Goal: Task Accomplishment & Management: Manage account settings

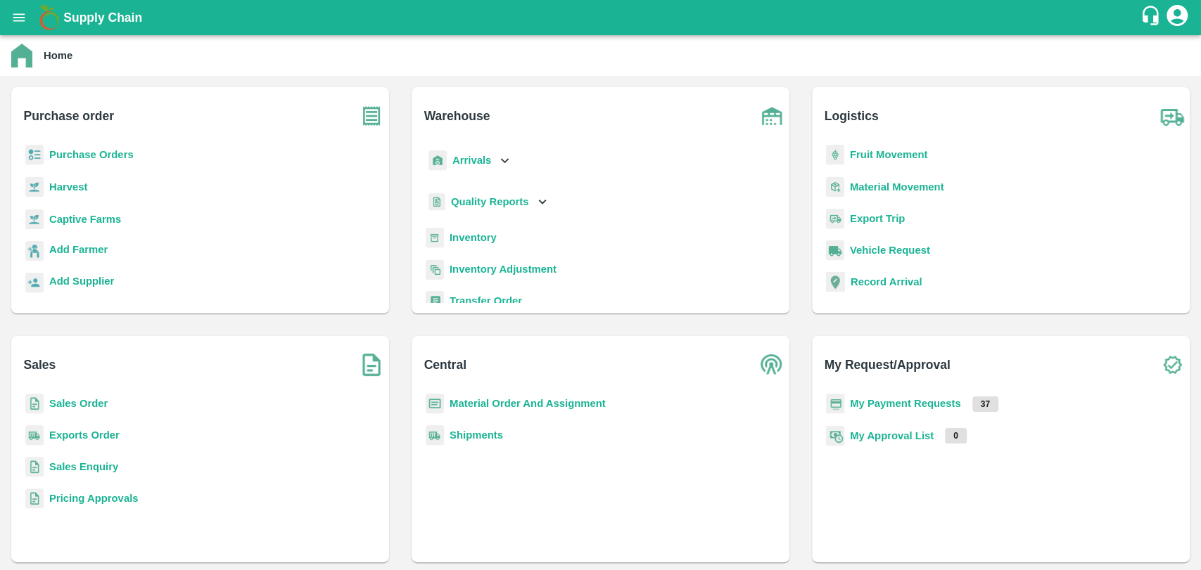
click at [886, 153] on b "Fruit Movement" at bounding box center [889, 154] width 78 height 11
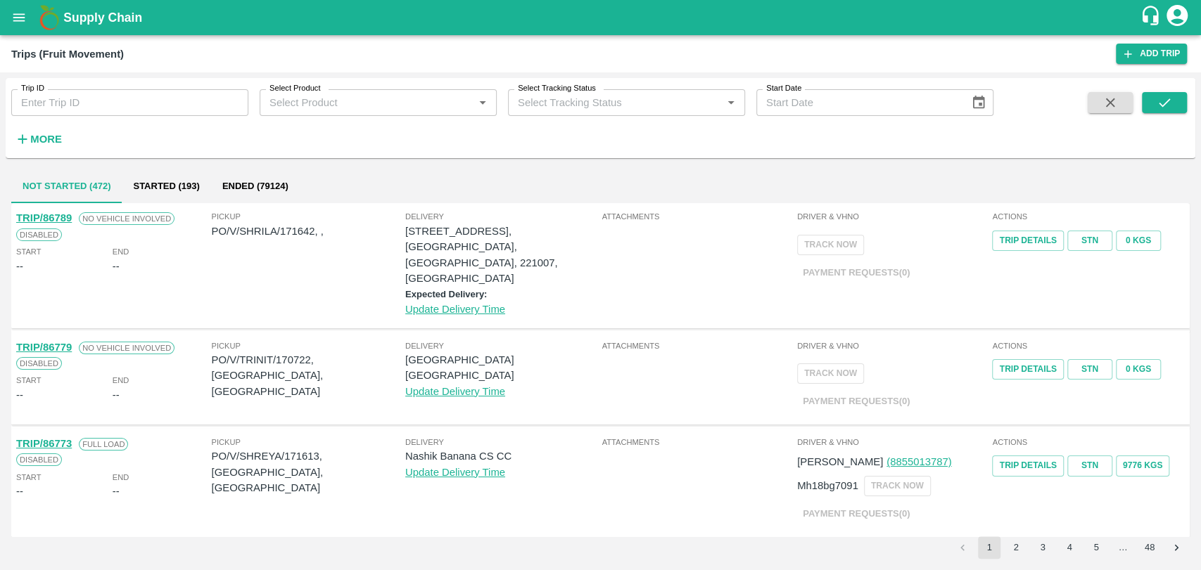
click at [39, 141] on strong "More" at bounding box center [46, 139] width 32 height 11
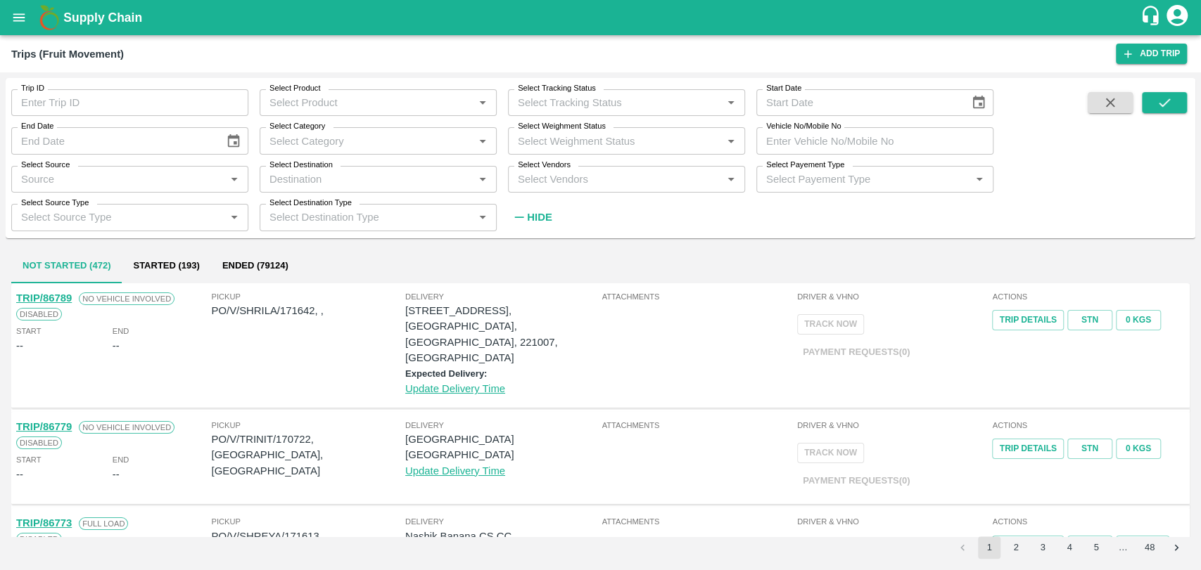
click at [82, 92] on input "Trip ID" at bounding box center [129, 102] width 237 height 27
paste input "85890"
click at [1157, 110] on icon "submit" at bounding box center [1163, 102] width 15 height 15
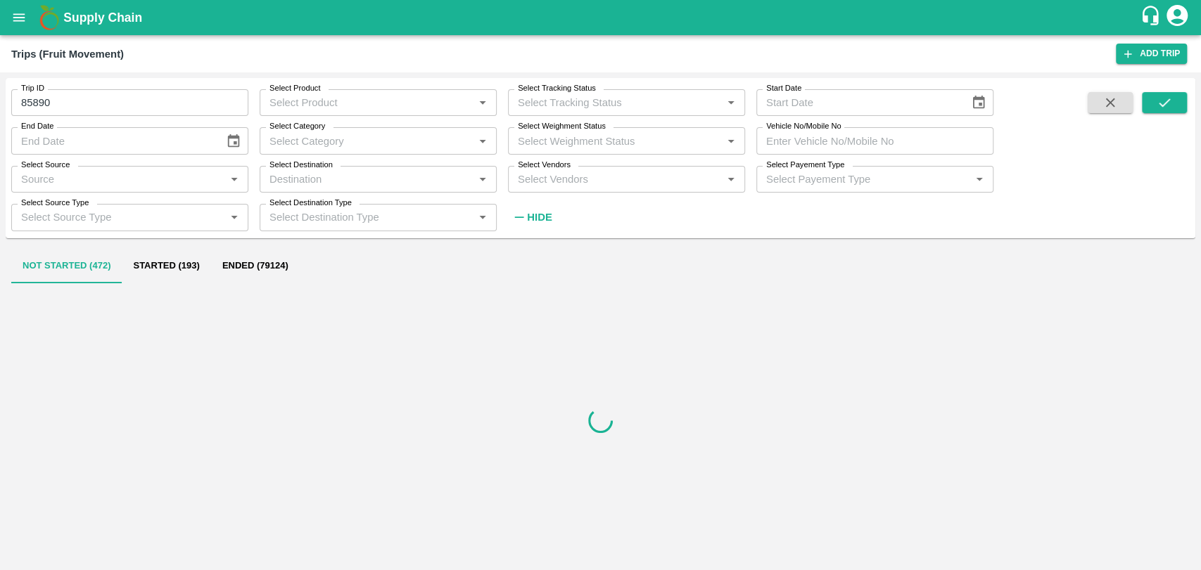
click at [236, 266] on button "Ended (79124)" at bounding box center [255, 267] width 89 height 34
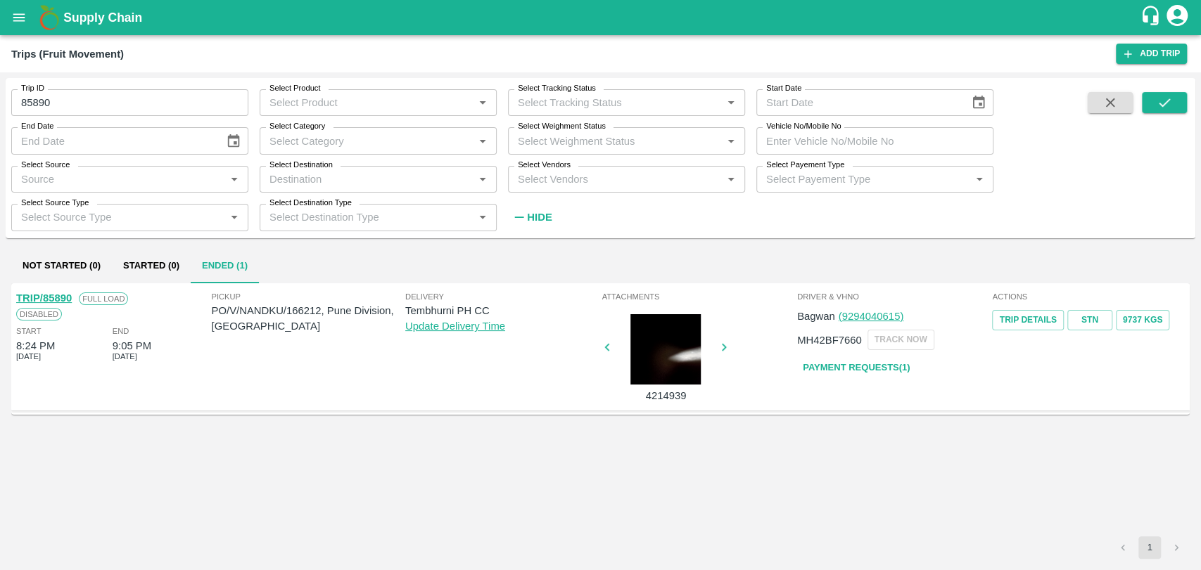
click at [810, 365] on link "Payment Requests( 1 )" at bounding box center [856, 368] width 118 height 25
click at [652, 346] on div at bounding box center [666, 349] width 106 height 70
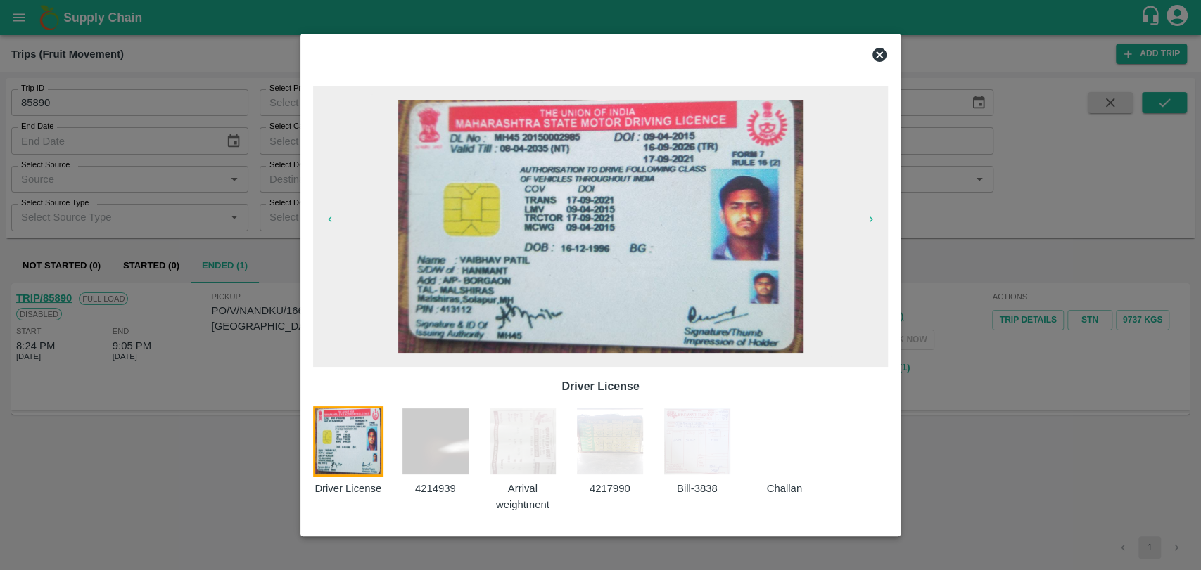
click at [698, 457] on img at bounding box center [697, 442] width 70 height 70
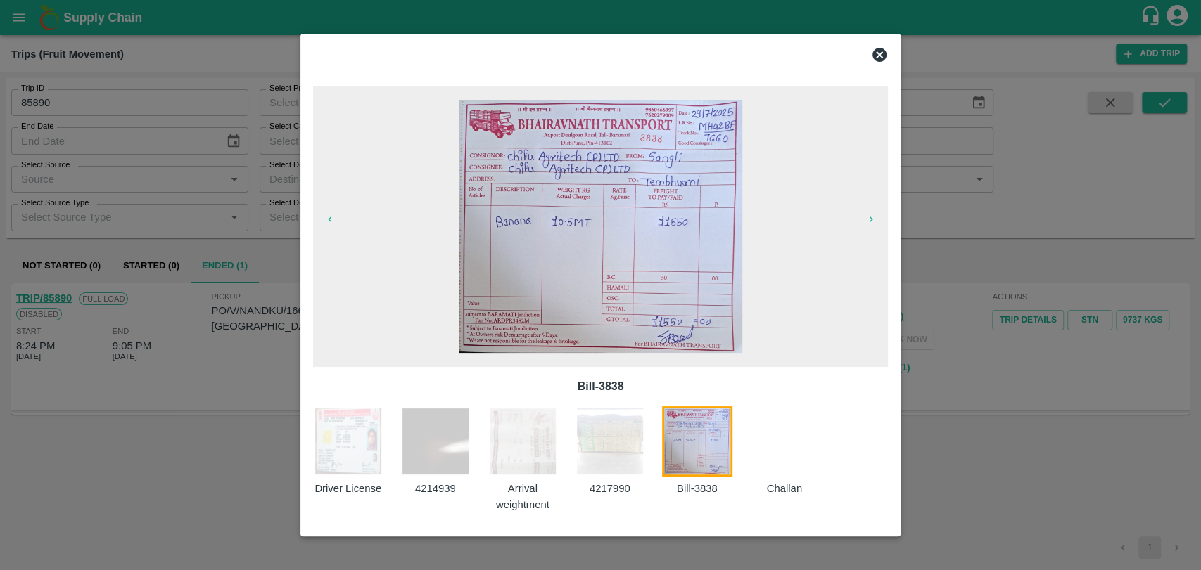
click at [876, 49] on icon at bounding box center [879, 55] width 14 height 14
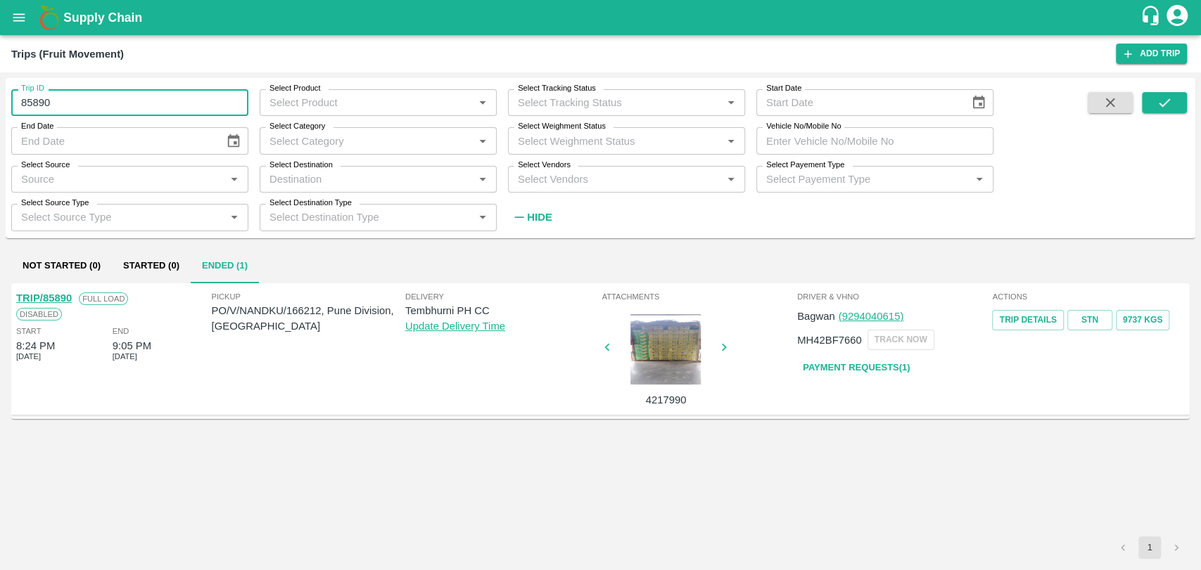
drag, startPoint x: 89, startPoint y: 93, endPoint x: 0, endPoint y: 97, distance: 88.7
click at [0, 97] on div "Trip ID 85890 Trip ID Select Product Select Product   * Select Tracking Status …" at bounding box center [600, 321] width 1201 height 498
type input "85890"
click at [860, 137] on input "Vehicle No/Mobile No" at bounding box center [874, 140] width 237 height 27
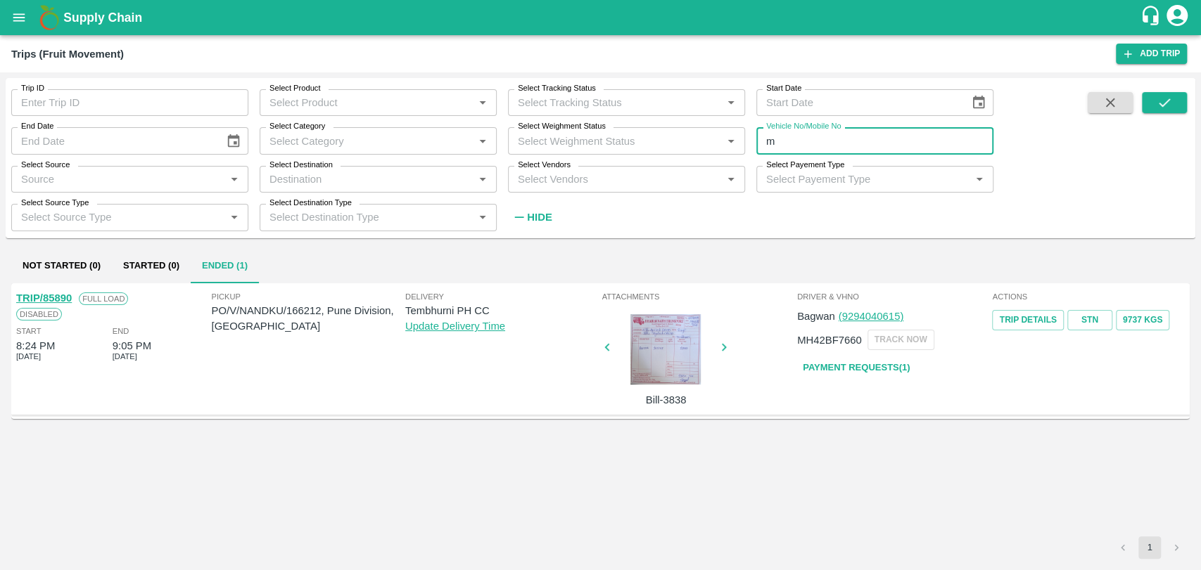
type input "m"
type input "4998"
click at [1168, 104] on icon "submit" at bounding box center [1163, 102] width 15 height 15
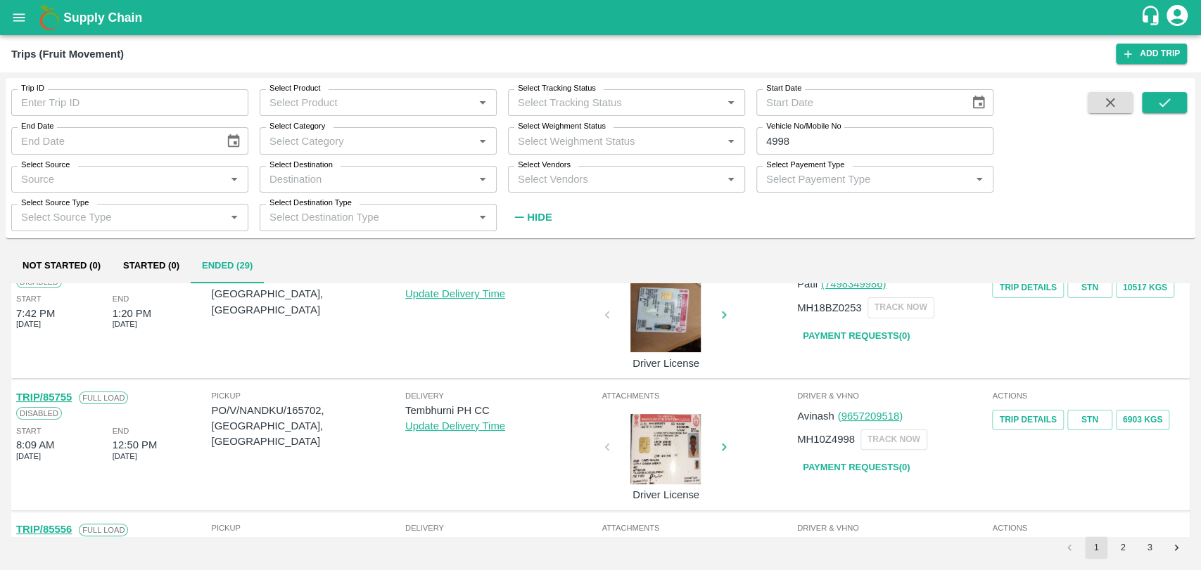
scroll to position [312, 0]
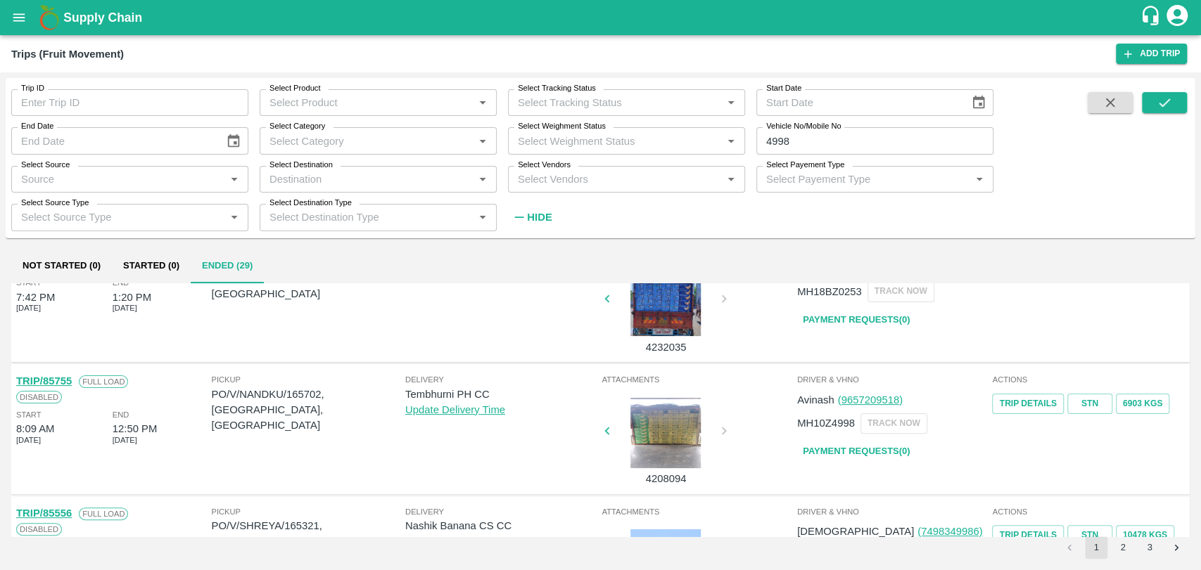
click at [51, 380] on link "TRIP/85755" at bounding box center [44, 381] width 56 height 11
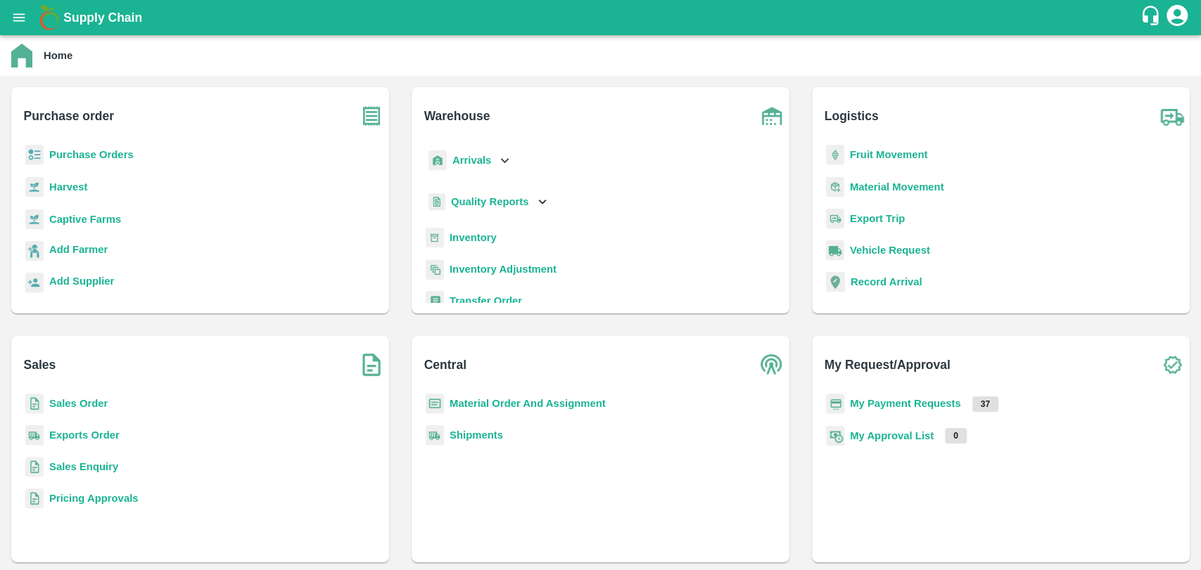
click at [878, 157] on b "Fruit Movement" at bounding box center [889, 154] width 78 height 11
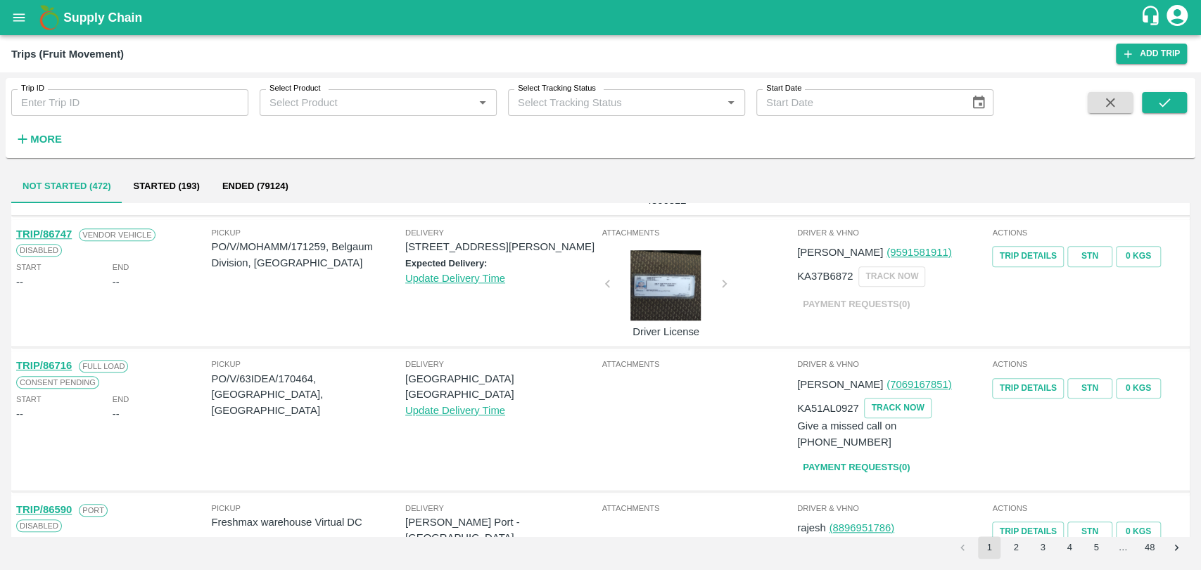
scroll to position [879, 0]
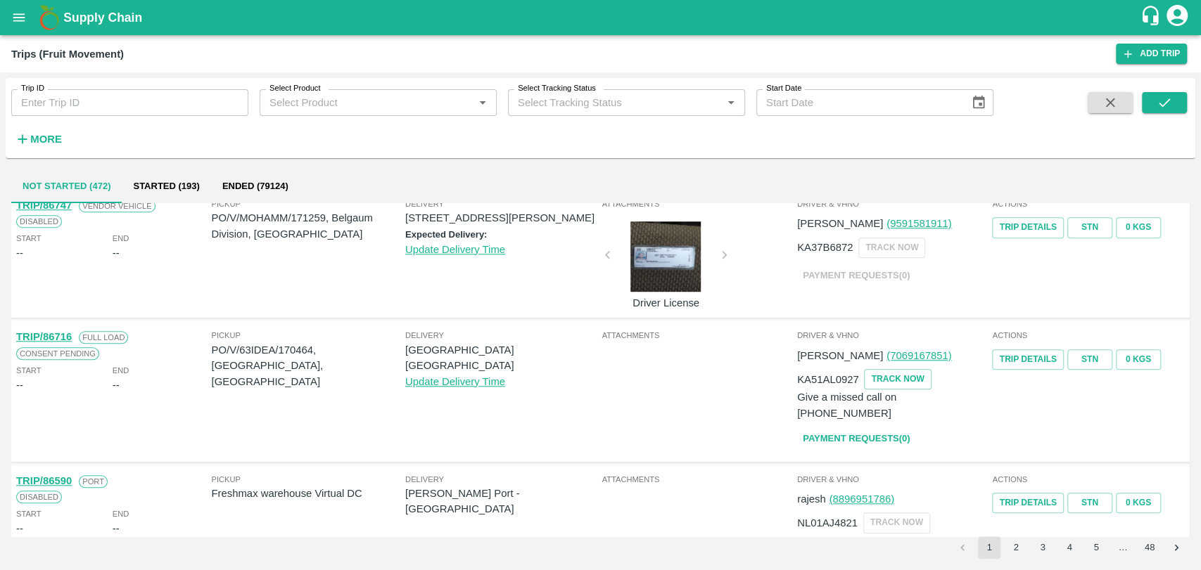
click at [848, 427] on link "Payment Requests( 0 )" at bounding box center [856, 439] width 118 height 25
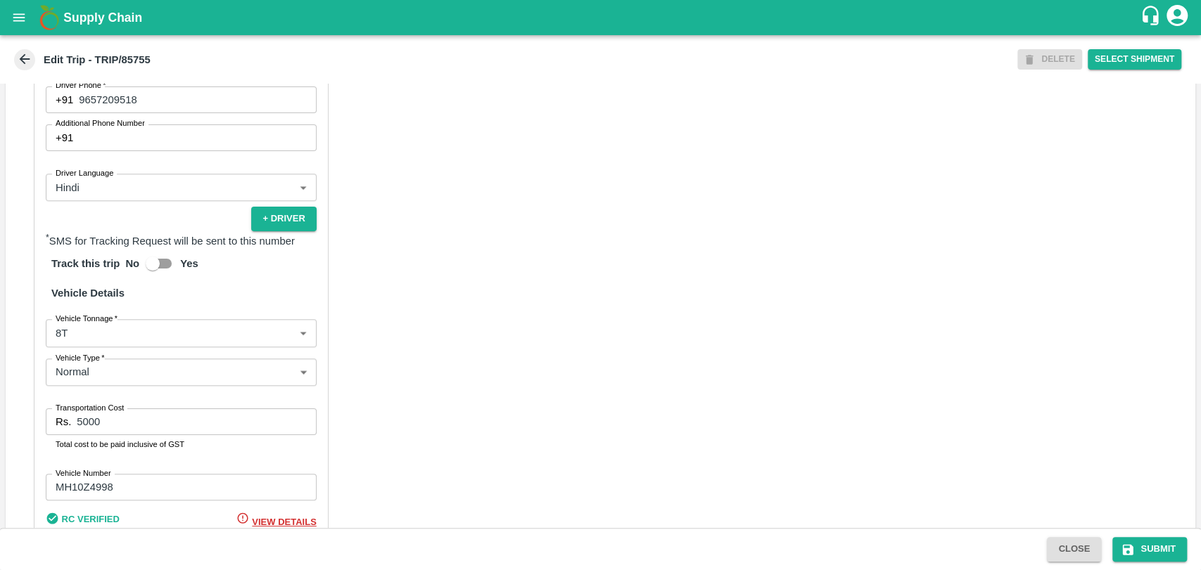
scroll to position [860, 0]
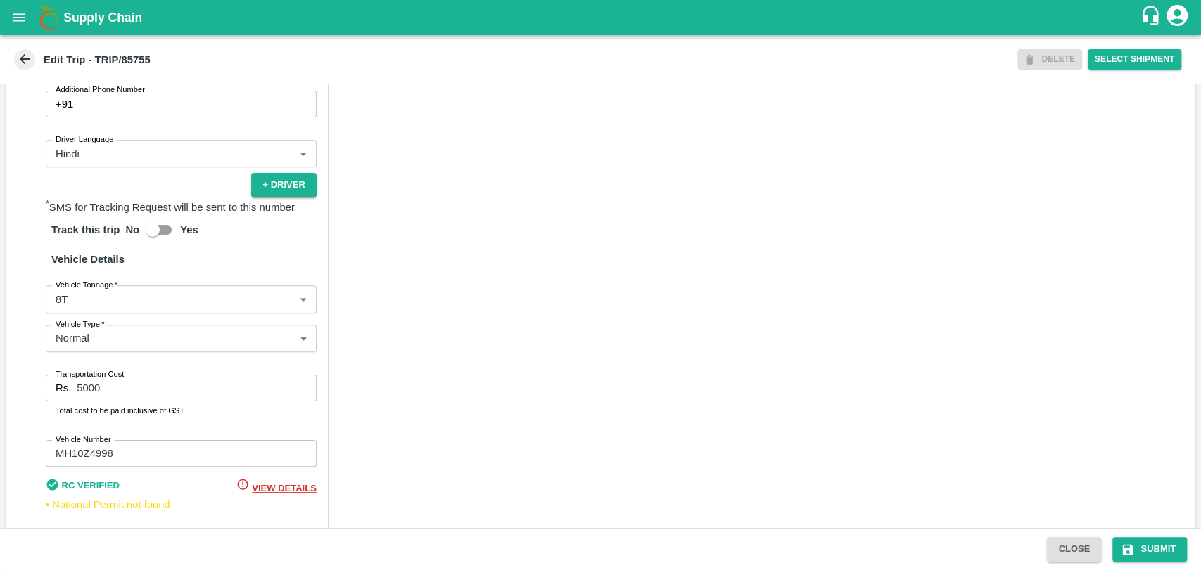
click at [84, 325] on body "Supply Chain Edit Trip - TRIP/85755 DELETE Select Shipment Trip Details Trip Ty…" at bounding box center [600, 285] width 1201 height 570
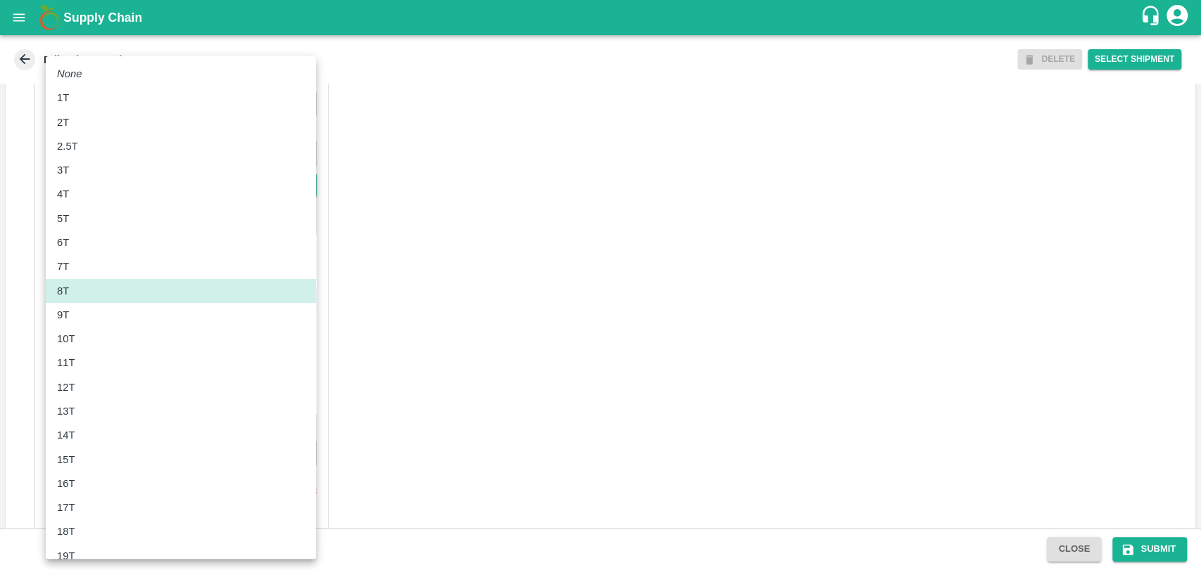
click at [77, 335] on div "10T" at bounding box center [69, 338] width 25 height 15
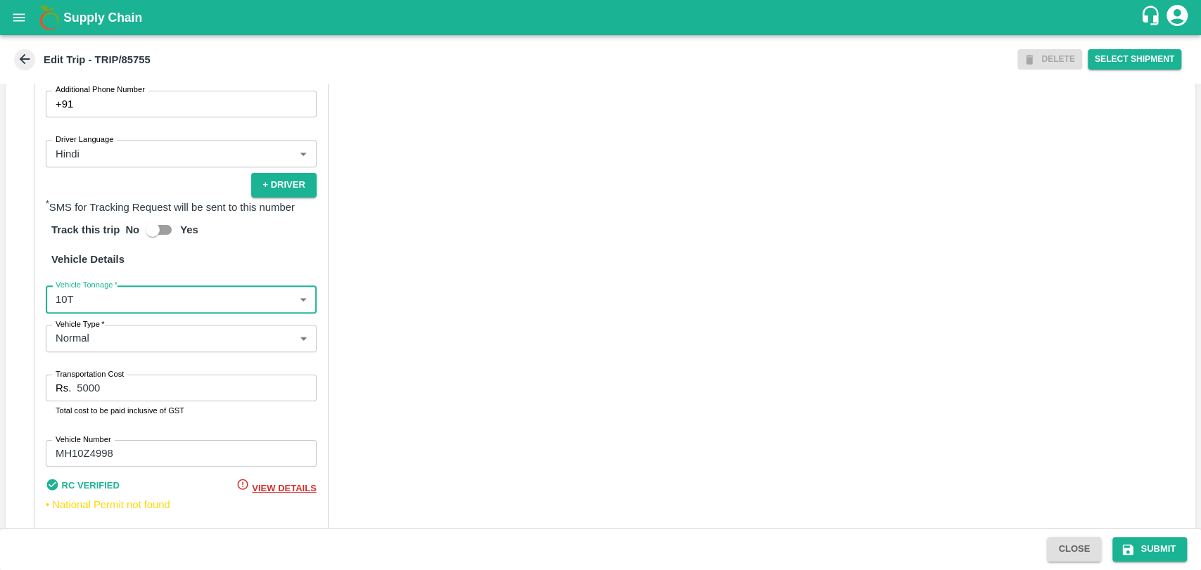
type input "10000"
click at [33, 390] on div "Partner Details Partner   * Partner Add Transporter Driver 1 Details Driver Nam…" at bounding box center [600, 211] width 1189 height 706
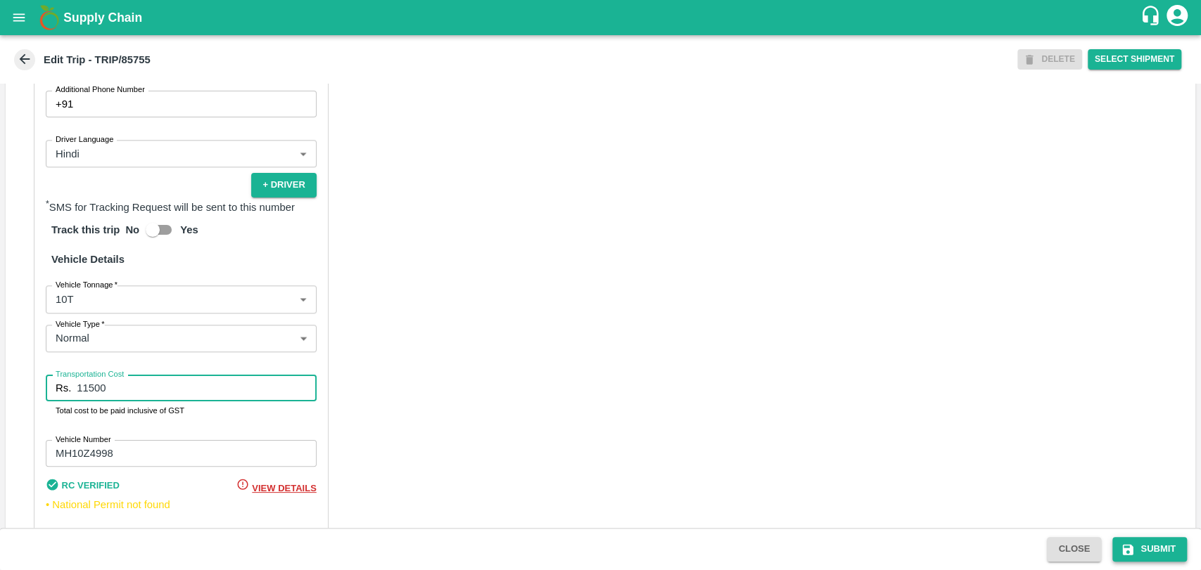
type input "11500"
click at [1119, 541] on button "Submit" at bounding box center [1149, 549] width 75 height 25
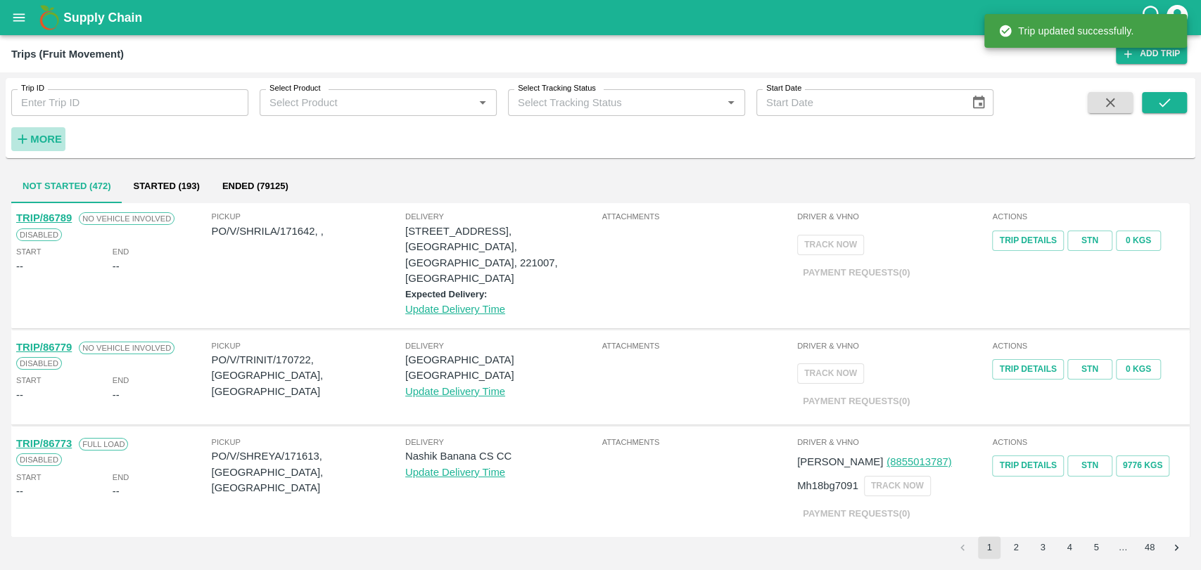
click at [39, 138] on strong "More" at bounding box center [46, 139] width 32 height 11
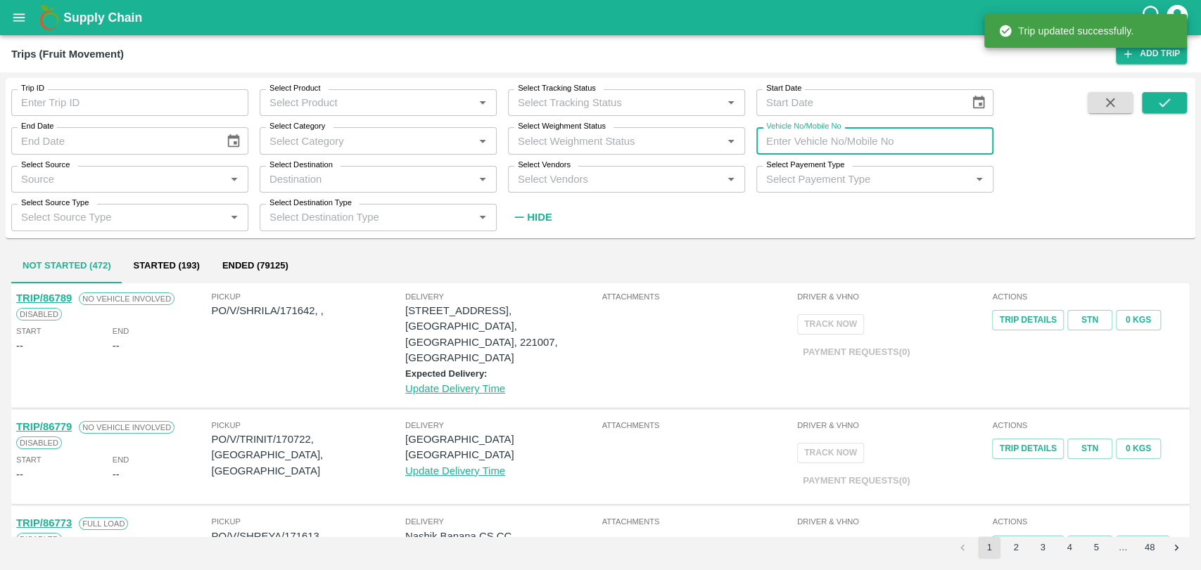
click at [935, 152] on input "Vehicle No/Mobile No" at bounding box center [874, 140] width 237 height 27
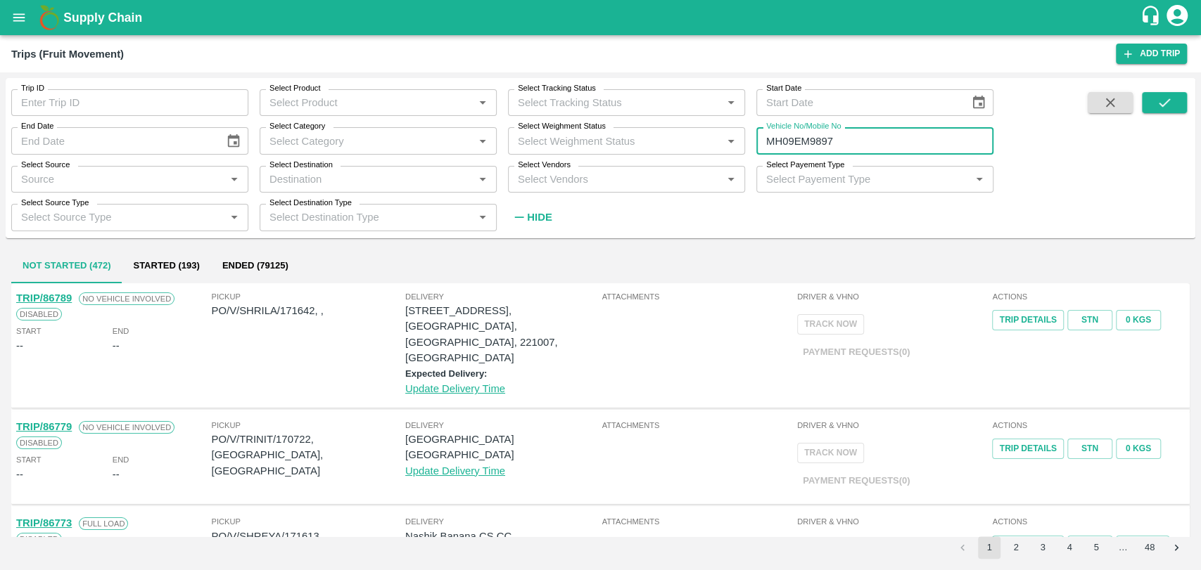
type input "MH09EM9897"
drag, startPoint x: 1179, startPoint y: 106, endPoint x: 1124, endPoint y: 126, distance: 58.3
click at [1179, 106] on button "submit" at bounding box center [1164, 102] width 45 height 21
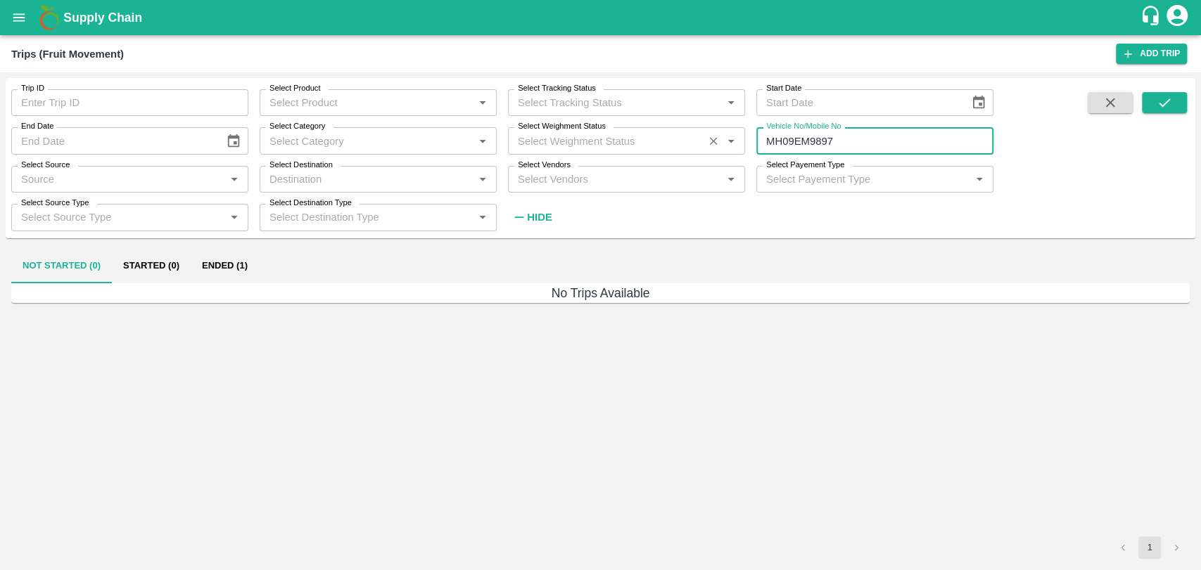
drag, startPoint x: 838, startPoint y: 139, endPoint x: 740, endPoint y: 144, distance: 98.6
click at [740, 144] on div "Trip ID Trip ID Select Product Select Product   * Select Tracking Status Select…" at bounding box center [496, 154] width 993 height 153
click at [229, 275] on button "Ended (1)" at bounding box center [225, 267] width 68 height 34
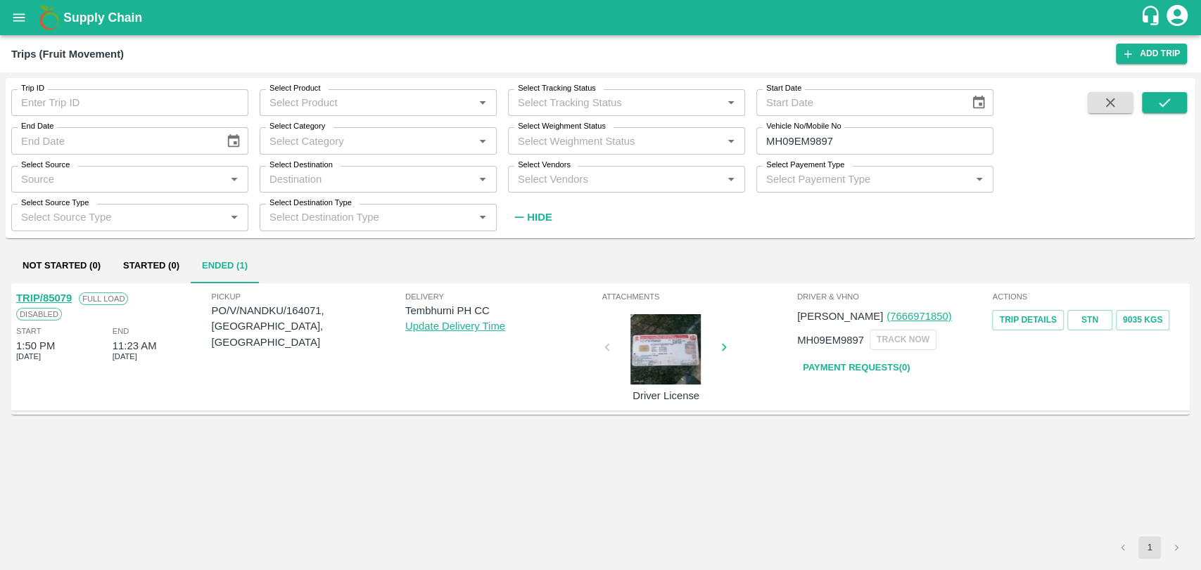
click at [53, 290] on div "TRIP/85079" at bounding box center [44, 297] width 56 height 15
click at [51, 296] on link "TRIP/85079" at bounding box center [44, 298] width 56 height 11
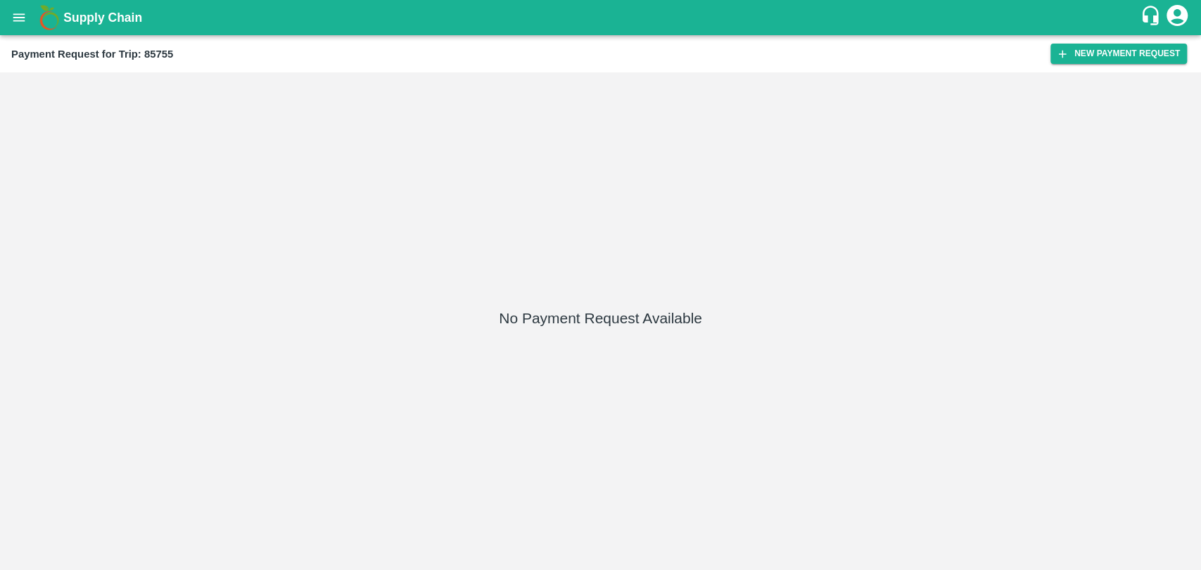
click at [1121, 24] on h1 "Supply Chain" at bounding box center [601, 18] width 1076 height 20
click at [1054, 53] on button "New Payment Request" at bounding box center [1118, 54] width 136 height 20
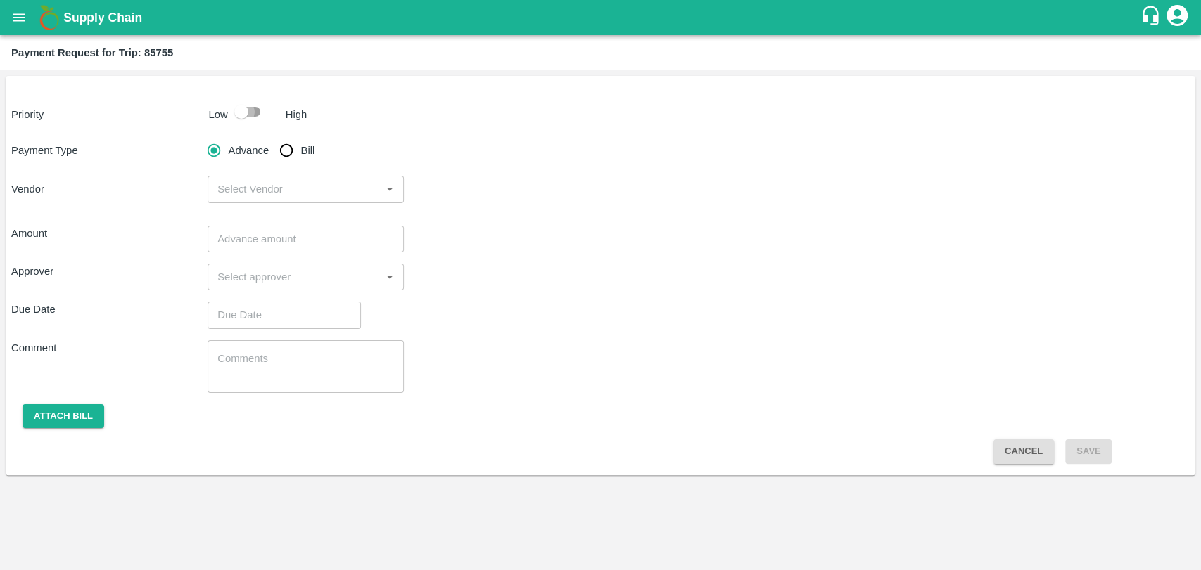
click at [254, 108] on input "checkbox" at bounding box center [241, 111] width 80 height 27
checkbox input "true"
click at [283, 145] on input "Bill" at bounding box center [286, 150] width 28 height 28
radio input "true"
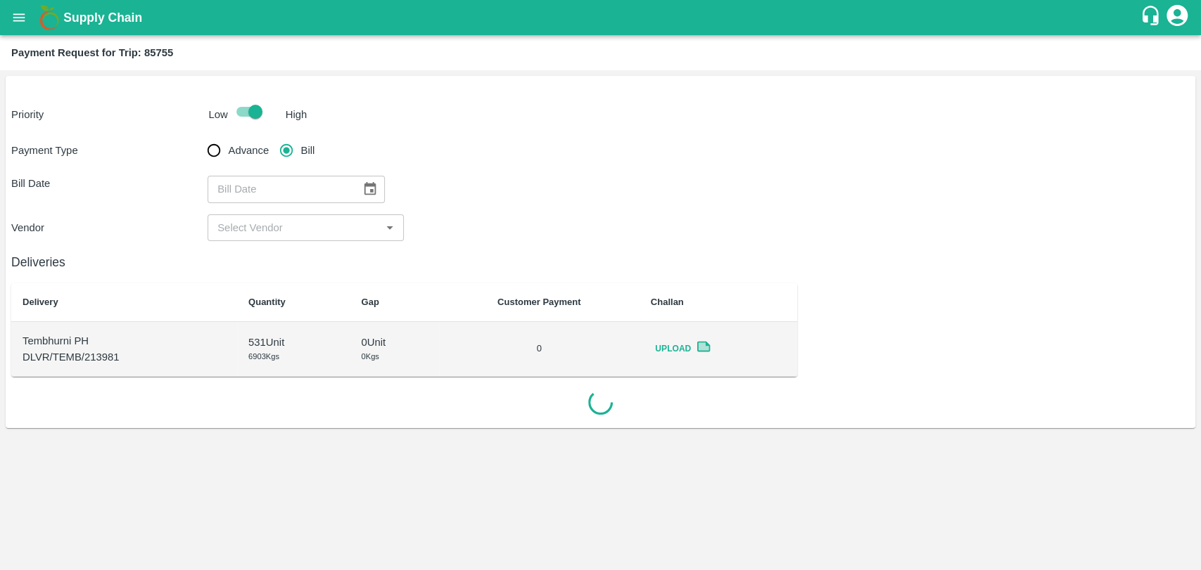
click at [368, 184] on icon "Choose date" at bounding box center [370, 188] width 12 height 13
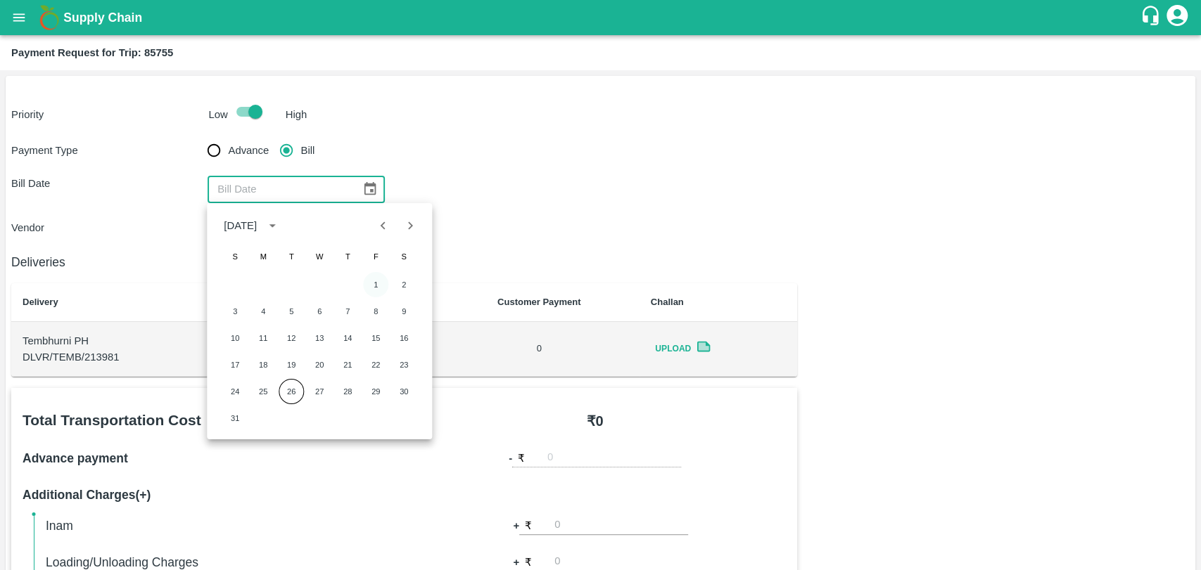
click at [367, 285] on button "1" at bounding box center [375, 284] width 25 height 25
type input "01/08/2025"
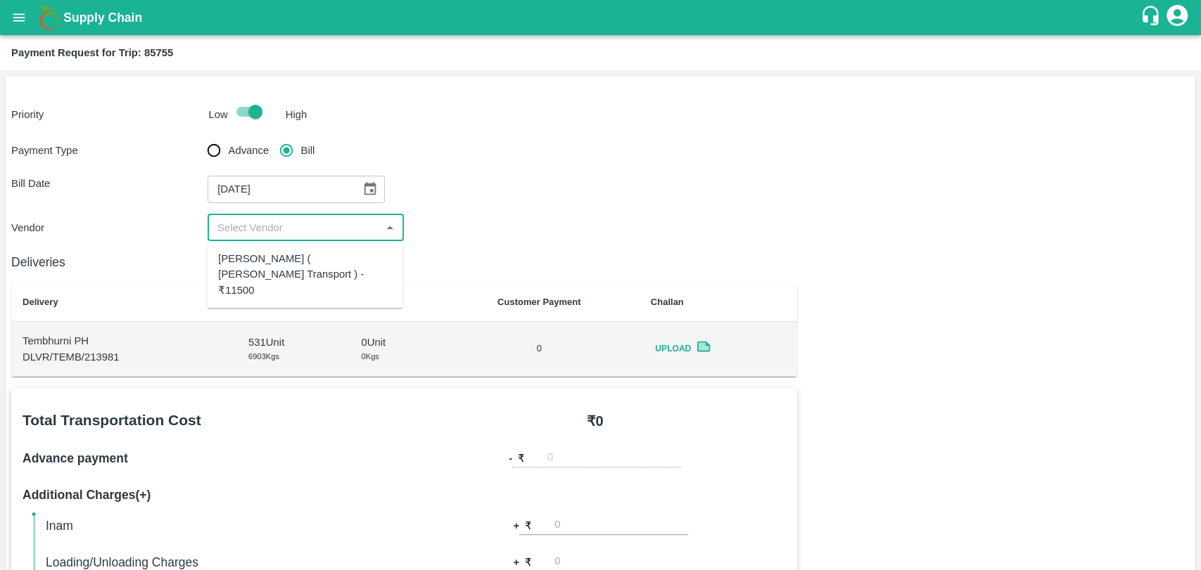
click at [252, 229] on input "input" at bounding box center [294, 228] width 165 height 18
click at [260, 252] on div "Nitin Rasal ( Bhairavnath Transport ) - ₹11500" at bounding box center [305, 274] width 174 height 47
type input "Nitin Rasal ( Bhairavnath Transport ) - ₹11500"
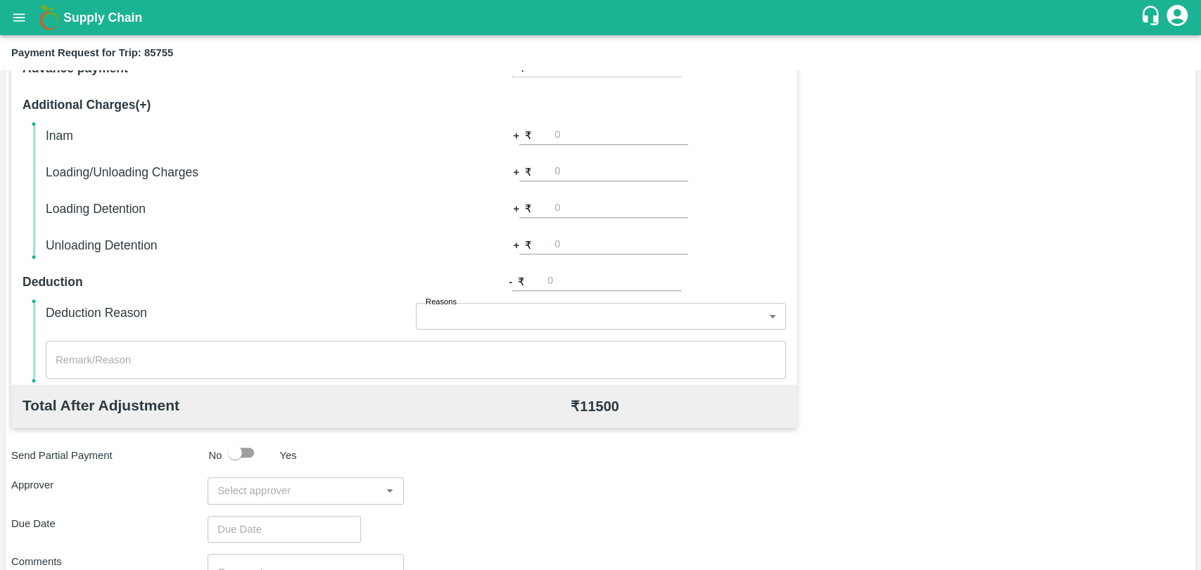
scroll to position [515, 0]
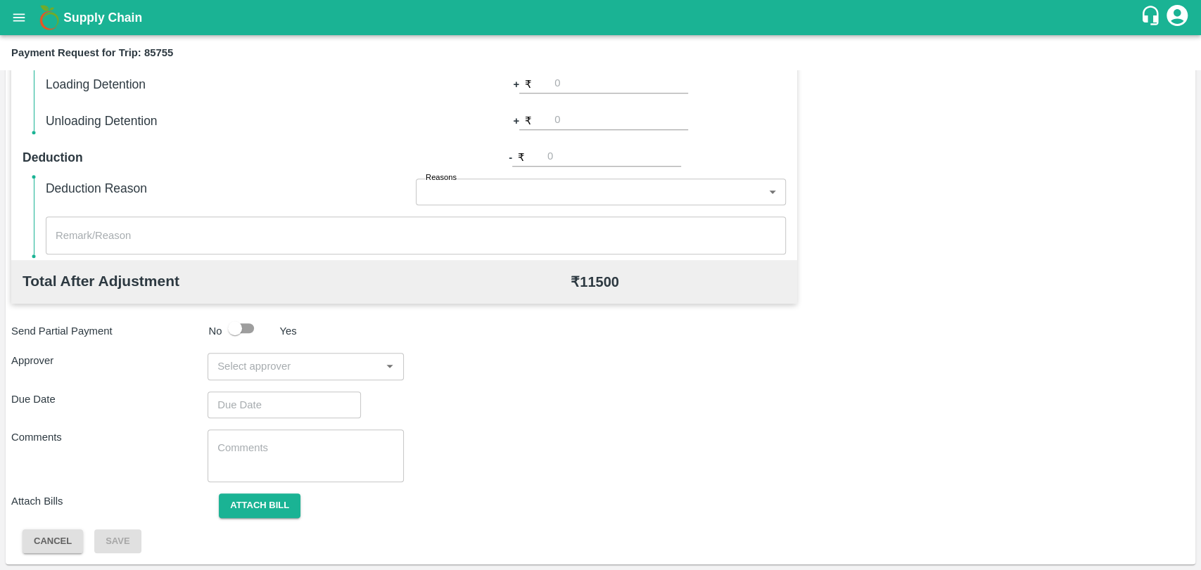
click at [276, 376] on div "​" at bounding box center [305, 366] width 196 height 27
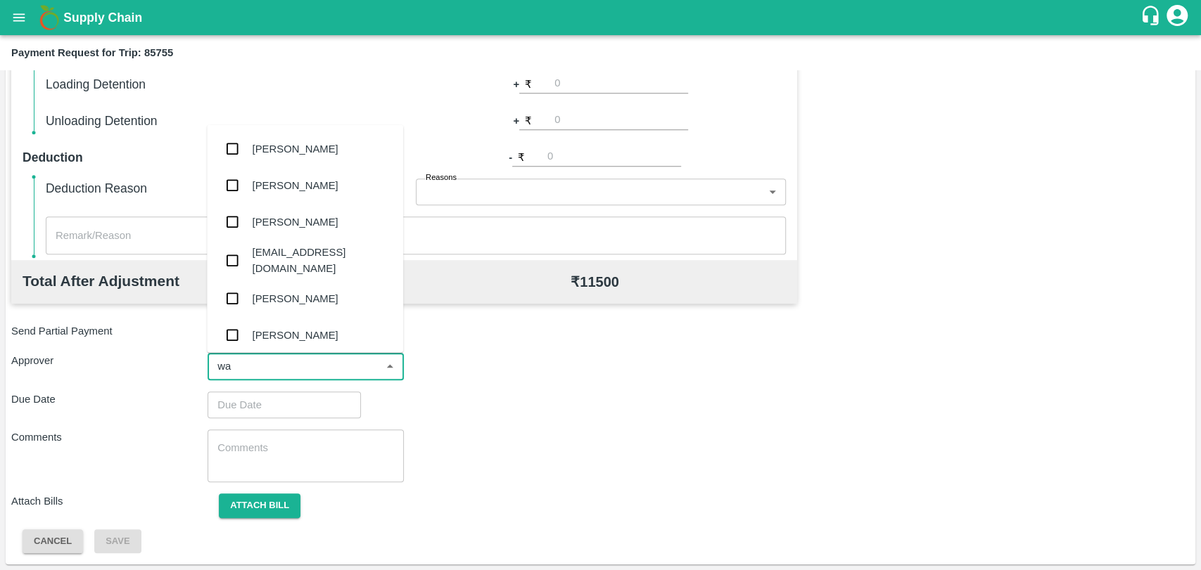
type input "wag"
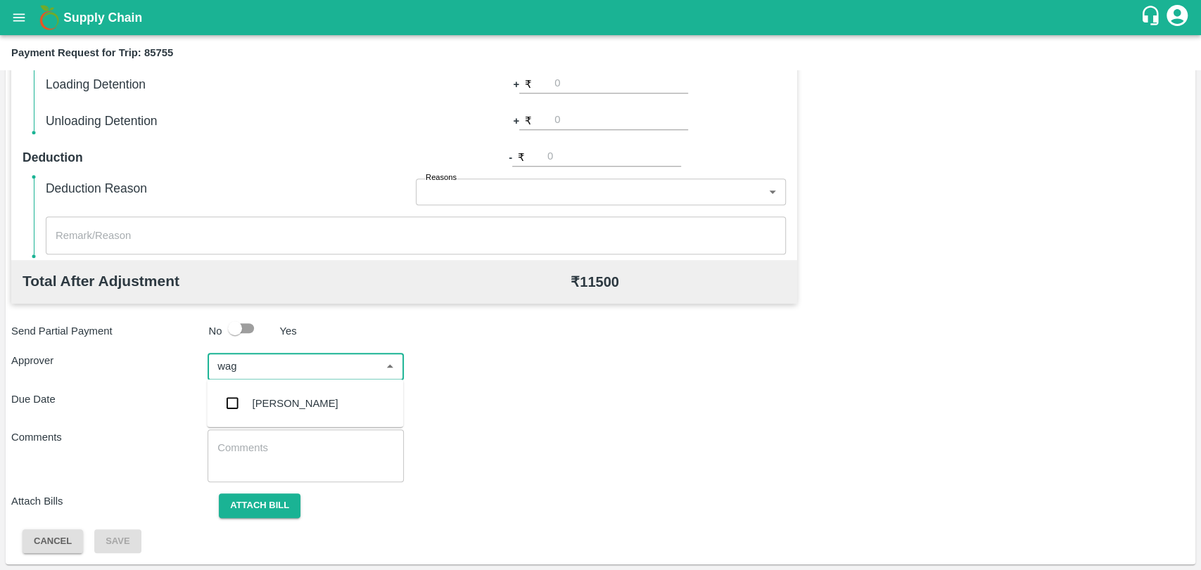
click at [236, 402] on input "checkbox" at bounding box center [232, 404] width 28 height 28
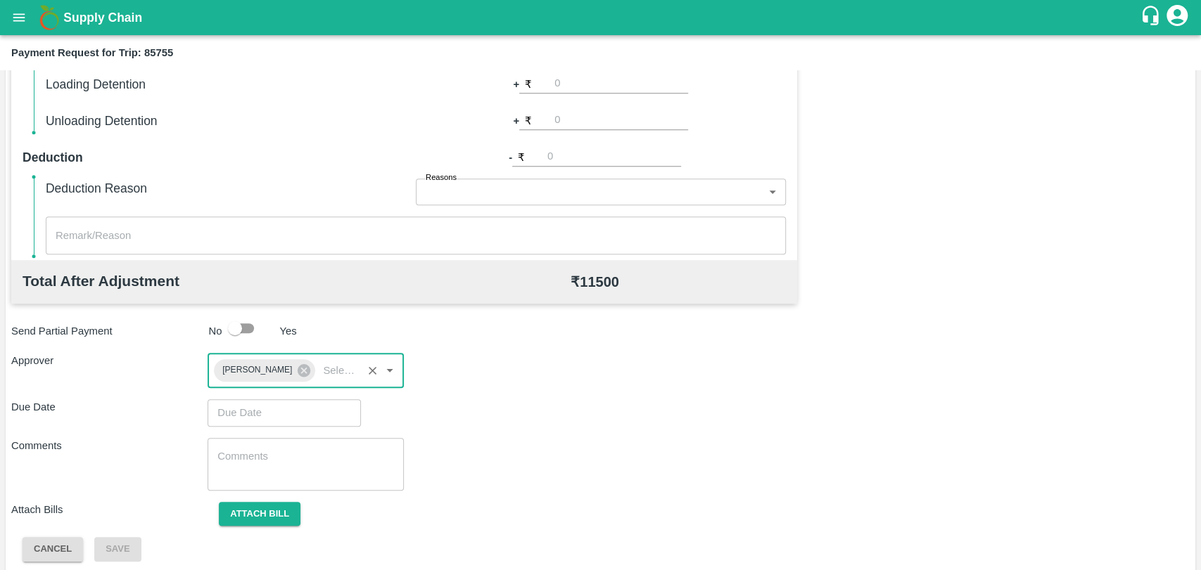
click at [248, 415] on input "Choose date" at bounding box center [278, 413] width 143 height 27
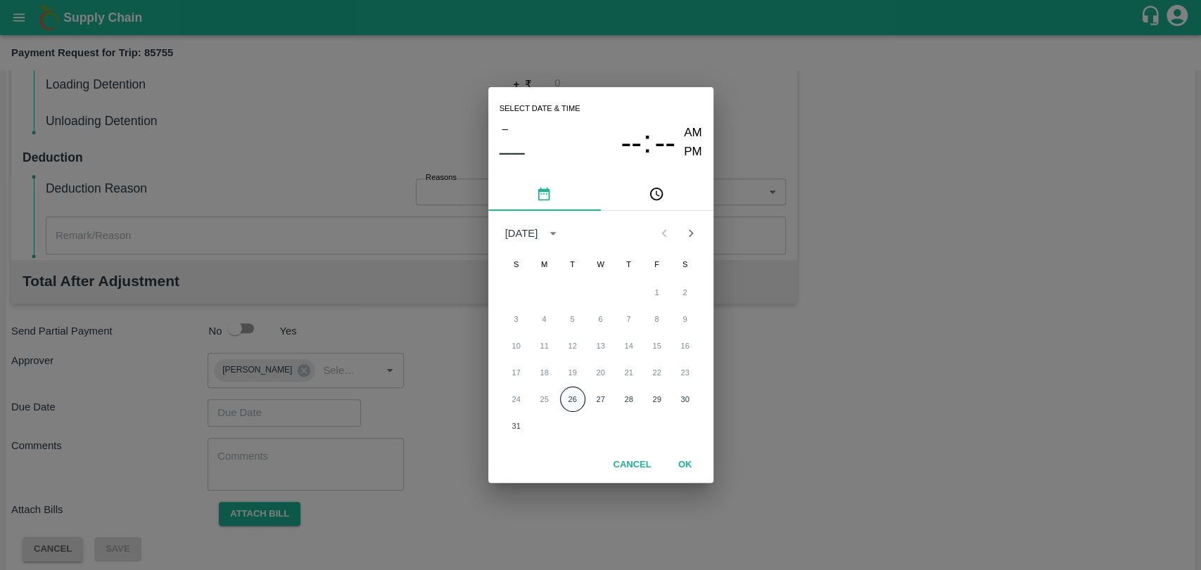
click at [582, 397] on button "26" at bounding box center [572, 399] width 25 height 25
type input "26/08/2025 12:00 AM"
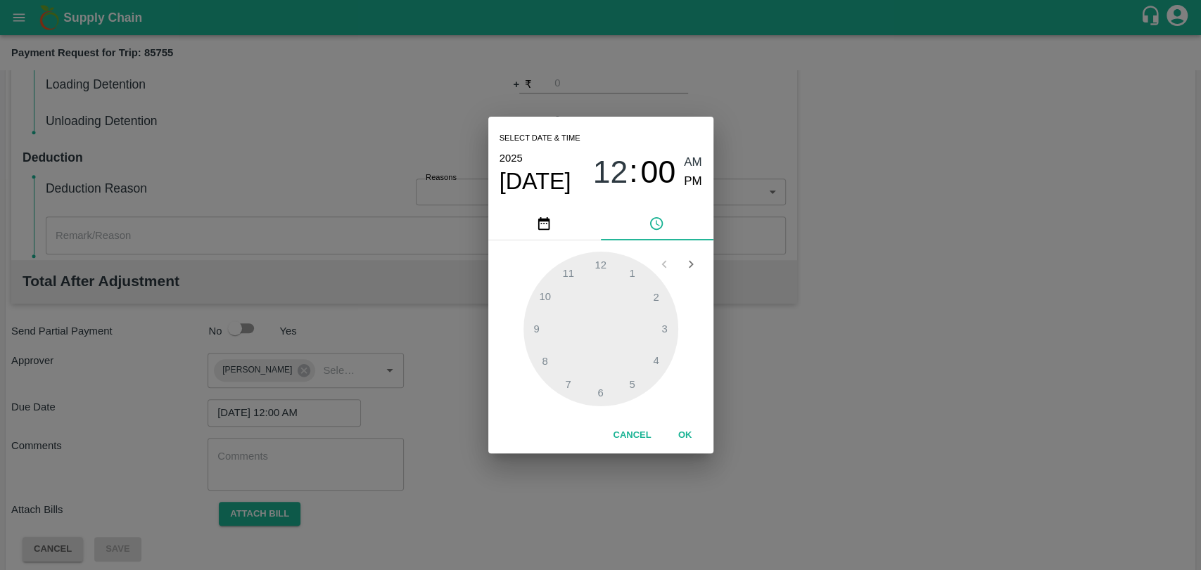
click at [670, 429] on button "OK" at bounding box center [685, 435] width 45 height 25
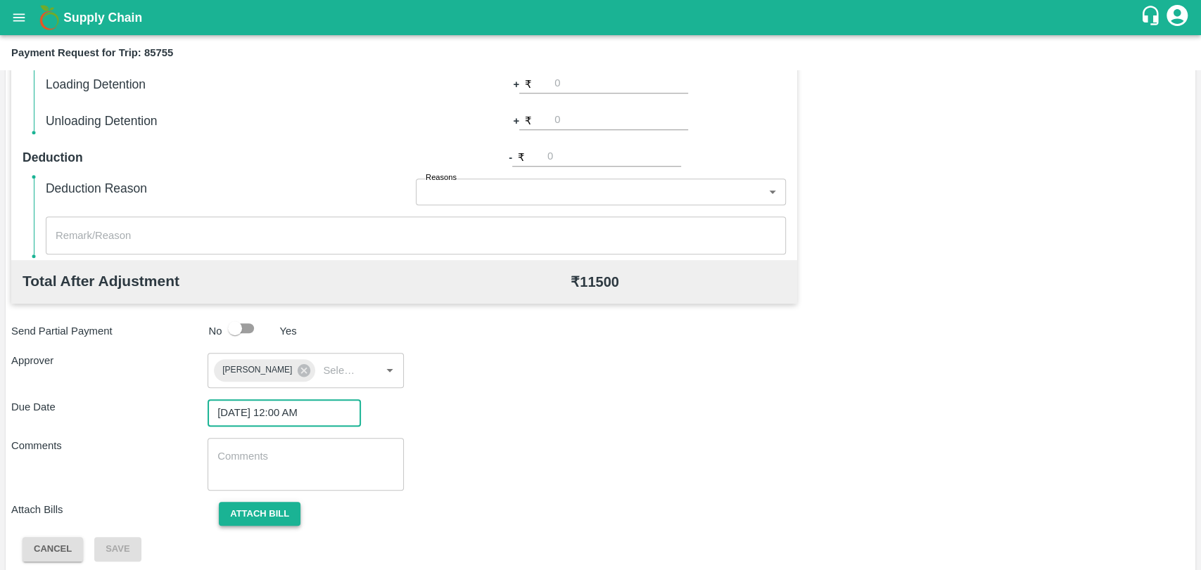
click at [254, 512] on button "Attach bill" at bounding box center [260, 514] width 82 height 25
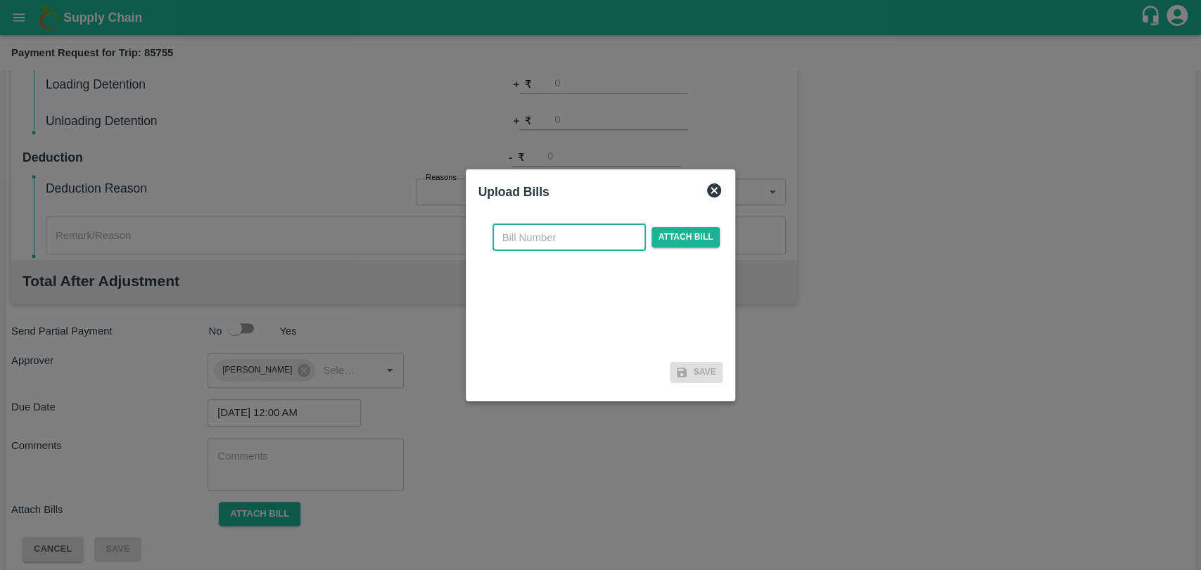
click at [592, 243] on input "text" at bounding box center [568, 237] width 153 height 27
type input "3856"
click at [685, 231] on span "Attach bill" at bounding box center [685, 237] width 69 height 20
click at [0, 0] on input "Attach bill" at bounding box center [0, 0] width 0 height 0
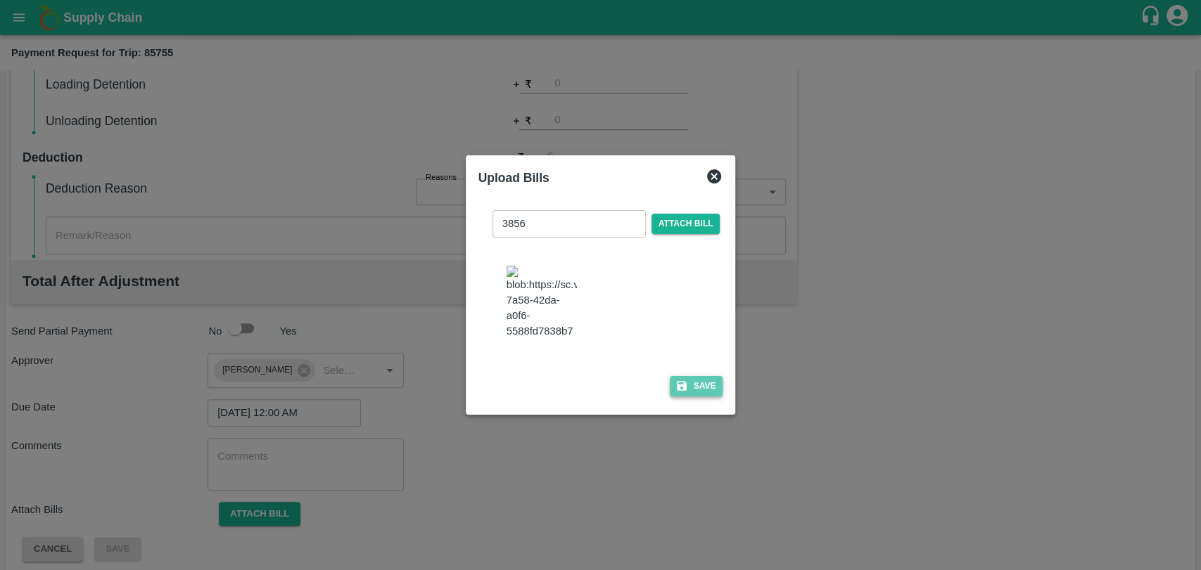
click at [675, 380] on icon "button" at bounding box center [681, 386] width 13 height 13
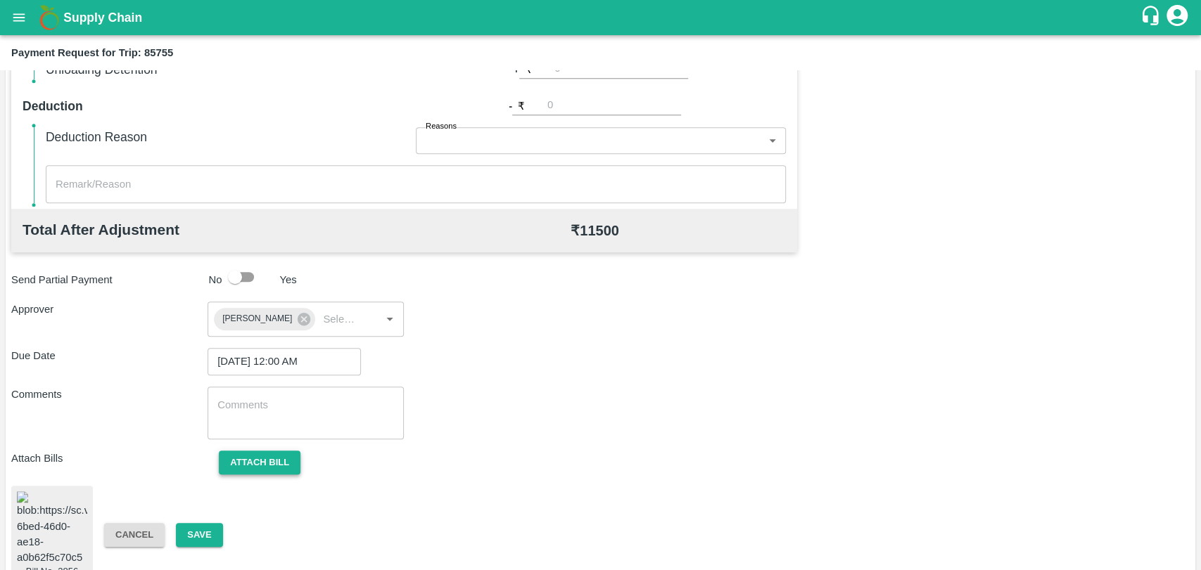
scroll to position [587, 0]
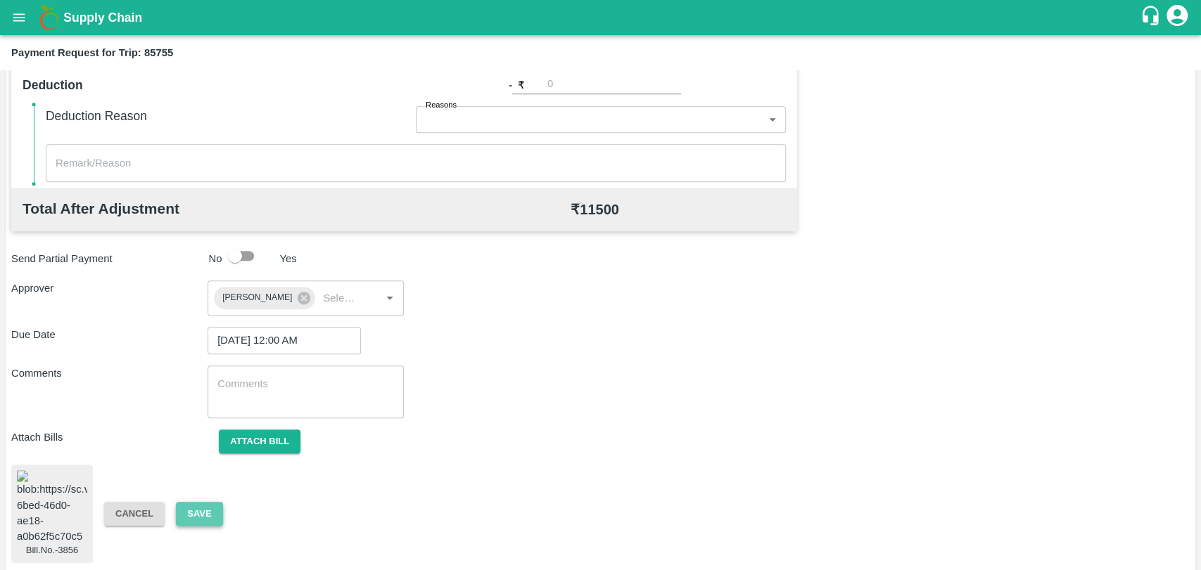
click at [186, 509] on button "Save" at bounding box center [199, 514] width 46 height 25
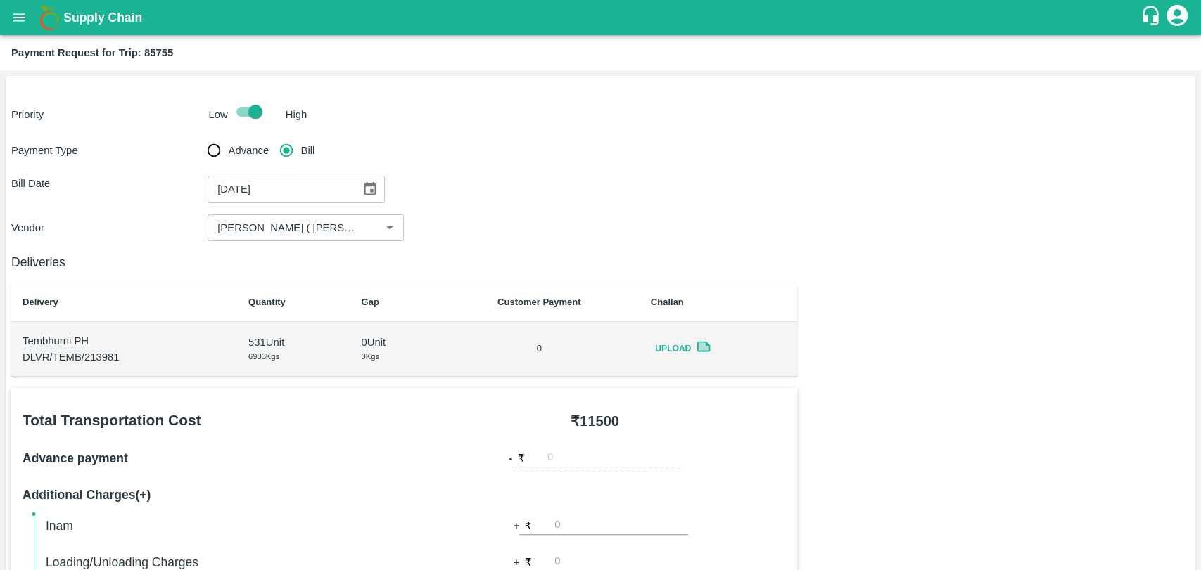
scroll to position [0, 0]
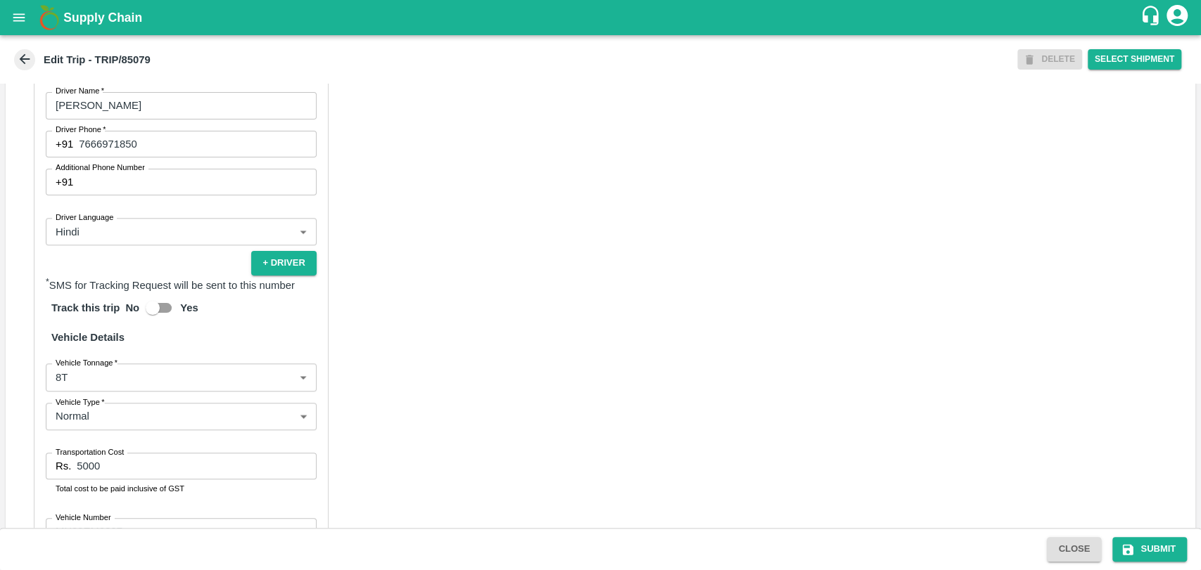
scroll to position [860, 0]
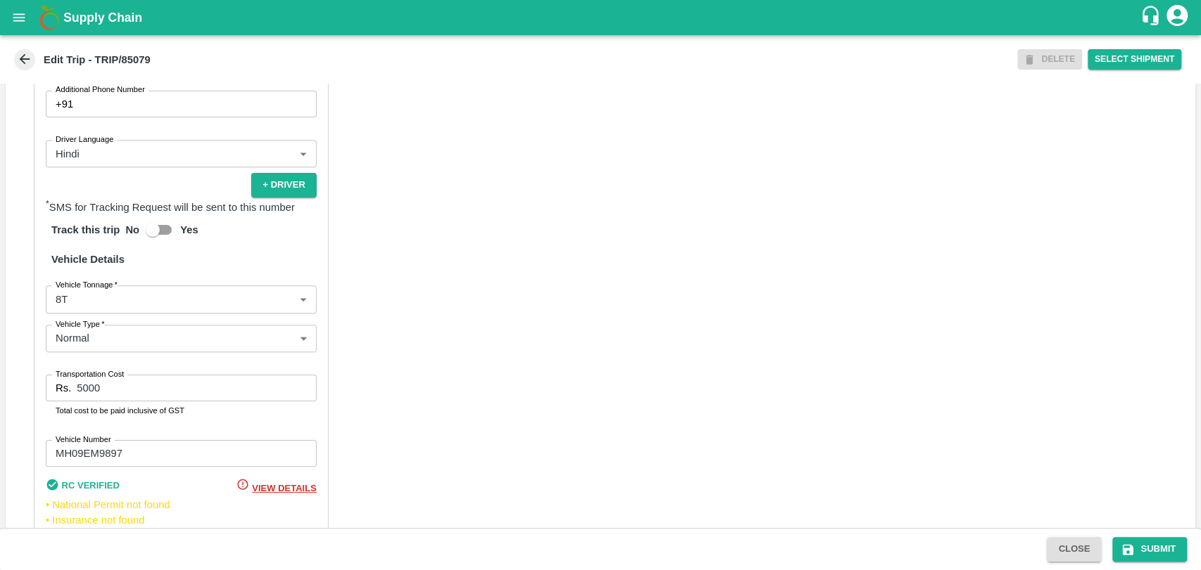
click at [105, 320] on body "Supply Chain Edit Trip - TRIP/85079 DELETE Select Shipment Trip Details Trip Ty…" at bounding box center [600, 285] width 1201 height 570
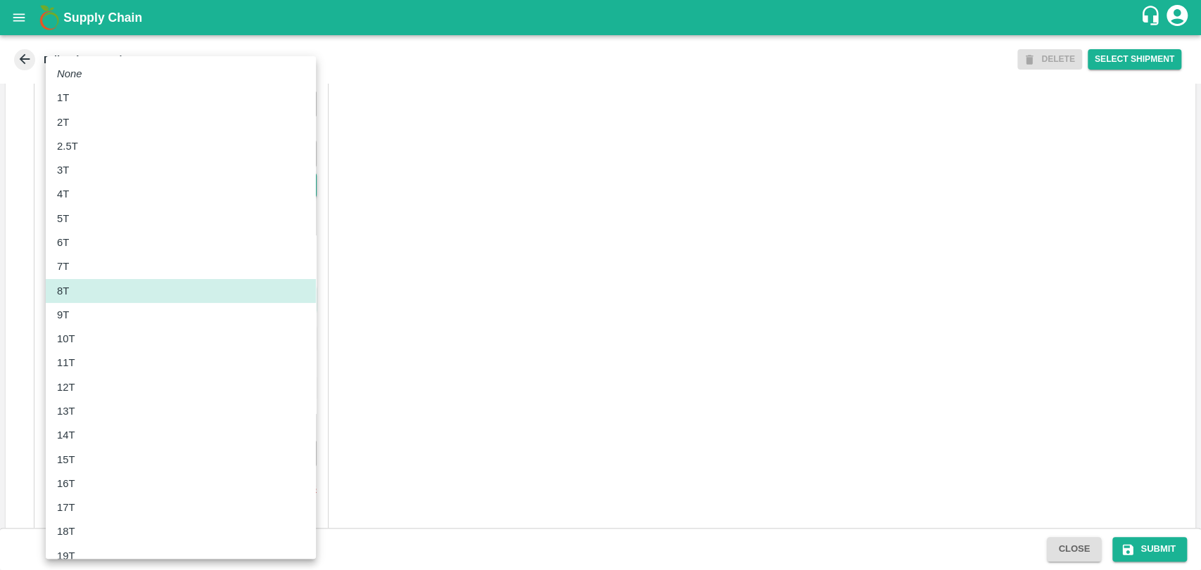
drag, startPoint x: 92, startPoint y: 340, endPoint x: 102, endPoint y: 356, distance: 18.9
click at [93, 340] on div "10T" at bounding box center [181, 338] width 248 height 15
type input "10000"
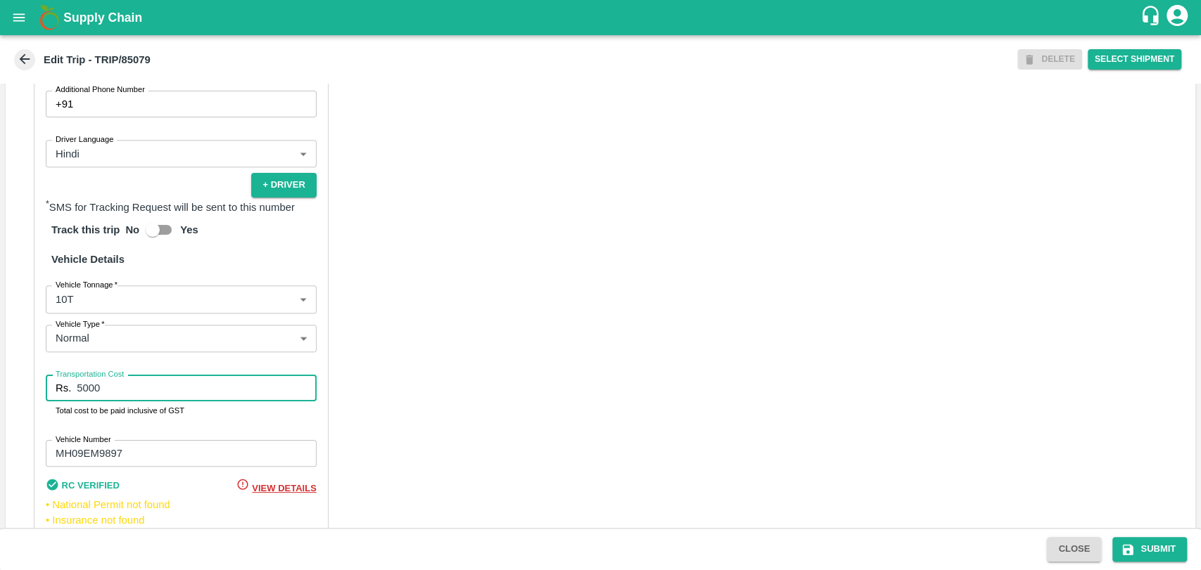
drag, startPoint x: 120, startPoint y: 402, endPoint x: 33, endPoint y: 404, distance: 86.5
click at [33, 404] on div "Partner Details Partner   * Partner Add Transporter Driver 1 Details Driver Nam…" at bounding box center [600, 219] width 1189 height 722
type input "11500"
click at [1145, 553] on button "Submit" at bounding box center [1149, 549] width 75 height 25
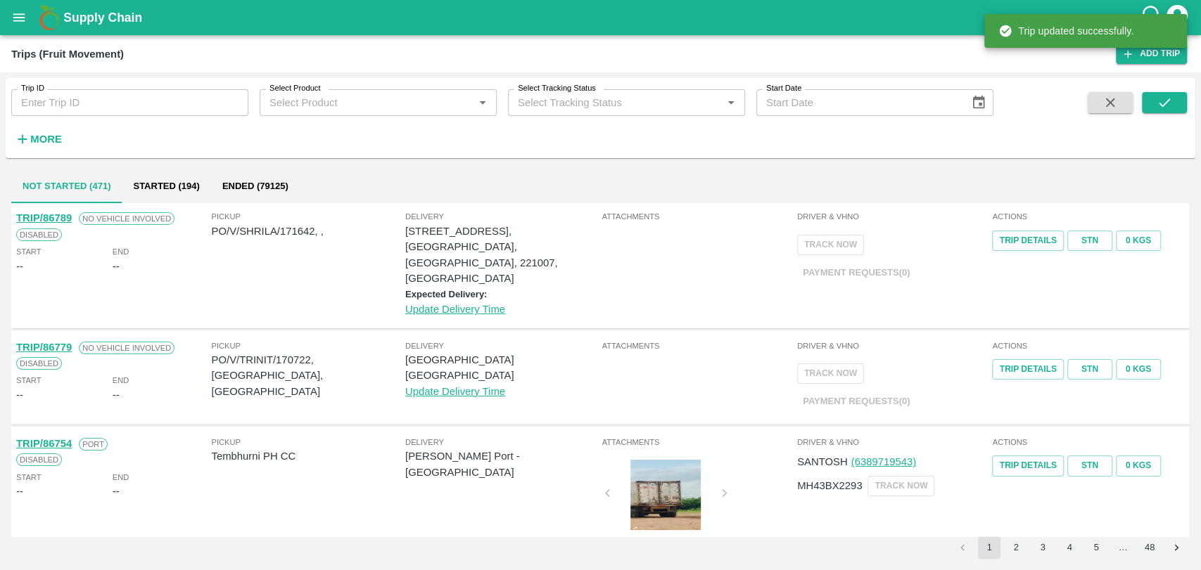
click at [49, 129] on button "More" at bounding box center [38, 139] width 54 height 24
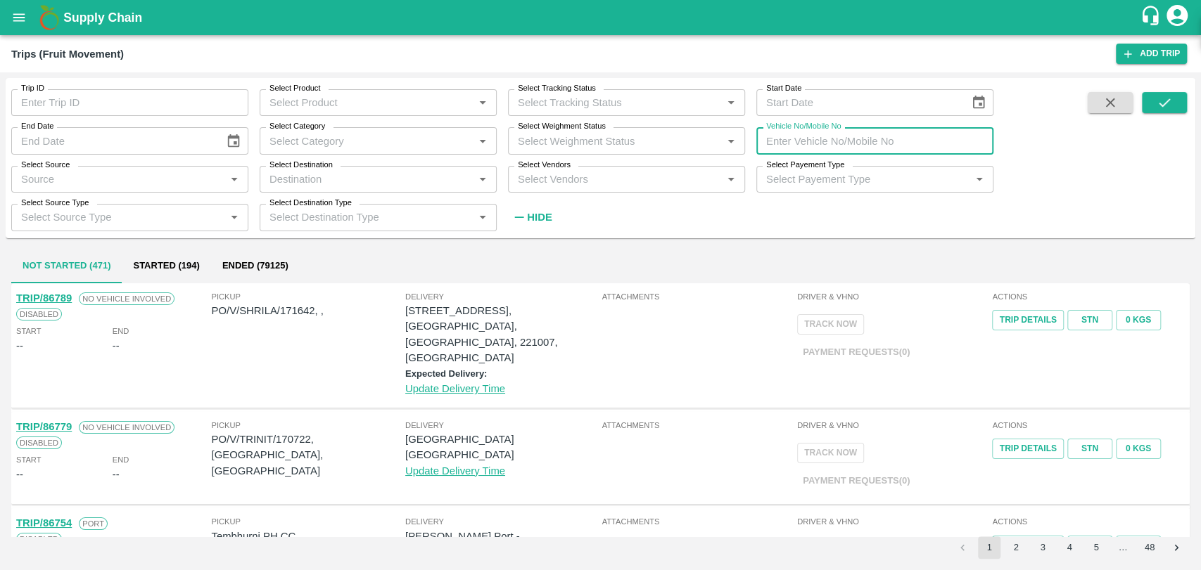
click at [807, 150] on input "Vehicle No/Mobile No" at bounding box center [874, 140] width 237 height 27
type input "mh42bf7660"
click at [1163, 107] on icon "submit" at bounding box center [1163, 102] width 15 height 15
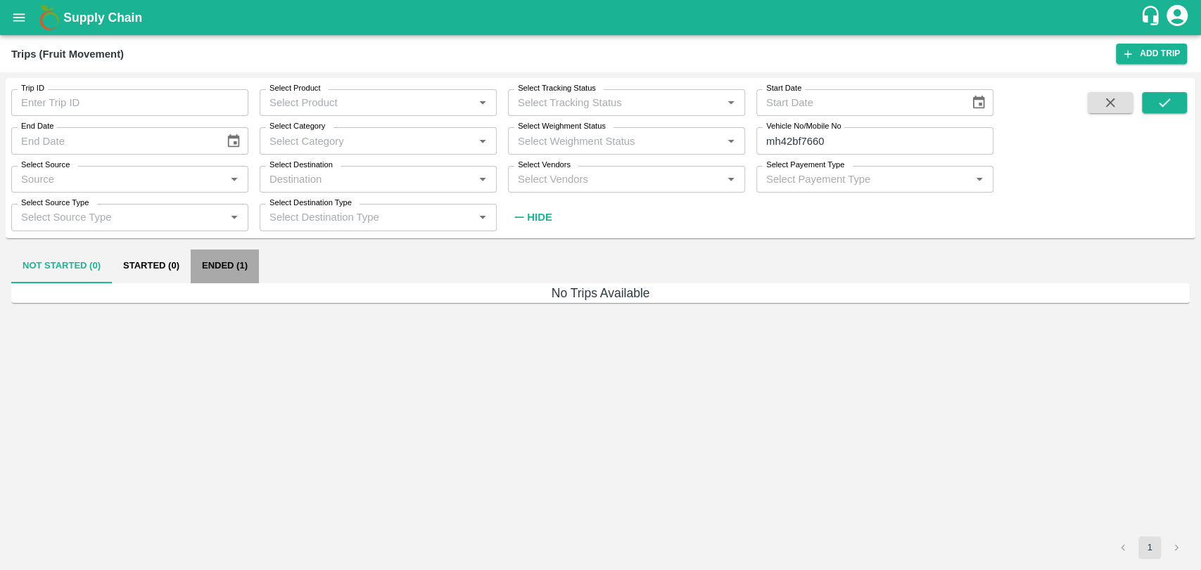
click at [205, 253] on button "Ended (1)" at bounding box center [225, 267] width 68 height 34
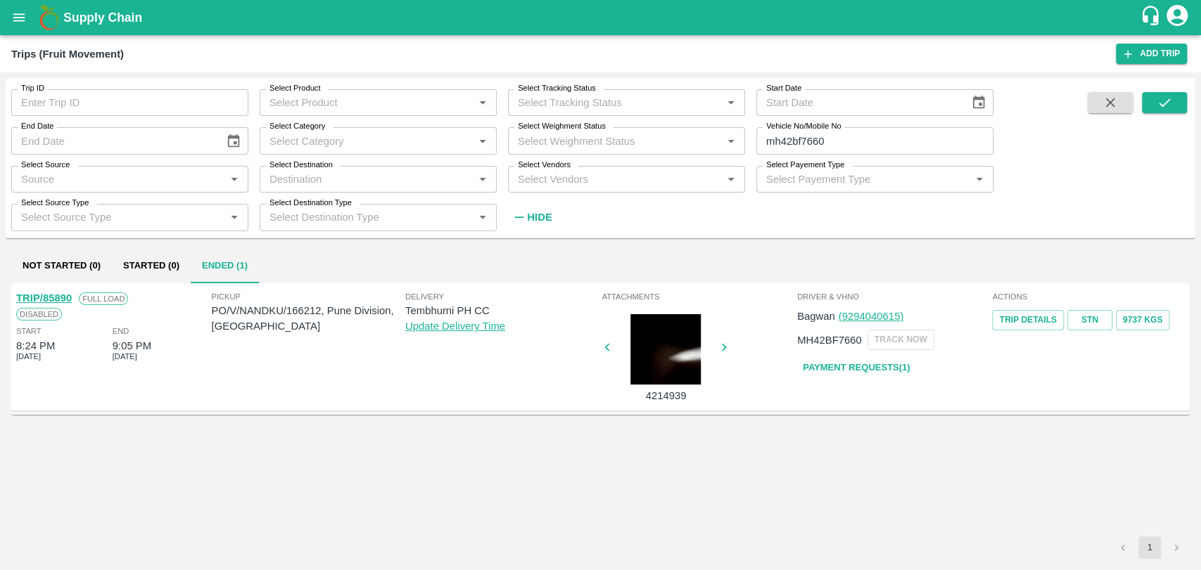
click at [686, 363] on div at bounding box center [666, 349] width 106 height 70
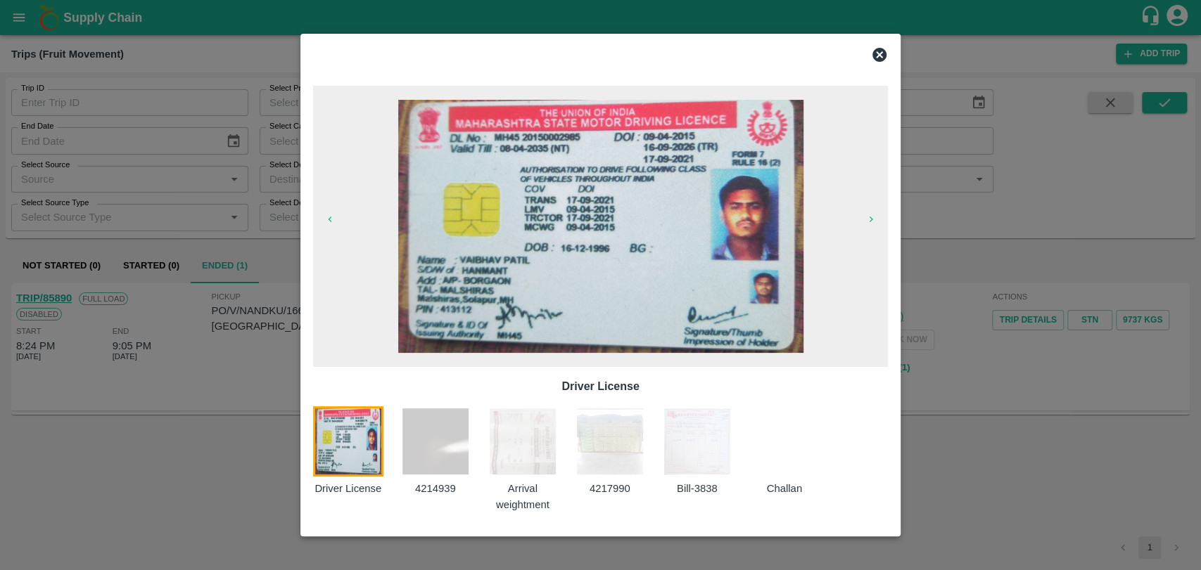
click at [638, 450] on img at bounding box center [610, 442] width 70 height 70
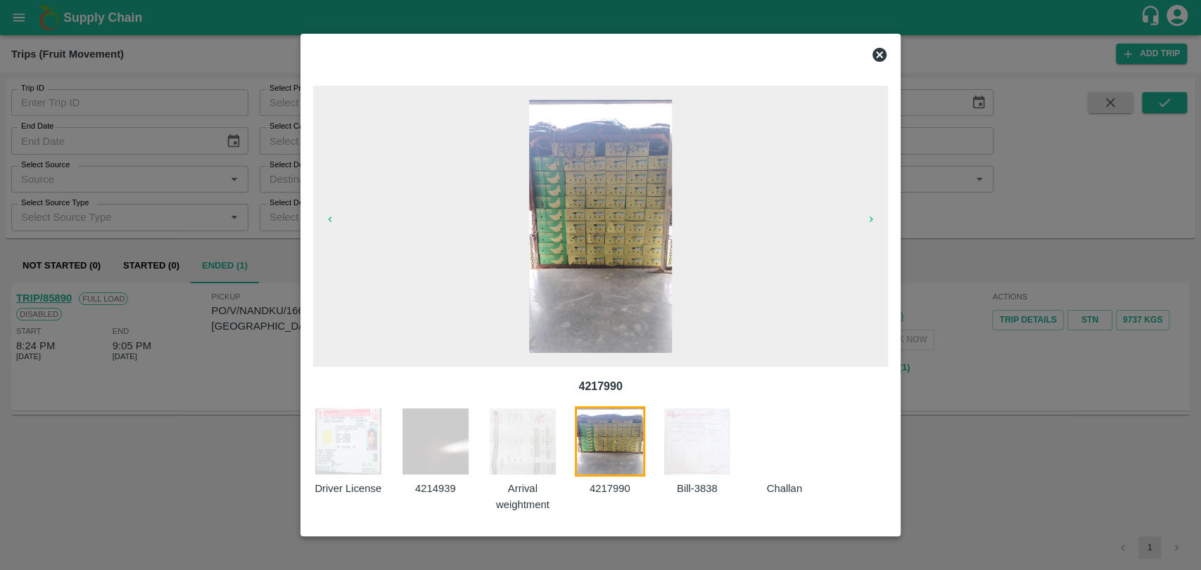
click at [683, 446] on img at bounding box center [697, 442] width 70 height 70
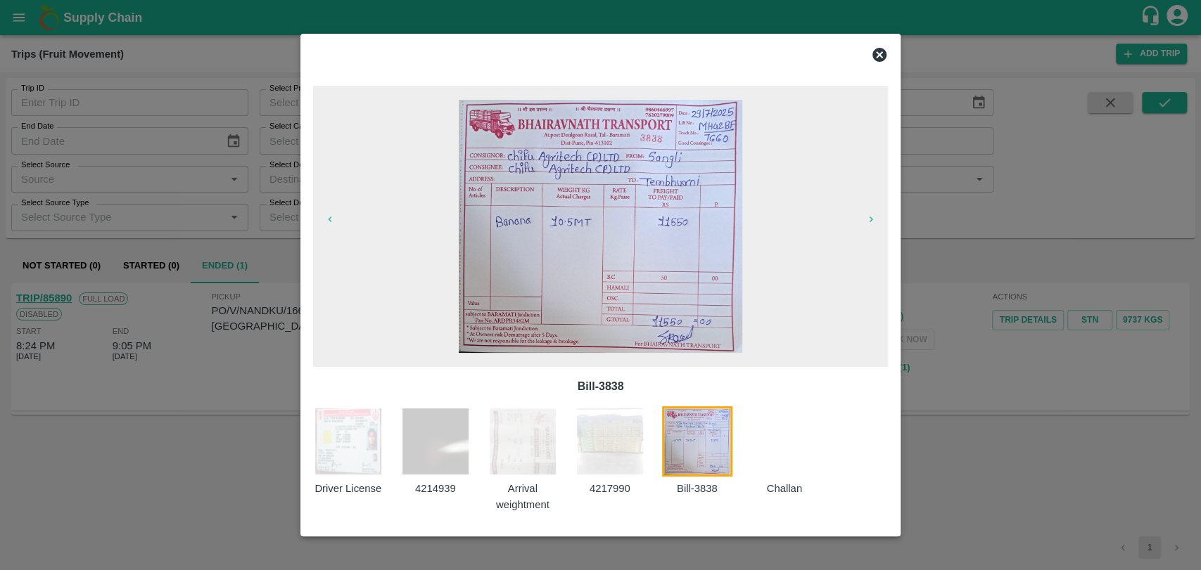
click at [944, 436] on div at bounding box center [600, 285] width 1201 height 570
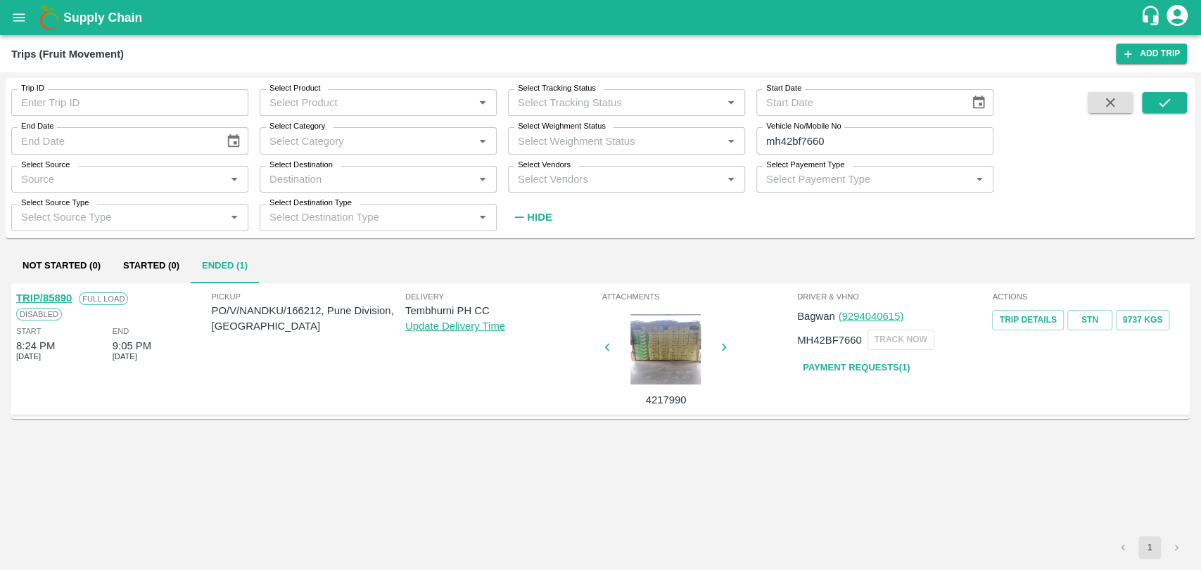
click at [671, 357] on div at bounding box center [666, 349] width 106 height 70
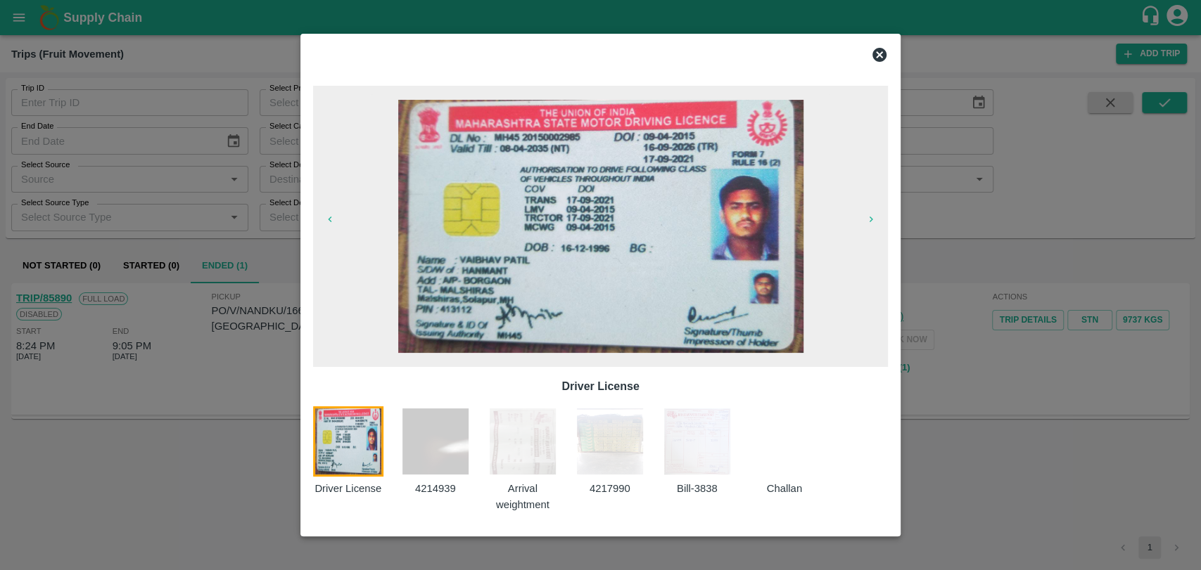
click at [494, 442] on img at bounding box center [522, 442] width 70 height 70
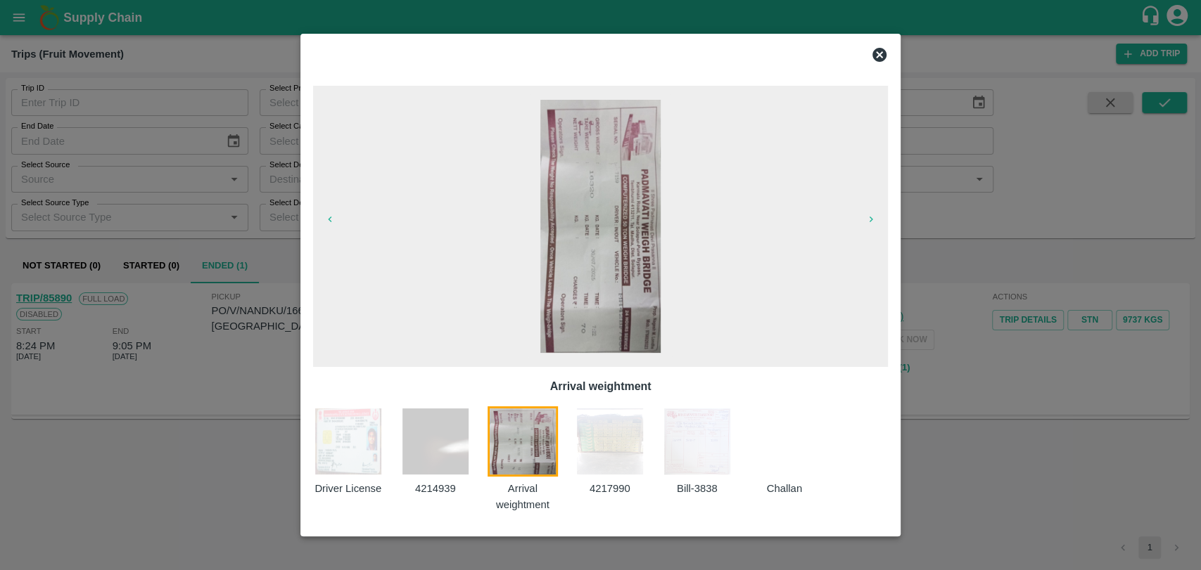
click at [1199, 310] on div at bounding box center [600, 285] width 1201 height 570
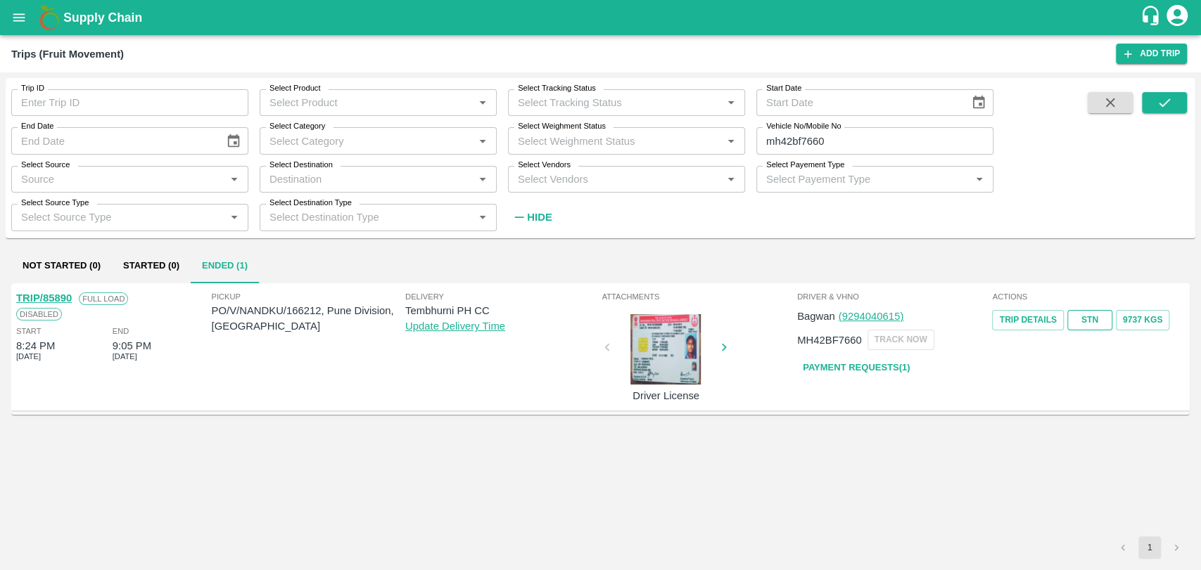
drag, startPoint x: 1063, startPoint y: 312, endPoint x: 1087, endPoint y: 315, distance: 24.9
click at [1087, 315] on div "Trip Details STN 9737 Kgs" at bounding box center [1088, 319] width 193 height 24
click at [1087, 315] on link "STN" at bounding box center [1089, 320] width 45 height 20
click at [1138, 317] on button "9737 Kgs" at bounding box center [1142, 320] width 53 height 20
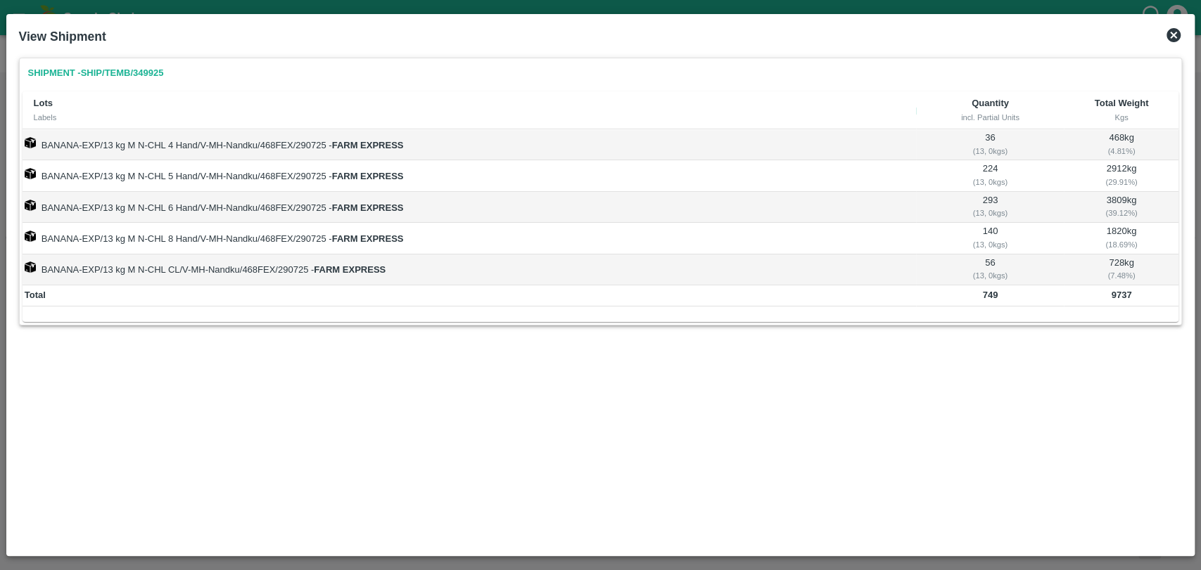
click at [1179, 38] on icon at bounding box center [1173, 35] width 14 height 14
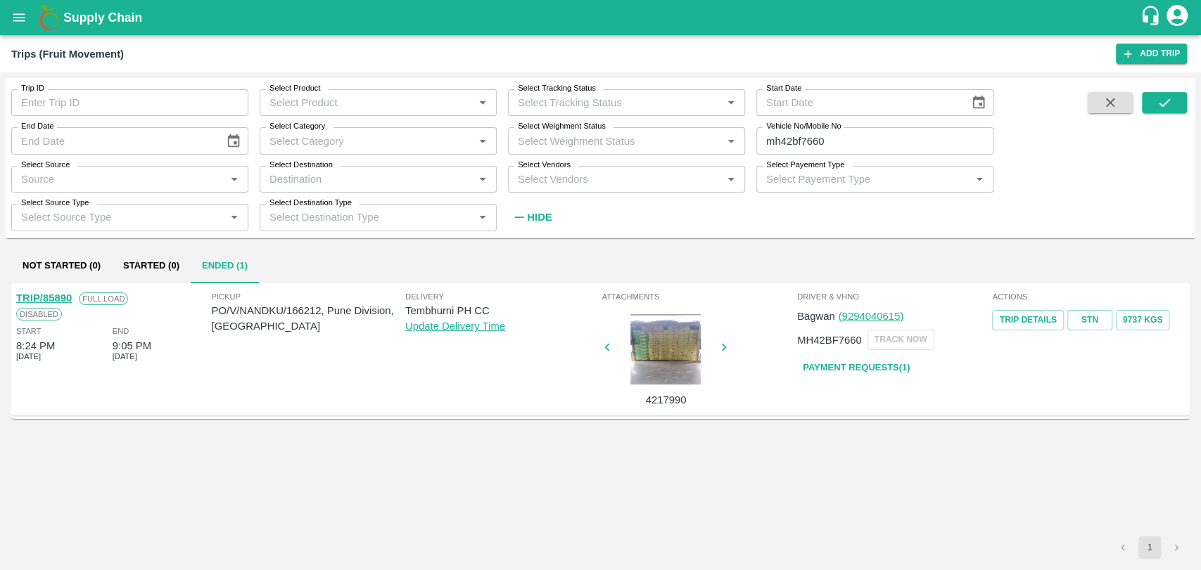
click at [826, 365] on link "Payment Requests( 1 )" at bounding box center [856, 368] width 118 height 25
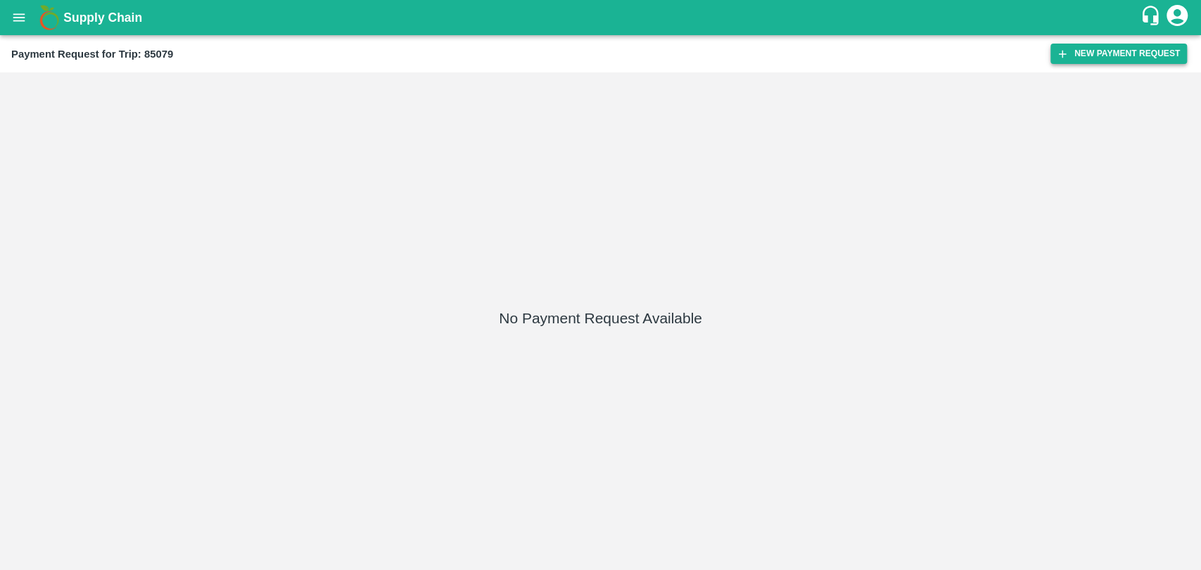
click at [1097, 44] on button "New Payment Request" at bounding box center [1118, 54] width 136 height 20
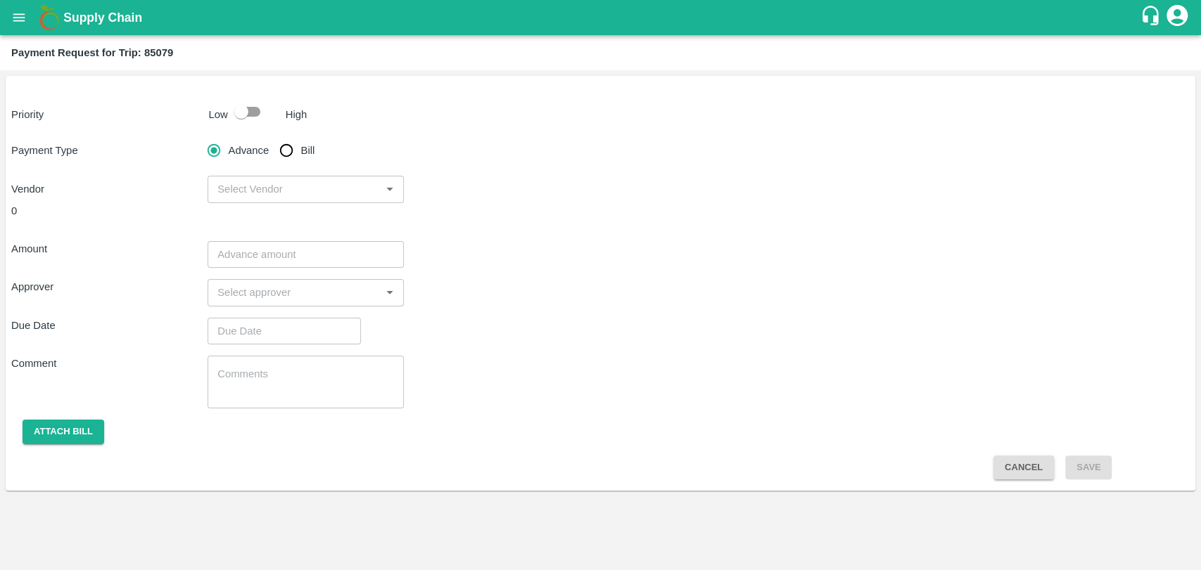
click at [262, 120] on input "checkbox" at bounding box center [241, 111] width 80 height 27
checkbox input "true"
click at [283, 162] on input "Bill" at bounding box center [286, 150] width 28 height 28
radio input "true"
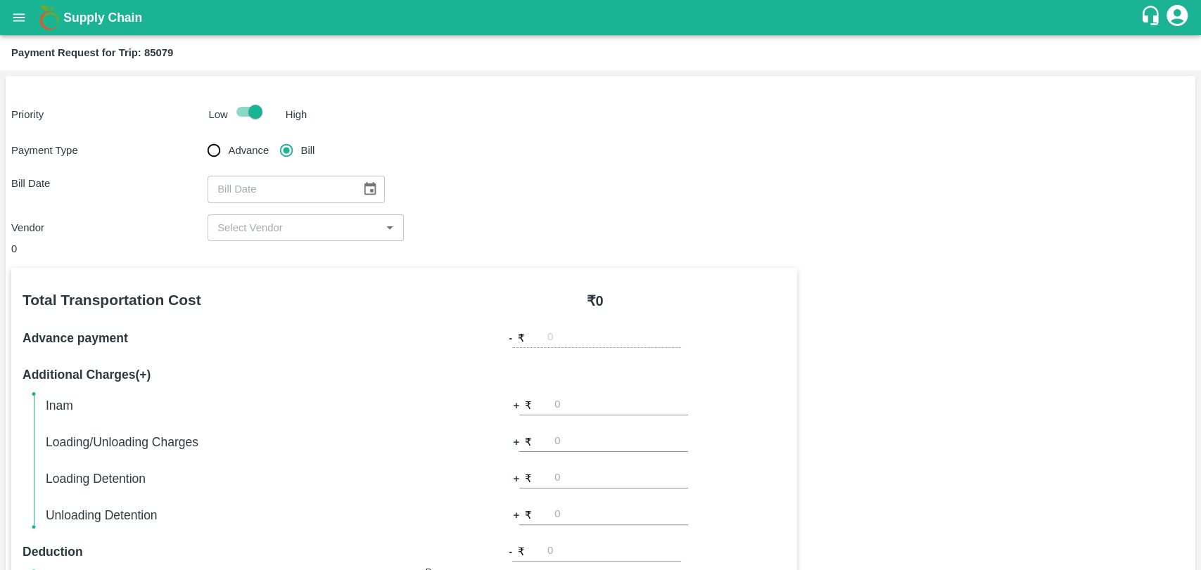
click at [359, 176] on div "​" at bounding box center [295, 189] width 177 height 27
type input "DD/MM/YYYY"
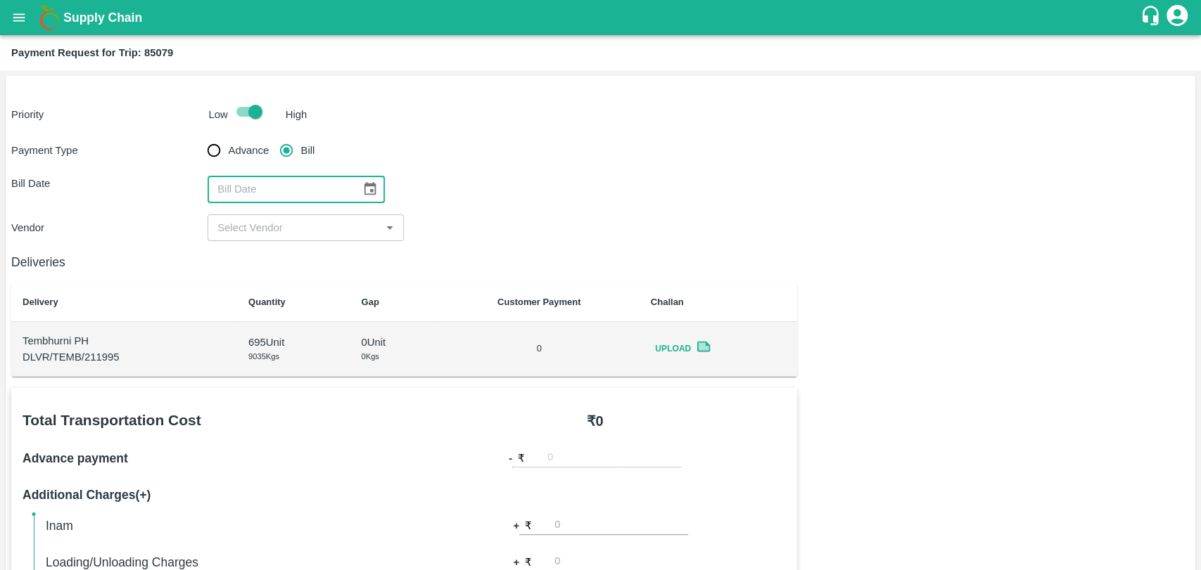
click at [362, 195] on icon "Choose date" at bounding box center [369, 188] width 15 height 15
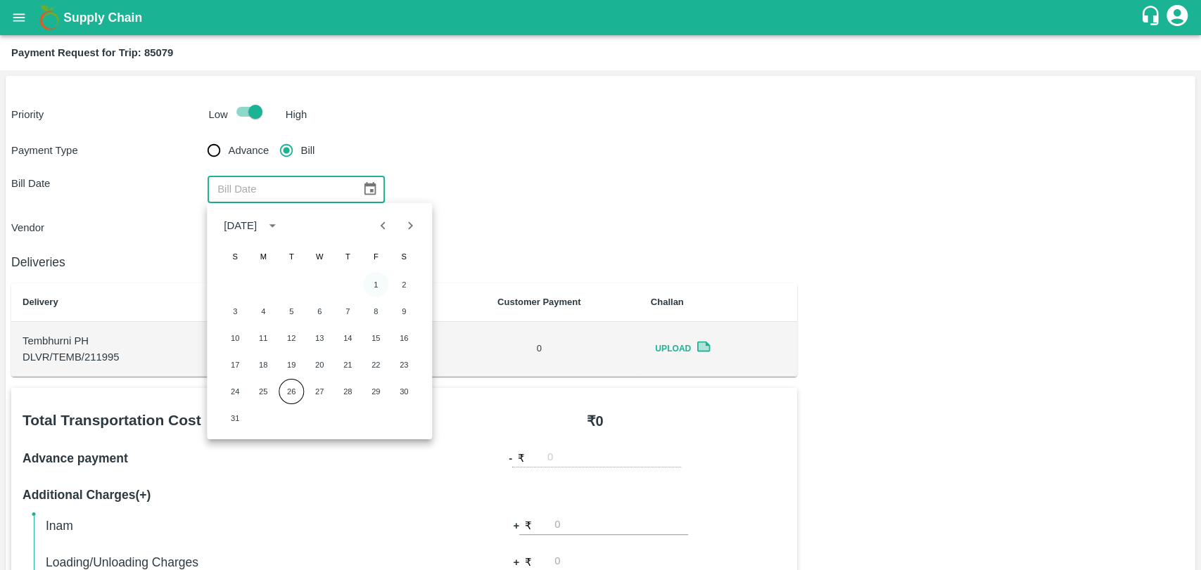
click at [378, 283] on button "1" at bounding box center [375, 284] width 25 height 25
type input "[DATE]"
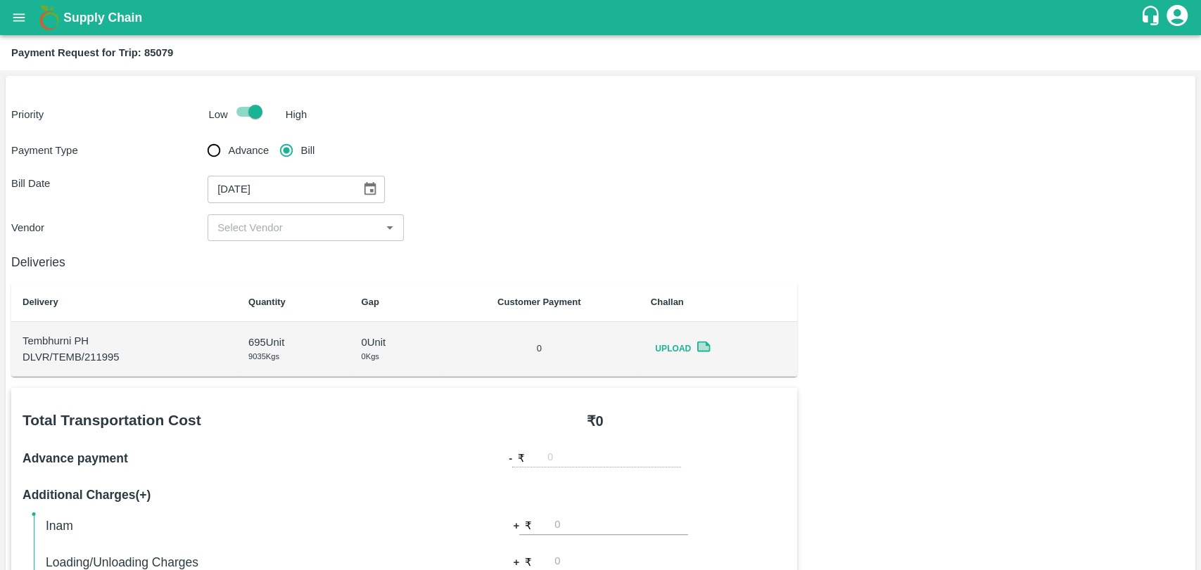
click at [270, 235] on input "input" at bounding box center [294, 228] width 165 height 18
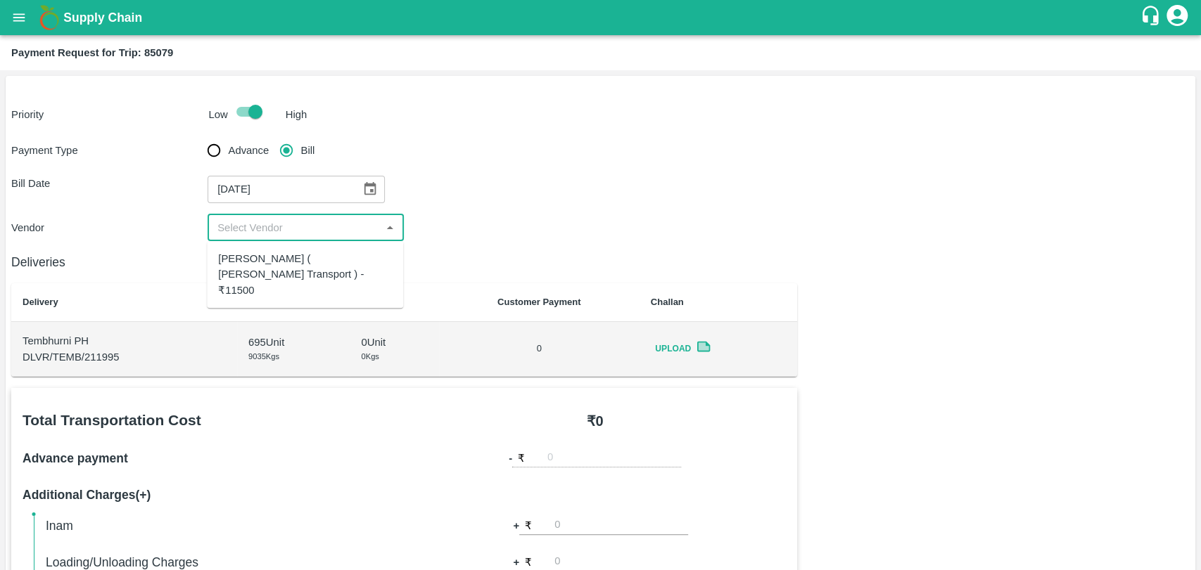
click at [274, 255] on div "Nitin Rasal ( Bhairavnath Transport ) - ₹11500" at bounding box center [305, 274] width 174 height 47
type input "Nitin Rasal ( Bhairavnath Transport ) - ₹11500"
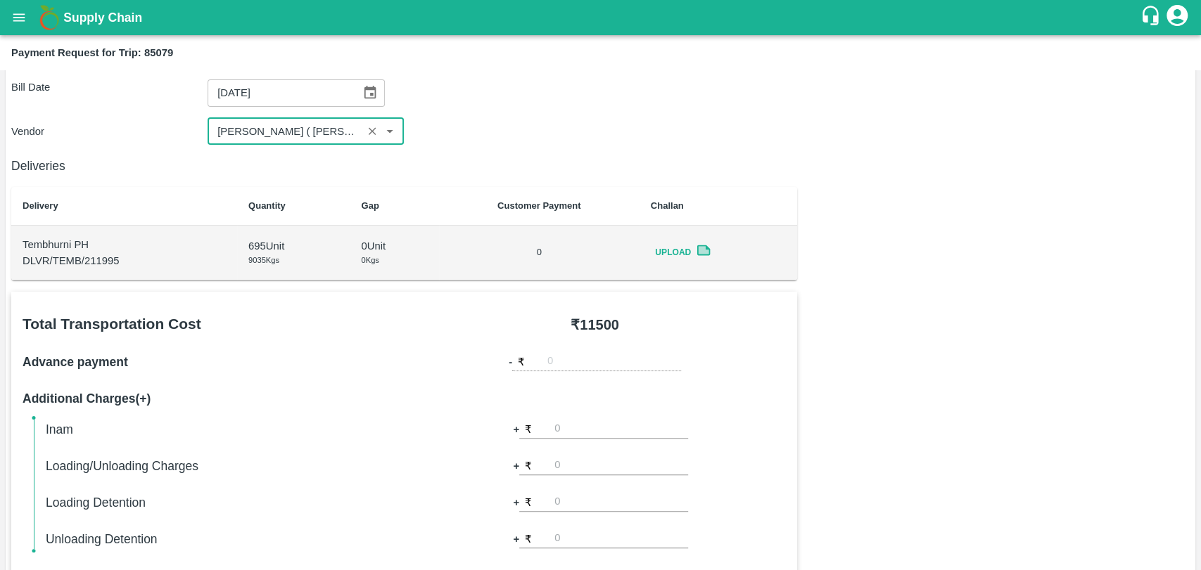
scroll to position [515, 0]
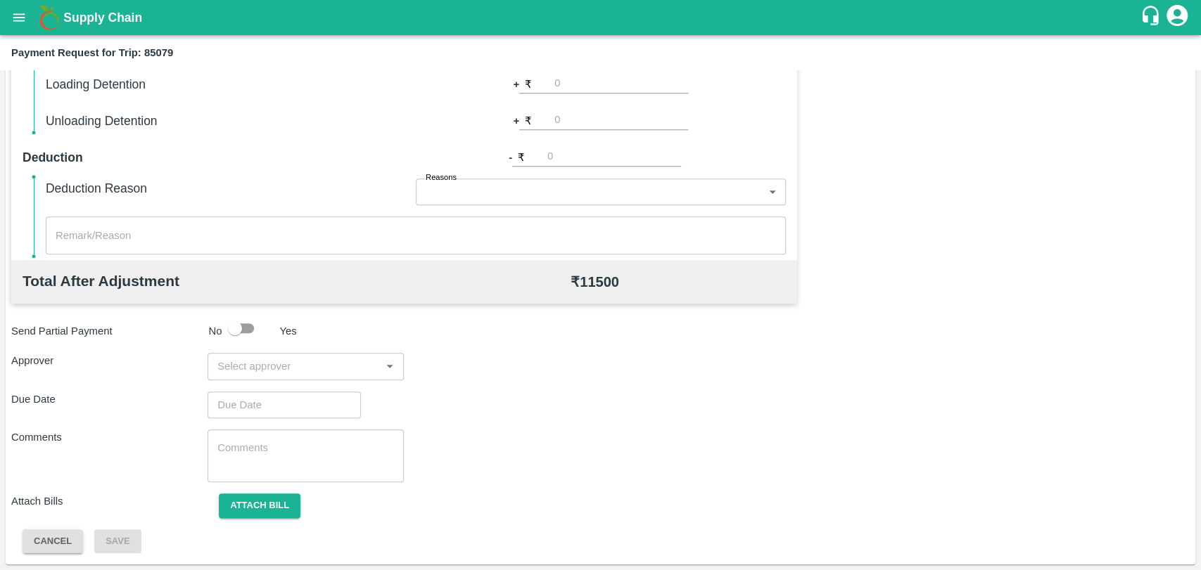
click at [294, 358] on input "input" at bounding box center [294, 366] width 165 height 18
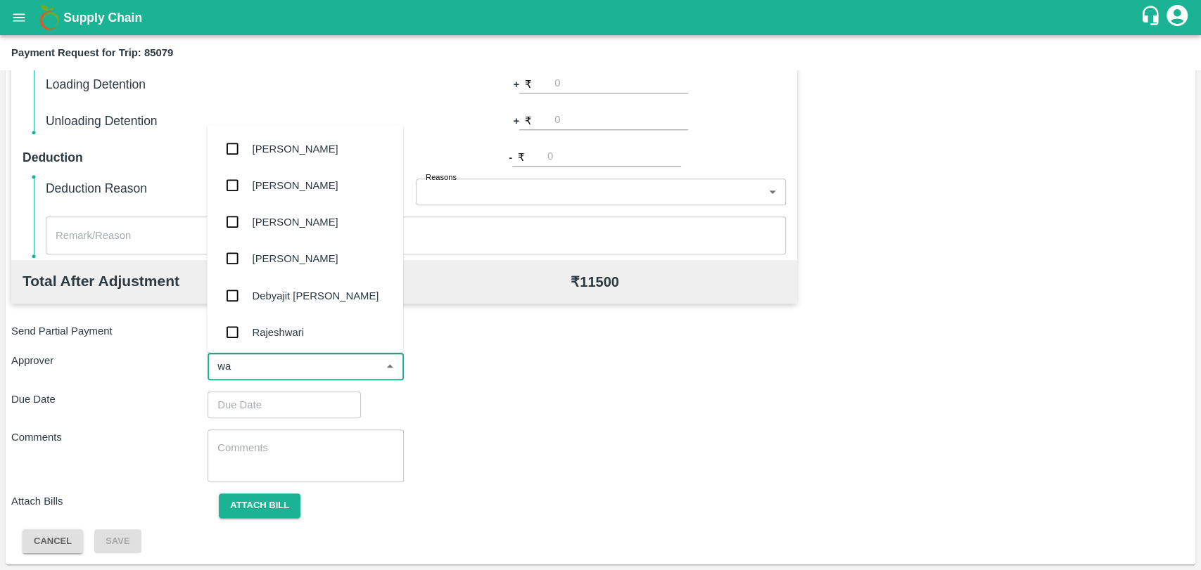
type input "wag"
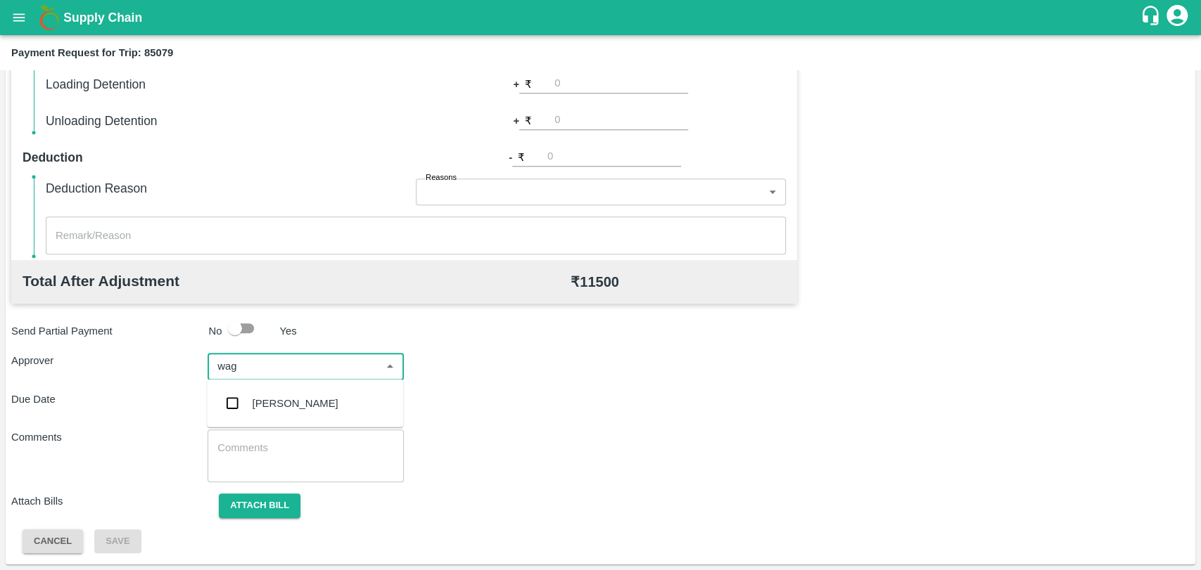
click at [277, 390] on div "Prasad Waghade" at bounding box center [305, 403] width 196 height 37
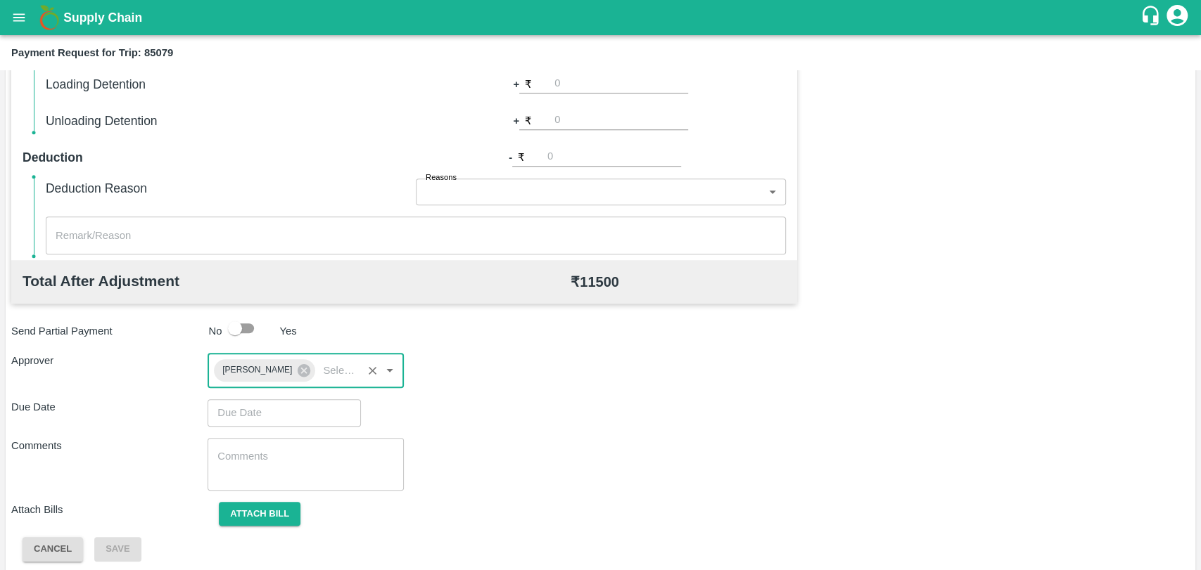
click at [265, 413] on input "Choose date" at bounding box center [278, 413] width 143 height 27
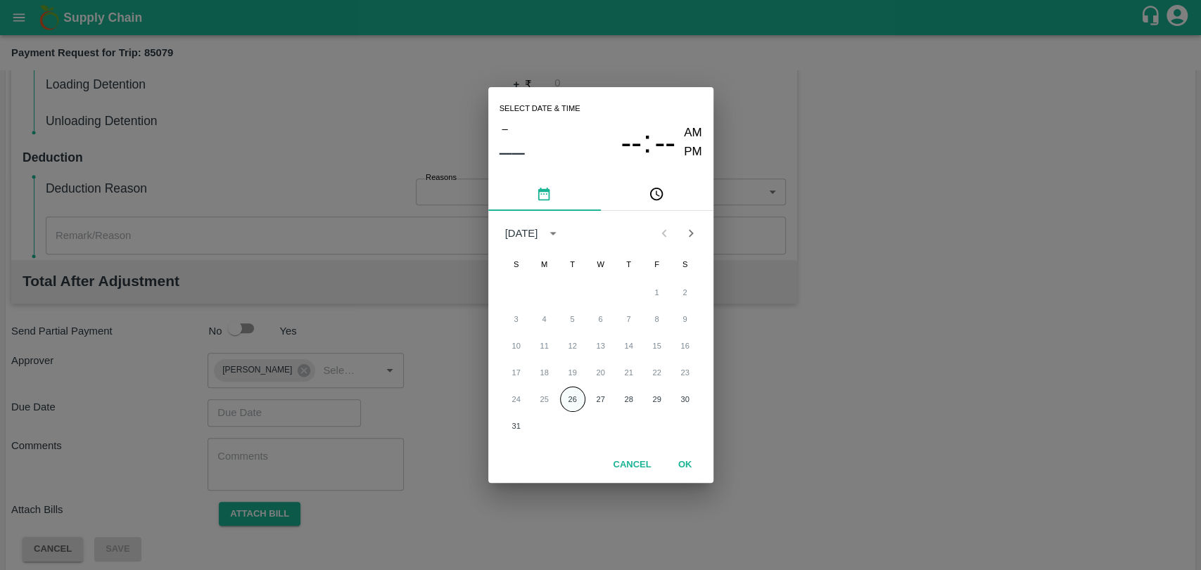
click at [566, 396] on button "26" at bounding box center [572, 399] width 25 height 25
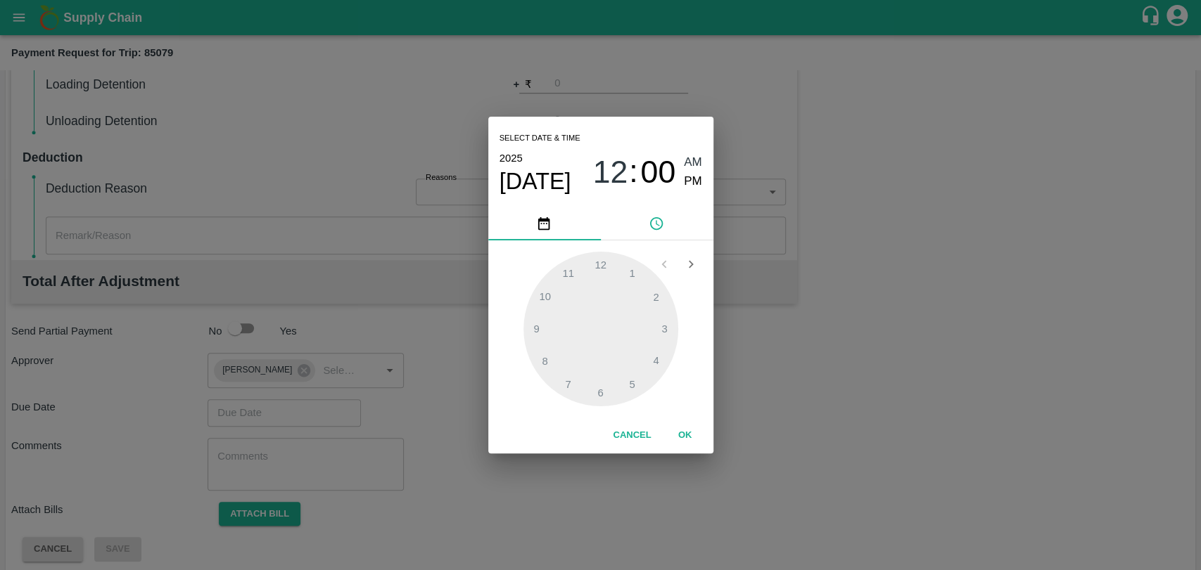
type input "26/08/2025 12:00 AM"
click at [687, 446] on button "OK" at bounding box center [685, 435] width 45 height 25
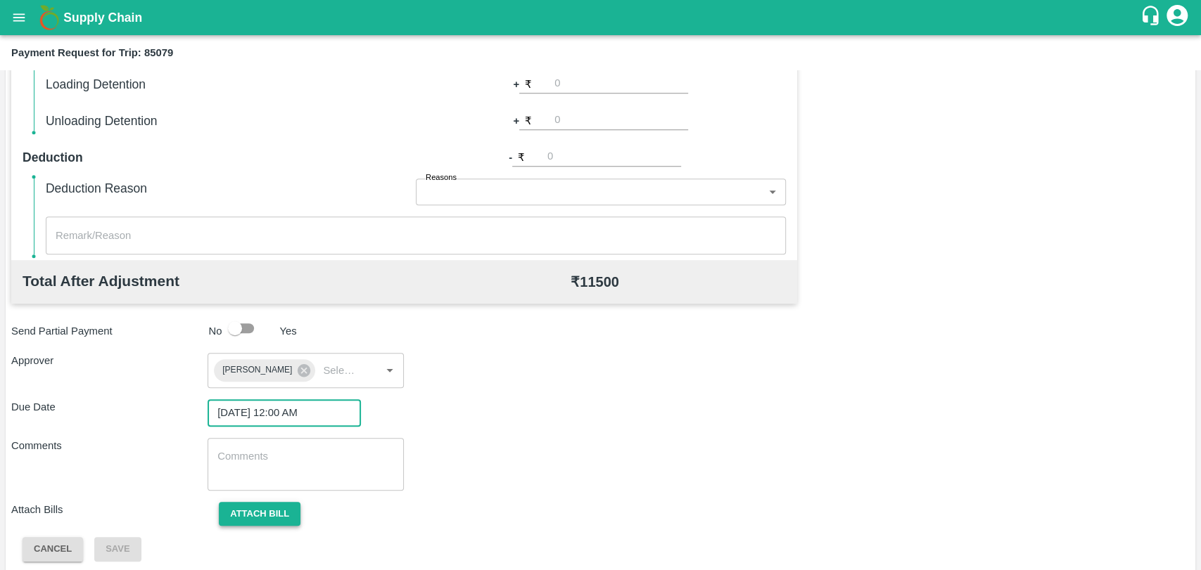
click at [250, 505] on button "Attach bill" at bounding box center [260, 514] width 82 height 25
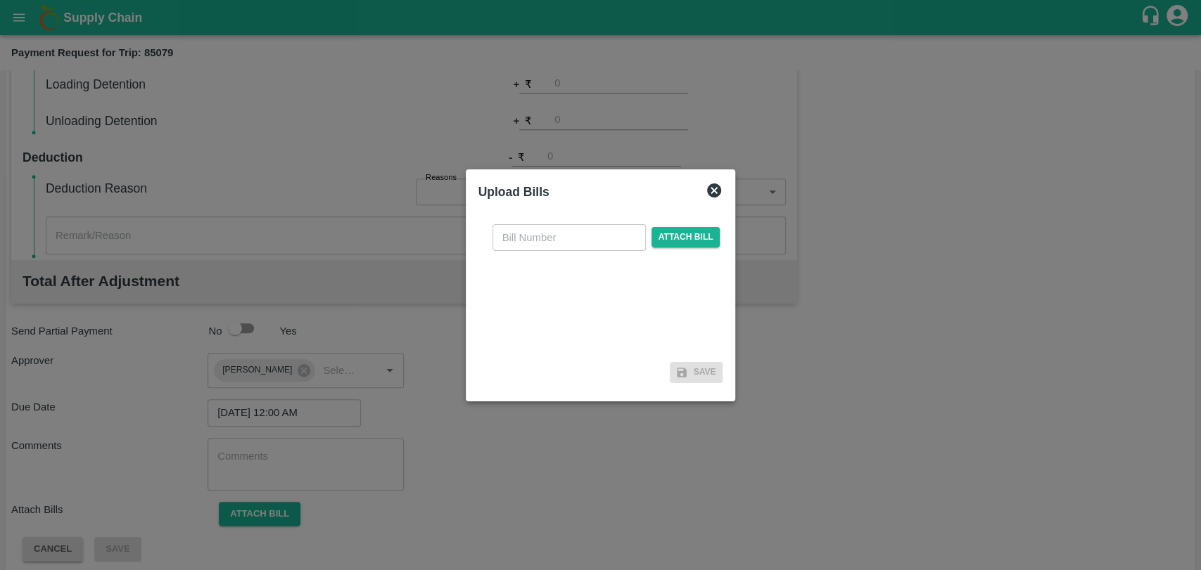
drag, startPoint x: 556, startPoint y: 238, endPoint x: 556, endPoint y: 226, distance: 12.0
click at [556, 238] on input "text" at bounding box center [568, 237] width 153 height 27
type input "3851"
click at [659, 244] on span "Attach bill" at bounding box center [685, 237] width 69 height 20
click at [0, 0] on input "Attach bill" at bounding box center [0, 0] width 0 height 0
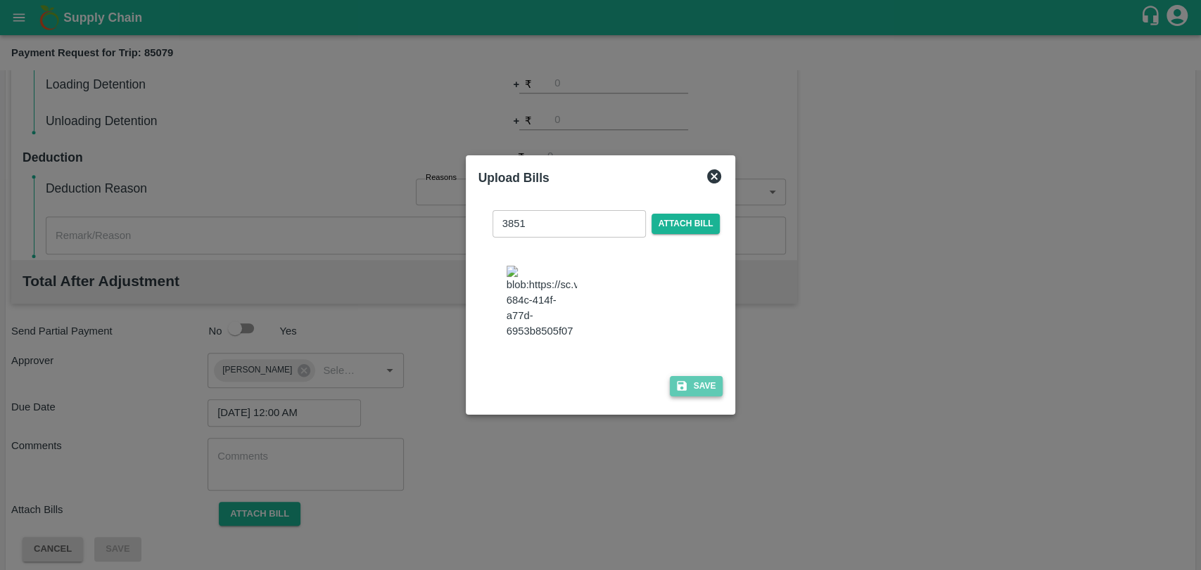
click at [689, 381] on button "Save" at bounding box center [696, 386] width 53 height 20
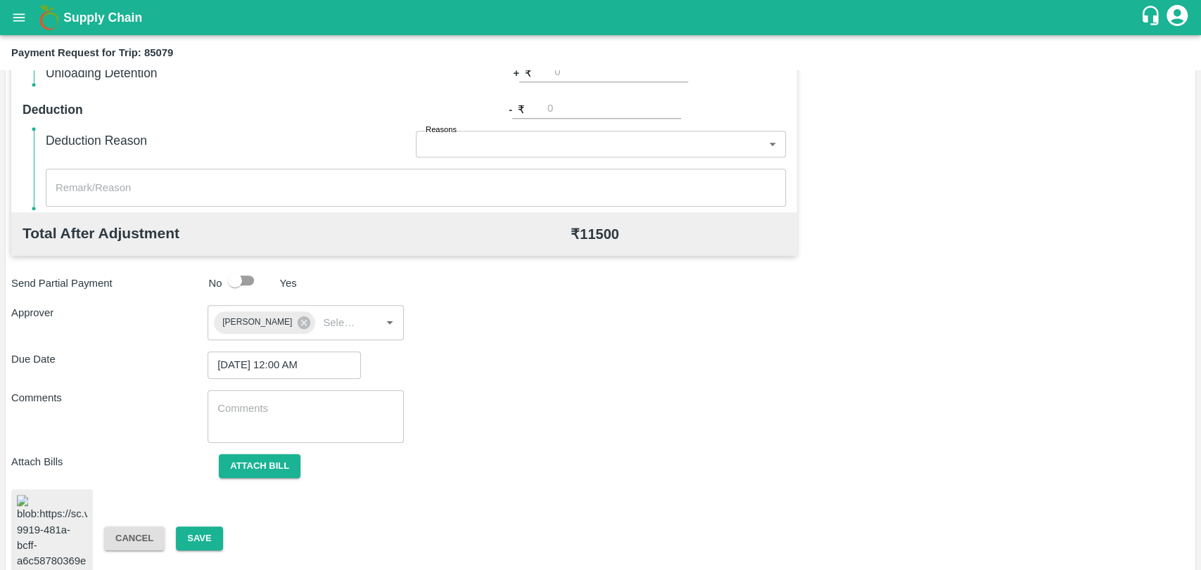
scroll to position [587, 0]
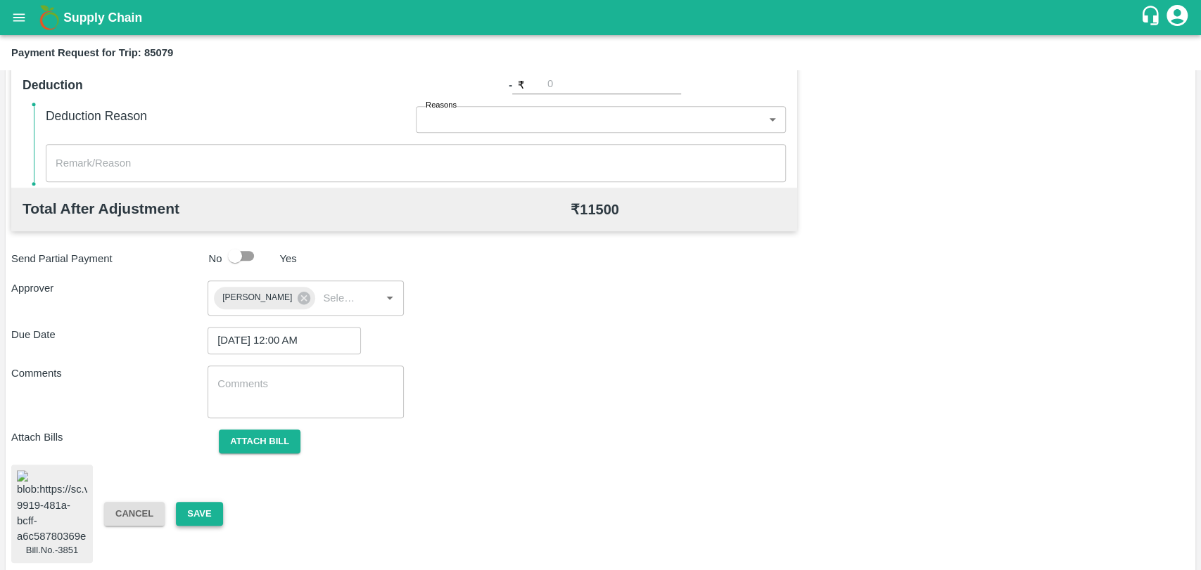
click at [188, 509] on button "Save" at bounding box center [199, 514] width 46 height 25
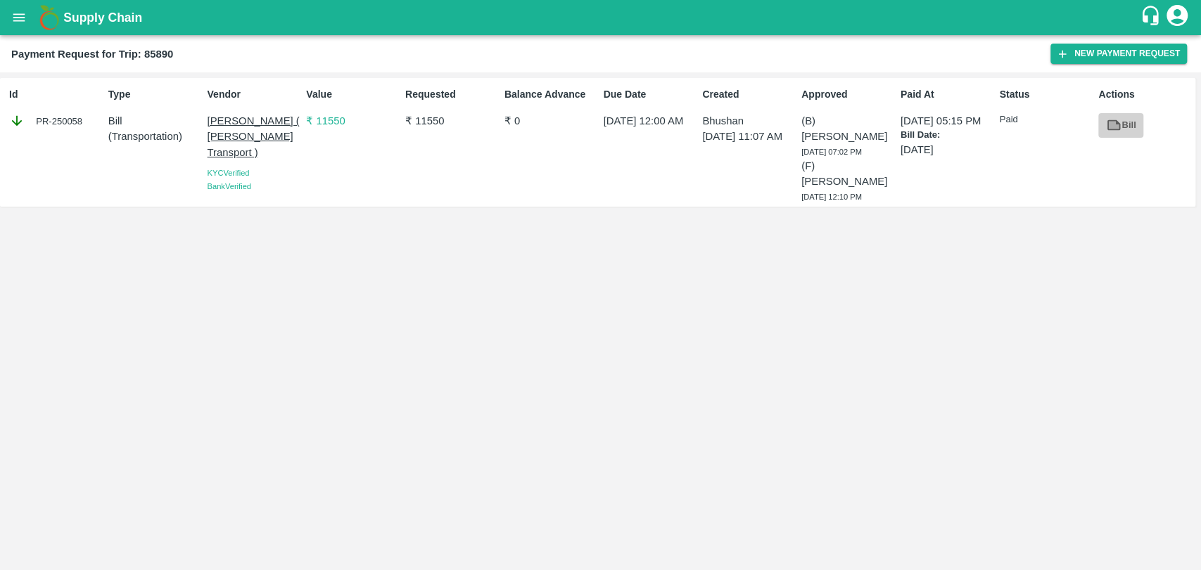
click at [1125, 129] on link "Bill" at bounding box center [1120, 125] width 45 height 25
click at [1123, 125] on link "Bill" at bounding box center [1120, 125] width 45 height 25
click at [22, 19] on icon "open drawer" at bounding box center [18, 17] width 15 height 15
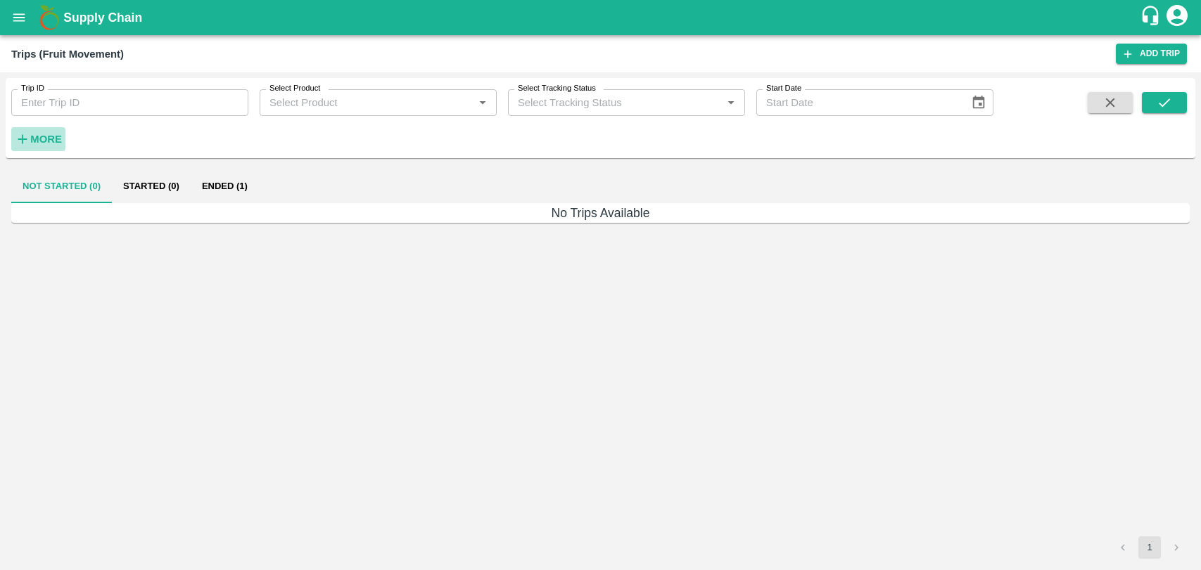
click at [28, 144] on icon "button" at bounding box center [22, 139] width 15 height 15
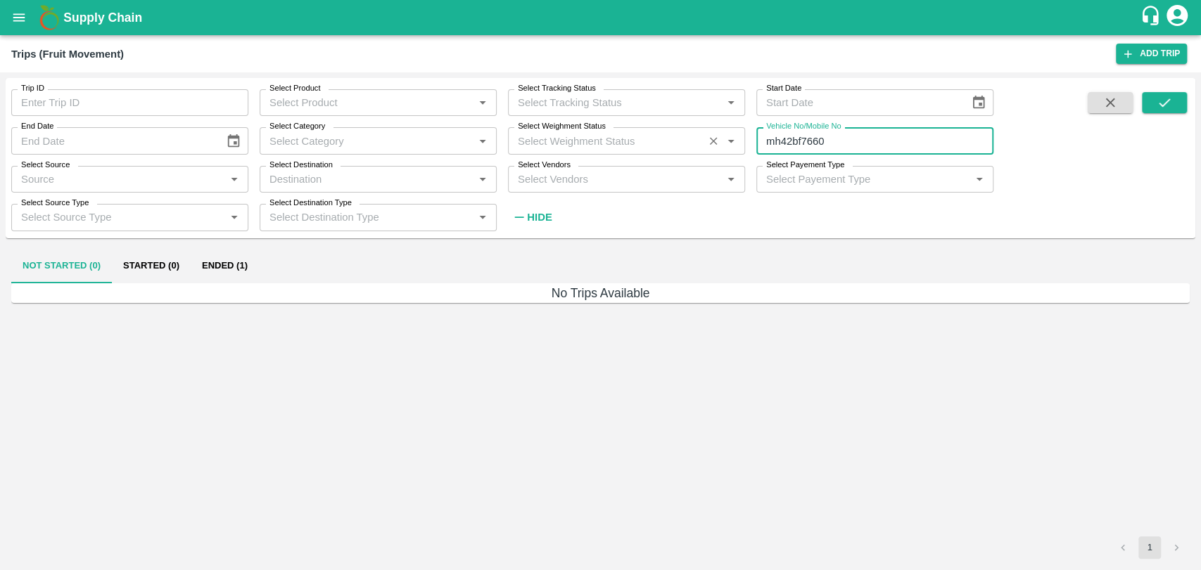
drag, startPoint x: 830, startPoint y: 143, endPoint x: 641, endPoint y: 146, distance: 188.5
click at [647, 147] on div "Trip ID Trip ID Select Product Select Product   * Select Tracking Status Select…" at bounding box center [496, 154] width 993 height 153
type input "mh50n2799"
drag, startPoint x: 1168, startPoint y: 111, endPoint x: 746, endPoint y: 179, distance: 428.1
click at [1168, 111] on button "submit" at bounding box center [1164, 102] width 45 height 21
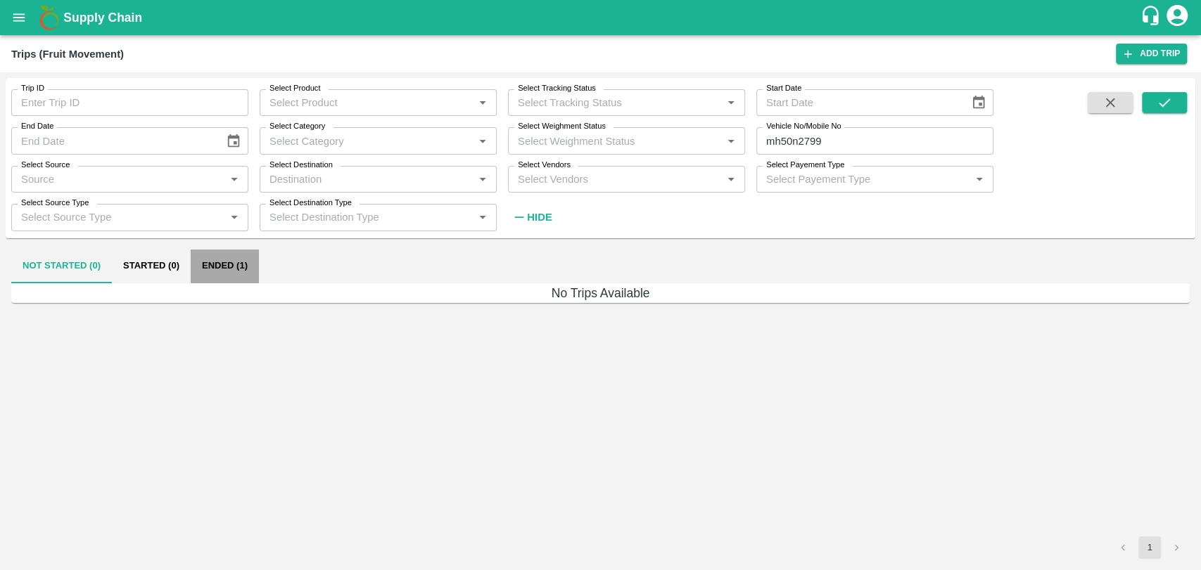
click at [213, 267] on button "Ended (1)" at bounding box center [225, 267] width 68 height 34
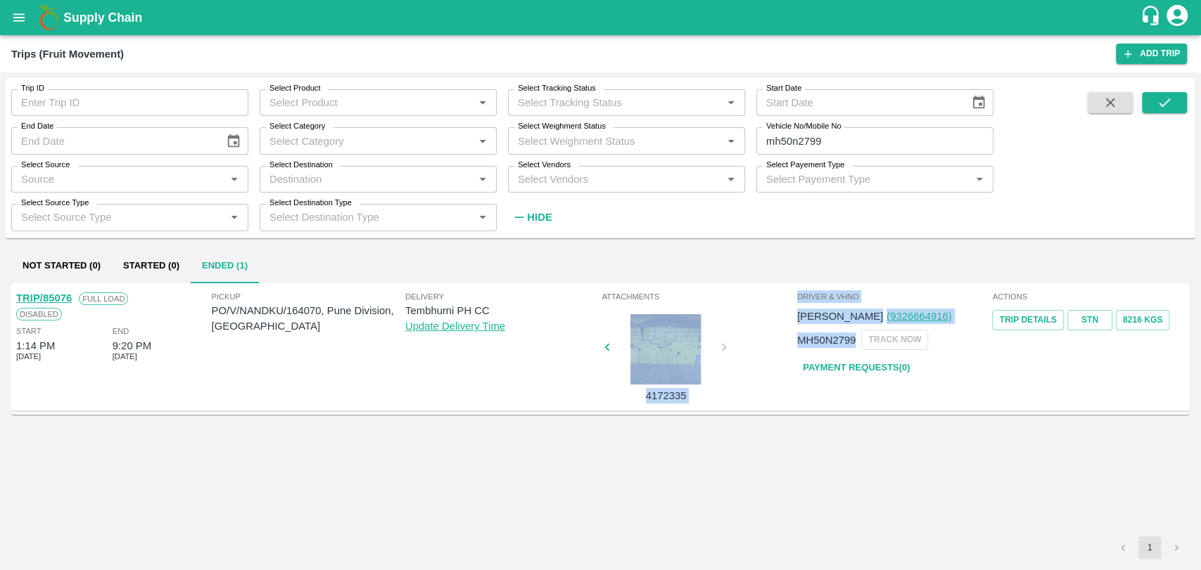
drag, startPoint x: 794, startPoint y: 339, endPoint x: 855, endPoint y: 344, distance: 61.4
click at [855, 344] on div "TRIP/85076 Full Load Disabled Start 1:14 PM 20 Jul 2025 End 9:20 PM 19 Jul 2025…" at bounding box center [600, 347] width 1178 height 129
click at [856, 344] on div "MH50N2799 TRACK NOW" at bounding box center [874, 340] width 155 height 20
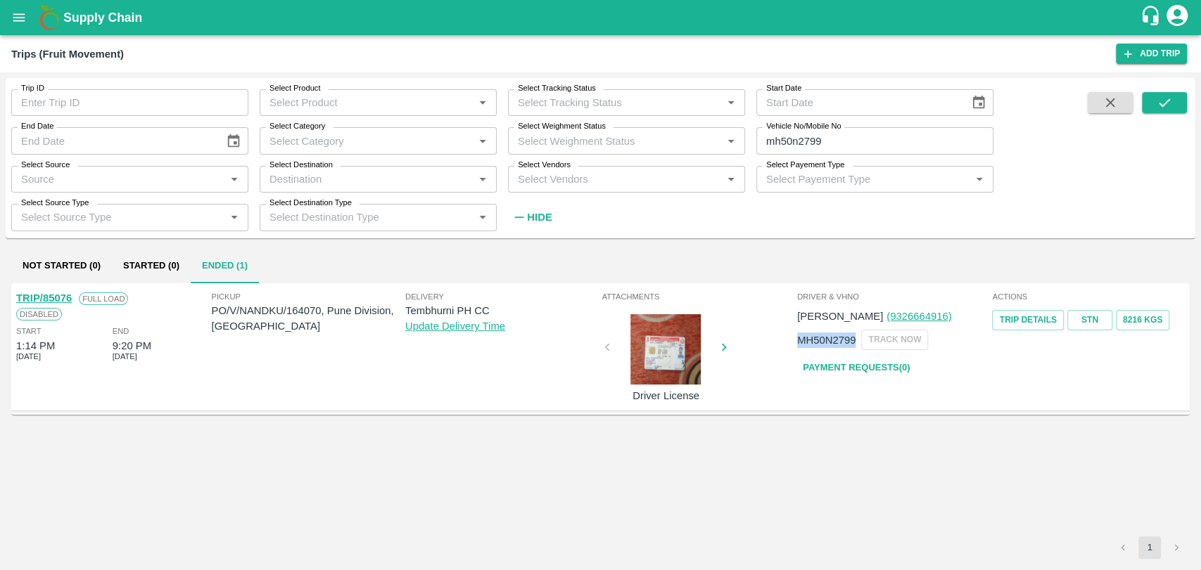
drag, startPoint x: 855, startPoint y: 344, endPoint x: 799, endPoint y: 343, distance: 55.6
click at [799, 343] on p "MH50N2799" at bounding box center [826, 340] width 58 height 15
copy p "MH50N2799"
click at [65, 293] on link "TRIP/85076" at bounding box center [44, 298] width 56 height 11
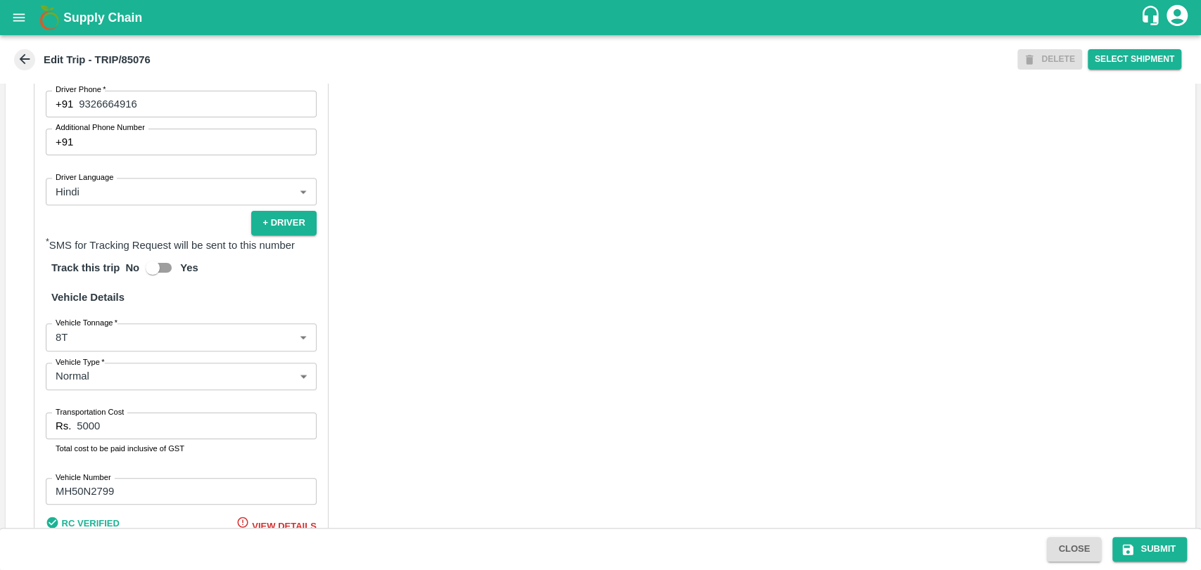
scroll to position [931, 0]
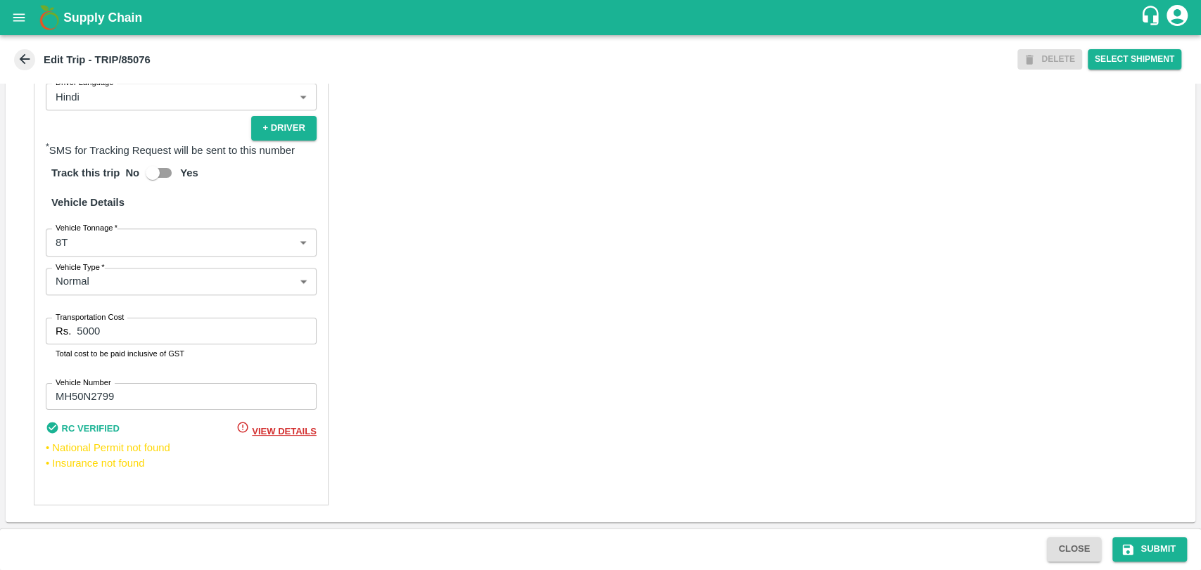
click at [68, 253] on body "Supply Chain Edit Trip - TRIP/85076 DELETE Select Shipment Trip Details Trip Ty…" at bounding box center [600, 285] width 1201 height 570
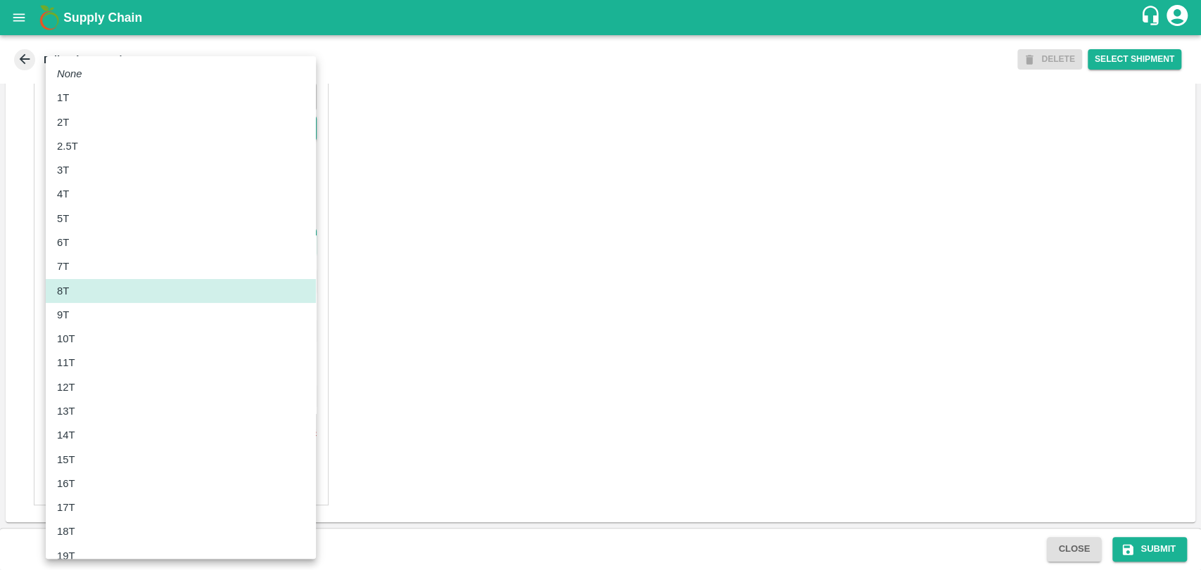
click at [84, 336] on div "10T" at bounding box center [181, 338] width 248 height 15
type input "10000"
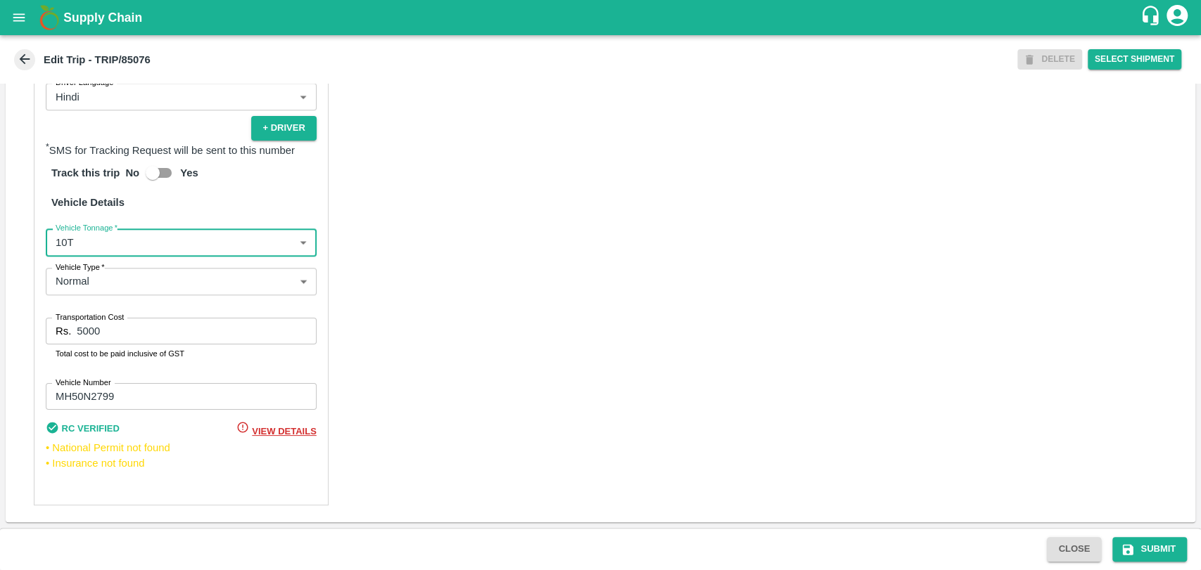
click at [2, 330] on div "Trip Details Trip Type Fruit Movement 1 Trip Type Trip Pickup Order SHIP/TEMB/3…" at bounding box center [600, 306] width 1201 height 445
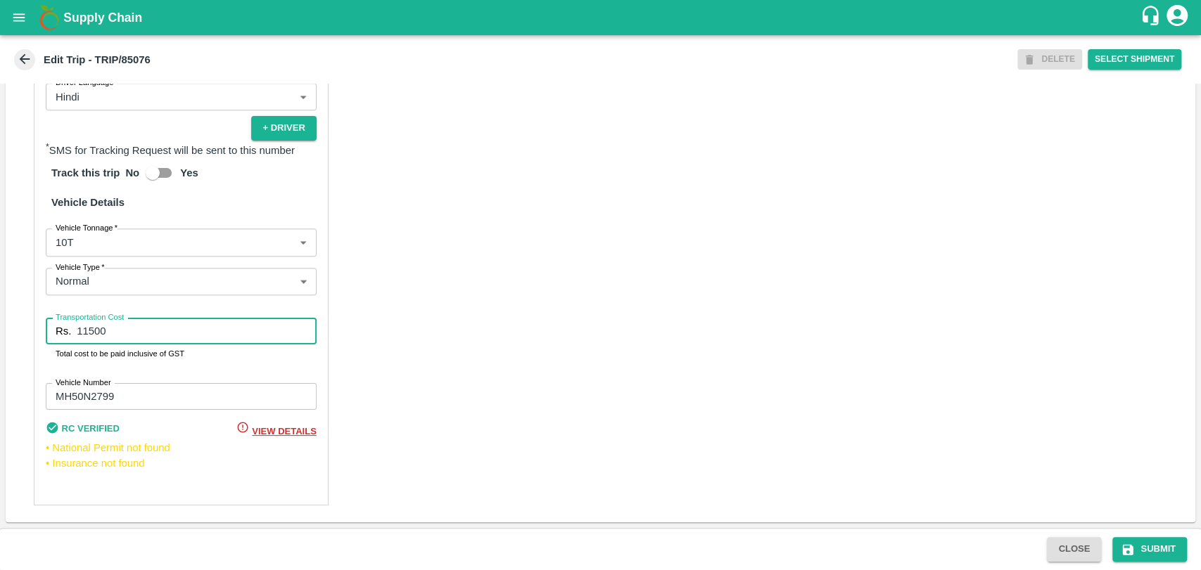
type input "11500"
click at [1126, 544] on icon "submit" at bounding box center [1128, 549] width 11 height 11
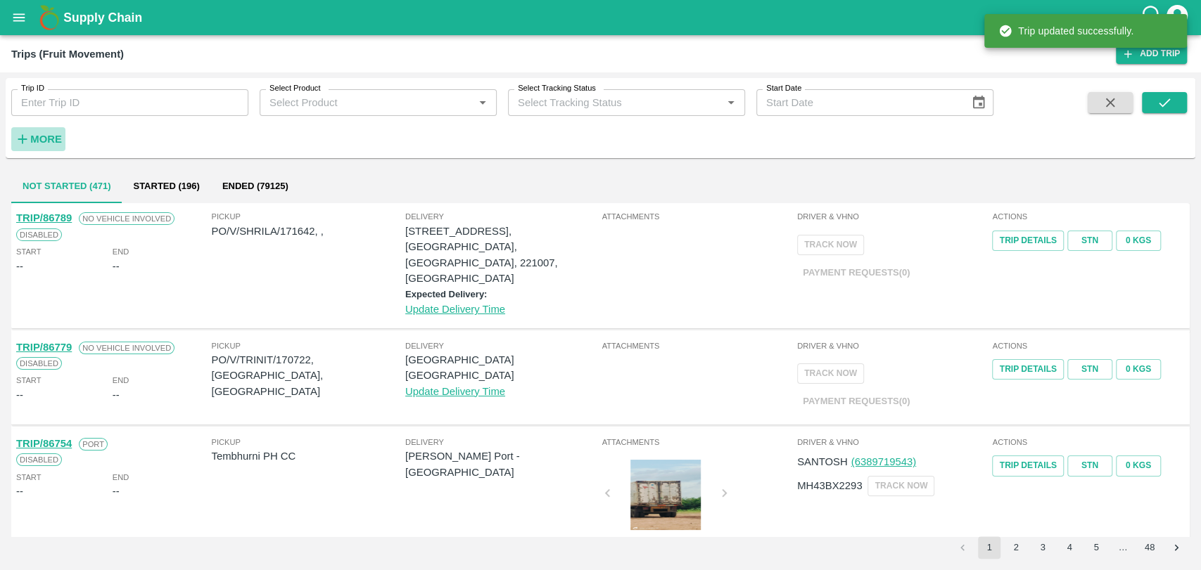
click at [55, 130] on button "More" at bounding box center [38, 139] width 54 height 24
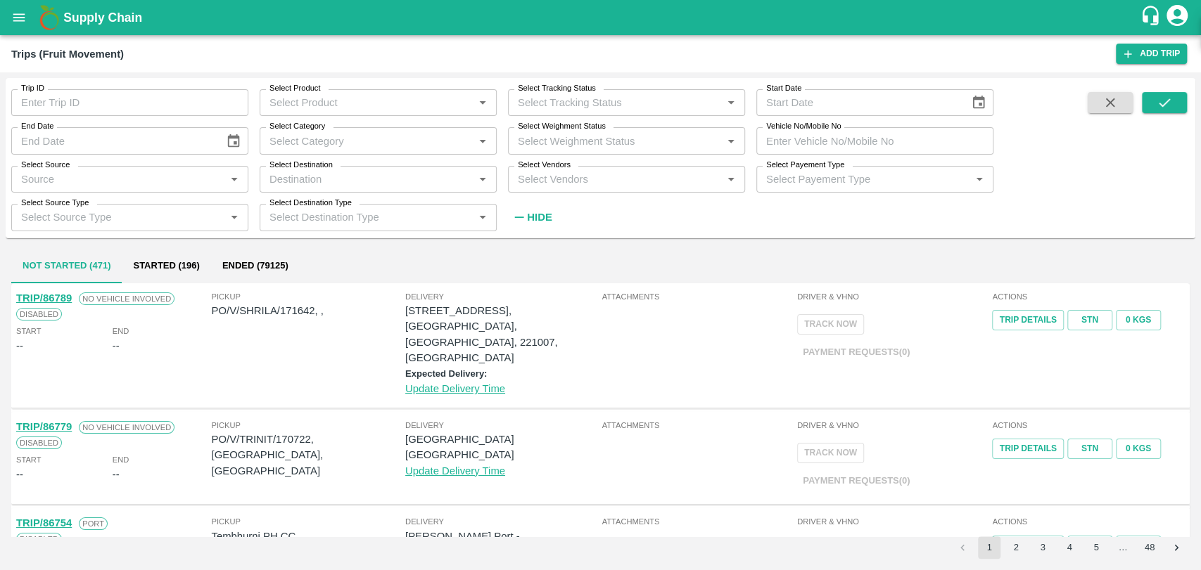
click at [889, 143] on input "Vehicle No/Mobile No" at bounding box center [874, 140] width 237 height 27
type input "MH10CR2086"
drag, startPoint x: 1163, startPoint y: 108, endPoint x: 1142, endPoint y: 113, distance: 22.4
click at [1163, 108] on icon "submit" at bounding box center [1163, 102] width 15 height 15
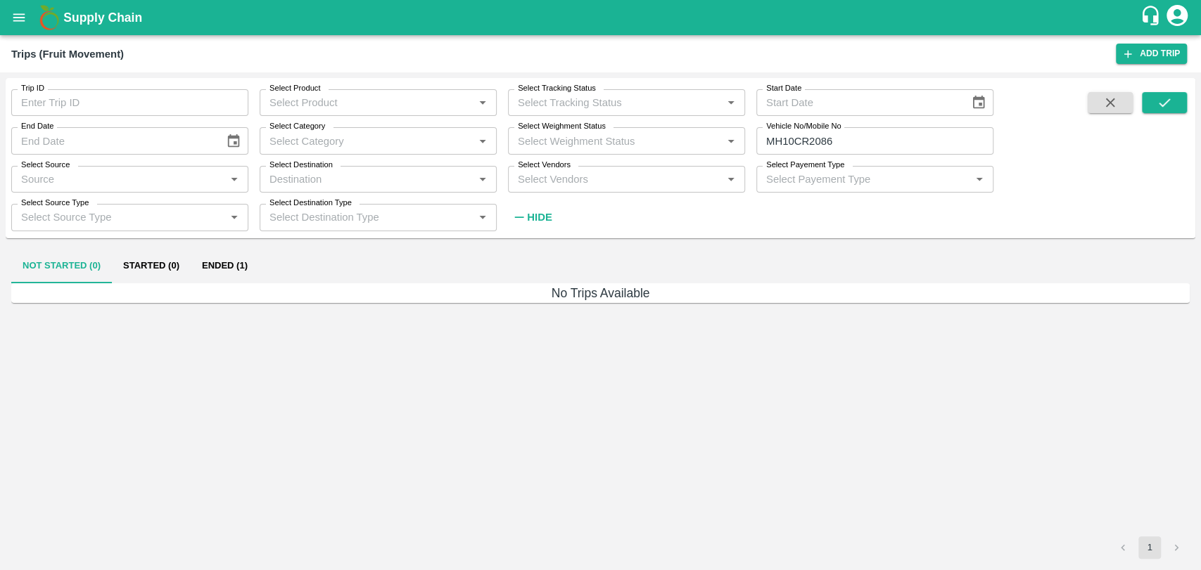
click at [214, 270] on button "Ended (1)" at bounding box center [225, 267] width 68 height 34
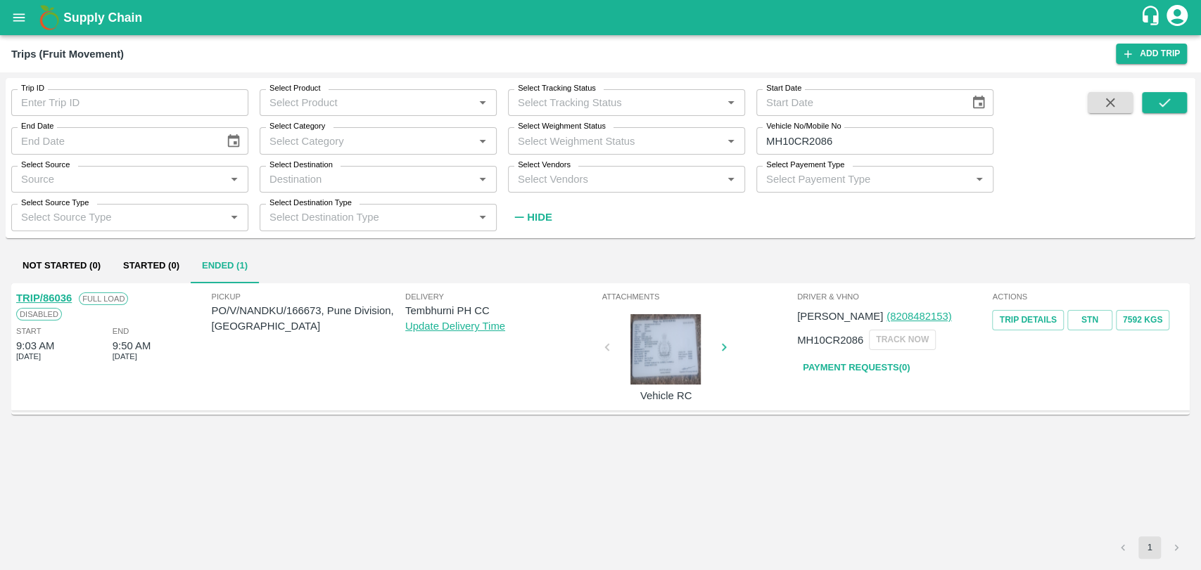
click at [842, 132] on input "MH10CR2086" at bounding box center [874, 140] width 237 height 27
drag, startPoint x: 842, startPoint y: 143, endPoint x: 720, endPoint y: 140, distance: 122.4
click at [720, 140] on div "Trip ID Trip ID Select Product Select Product   * Select Tracking Status Select…" at bounding box center [496, 154] width 993 height 153
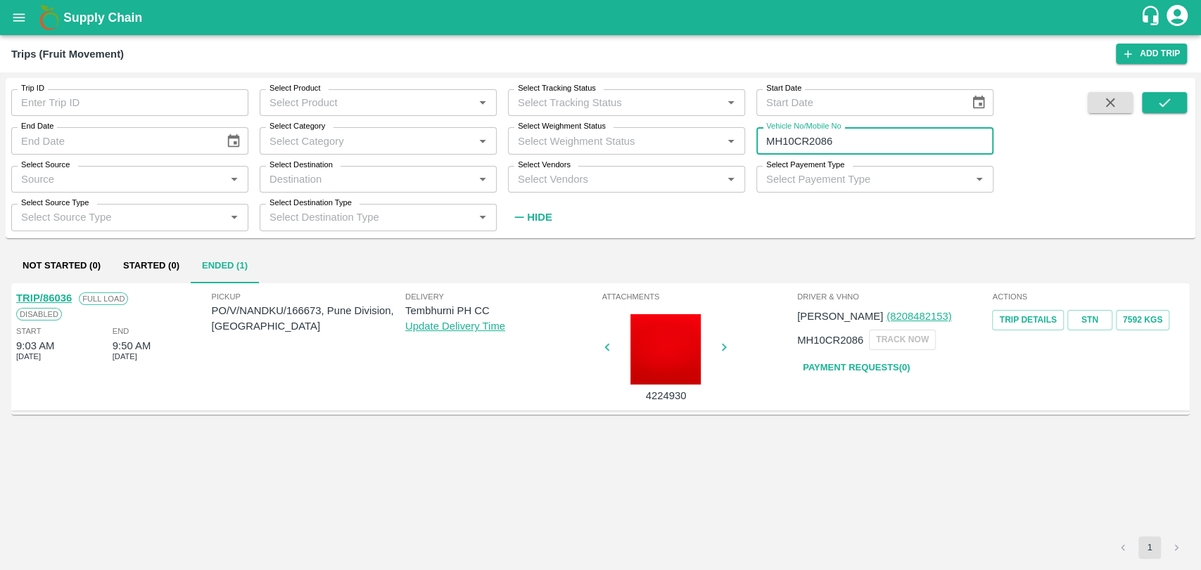
click at [63, 296] on link "TRIP/86036" at bounding box center [44, 298] width 56 height 11
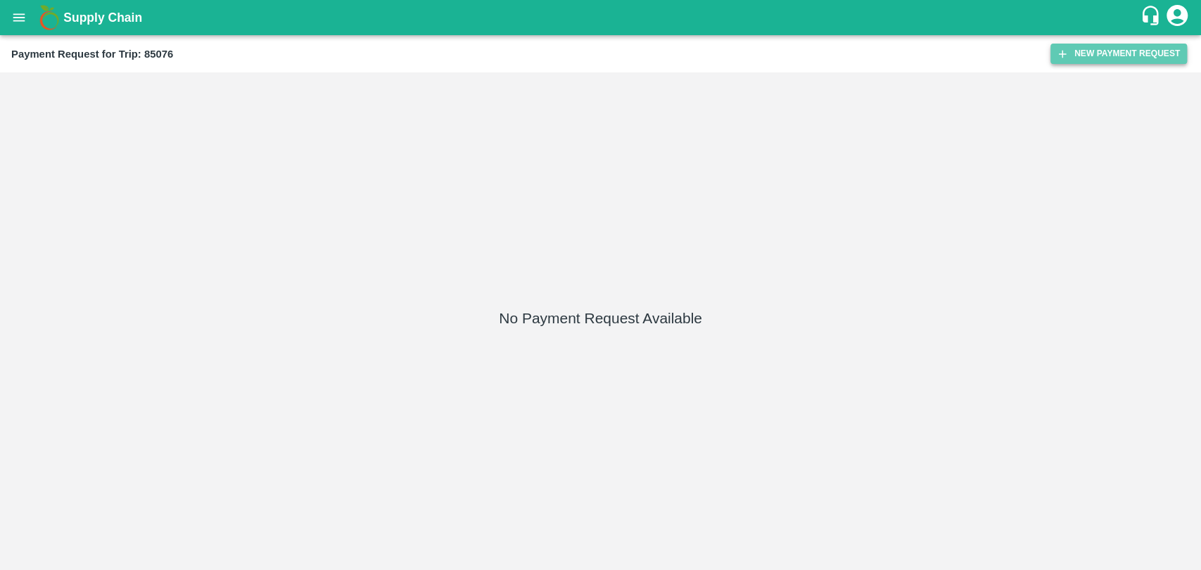
click at [1102, 54] on button "New Payment Request" at bounding box center [1118, 54] width 136 height 20
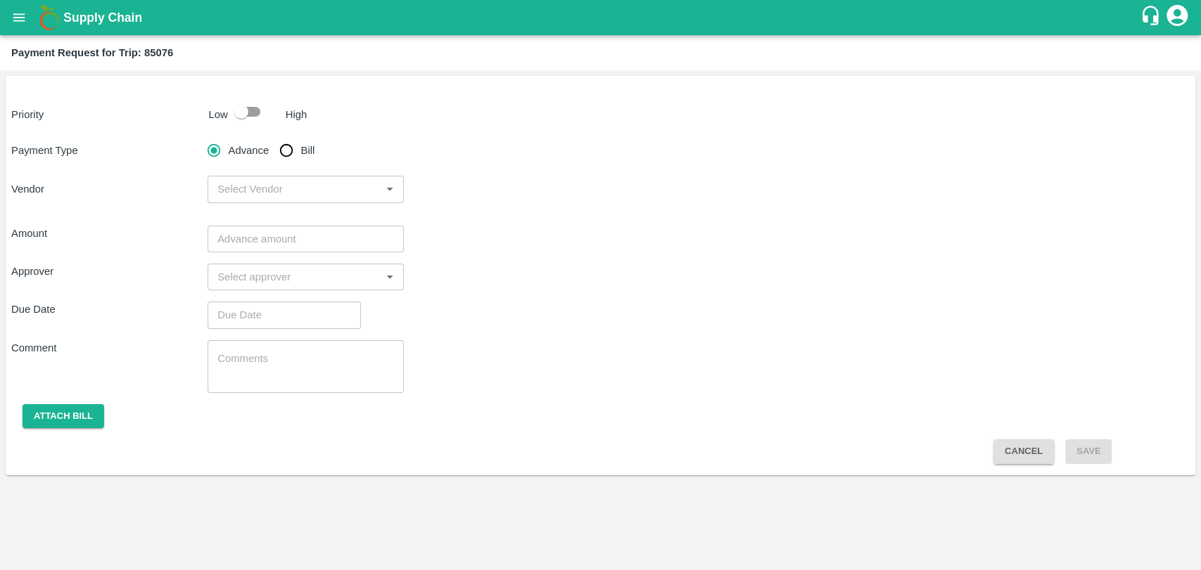
click at [234, 118] on input "checkbox" at bounding box center [241, 111] width 80 height 27
checkbox input "true"
click at [293, 143] on input "Bill" at bounding box center [286, 150] width 28 height 28
radio input "true"
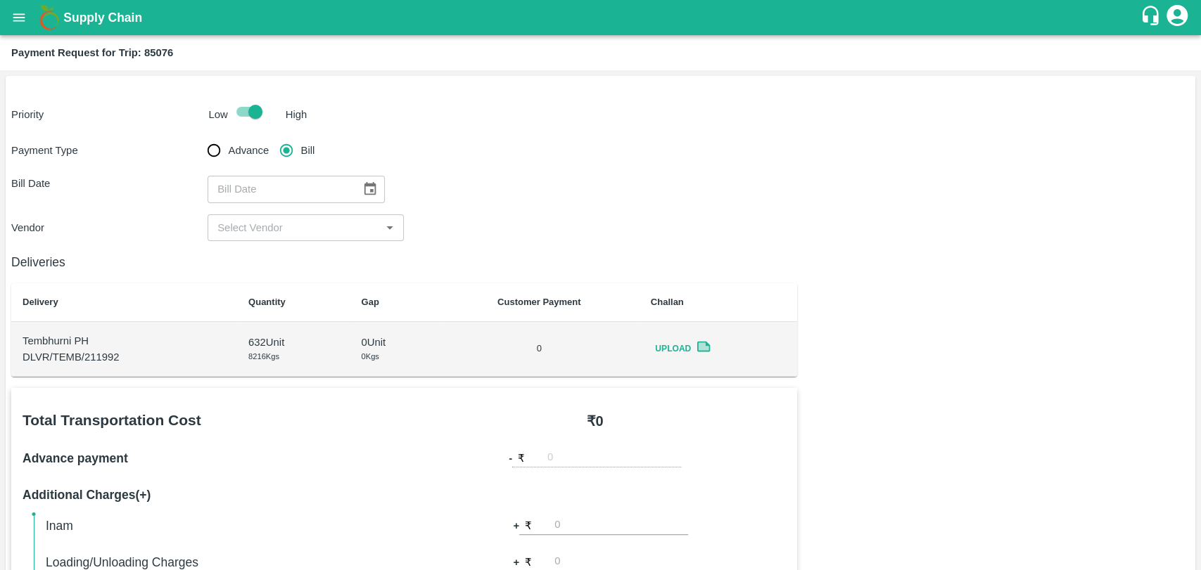
click at [359, 181] on button "Choose date" at bounding box center [370, 189] width 27 height 27
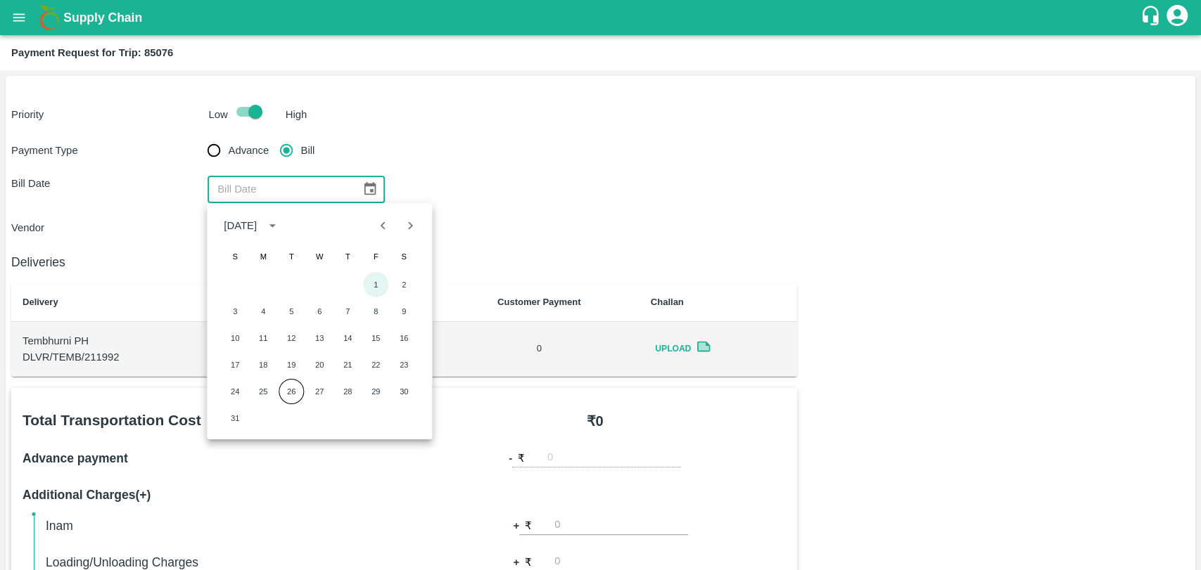
click at [366, 285] on button "1" at bounding box center [375, 284] width 25 height 25
type input "[DATE]"
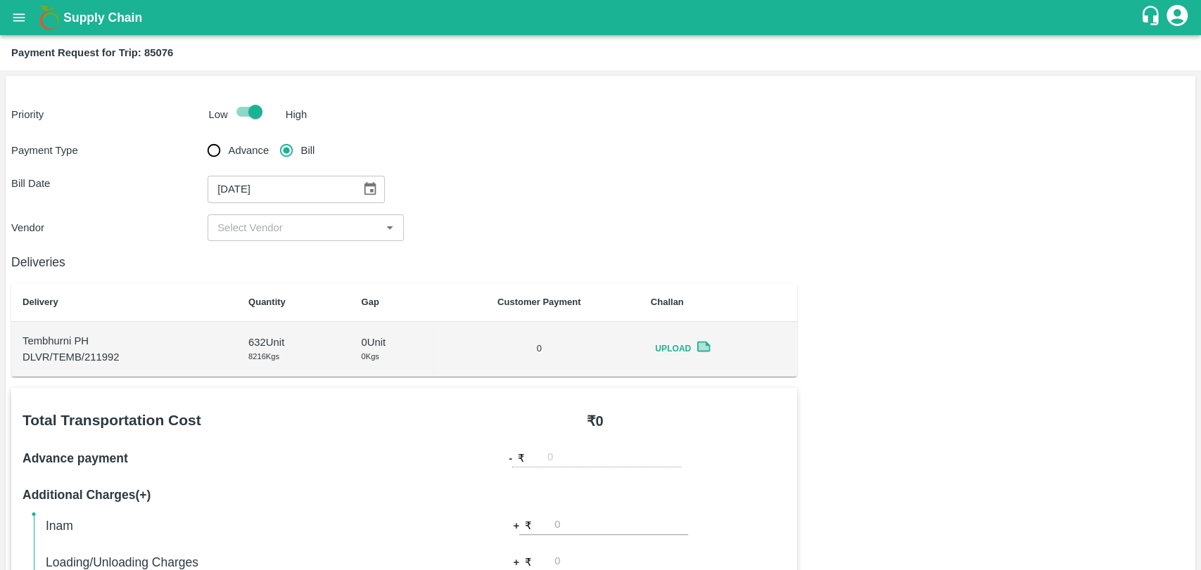
click at [269, 221] on input "input" at bounding box center [294, 228] width 165 height 18
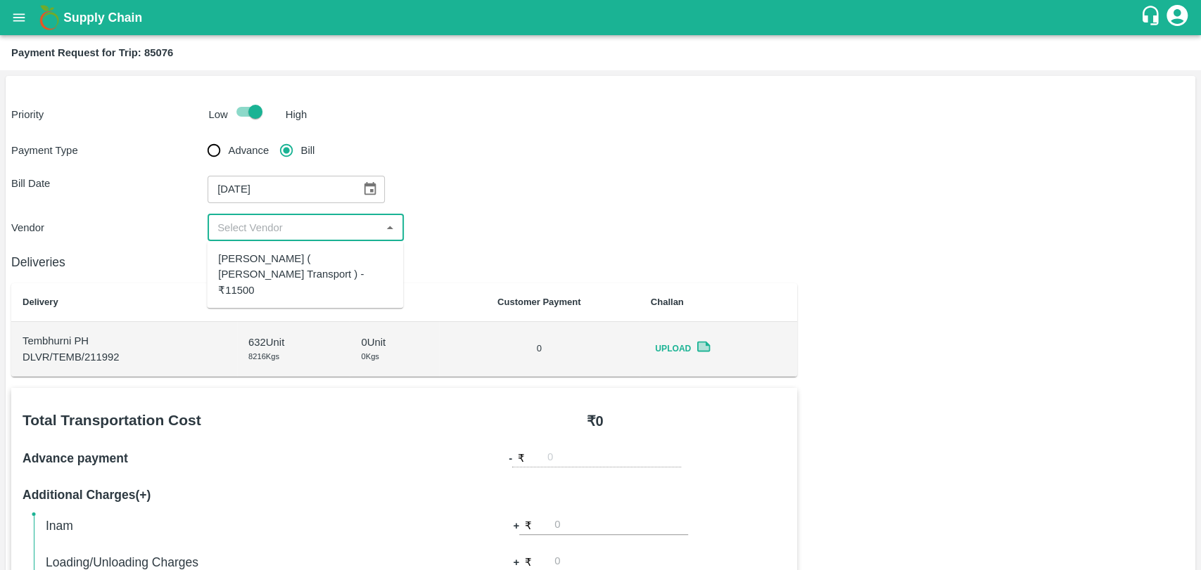
click at [274, 254] on div "Nitin Rasal ( Bhairavnath Transport ) - ₹11500" at bounding box center [305, 274] width 174 height 47
type input "Nitin Rasal ( Bhairavnath Transport ) - ₹11500"
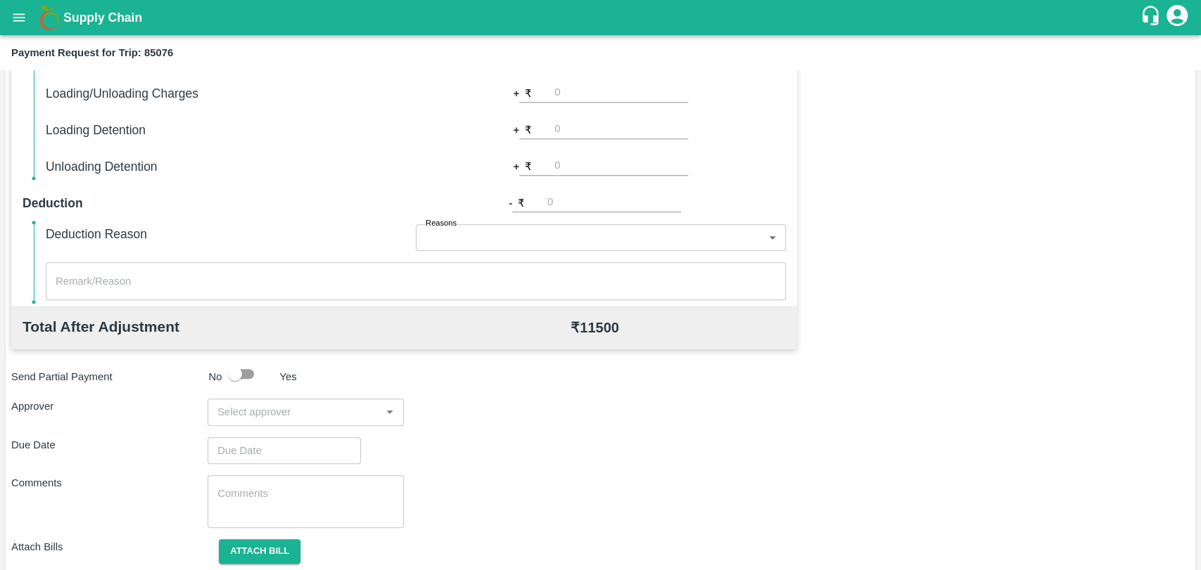
scroll to position [515, 0]
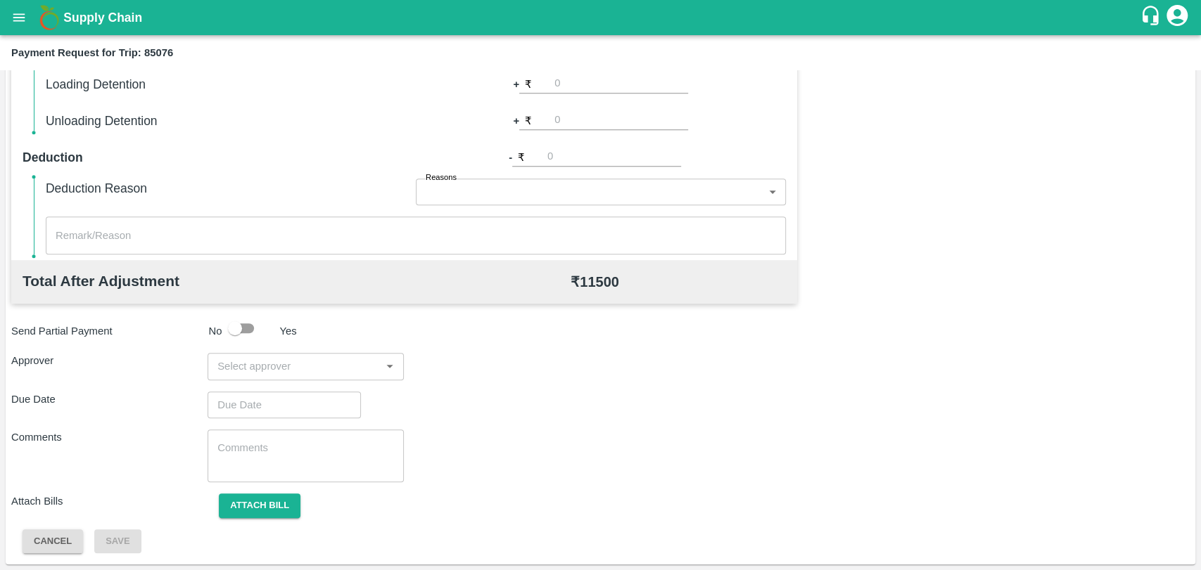
click at [281, 370] on input "input" at bounding box center [294, 366] width 165 height 18
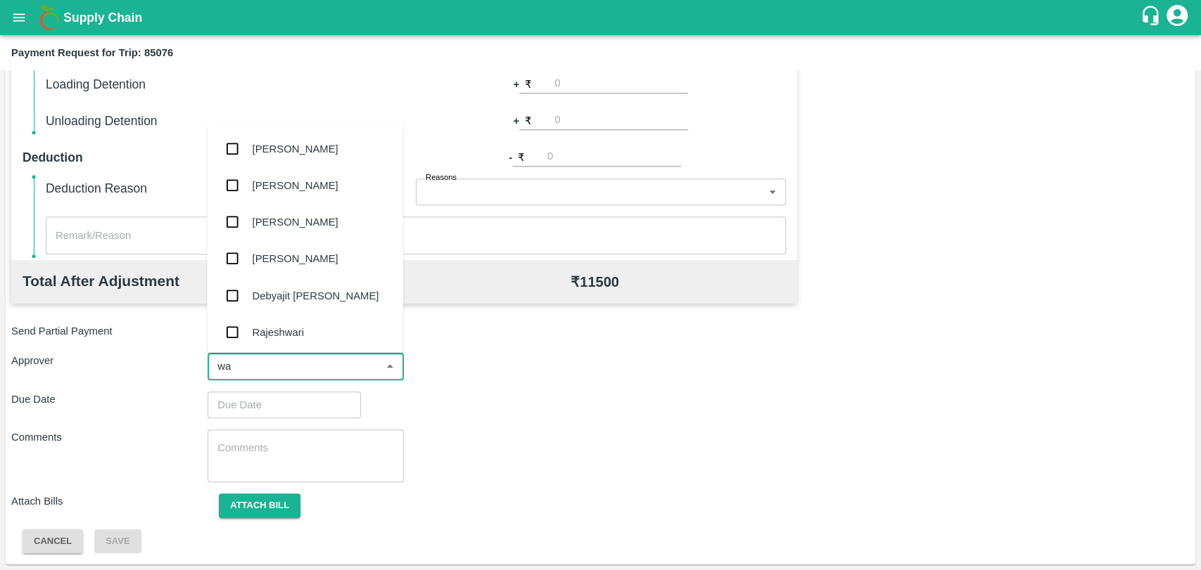
type input "wag"
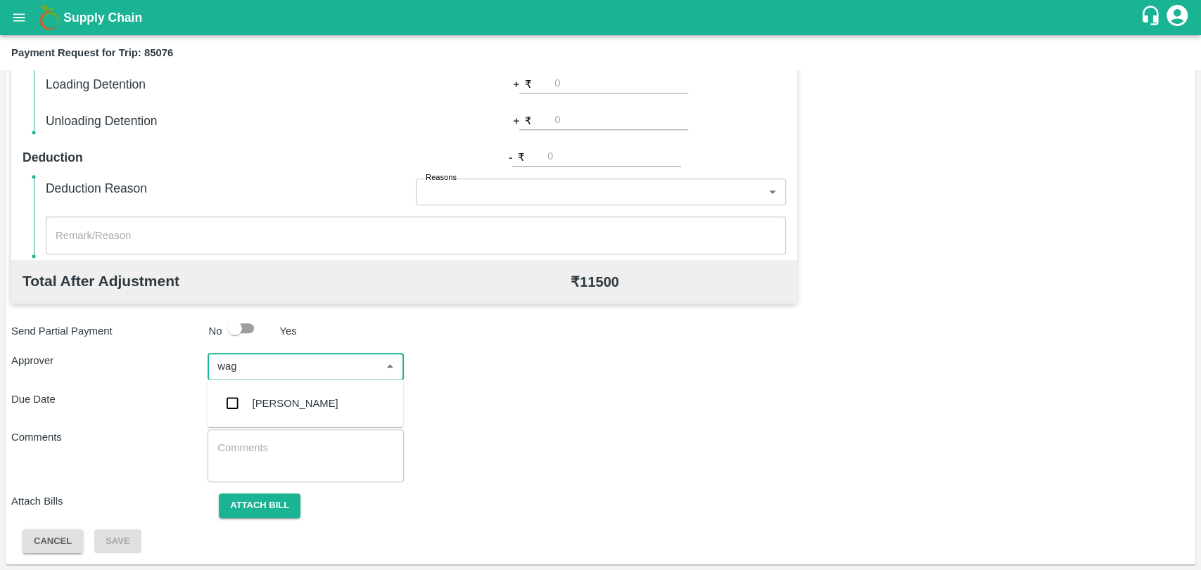
click at [279, 389] on div "Prasad Waghade" at bounding box center [305, 403] width 196 height 37
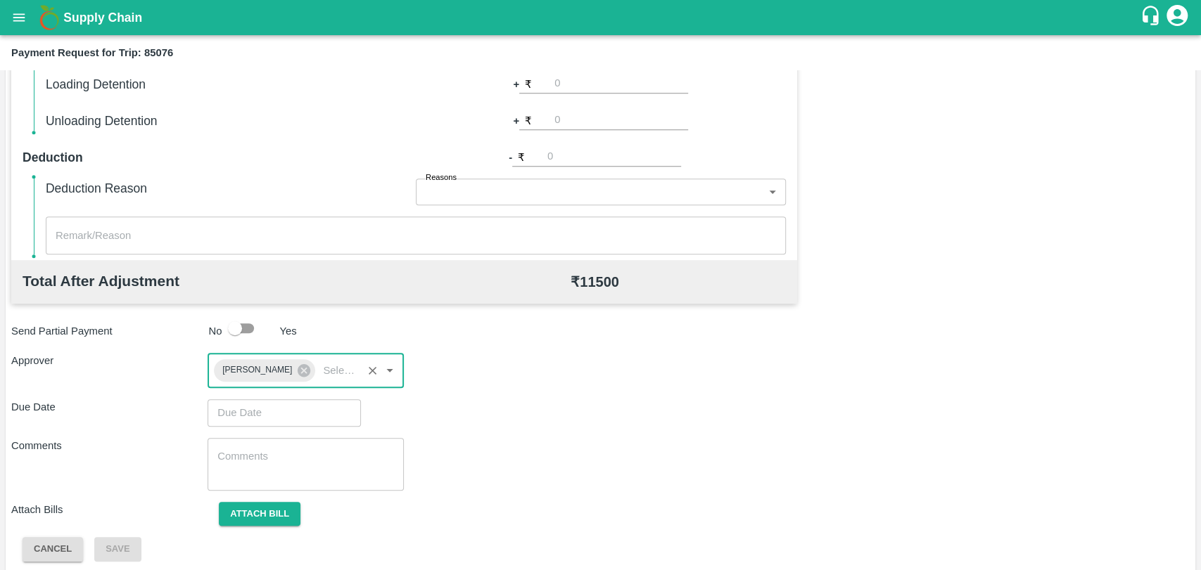
click at [275, 395] on div "Total Transportation Cost ₹ 11500 Advance payment - ₹ Additional Charges(+) Ina…" at bounding box center [600, 217] width 1178 height 689
type input "DD/MM/YYYY hh:mm aa"
click at [274, 416] on input "DD/MM/YYYY hh:mm aa" at bounding box center [278, 413] width 143 height 27
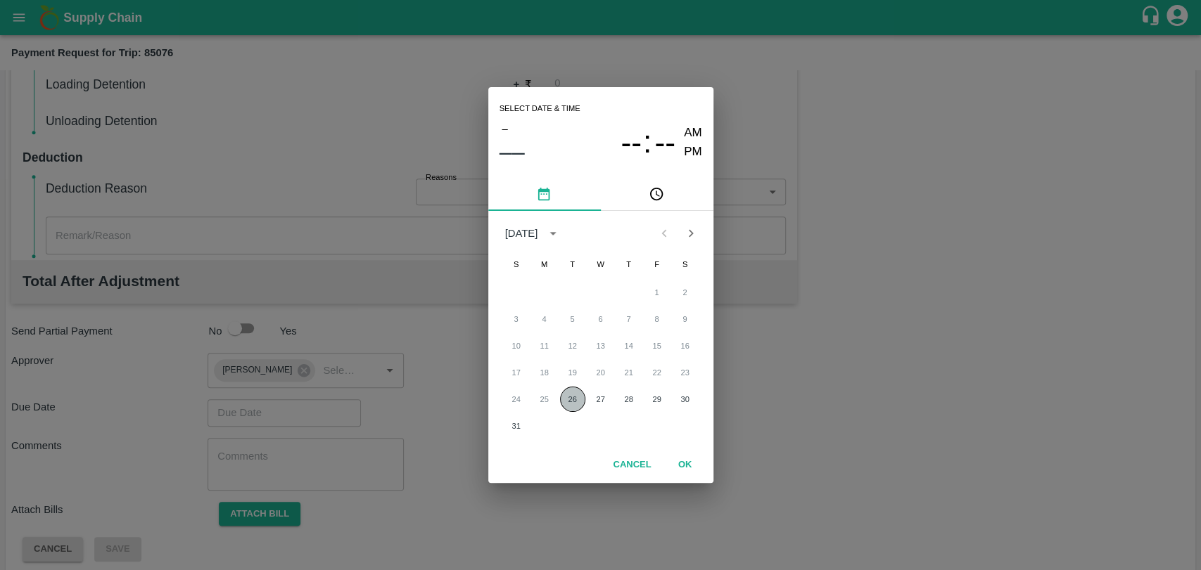
click at [570, 400] on button "26" at bounding box center [572, 399] width 25 height 25
type input "26/08/2025 12:00 AM"
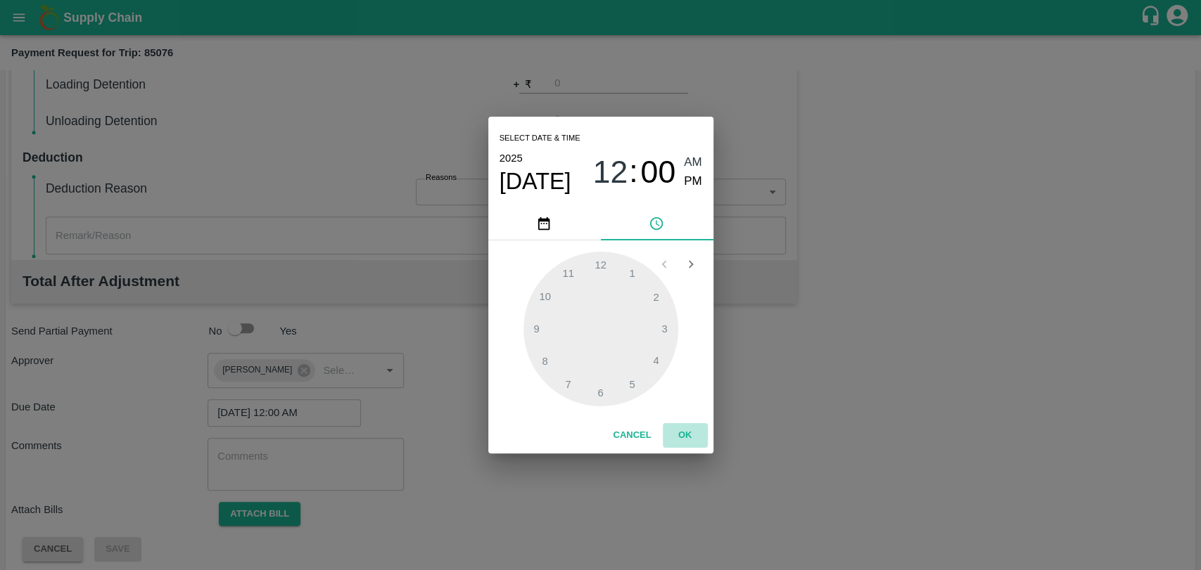
click at [684, 435] on button "OK" at bounding box center [685, 435] width 45 height 25
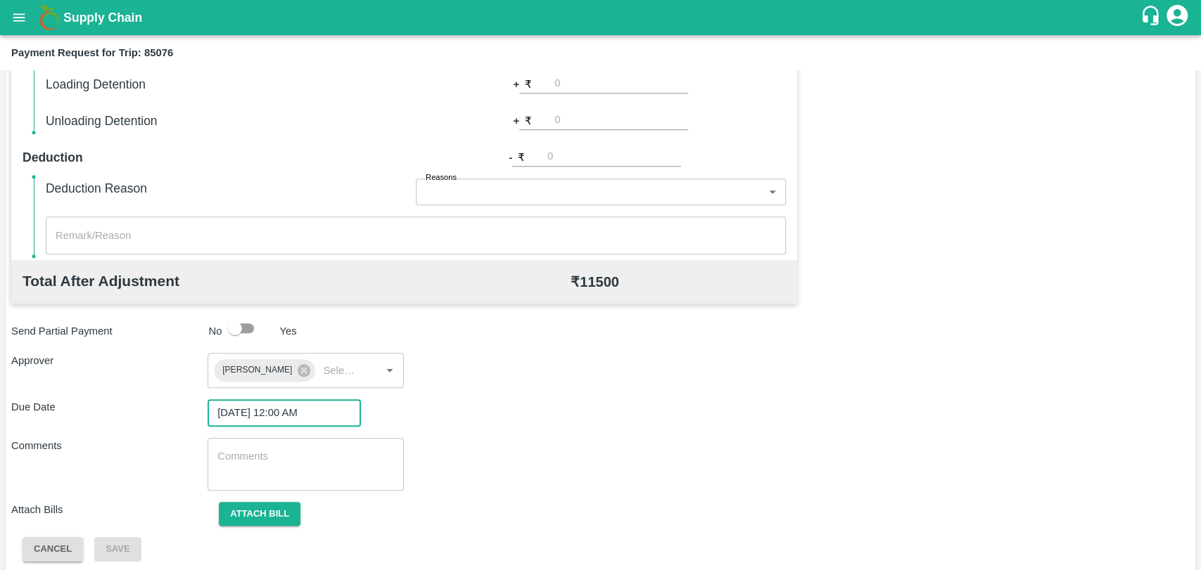
click at [250, 499] on div "Total Transportation Cost ₹ 11500 Advance payment - ₹ Additional Charges(+) Ina…" at bounding box center [600, 217] width 1178 height 689
click at [250, 508] on button "Attach bill" at bounding box center [260, 514] width 82 height 25
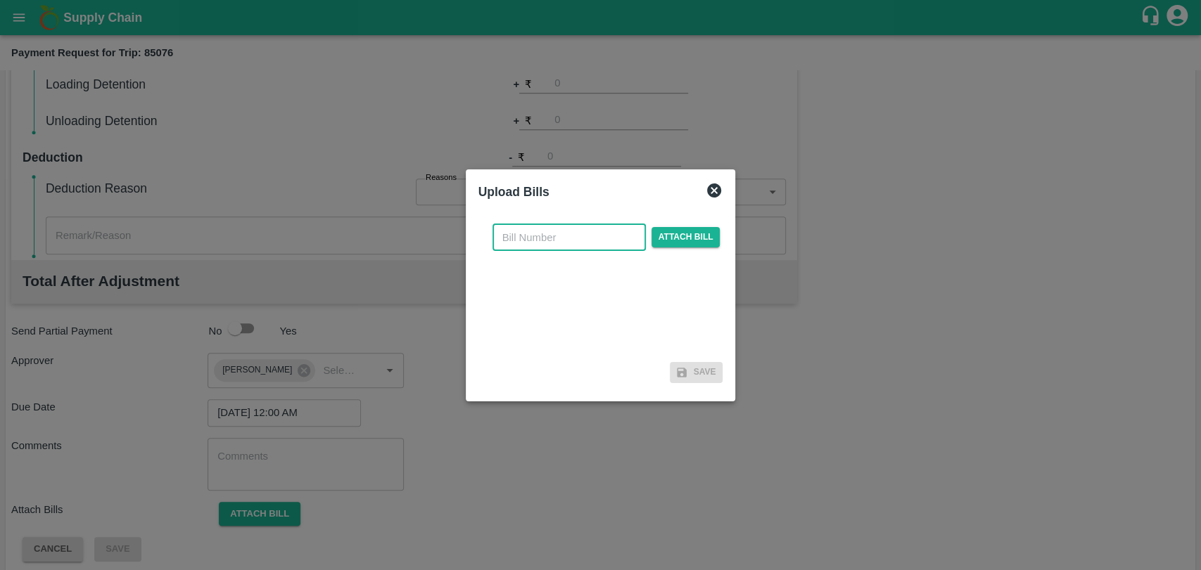
click at [542, 245] on input "text" at bounding box center [568, 237] width 153 height 27
type input "3852"
click at [683, 235] on span "Attach bill" at bounding box center [685, 237] width 69 height 20
click at [0, 0] on input "Attach bill" at bounding box center [0, 0] width 0 height 0
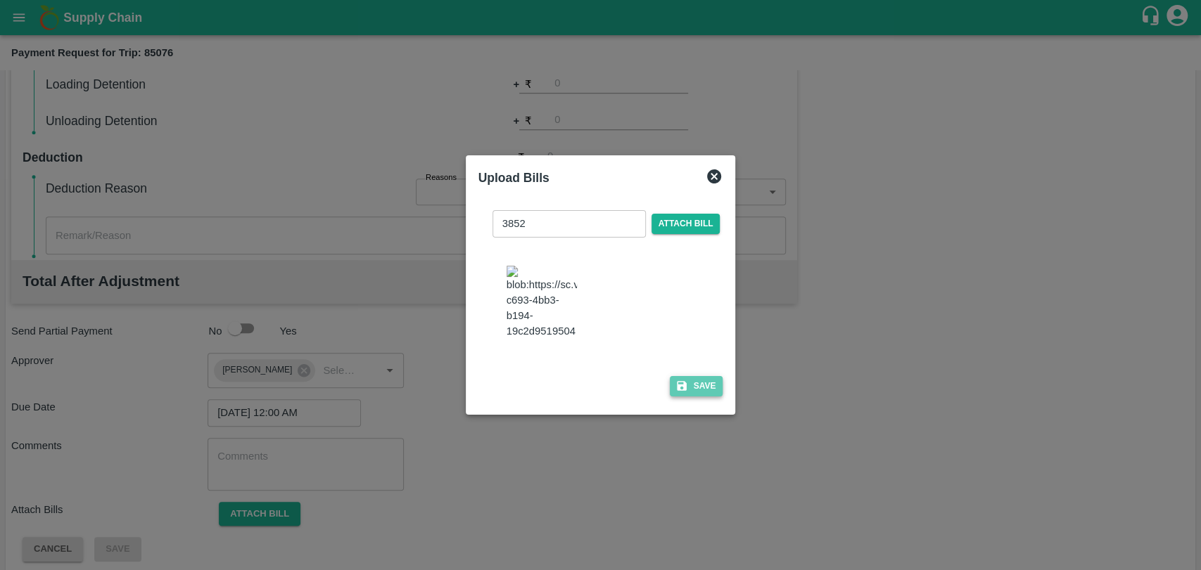
click at [692, 388] on button "Save" at bounding box center [696, 386] width 53 height 20
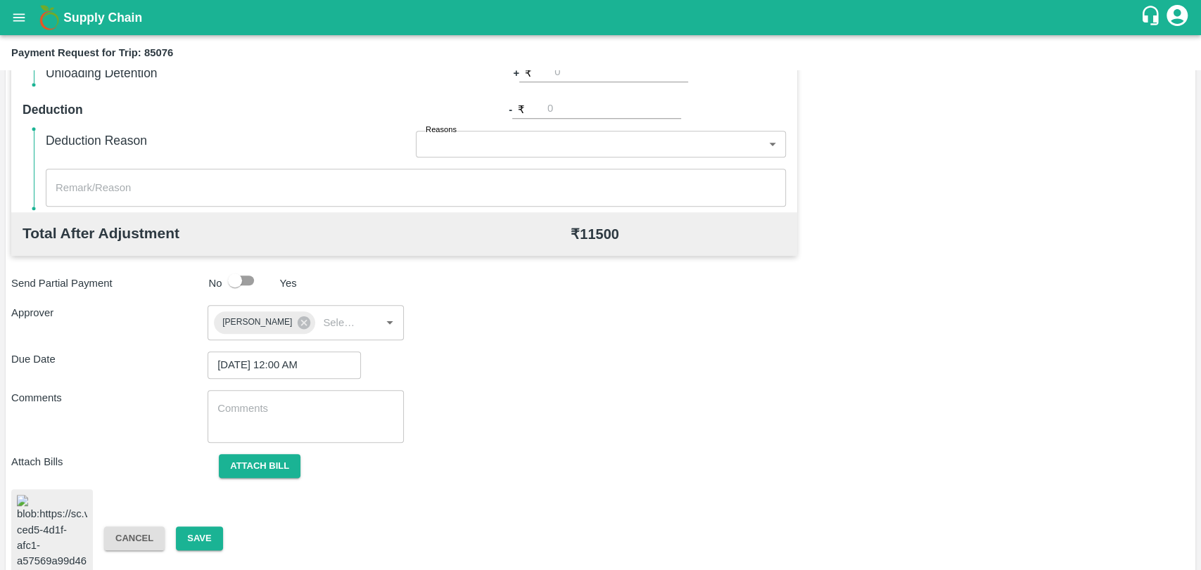
scroll to position [587, 0]
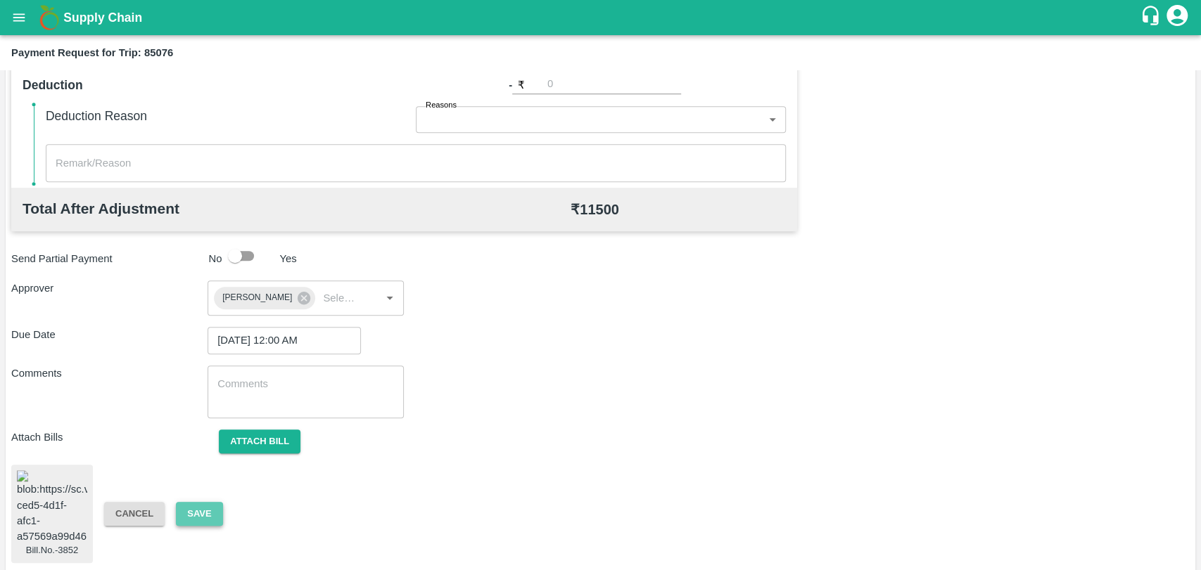
click at [185, 504] on button "Save" at bounding box center [199, 514] width 46 height 25
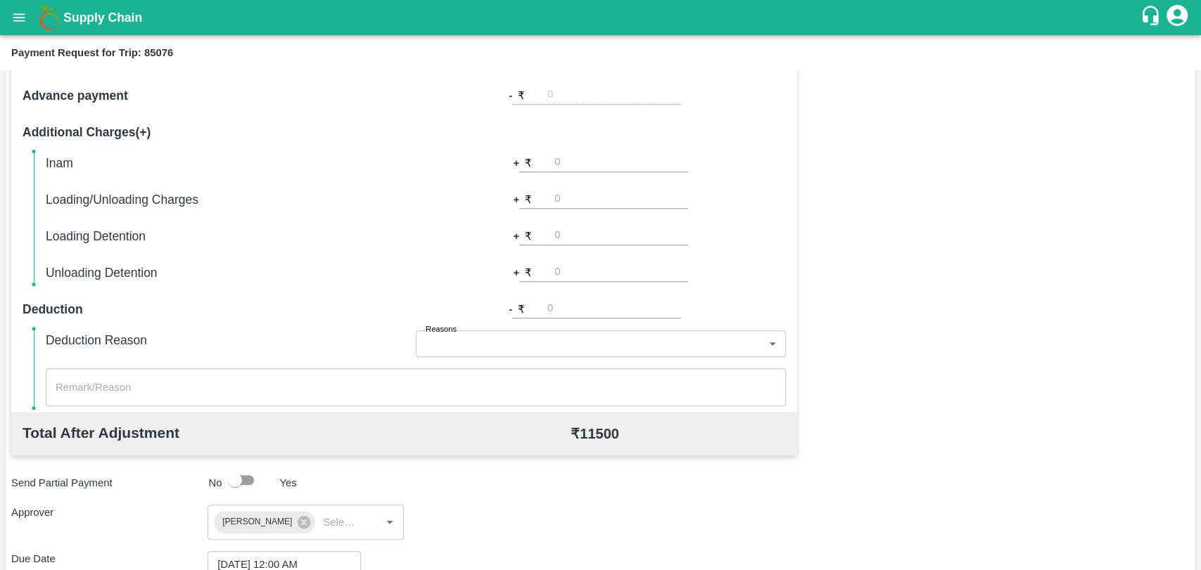
scroll to position [197, 0]
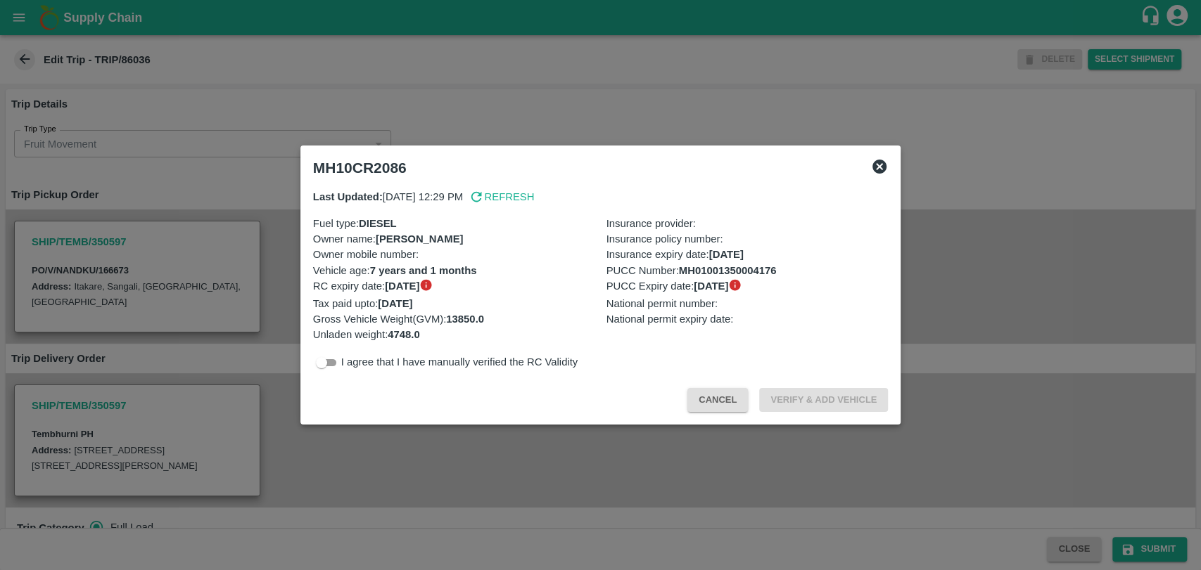
click at [720, 399] on button "Cancel" at bounding box center [717, 400] width 60 height 25
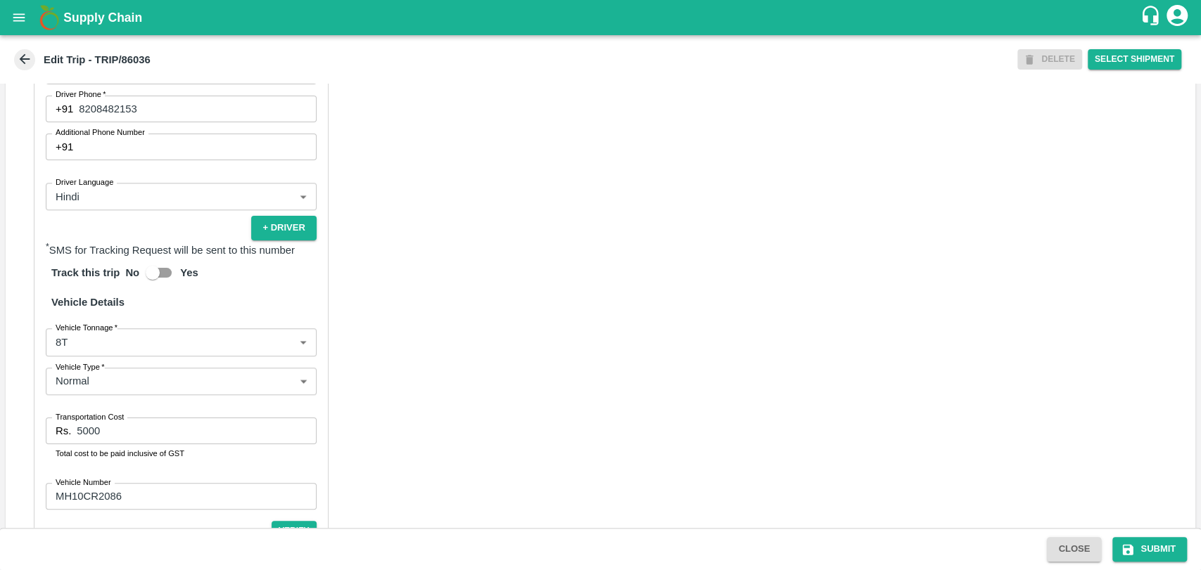
scroll to position [860, 0]
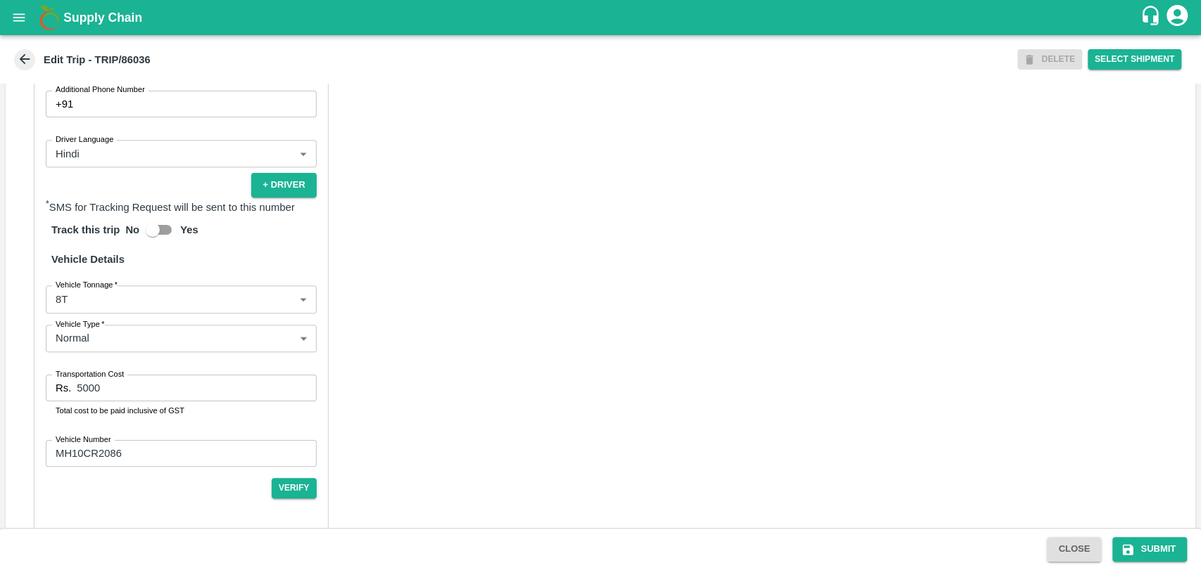
click at [80, 309] on body "Supply Chain Edit Trip - TRIP/86036 DELETE Select Shipment Trip Details Trip Ty…" at bounding box center [600, 285] width 1201 height 570
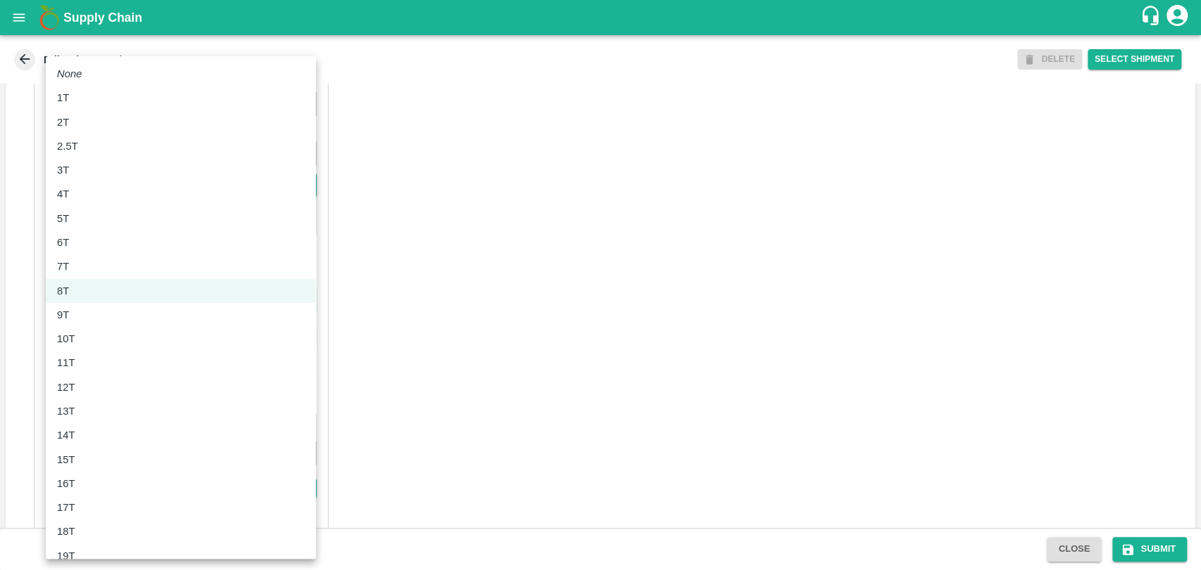
drag, startPoint x: 107, startPoint y: 365, endPoint x: 107, endPoint y: 345, distance: 20.4
click at [107, 345] on ul "None 1T 2T 2.5T 3T 4T 5T 6T 7T 8T 9T 10T 11T 12T 13T 14T 15T 16T 17T 18T 19T 20…" at bounding box center [181, 459] width 270 height 807
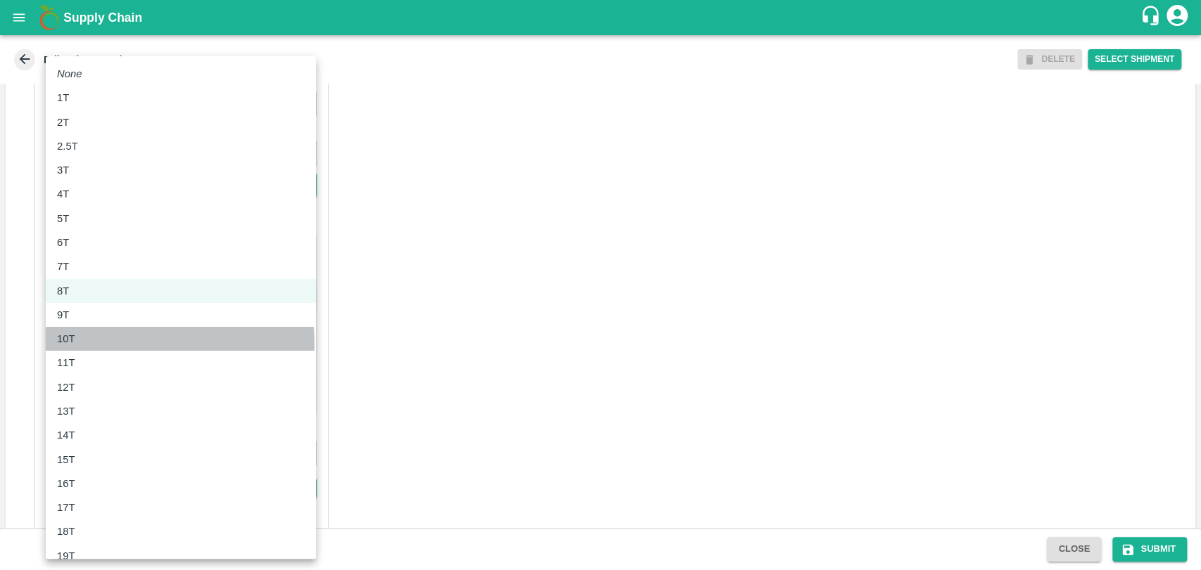
click at [107, 345] on div "10T" at bounding box center [181, 338] width 248 height 15
type input "10000"
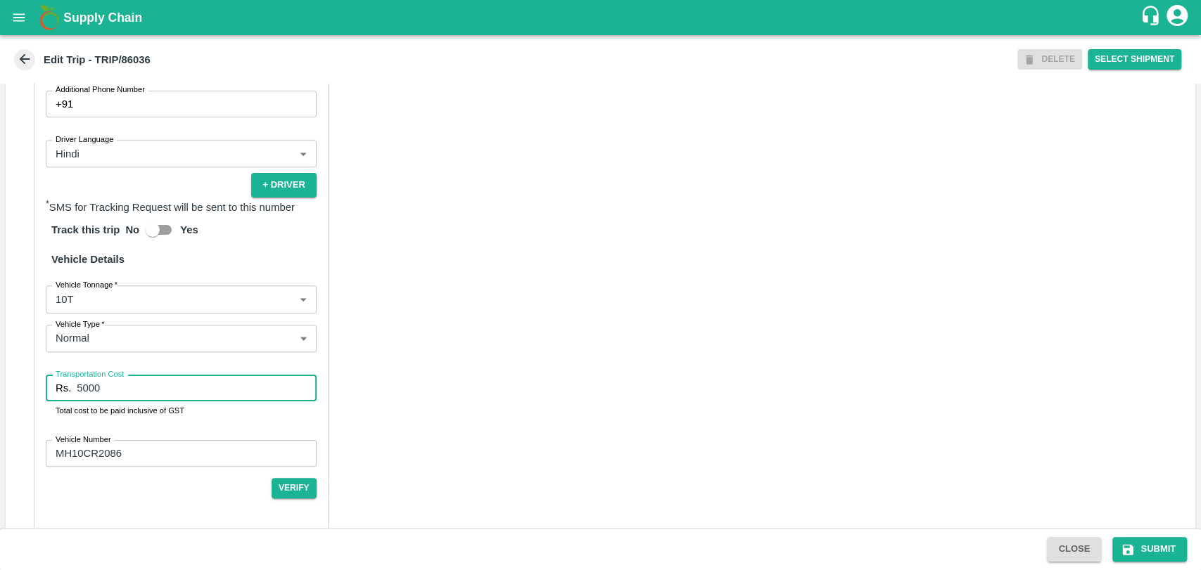
drag, startPoint x: 79, startPoint y: 401, endPoint x: 66, endPoint y: 399, distance: 13.5
click at [69, 399] on div "Rs. 5000 Transportation Cost" at bounding box center [181, 388] width 271 height 27
type input "11500"
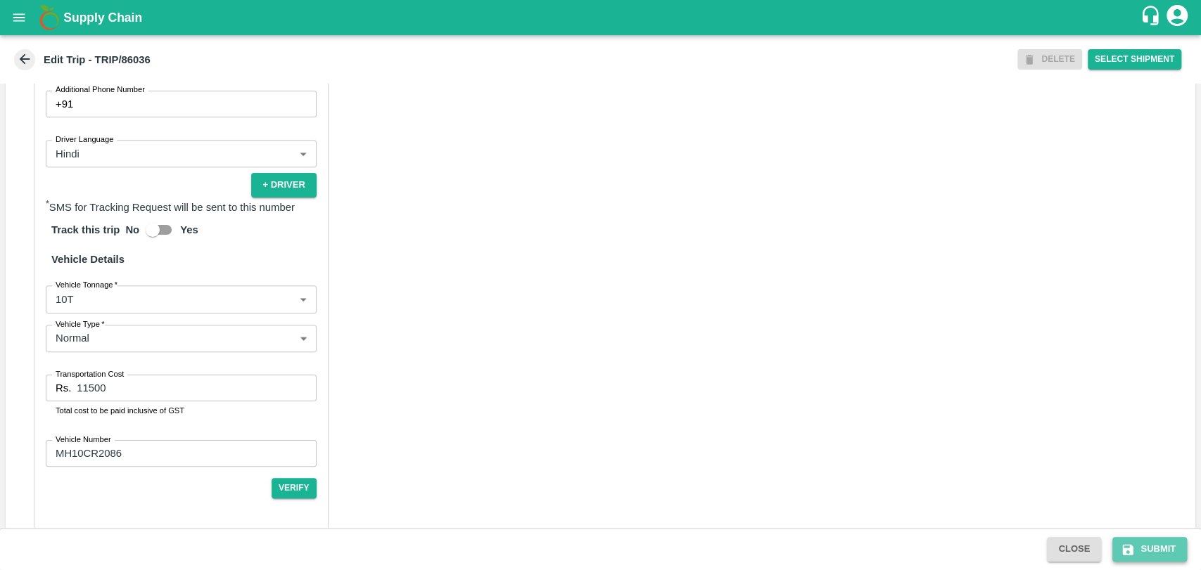
click at [1153, 547] on button "Submit" at bounding box center [1149, 549] width 75 height 25
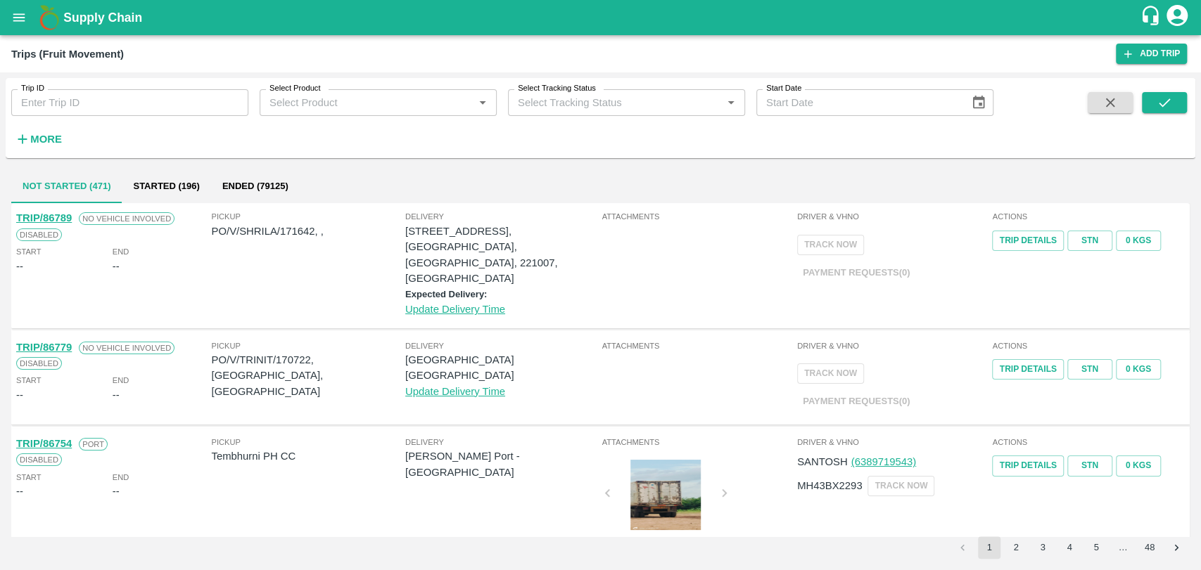
click at [45, 131] on h6 "More" at bounding box center [46, 139] width 32 height 18
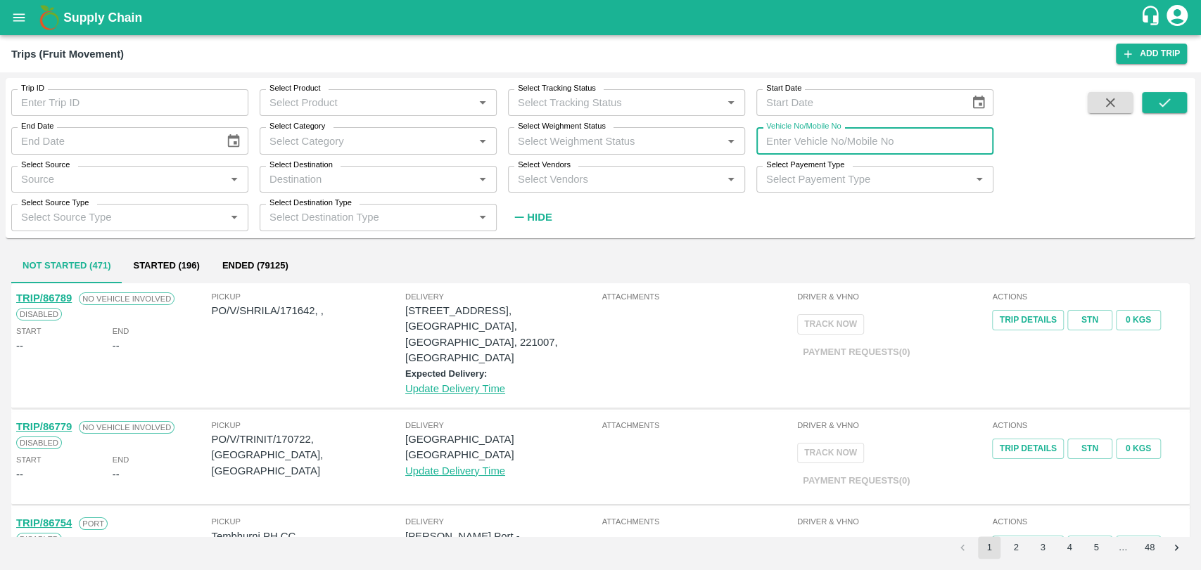
click at [819, 143] on input "Vehicle No/Mobile No" at bounding box center [874, 140] width 237 height 27
drag, startPoint x: 1162, startPoint y: 103, endPoint x: 1054, endPoint y: 129, distance: 110.7
click at [1162, 103] on icon "submit" at bounding box center [1163, 102] width 15 height 15
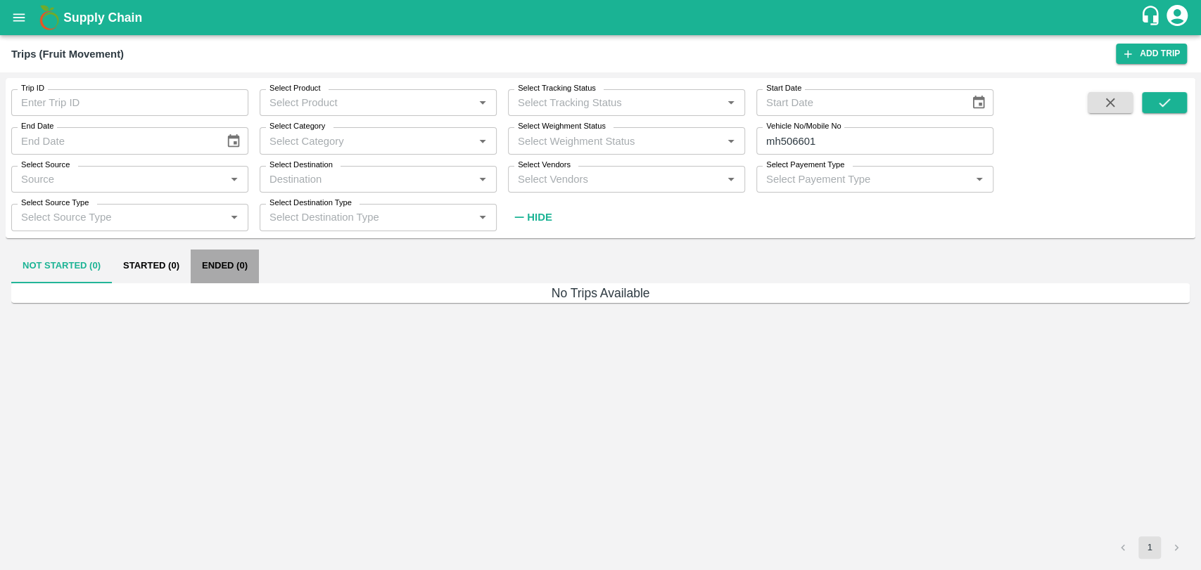
click at [229, 260] on button "Ended (0)" at bounding box center [225, 267] width 68 height 34
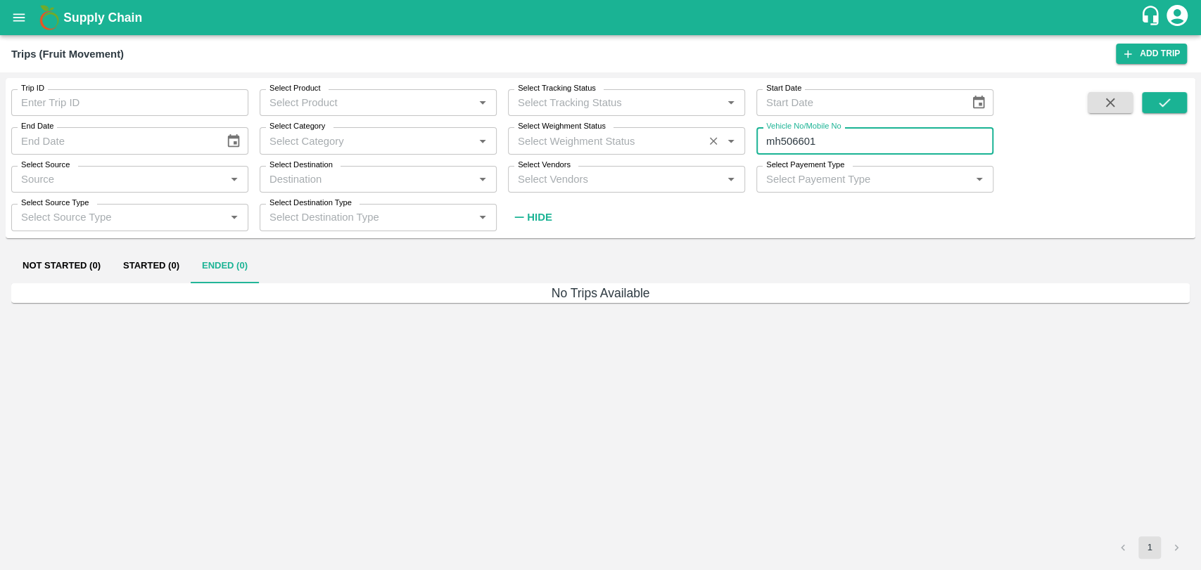
drag, startPoint x: 791, startPoint y: 143, endPoint x: 663, endPoint y: 143, distance: 127.3
click at [664, 143] on div "Trip ID Trip ID Select Product Select Product   * Select Tracking Status Select…" at bounding box center [496, 154] width 993 height 153
type input "6601"
click at [1177, 95] on button "submit" at bounding box center [1164, 102] width 45 height 21
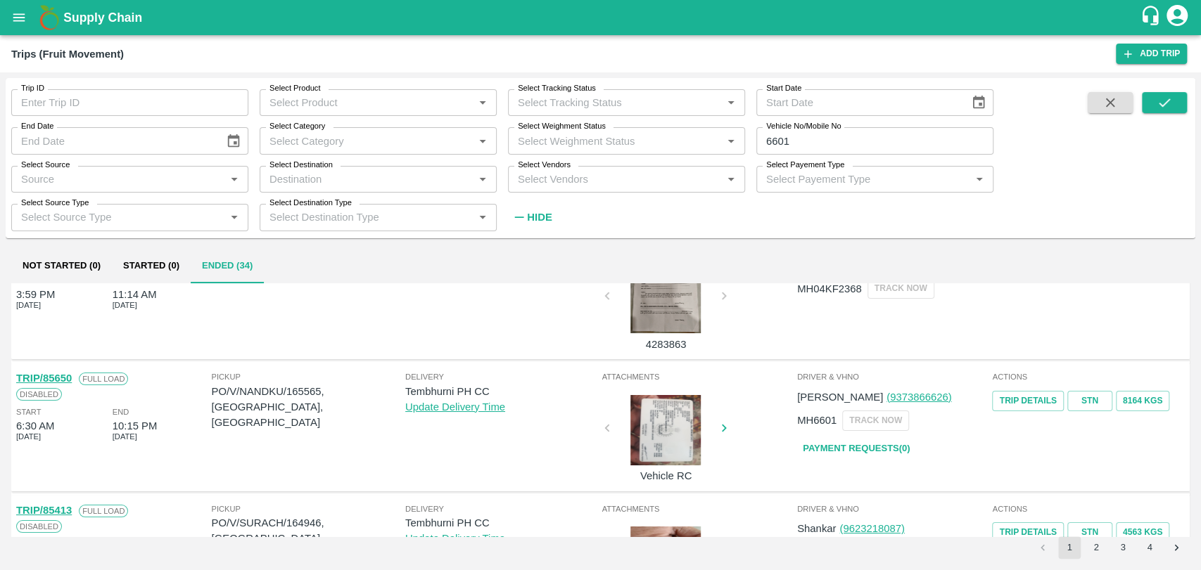
scroll to position [78, 0]
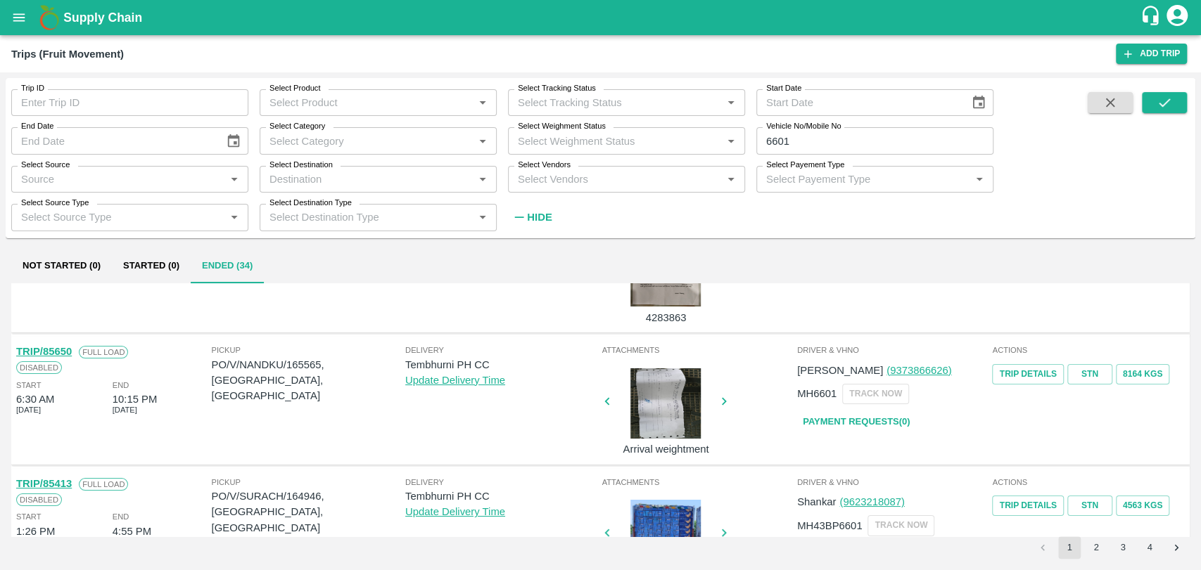
click at [65, 355] on link "TRIP/85650" at bounding box center [44, 351] width 56 height 11
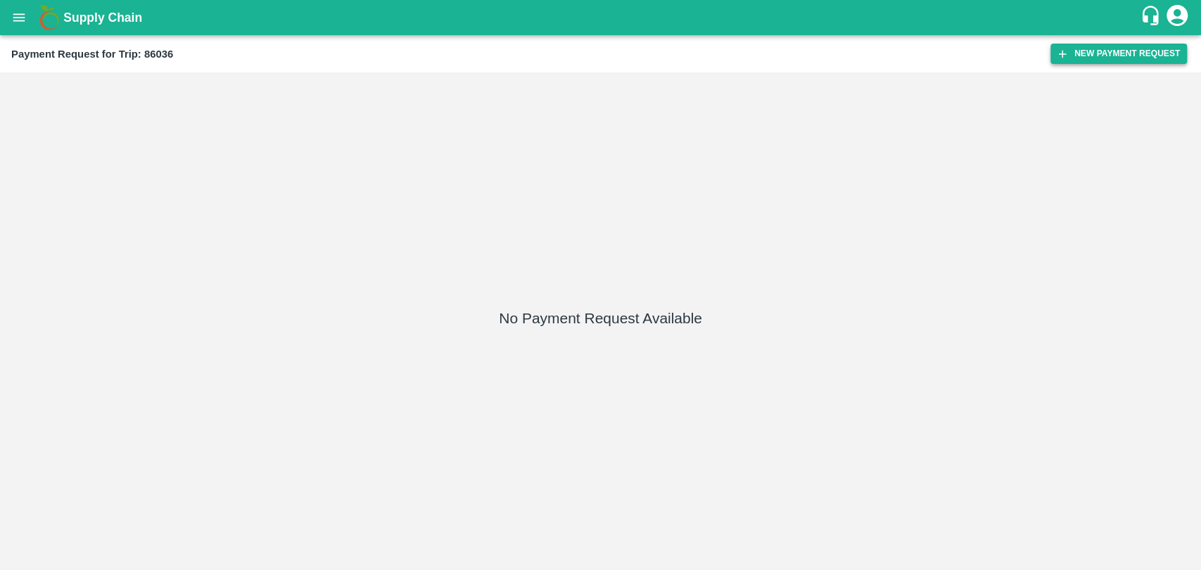
click at [1069, 63] on button "New Payment Request" at bounding box center [1118, 54] width 136 height 20
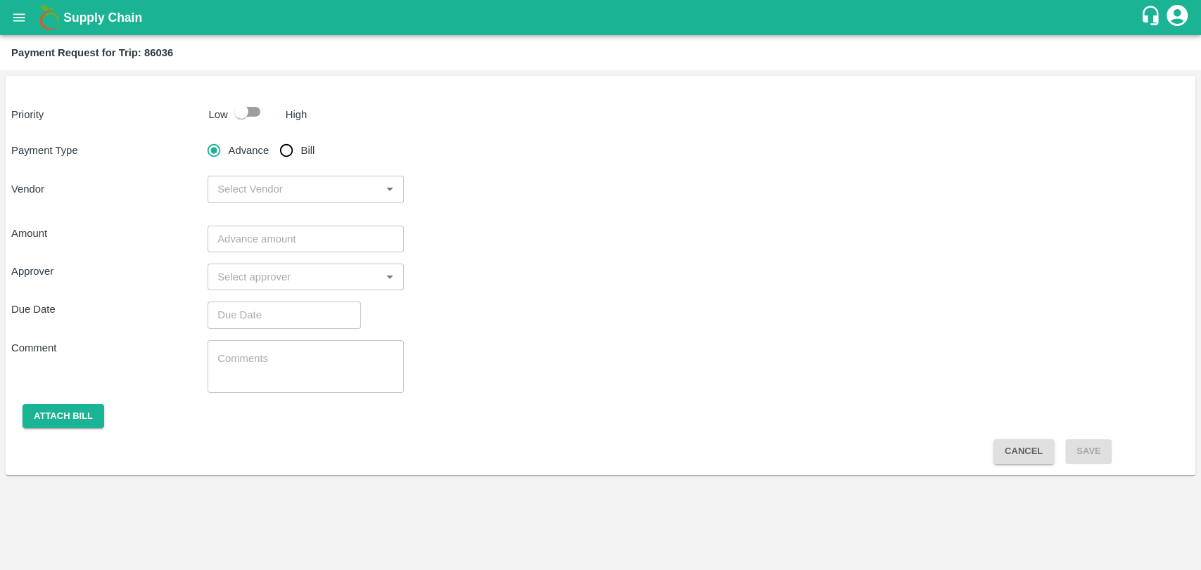
click at [236, 117] on input "checkbox" at bounding box center [241, 111] width 80 height 27
checkbox input "true"
click at [293, 148] on input "Bill" at bounding box center [286, 150] width 28 height 28
radio input "true"
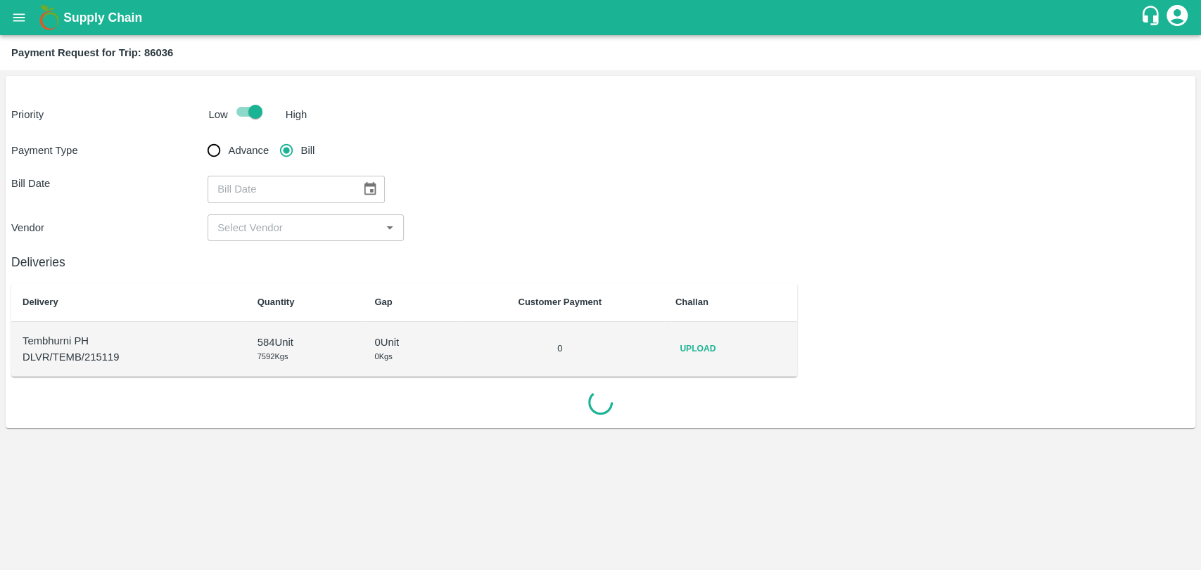
click at [363, 192] on icon "Choose date" at bounding box center [369, 188] width 15 height 15
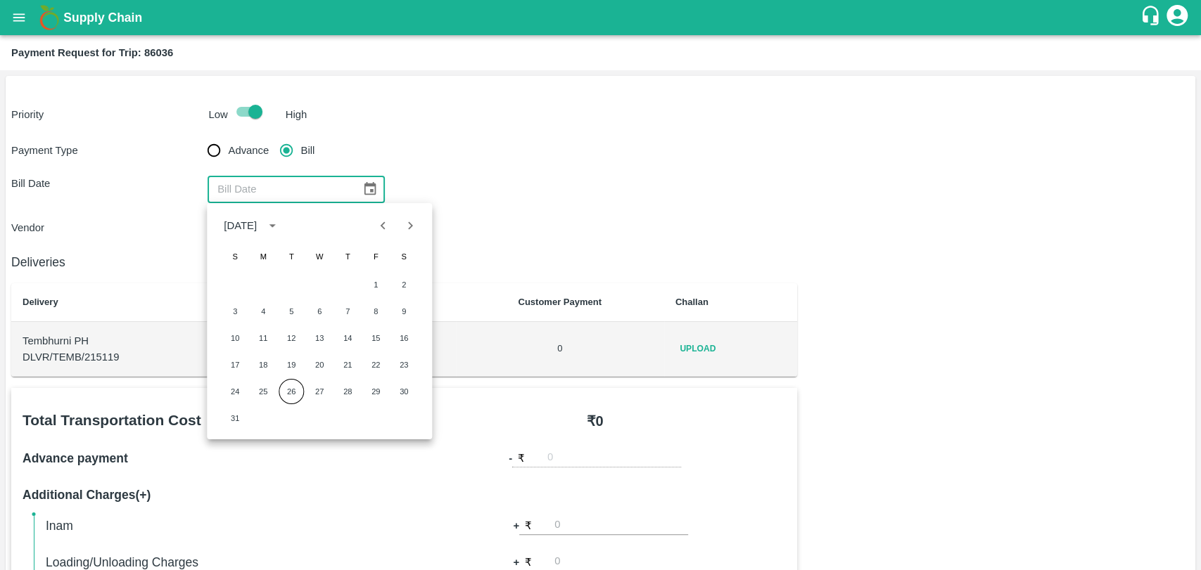
click at [362, 287] on div "1 2" at bounding box center [319, 284] width 225 height 25
click at [375, 282] on button "1" at bounding box center [375, 284] width 25 height 25
type input "[DATE]"
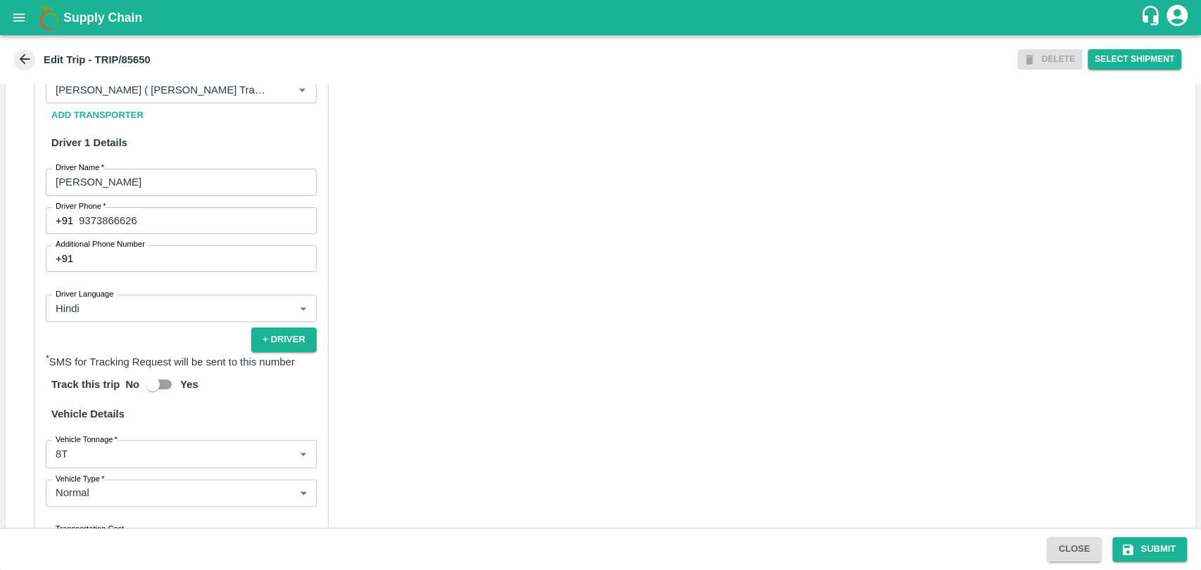
scroll to position [908, 0]
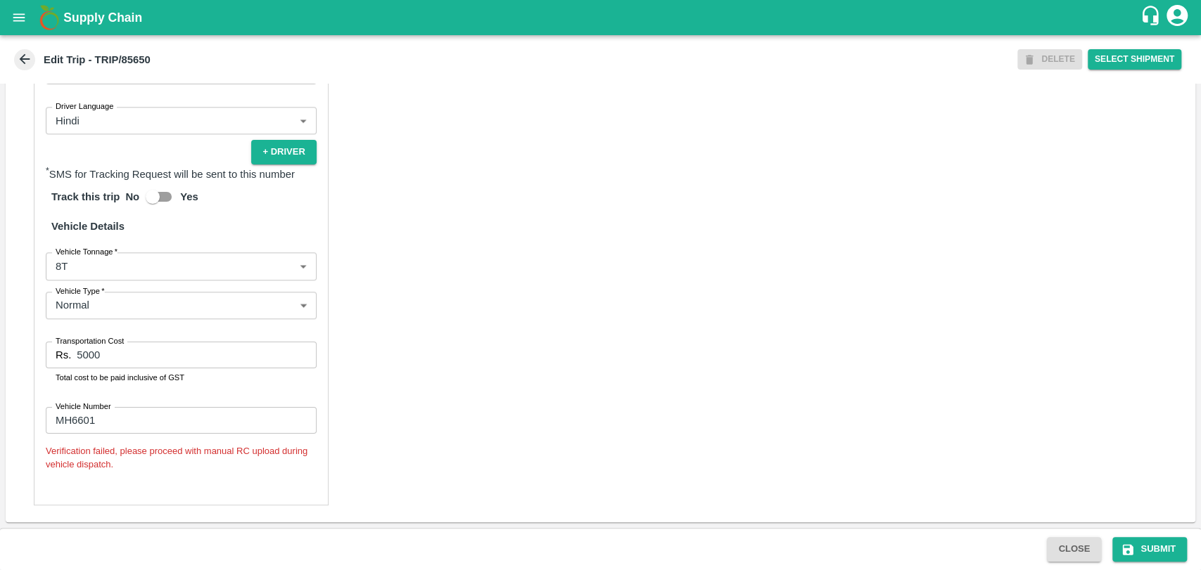
click at [138, 279] on body "Supply Chain Edit Trip - TRIP/85650 DELETE Select Shipment Trip Details Trip Ty…" at bounding box center [600, 285] width 1201 height 570
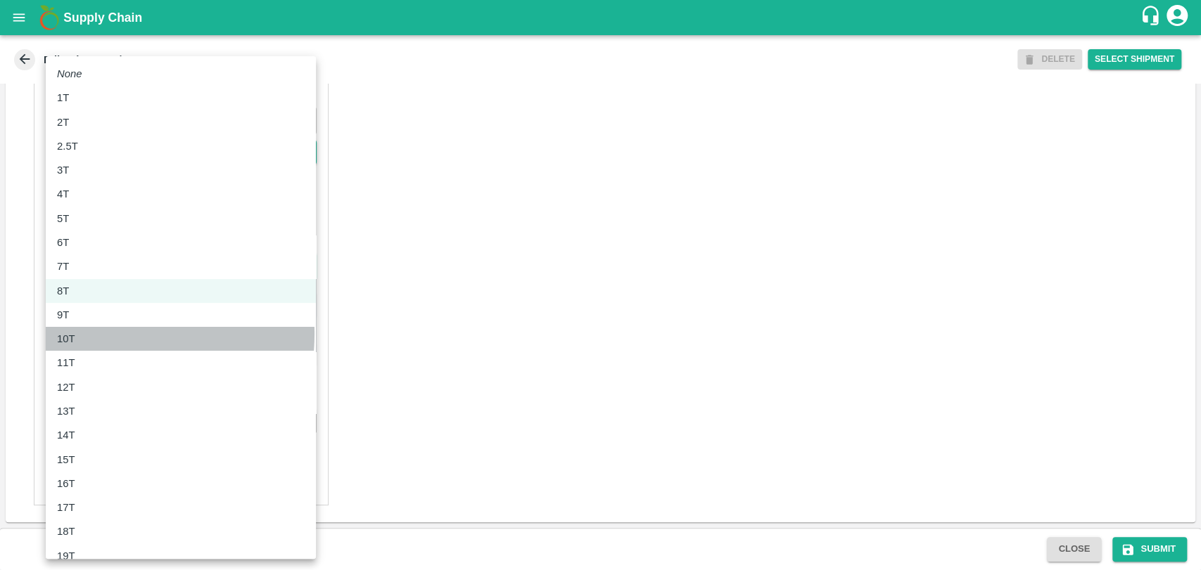
click at [103, 334] on div "10T" at bounding box center [181, 338] width 248 height 15
type input "10000"
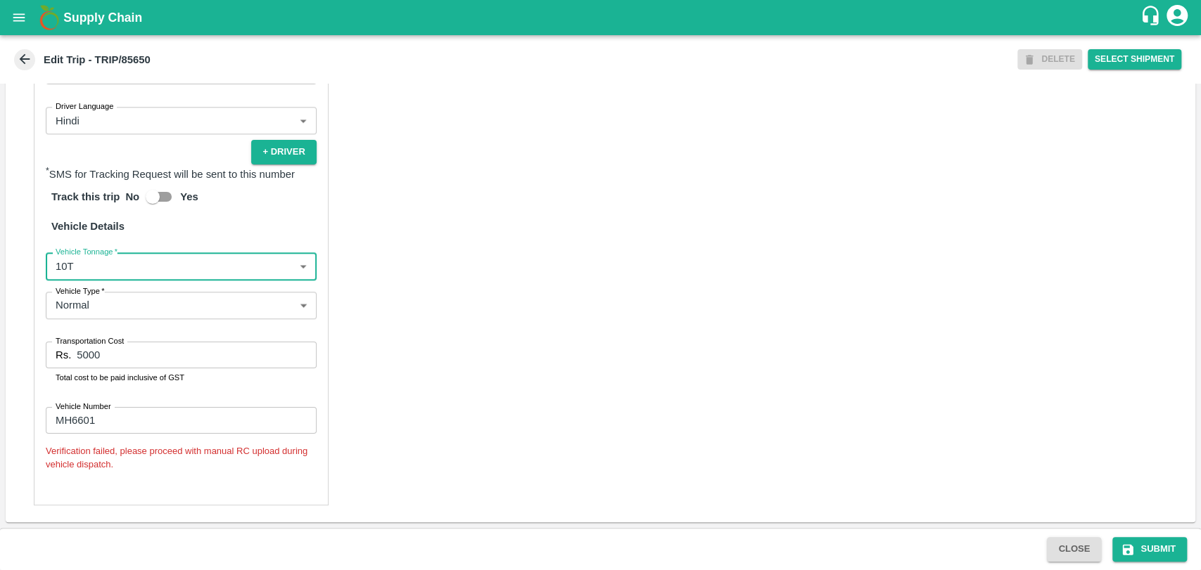
click at [71, 420] on input "MH6601" at bounding box center [181, 420] width 271 height 27
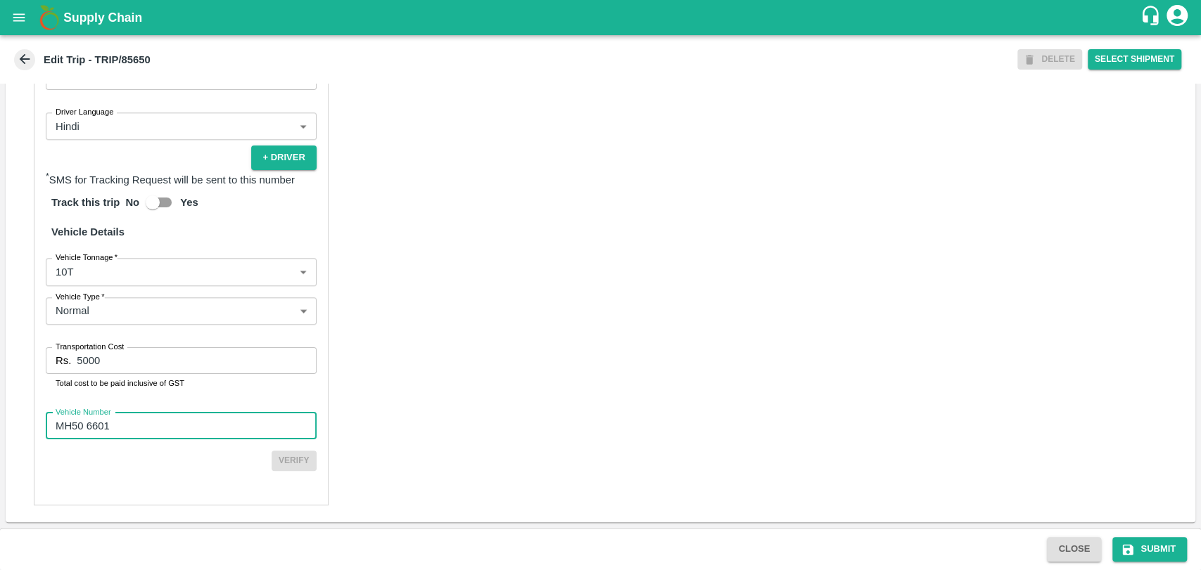
scroll to position [902, 0]
type input "MH506601"
click at [1148, 557] on button "Submit" at bounding box center [1149, 549] width 75 height 25
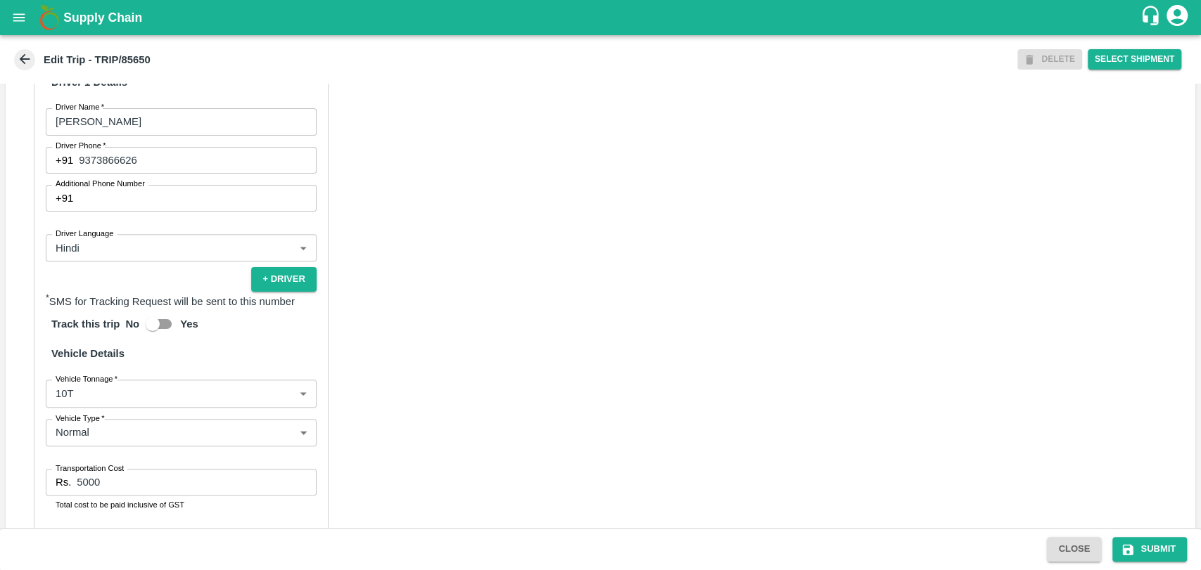
scroll to position [860, 0]
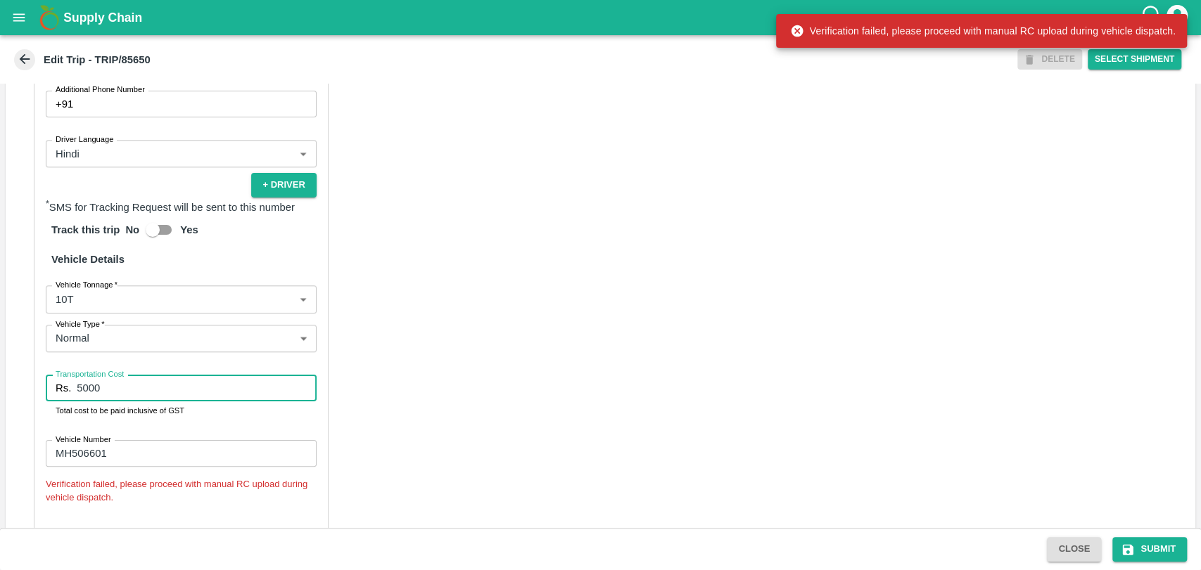
drag, startPoint x: 103, startPoint y: 401, endPoint x: 26, endPoint y: 402, distance: 77.4
click at [27, 402] on div "Partner Details Partner   * Partner Add Transporter Driver 1 Details Driver Nam…" at bounding box center [600, 207] width 1189 height 698
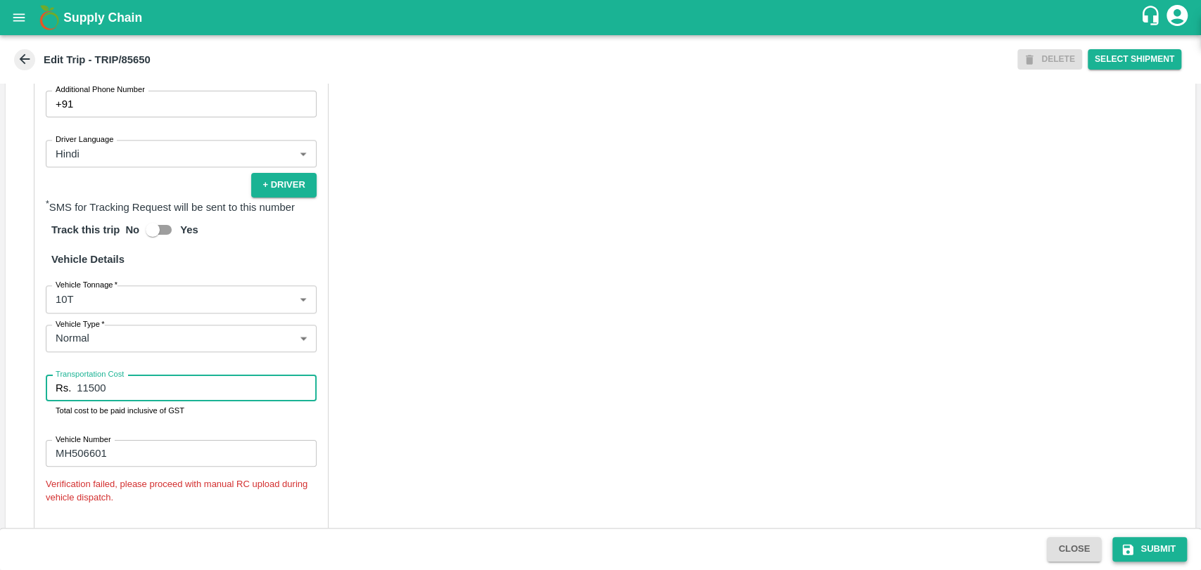
type input "11500"
click at [1137, 558] on button "Submit" at bounding box center [1149, 549] width 75 height 25
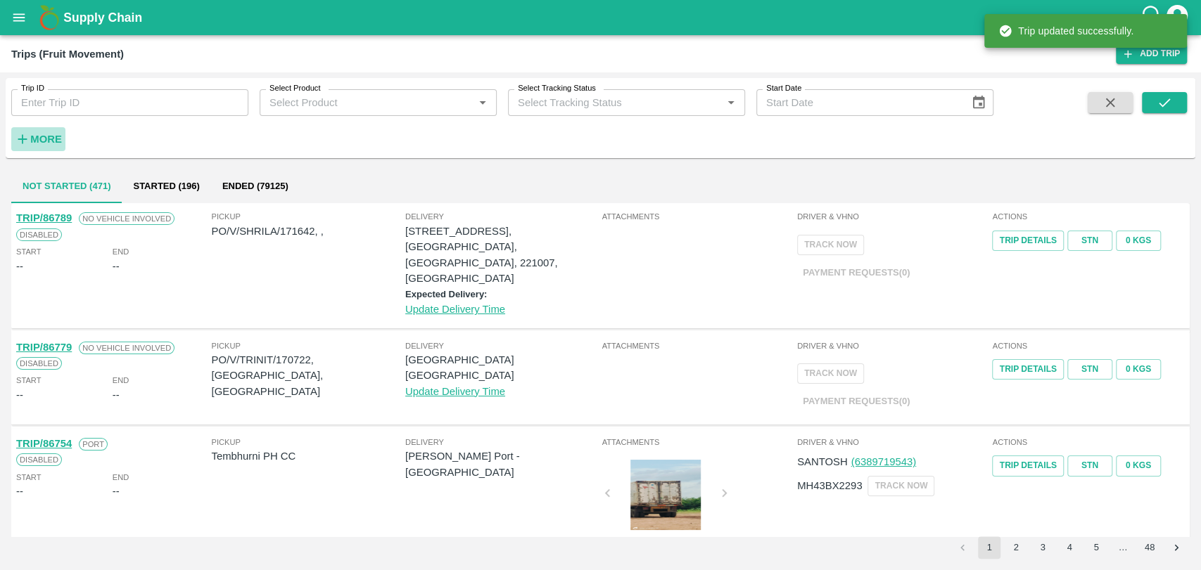
click at [58, 139] on strong "More" at bounding box center [46, 139] width 32 height 11
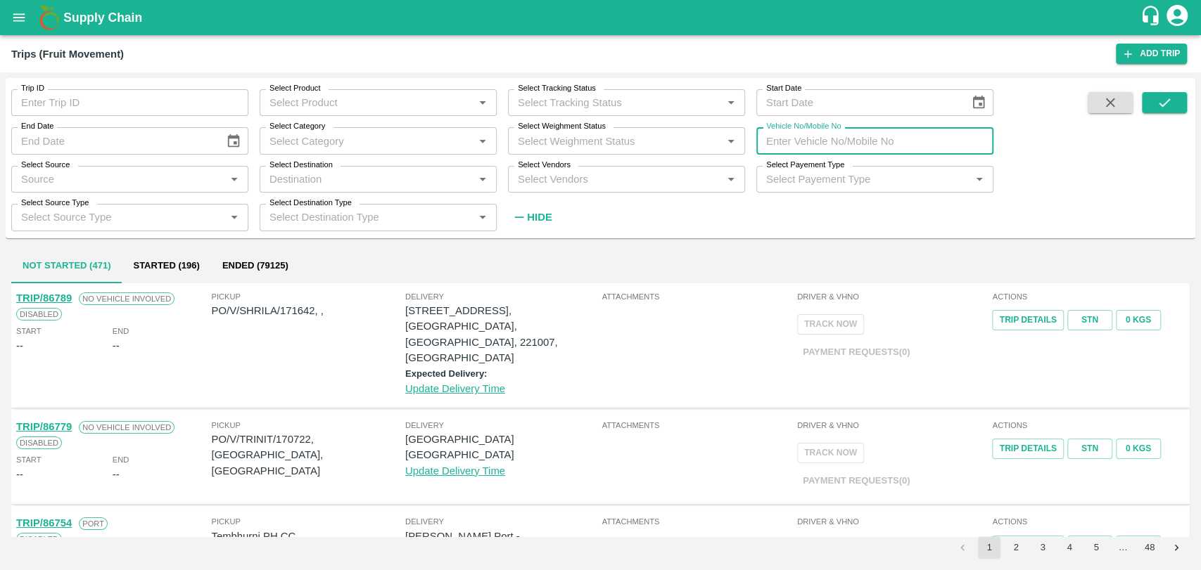
click at [905, 147] on input "Vehicle No/Mobile No" at bounding box center [874, 140] width 237 height 27
type input "mh40cd3345"
click at [1151, 97] on button "submit" at bounding box center [1164, 102] width 45 height 21
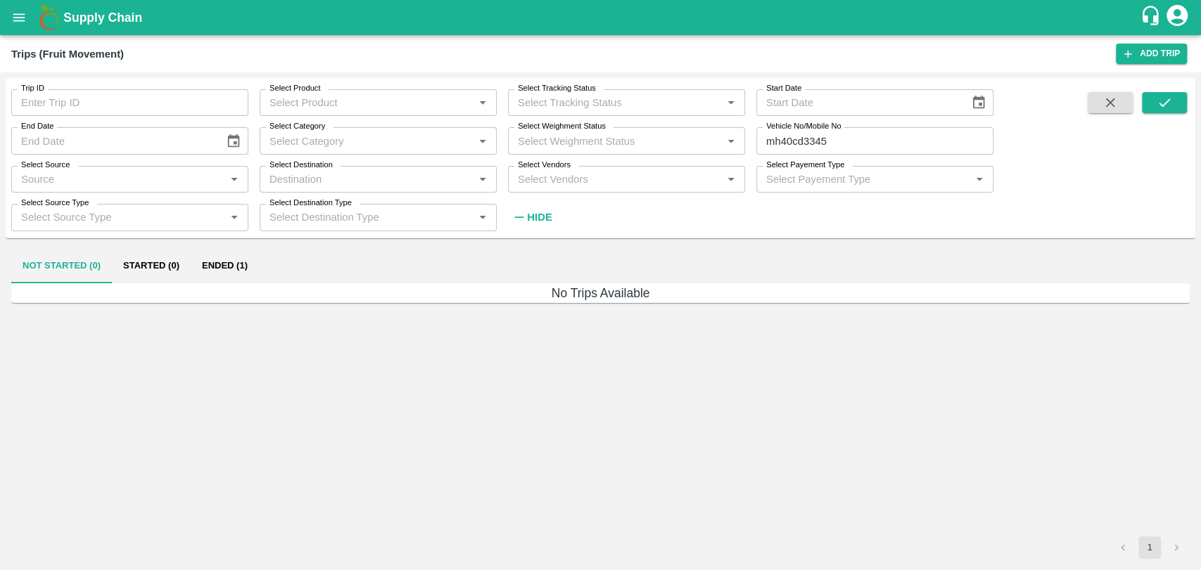
click at [251, 266] on button "Ended (1)" at bounding box center [225, 267] width 68 height 34
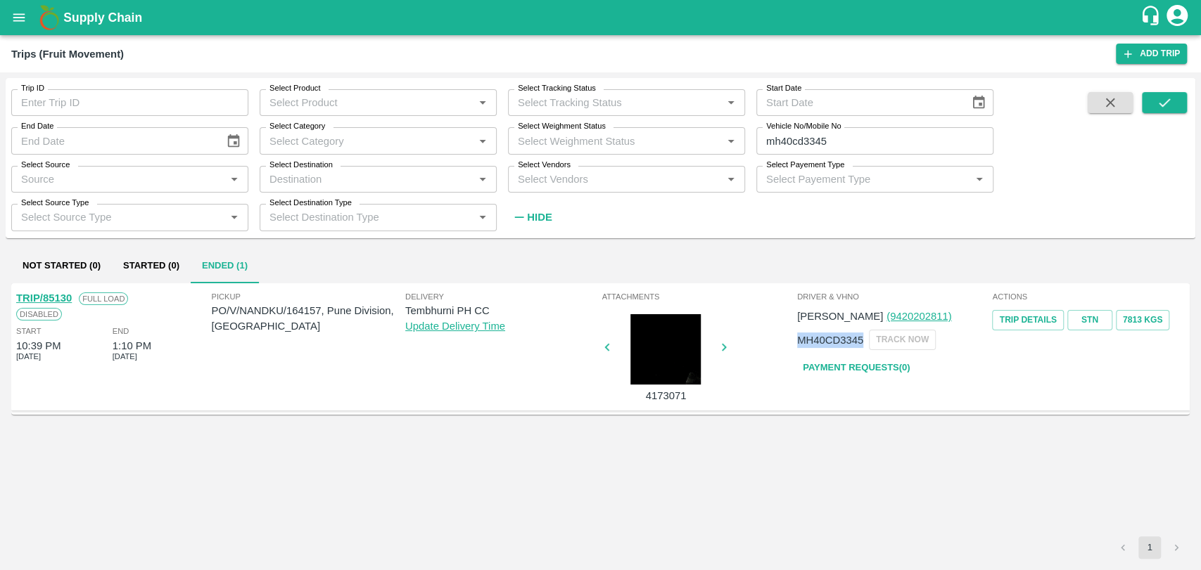
drag, startPoint x: 862, startPoint y: 340, endPoint x: 798, endPoint y: 350, distance: 64.9
click at [798, 350] on div "Shrirang Gude (9420202811) MH40CD3345 TRACK NOW Payment Requests( 0 )" at bounding box center [893, 341] width 193 height 77
copy p "MH40CD3345"
click at [68, 300] on link "TRIP/85130" at bounding box center [44, 298] width 56 height 11
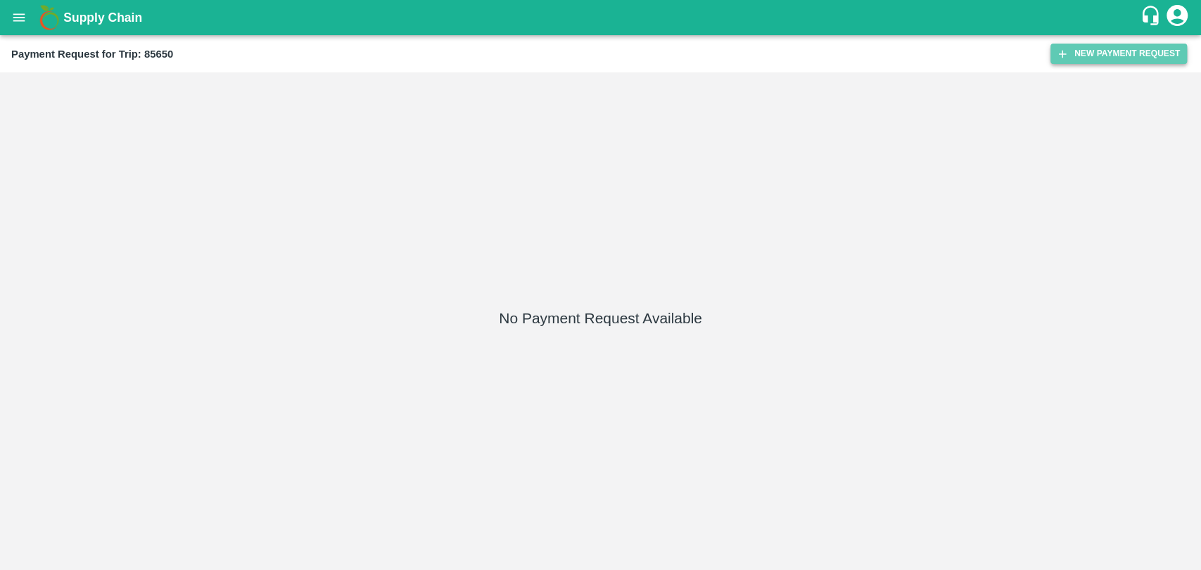
click at [1102, 54] on button "New Payment Request" at bounding box center [1118, 54] width 136 height 20
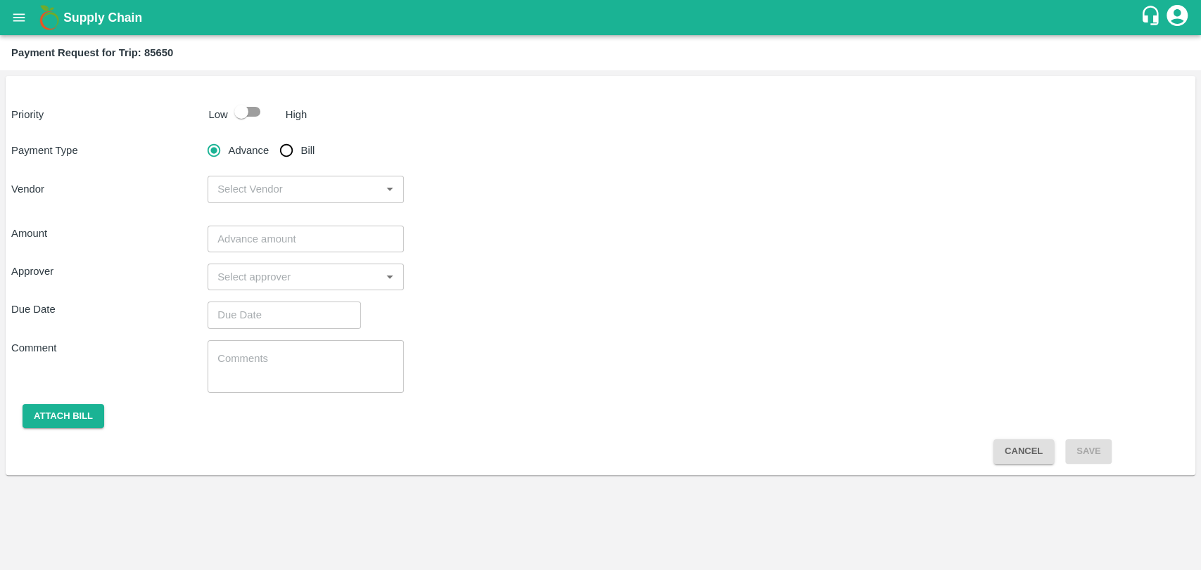
click at [250, 110] on input "checkbox" at bounding box center [241, 111] width 80 height 27
checkbox input "true"
click at [288, 148] on input "Bill" at bounding box center [286, 150] width 28 height 28
radio input "true"
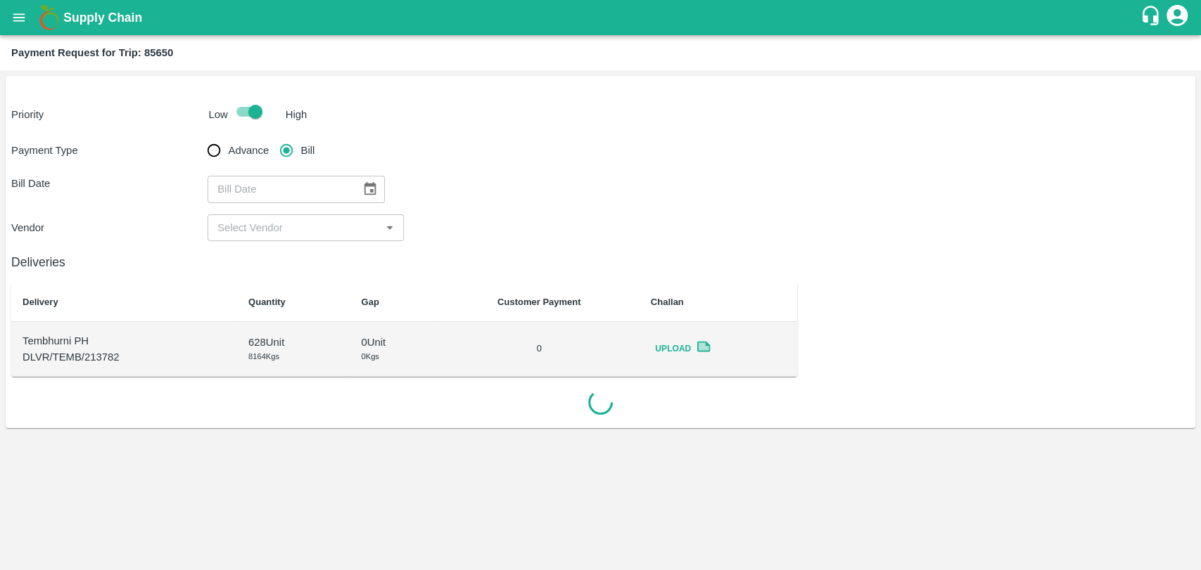
click at [367, 188] on icon "Choose date" at bounding box center [369, 188] width 15 height 15
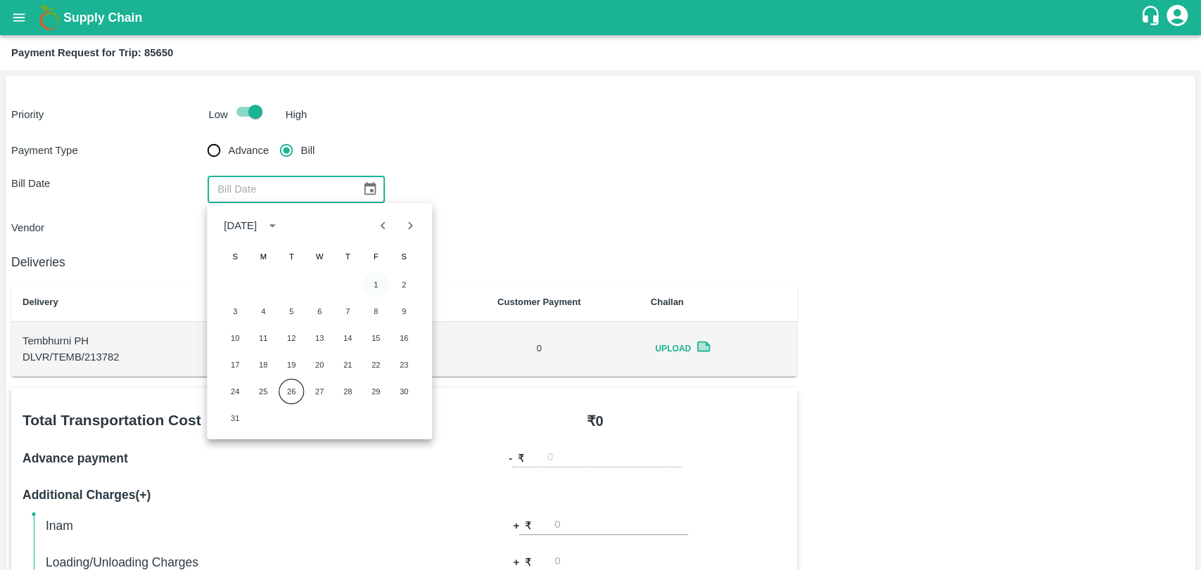
click at [377, 283] on button "1" at bounding box center [375, 284] width 25 height 25
type input "[DATE]"
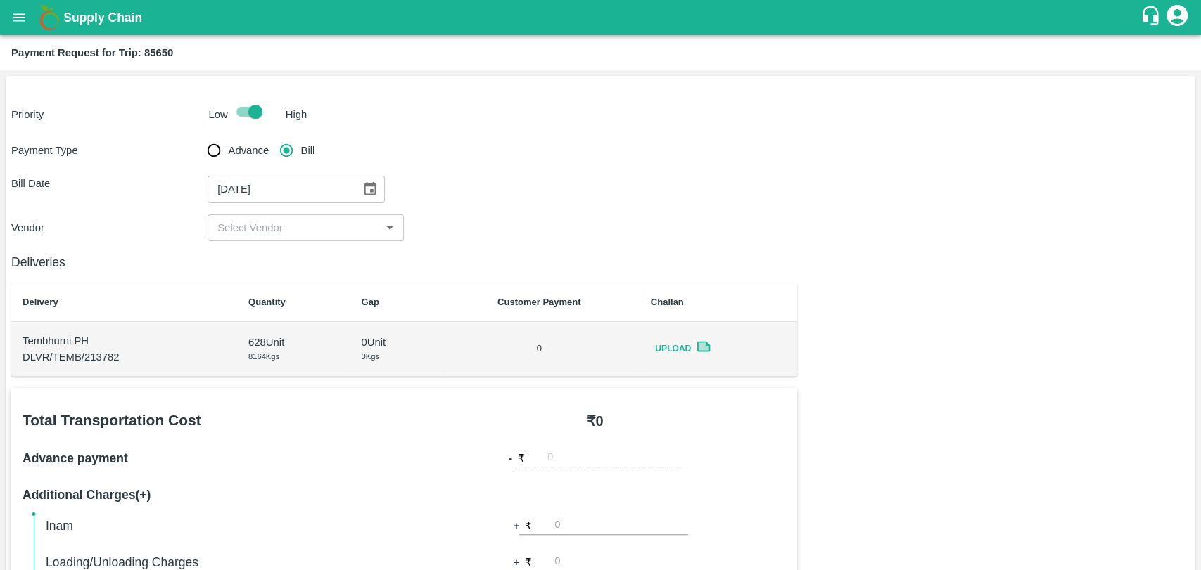
click at [292, 216] on div "​" at bounding box center [305, 228] width 196 height 27
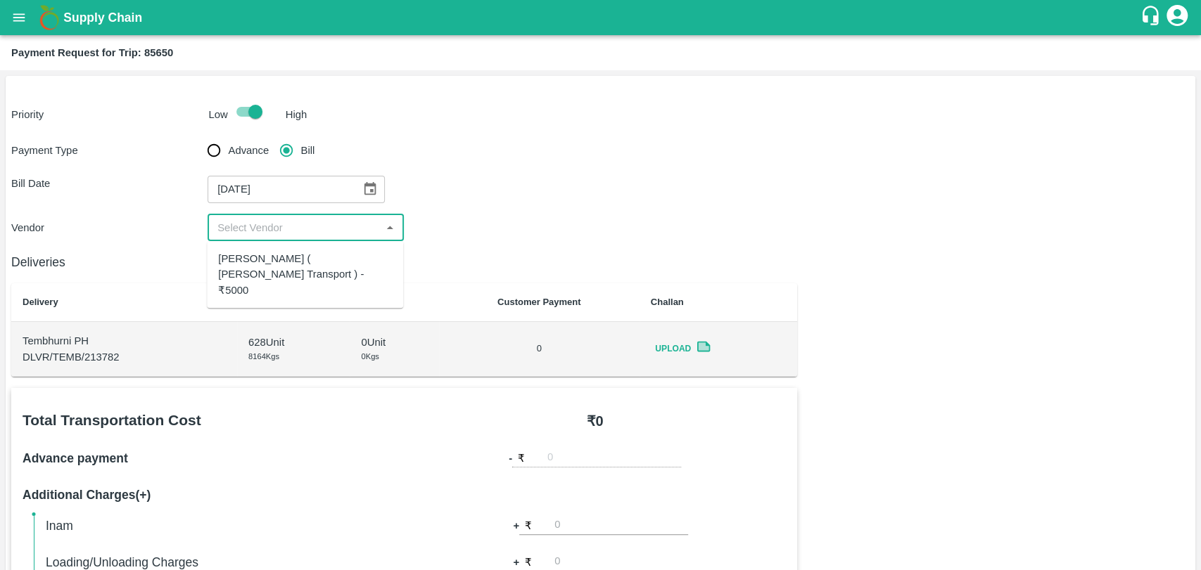
click at [259, 271] on div "[PERSON_NAME] ( [PERSON_NAME] Transport ) - ₹5000" at bounding box center [305, 274] width 174 height 47
type input "[PERSON_NAME] ( [PERSON_NAME] Transport ) - ₹5000"
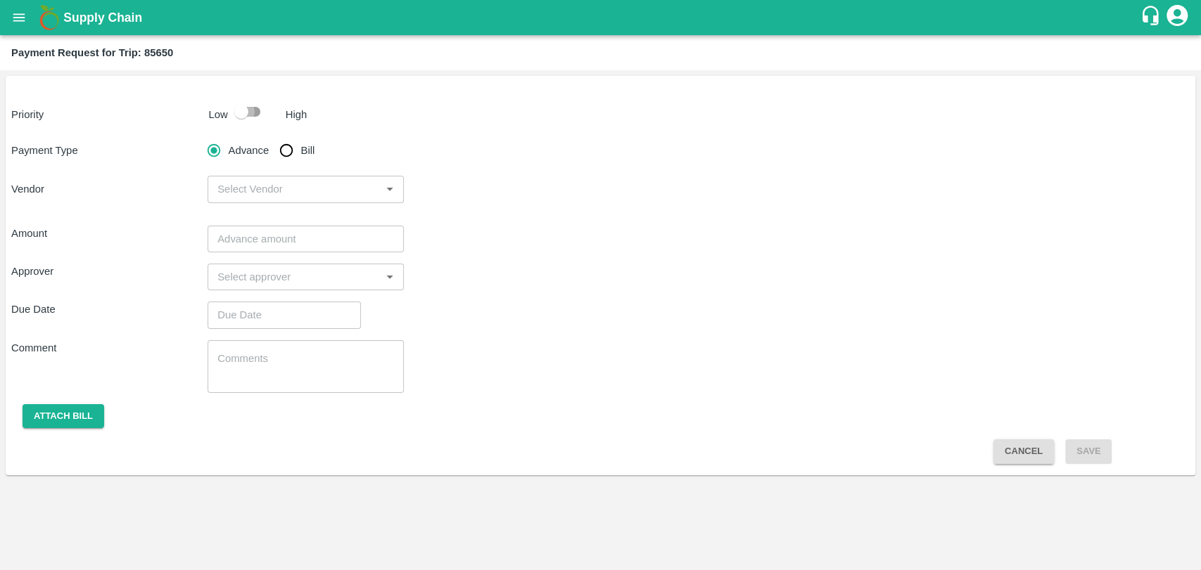
click at [253, 114] on input "checkbox" at bounding box center [241, 111] width 80 height 27
checkbox input "true"
click at [288, 148] on input "Bill" at bounding box center [286, 150] width 28 height 28
radio input "true"
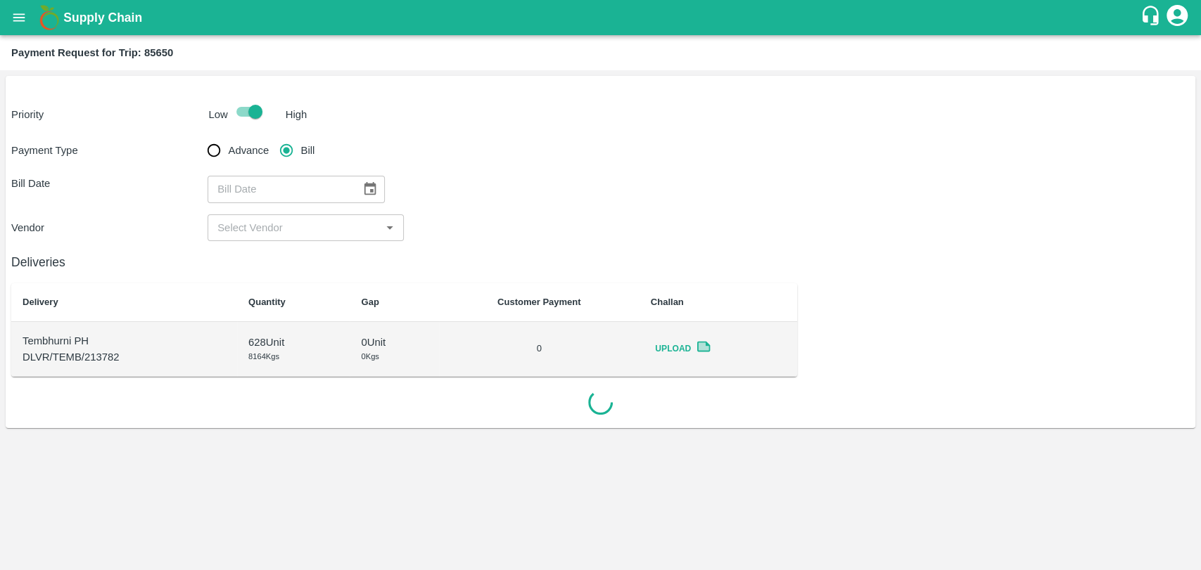
click at [386, 193] on div "​" at bounding box center [305, 189] width 196 height 27
click at [365, 193] on icon "Choose date" at bounding box center [369, 188] width 15 height 15
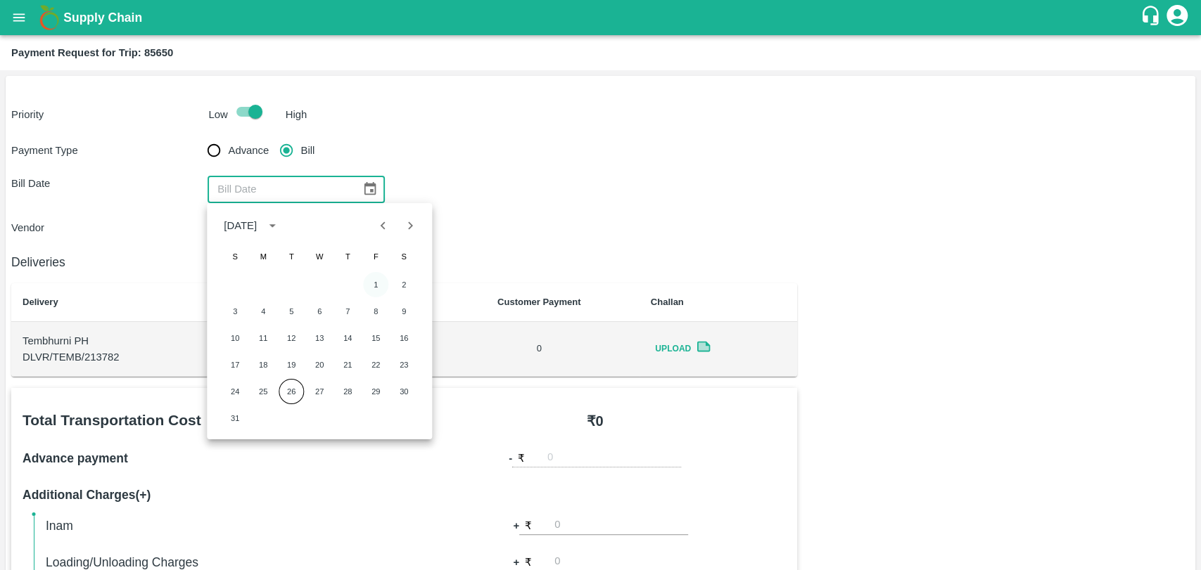
click at [387, 288] on button "1" at bounding box center [375, 284] width 25 height 25
type input "[DATE]"
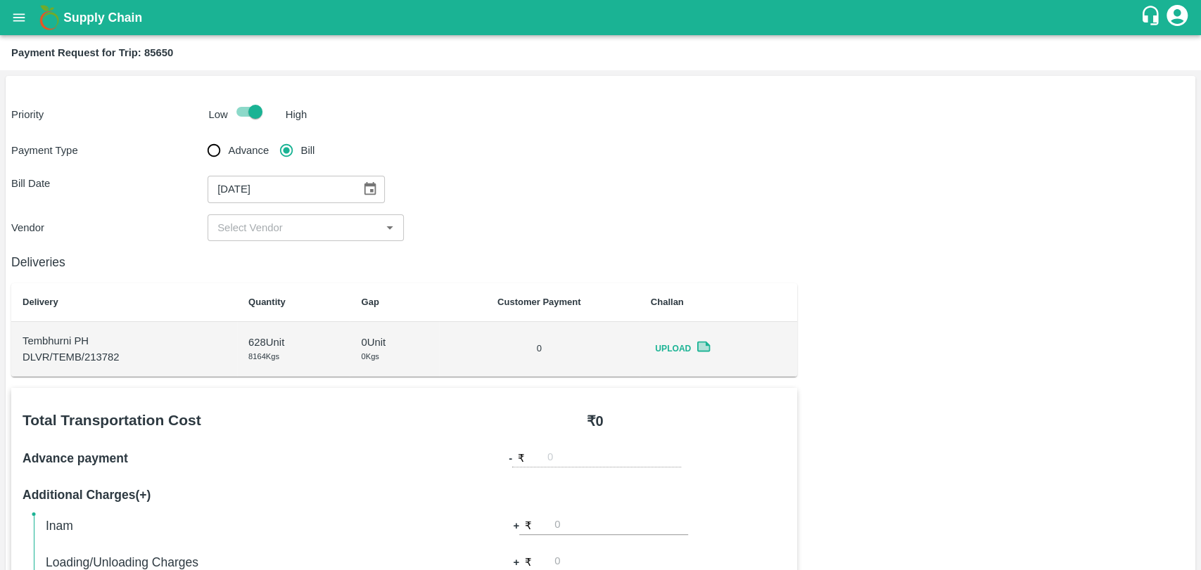
click at [298, 223] on input "input" at bounding box center [294, 228] width 165 height 18
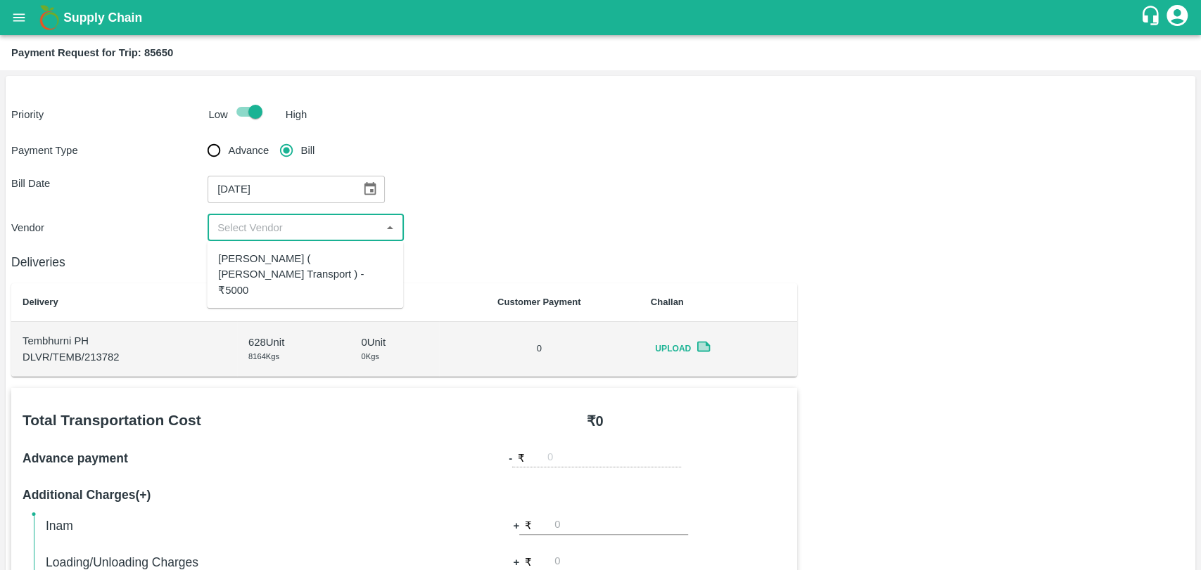
click at [293, 259] on div "[PERSON_NAME] ( [PERSON_NAME] Transport ) - ₹5000" at bounding box center [305, 274] width 174 height 47
type input "[PERSON_NAME] ( [PERSON_NAME] Transport ) - ₹5000"
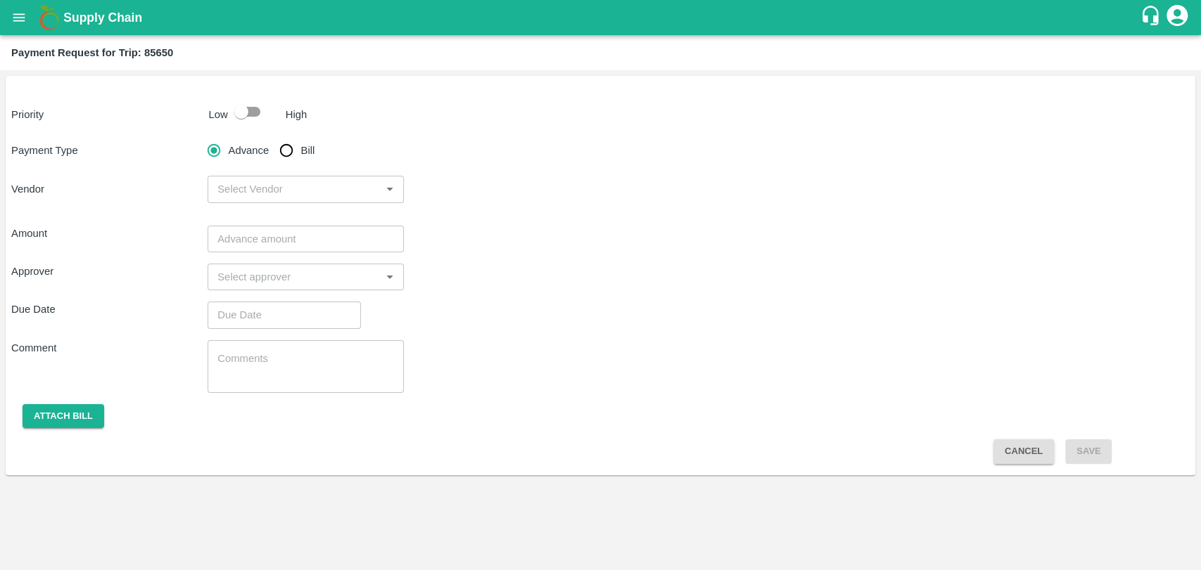
click at [213, 99] on div "Priority Low High" at bounding box center [598, 111] width 1184 height 27
click at [236, 116] on input "checkbox" at bounding box center [241, 111] width 80 height 27
checkbox input "true"
click at [274, 152] on input "Bill" at bounding box center [286, 150] width 28 height 28
radio input "true"
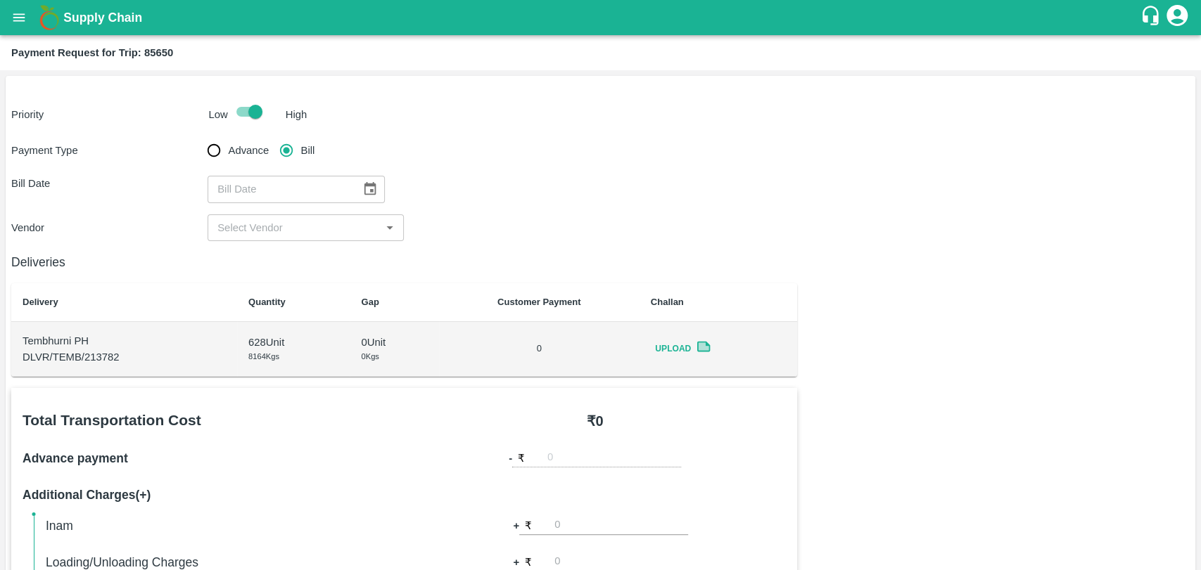
click at [349, 184] on div "​" at bounding box center [295, 189] width 177 height 27
type input "DD/MM/YYYY"
click at [357, 187] on button "Choose date" at bounding box center [370, 189] width 27 height 27
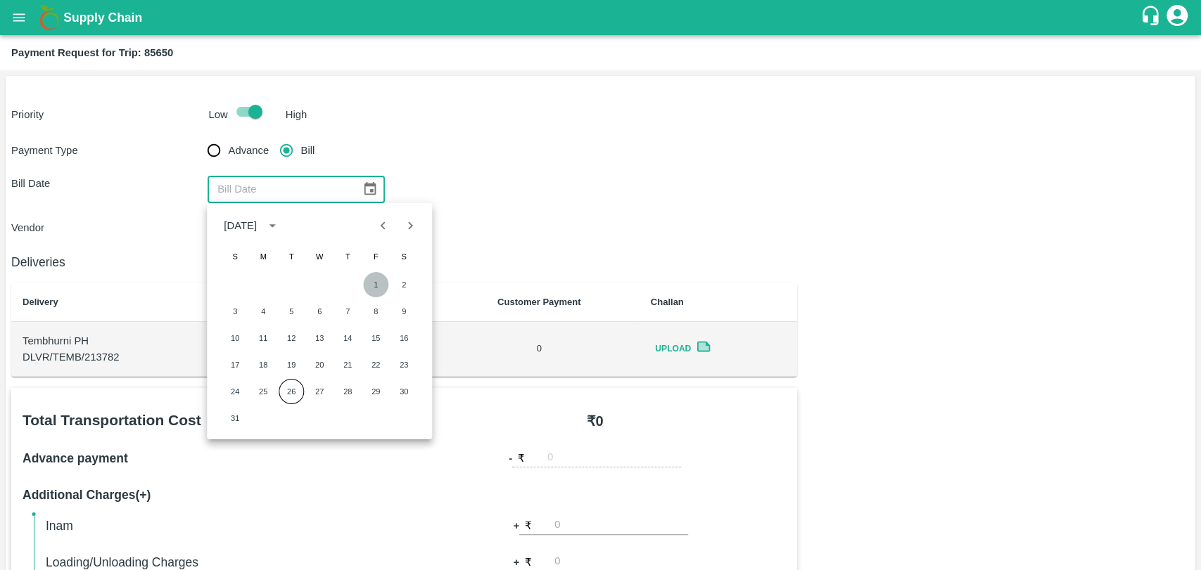
click at [377, 286] on button "1" at bounding box center [375, 284] width 25 height 25
type input "[DATE]"
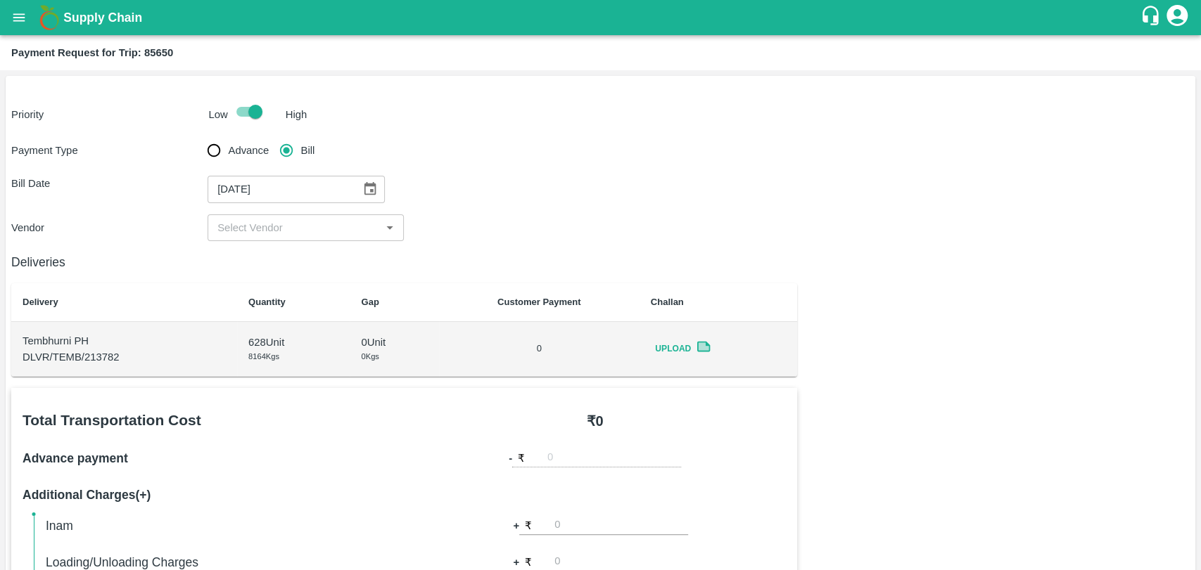
click at [293, 236] on input "input" at bounding box center [294, 228] width 165 height 18
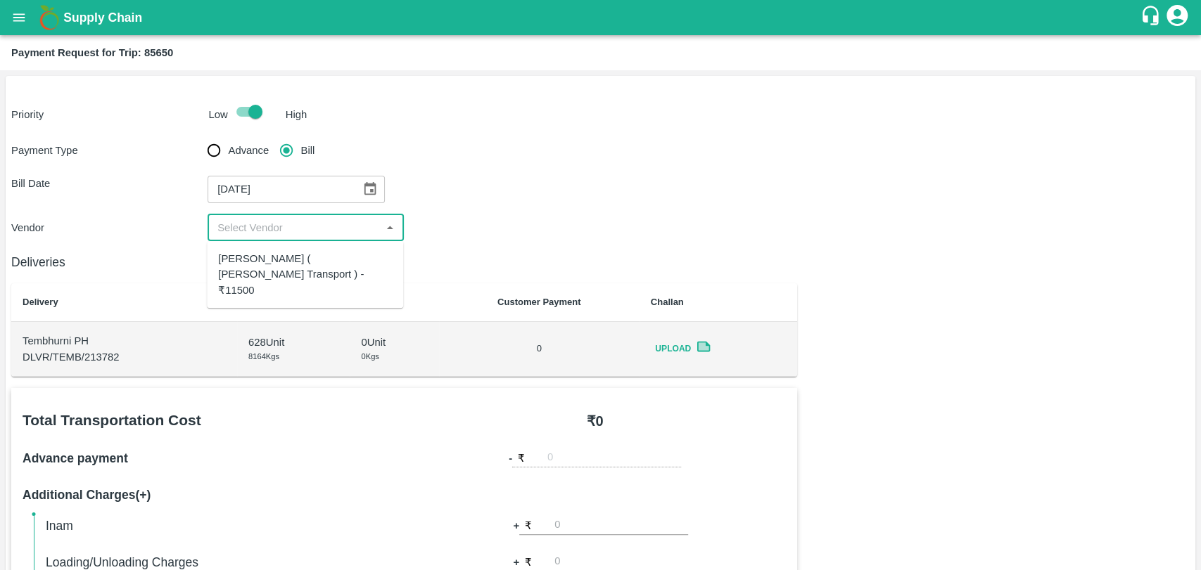
click at [287, 269] on div "[PERSON_NAME] ( [PERSON_NAME] Transport ) - ₹11500" at bounding box center [305, 274] width 174 height 47
type input "[PERSON_NAME] ( [PERSON_NAME] Transport ) - ₹11500"
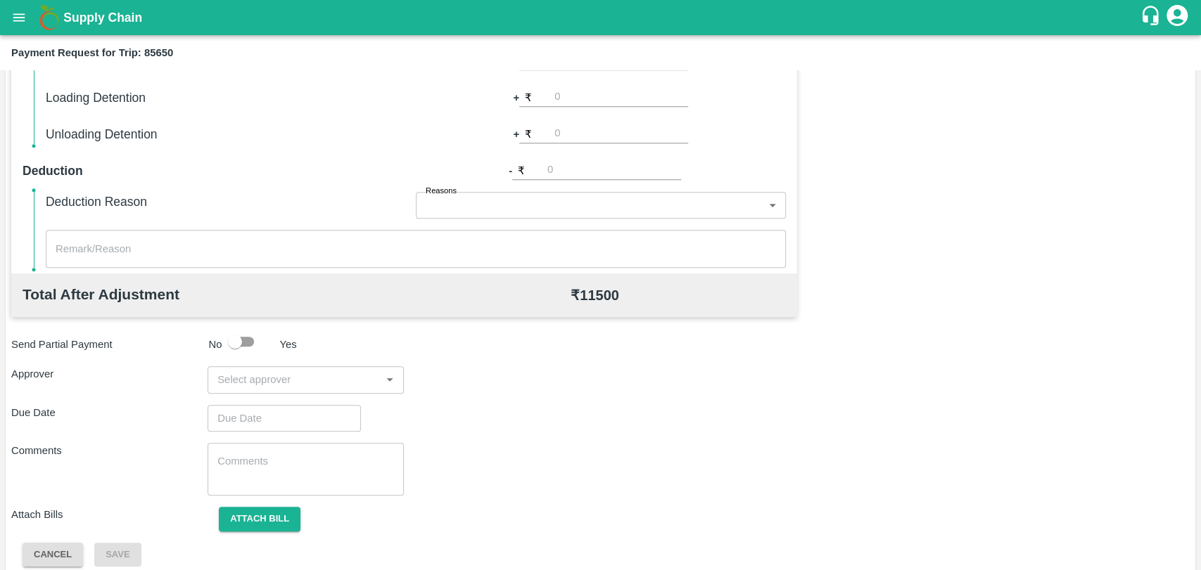
scroll to position [515, 0]
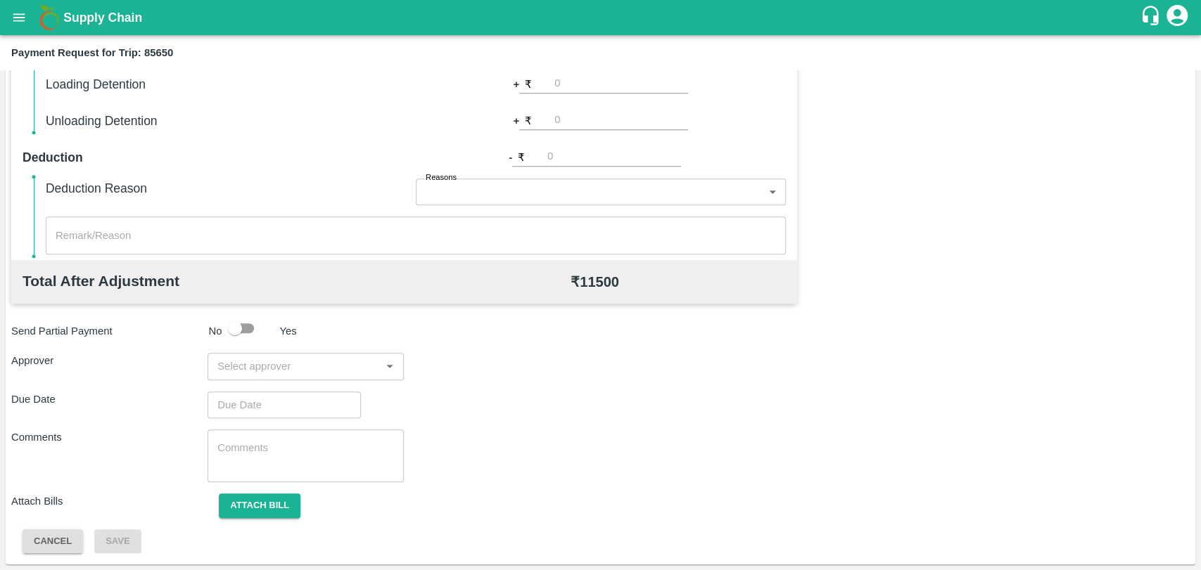
click at [302, 371] on input "input" at bounding box center [294, 366] width 165 height 18
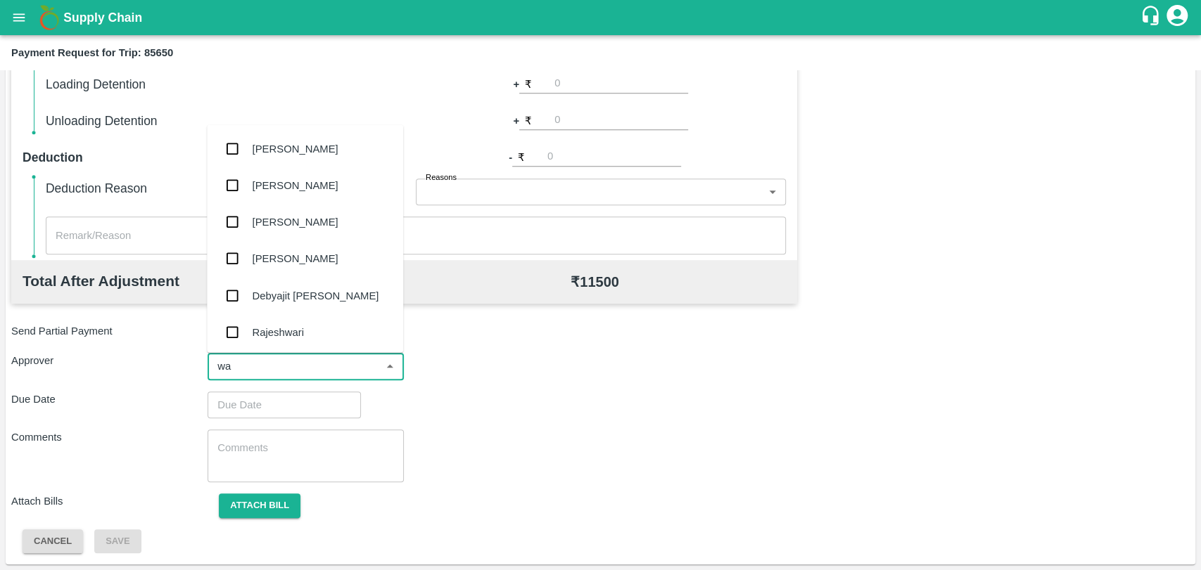
type input "wag"
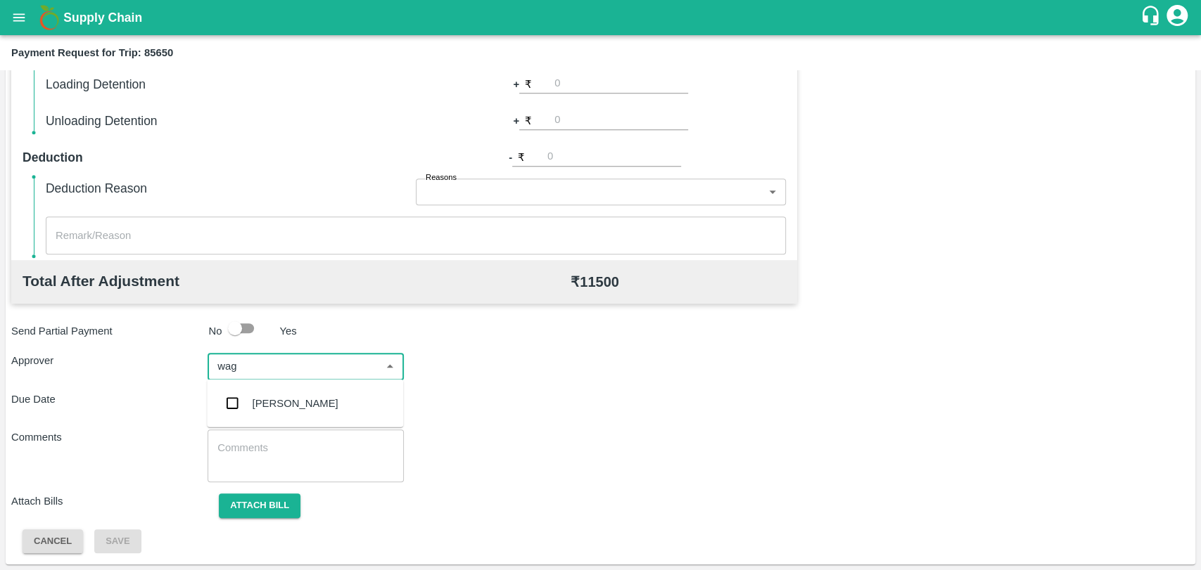
click at [274, 395] on div "Prasad Waghade" at bounding box center [305, 403] width 196 height 37
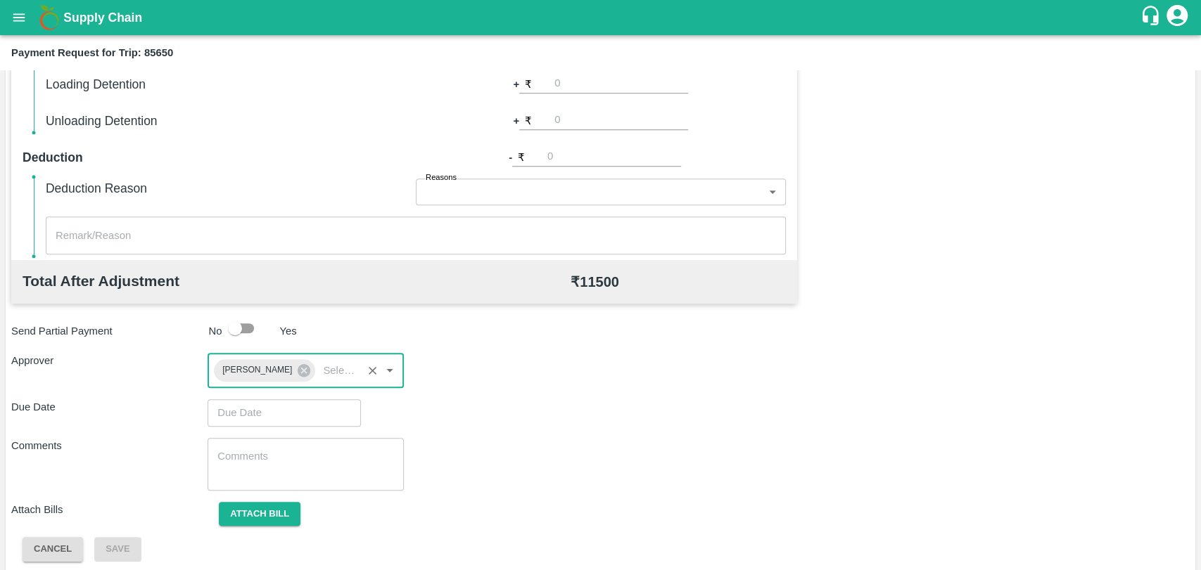
click at [261, 409] on input "Choose date" at bounding box center [278, 413] width 143 height 27
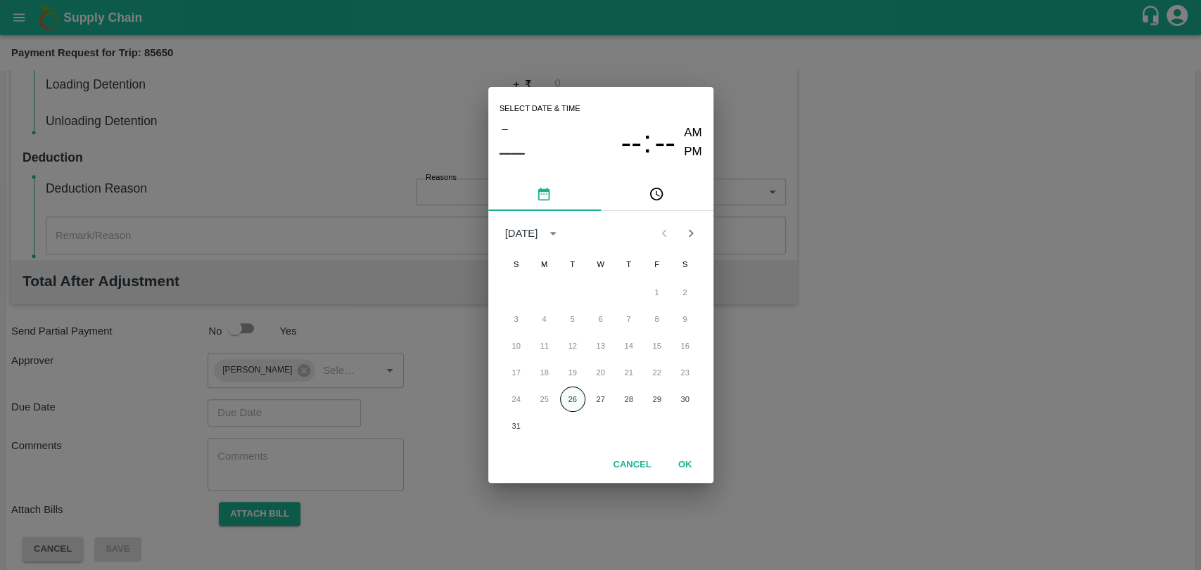
click at [577, 395] on button "26" at bounding box center [572, 399] width 25 height 25
type input "26/08/2025 12:00 AM"
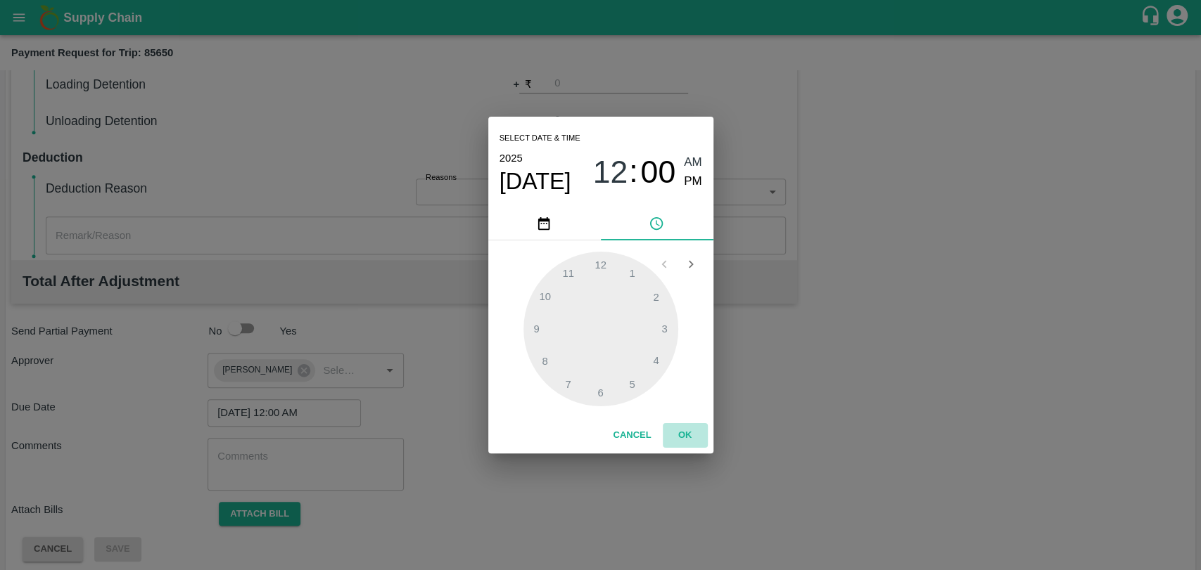
click at [686, 440] on button "OK" at bounding box center [685, 435] width 45 height 25
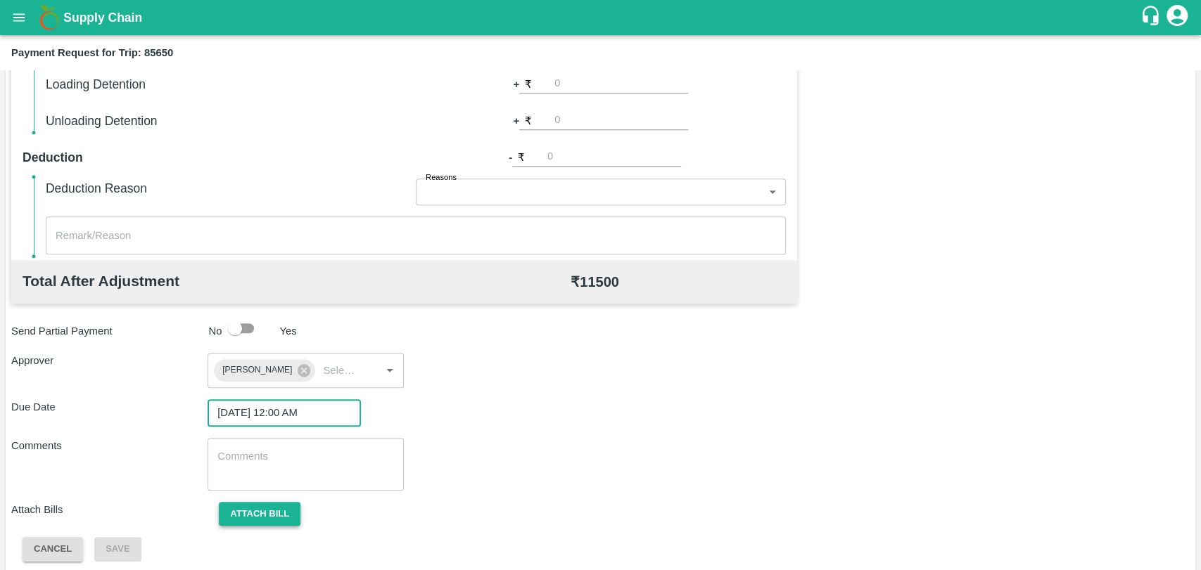
click at [276, 504] on button "Attach bill" at bounding box center [260, 514] width 82 height 25
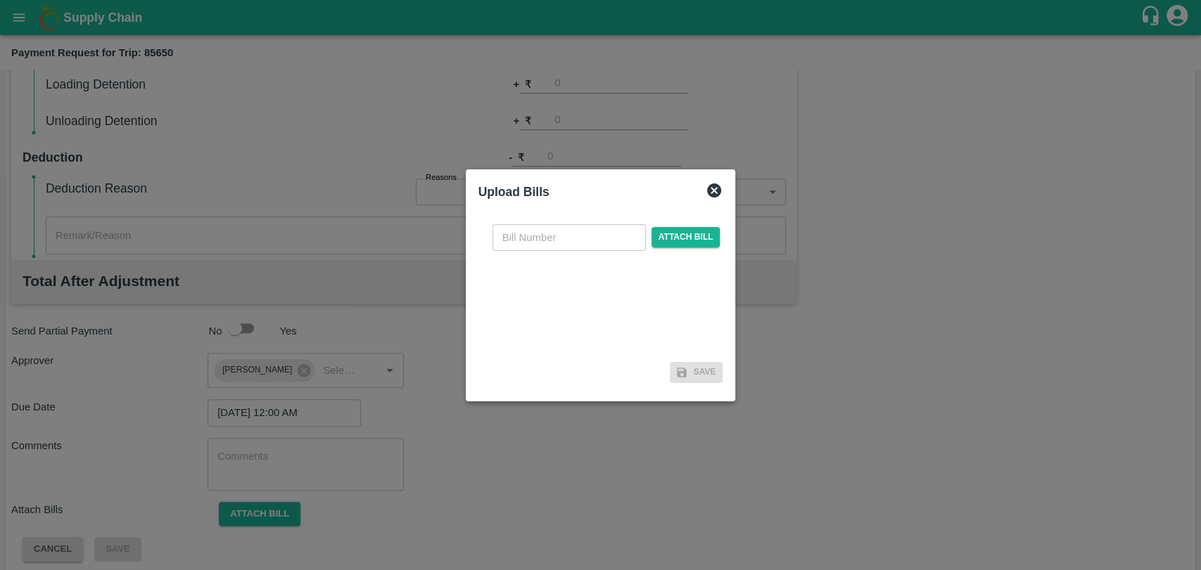
click at [519, 242] on input "text" at bounding box center [568, 237] width 153 height 27
click at [562, 232] on input "text" at bounding box center [568, 237] width 153 height 27
type input "3855"
click at [677, 238] on span "Attach bill" at bounding box center [685, 237] width 69 height 20
click at [0, 0] on input "Attach bill" at bounding box center [0, 0] width 0 height 0
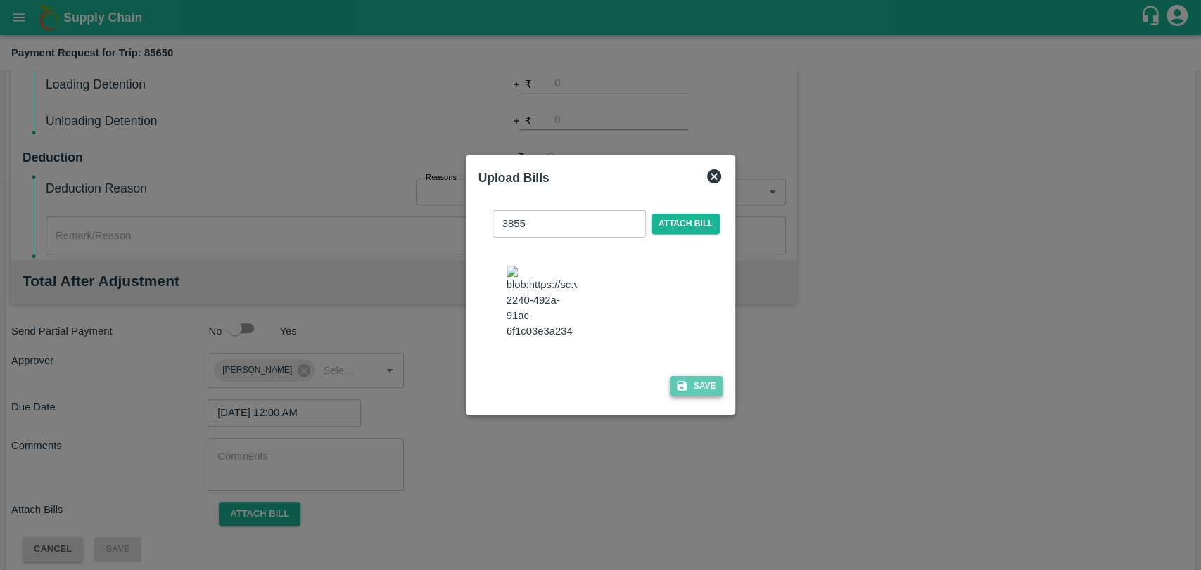
click at [686, 387] on button "Save" at bounding box center [696, 386] width 53 height 20
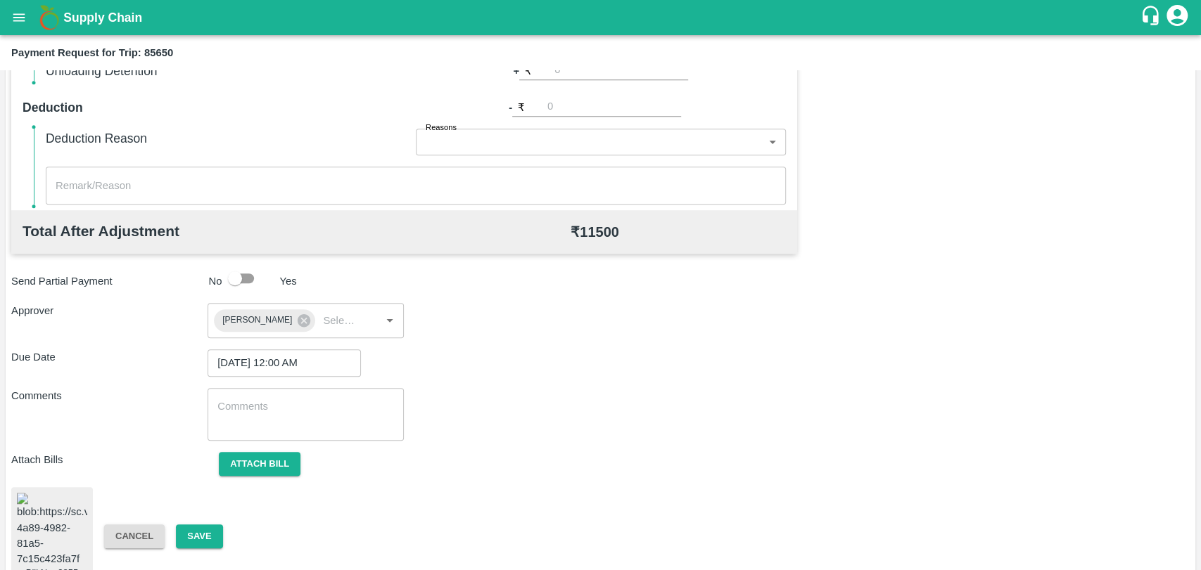
scroll to position [586, 0]
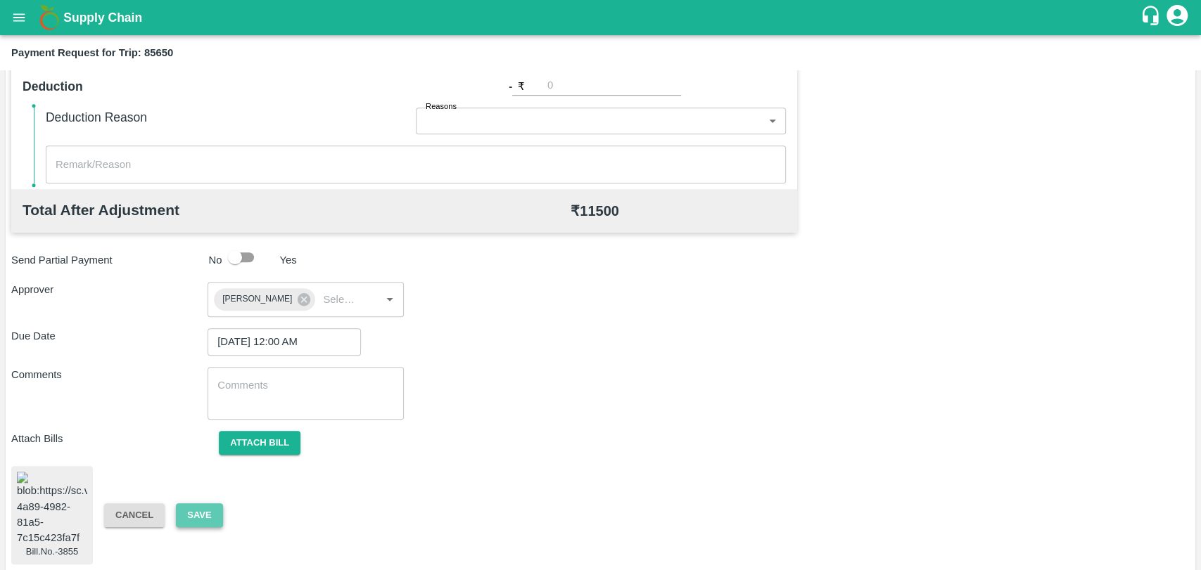
click at [210, 509] on button "Save" at bounding box center [199, 516] width 46 height 25
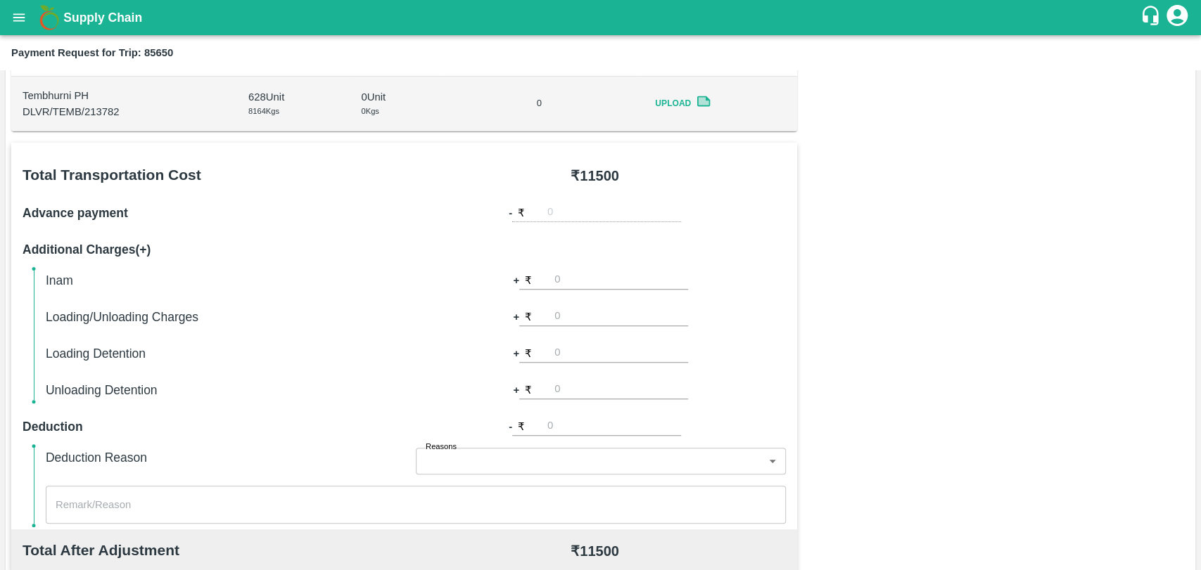
scroll to position [312, 0]
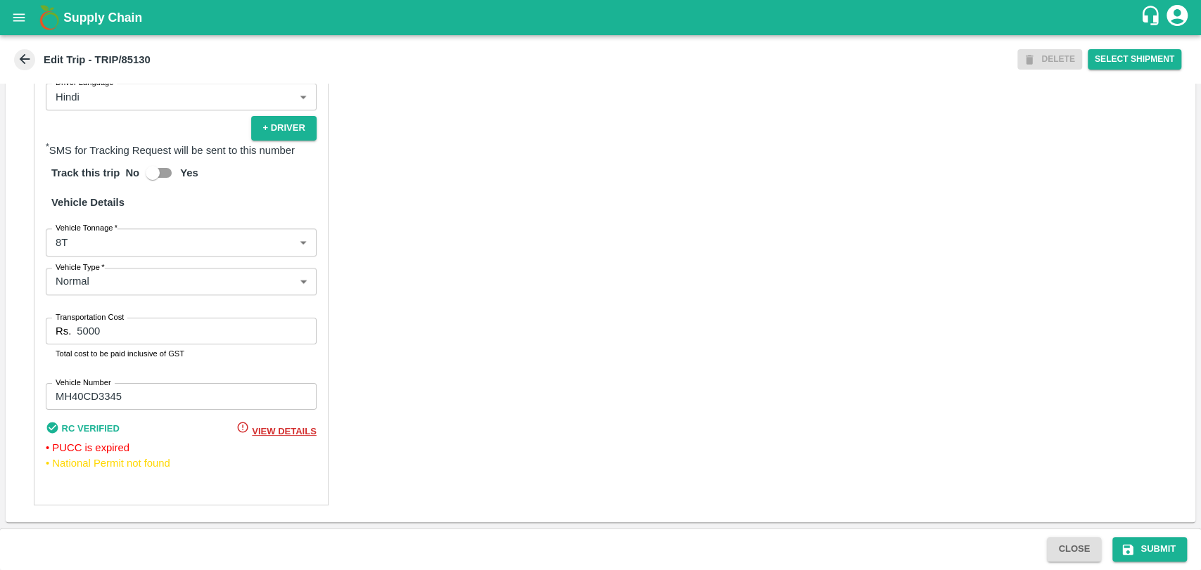
scroll to position [931, 0]
click at [72, 234] on body "Supply Chain Edit Trip - TRIP/85130 DELETE Select Shipment Trip Details Trip Ty…" at bounding box center [600, 285] width 1201 height 570
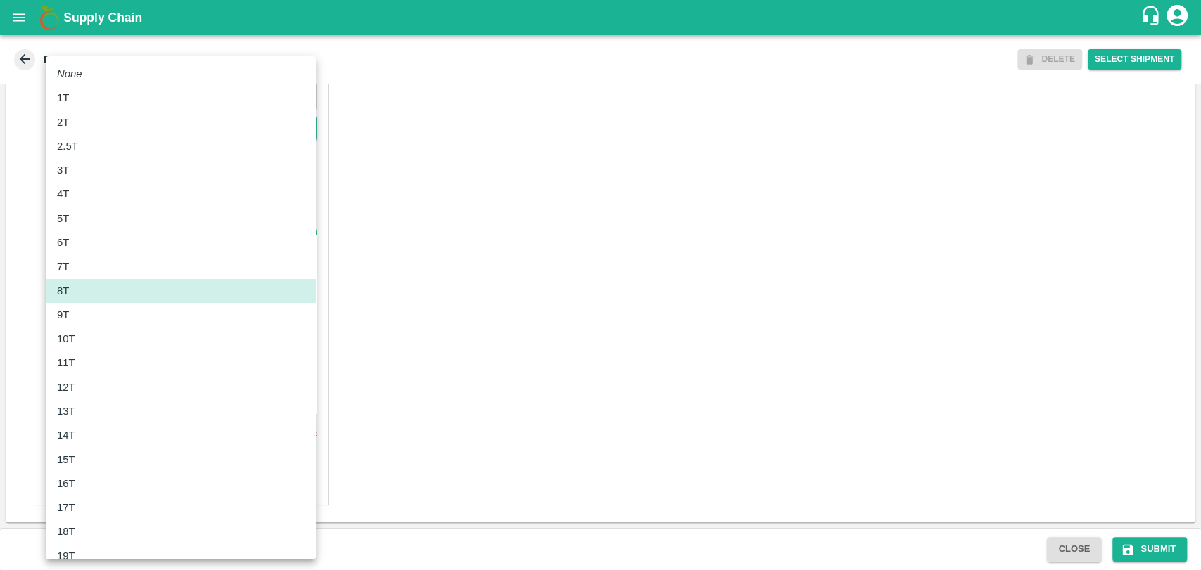
click at [75, 346] on div "10T" at bounding box center [69, 338] width 25 height 15
type input "10000"
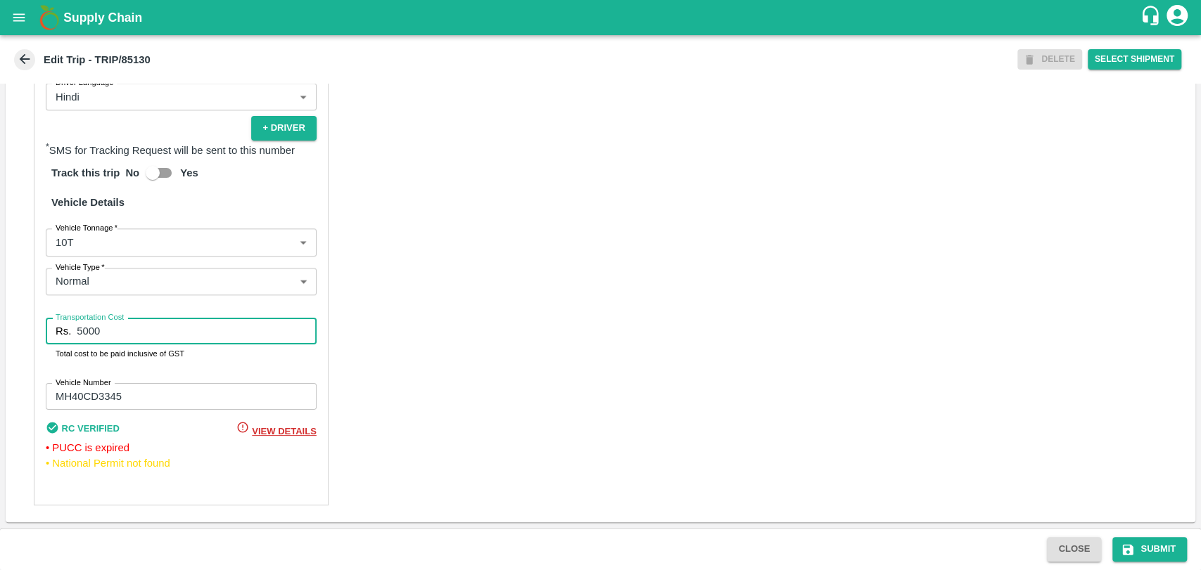
drag, startPoint x: 98, startPoint y: 336, endPoint x: 19, endPoint y: 332, distance: 79.6
click at [21, 332] on div "Partner Details Partner   * Partner Add Transporter Driver 1 Details Driver Nam…" at bounding box center [600, 162] width 1189 height 722
type input "11500"
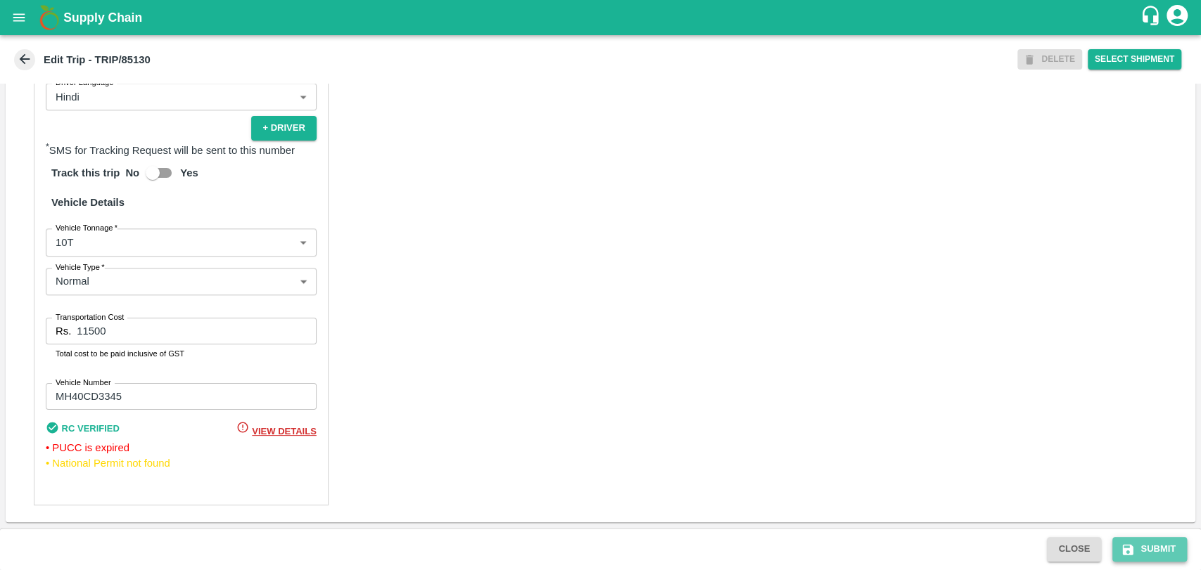
click at [1116, 547] on button "Submit" at bounding box center [1149, 549] width 75 height 25
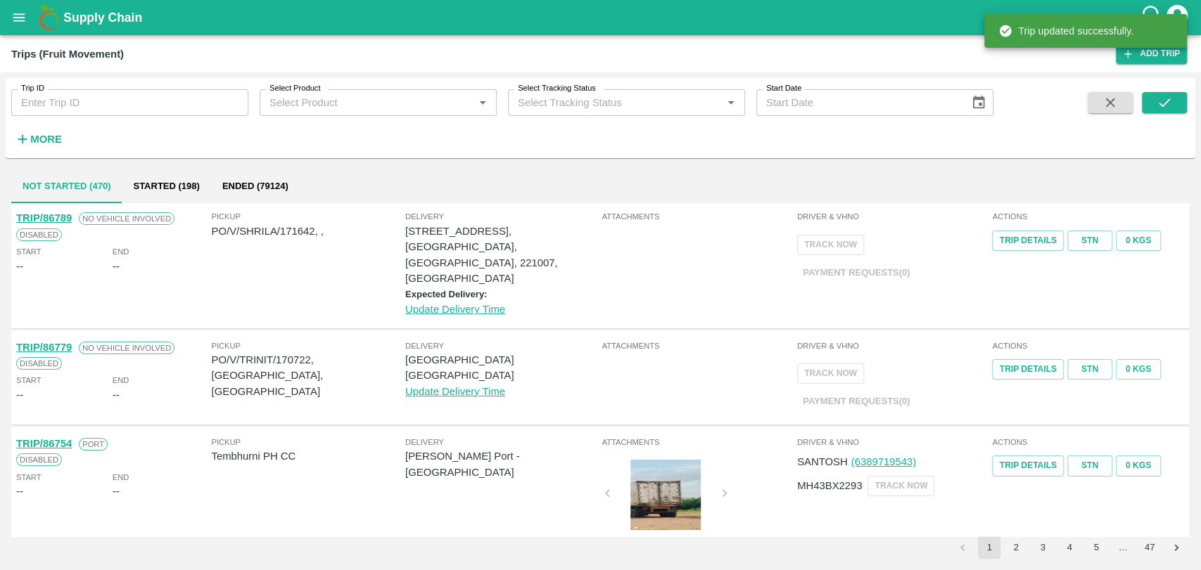
click at [34, 144] on strong "More" at bounding box center [46, 139] width 32 height 11
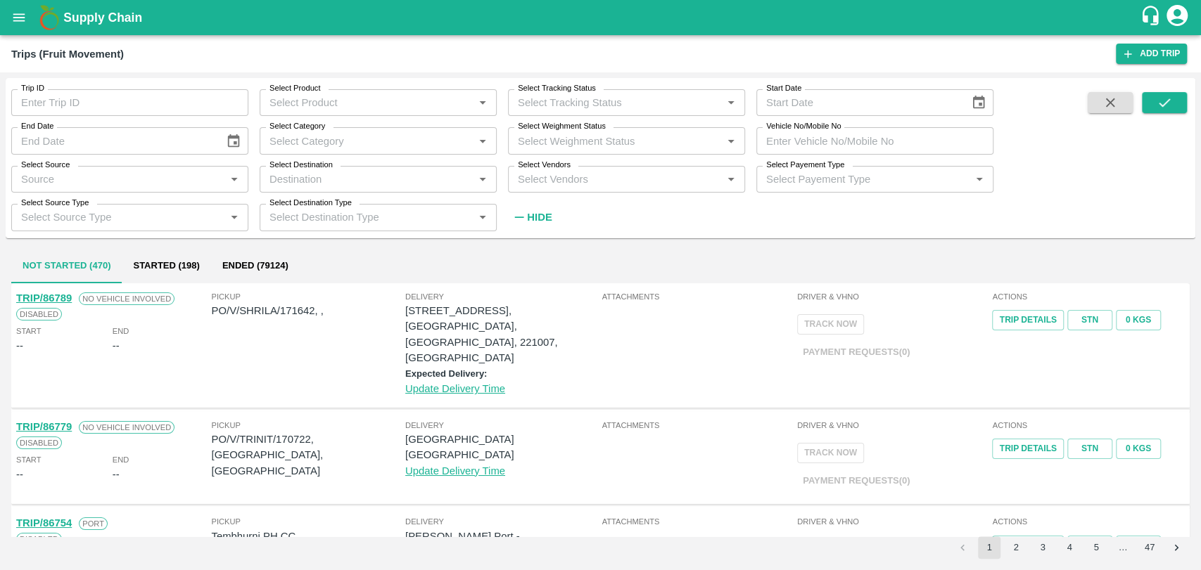
click at [862, 142] on input "Vehicle No/Mobile No" at bounding box center [874, 140] width 237 height 27
type input "MH13DQ4753"
click at [1182, 95] on button "submit" at bounding box center [1164, 102] width 45 height 21
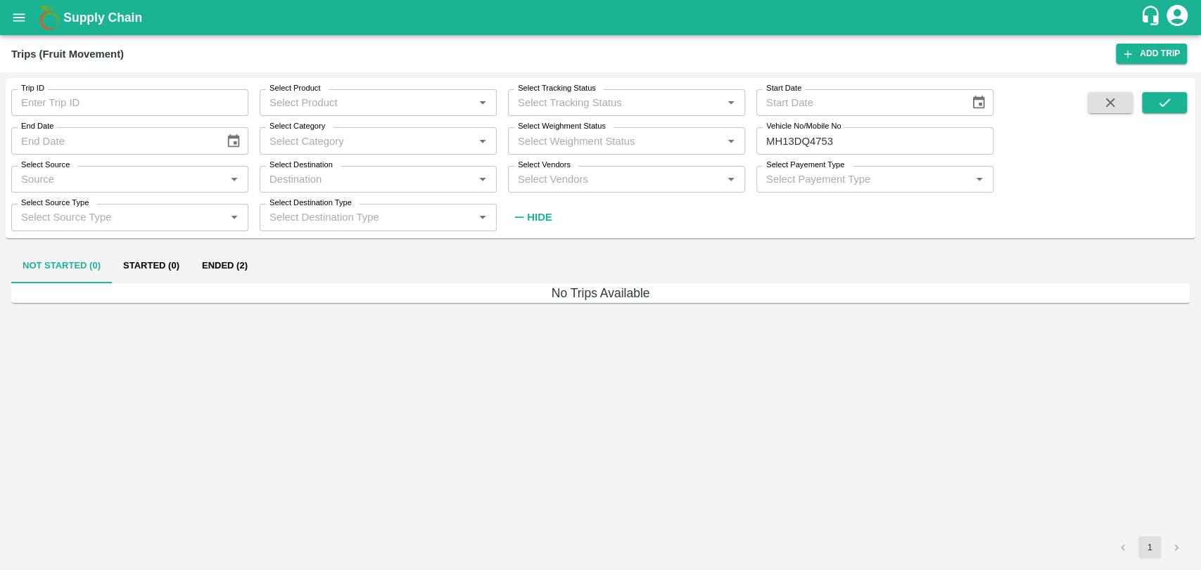
click at [197, 267] on button "Ended (2)" at bounding box center [225, 267] width 68 height 34
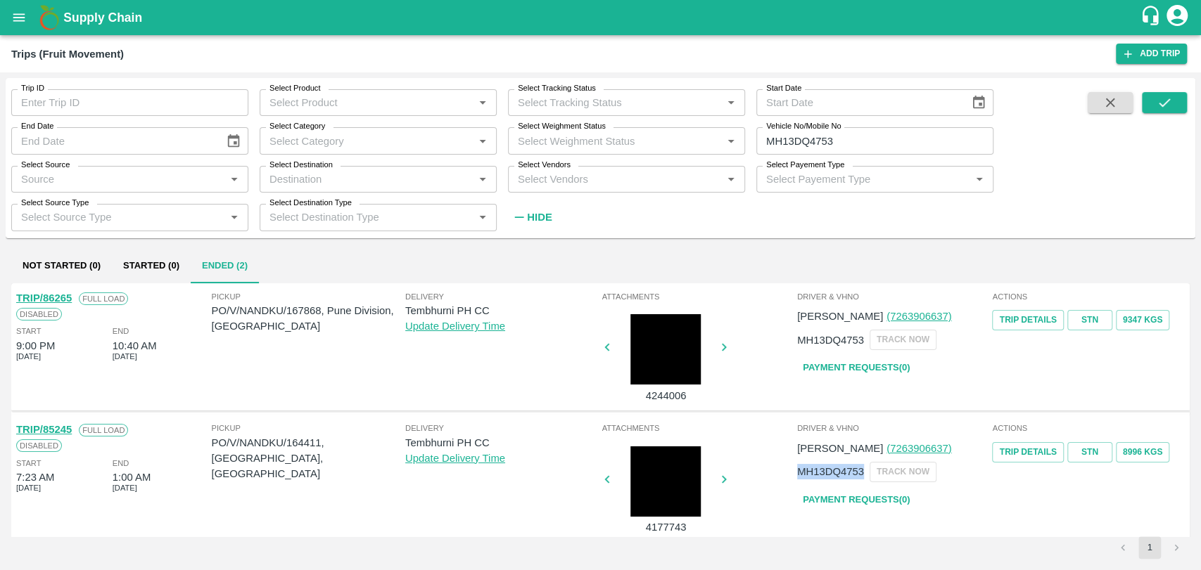
drag, startPoint x: 859, startPoint y: 474, endPoint x: 795, endPoint y: 475, distance: 64.0
click at [797, 475] on p "MH13DQ4753" at bounding box center [830, 471] width 67 height 15
copy p "MH13DQ4753"
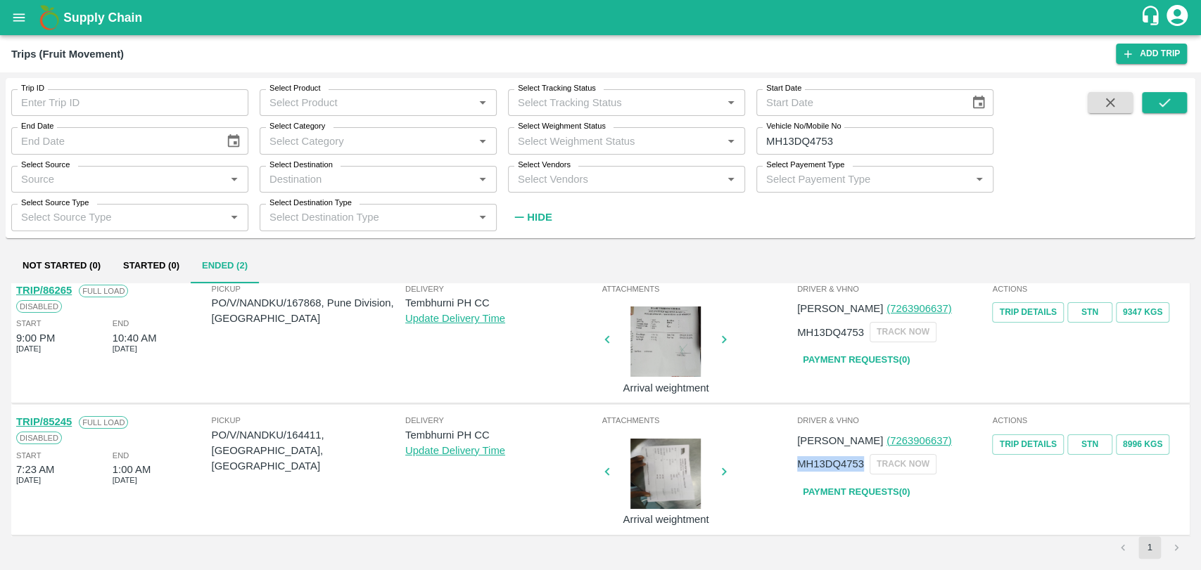
scroll to position [11, 0]
click at [51, 419] on link "TRIP/85245" at bounding box center [44, 419] width 56 height 11
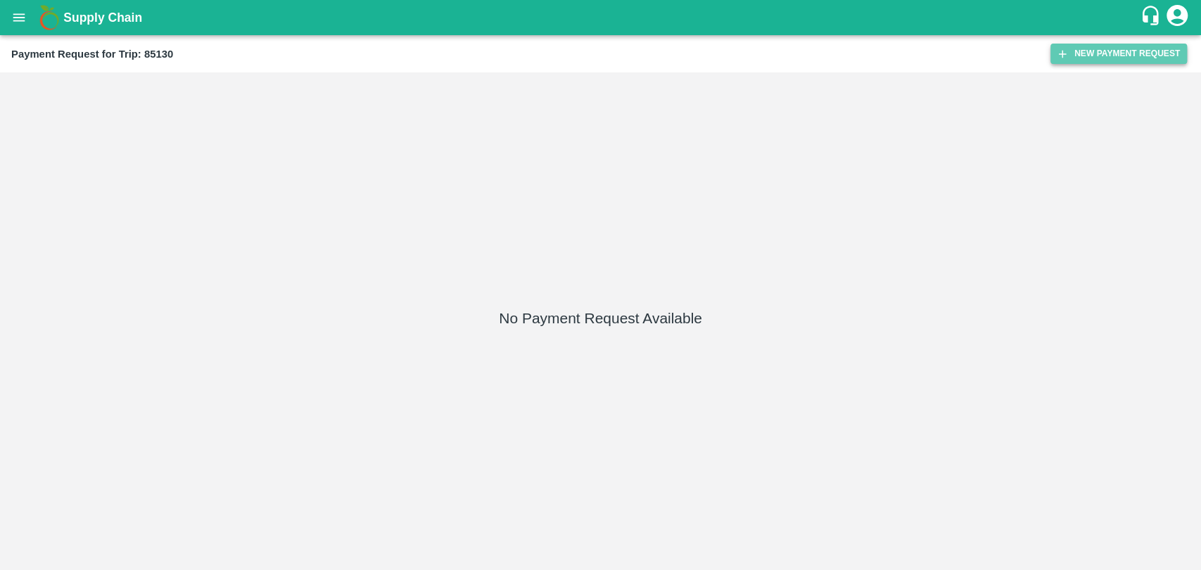
click at [1130, 59] on button "New Payment Request" at bounding box center [1118, 54] width 136 height 20
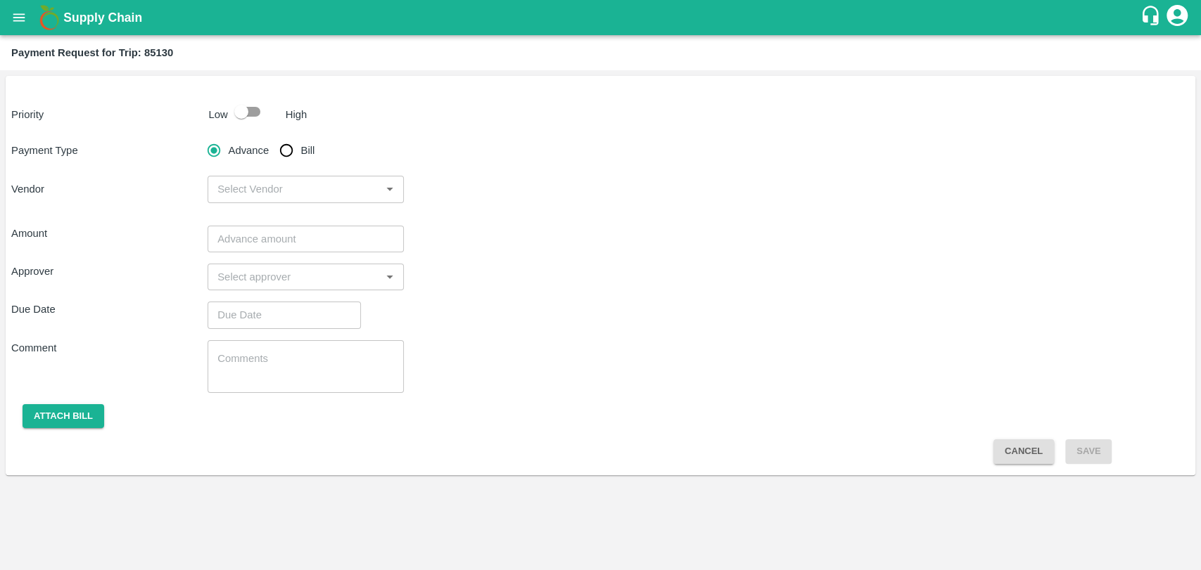
click at [248, 111] on input "checkbox" at bounding box center [241, 111] width 80 height 27
checkbox input "true"
click at [286, 151] on input "Bill" at bounding box center [286, 150] width 28 height 28
radio input "true"
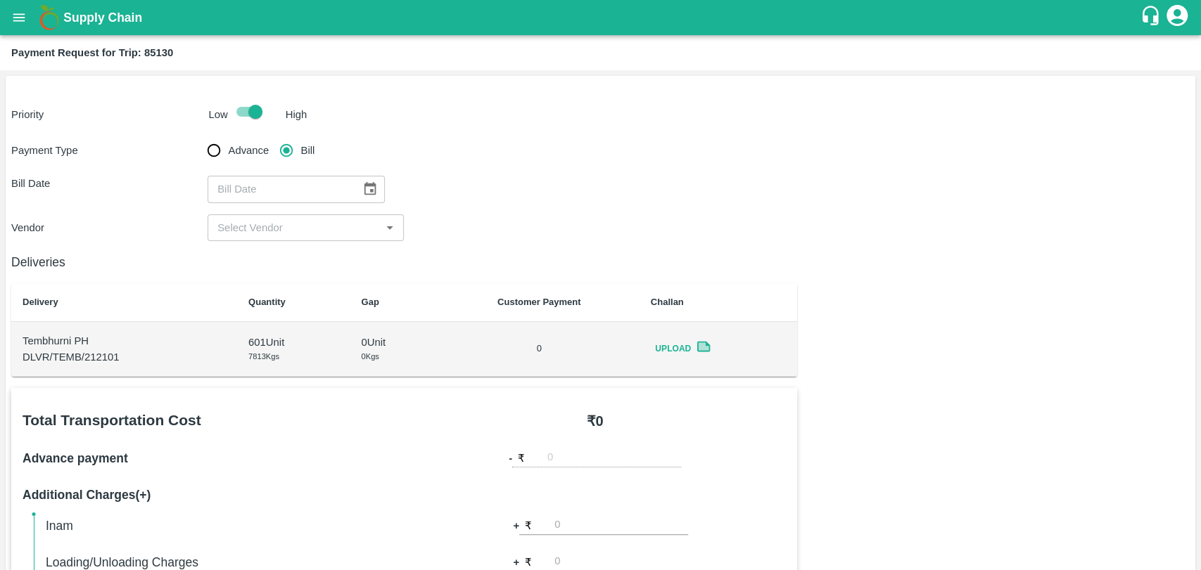
click at [370, 196] on icon "Choose date" at bounding box center [369, 188] width 15 height 15
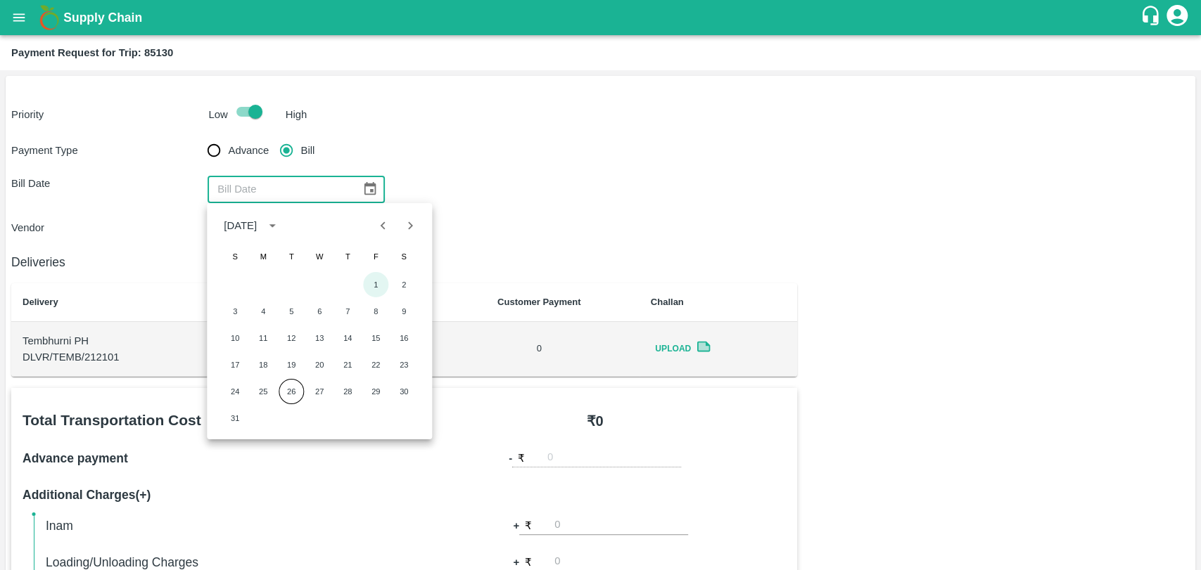
click at [378, 279] on button "1" at bounding box center [375, 284] width 25 height 25
type input "[DATE]"
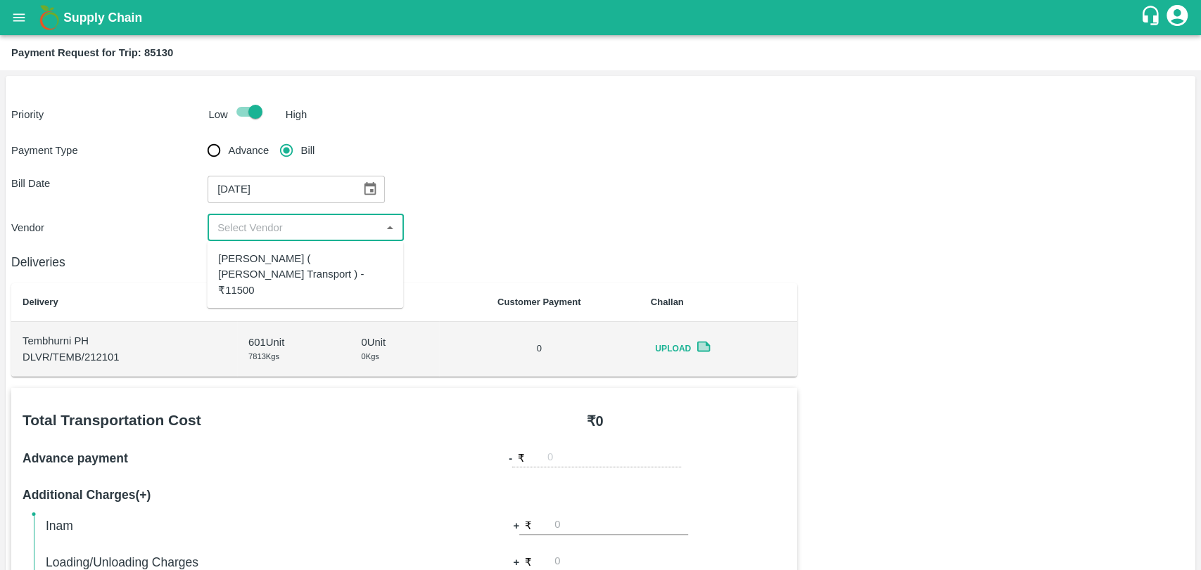
click at [257, 226] on input "input" at bounding box center [294, 228] width 165 height 18
click at [260, 267] on div "[PERSON_NAME] ( [PERSON_NAME] Transport ) - ₹11500" at bounding box center [305, 274] width 174 height 47
type input "[PERSON_NAME] ( [PERSON_NAME] Transport ) - ₹11500"
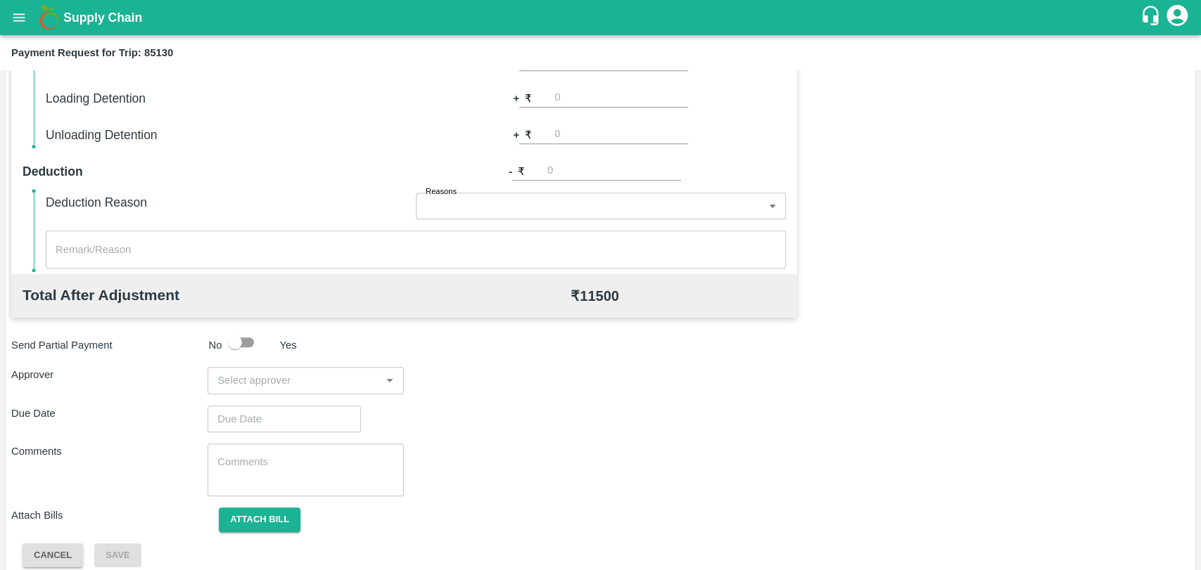
scroll to position [515, 0]
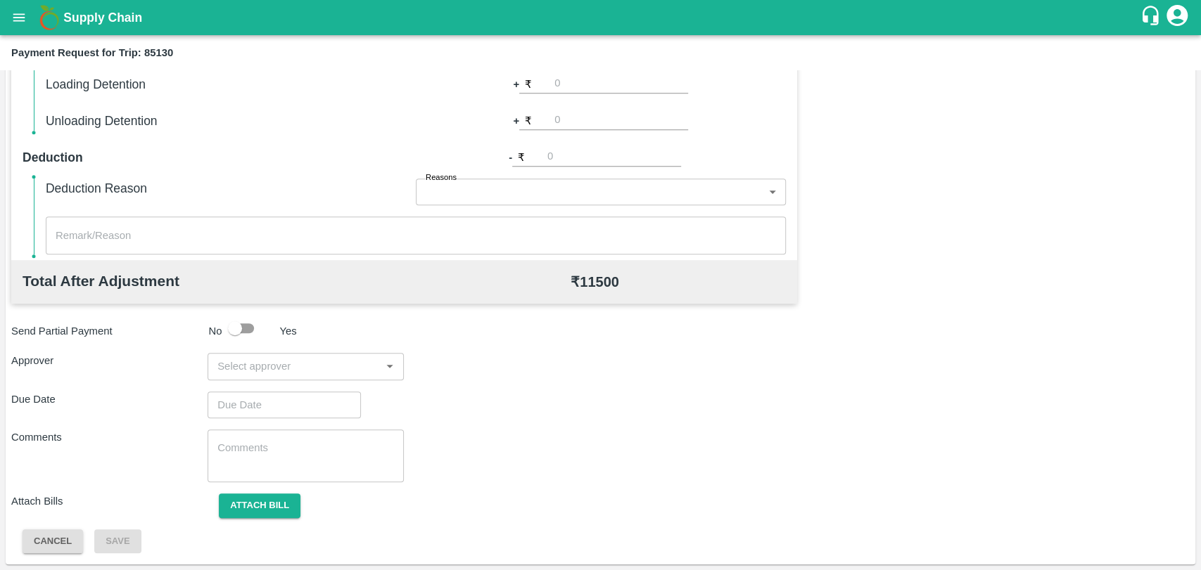
click at [261, 375] on input "input" at bounding box center [294, 366] width 165 height 18
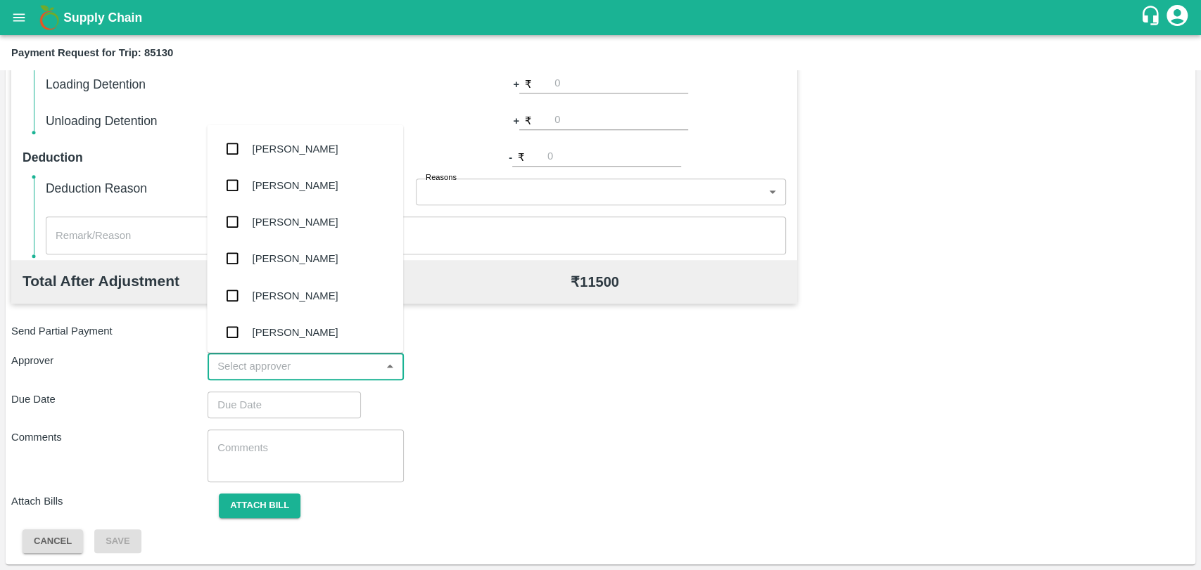
click at [259, 371] on input "input" at bounding box center [294, 366] width 165 height 18
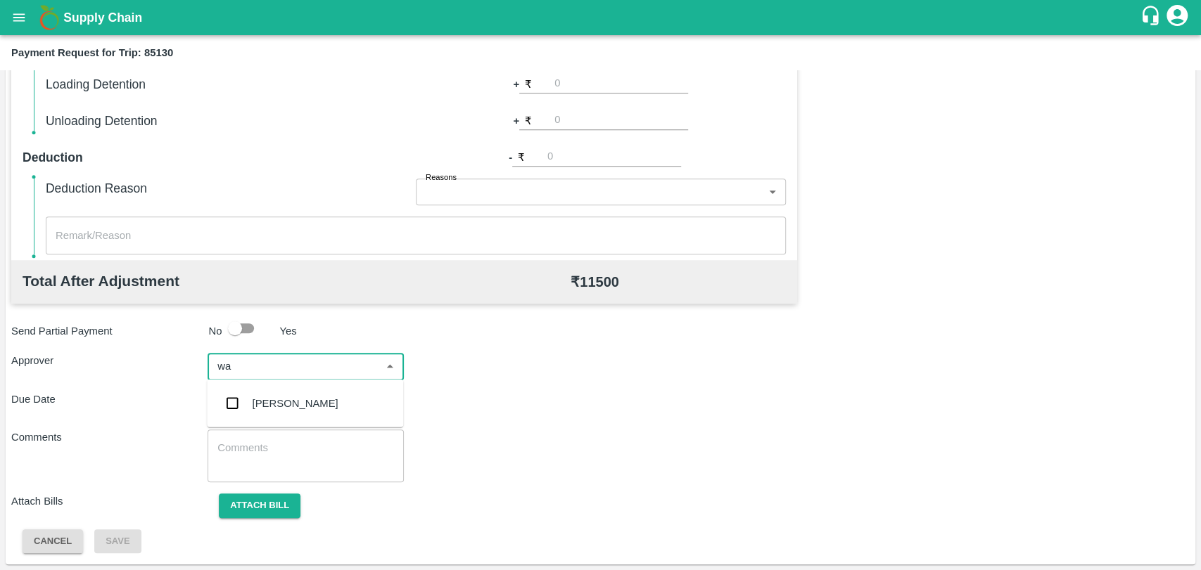
type input "wag"
click at [243, 393] on input "checkbox" at bounding box center [232, 404] width 28 height 28
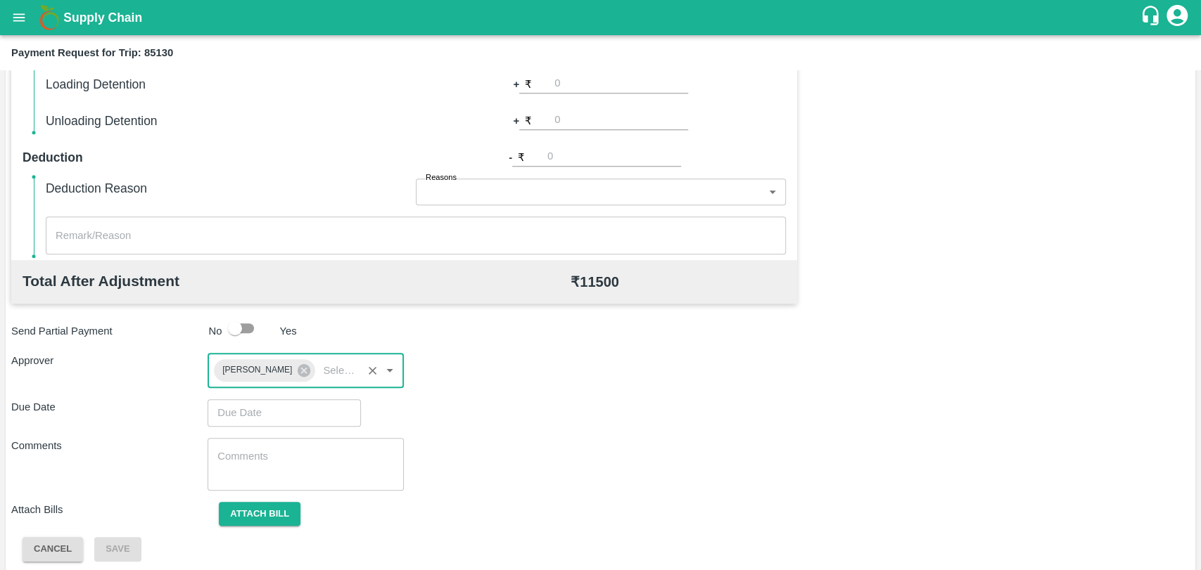
click at [248, 409] on input "Choose date" at bounding box center [278, 413] width 143 height 27
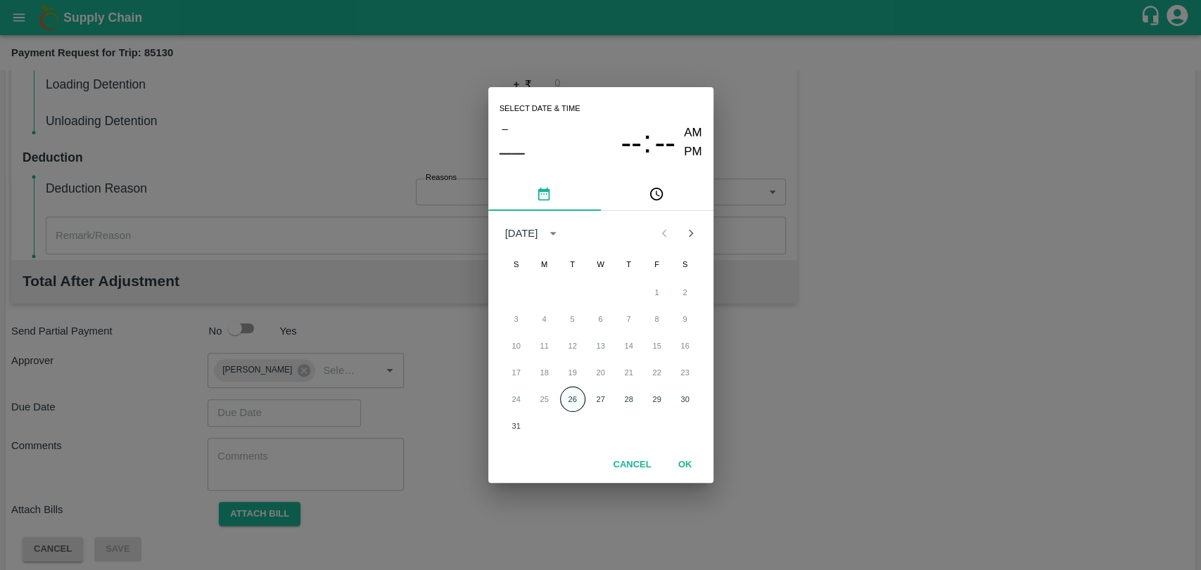
click at [563, 395] on button "26" at bounding box center [572, 399] width 25 height 25
type input "26/08/2025 12:00 AM"
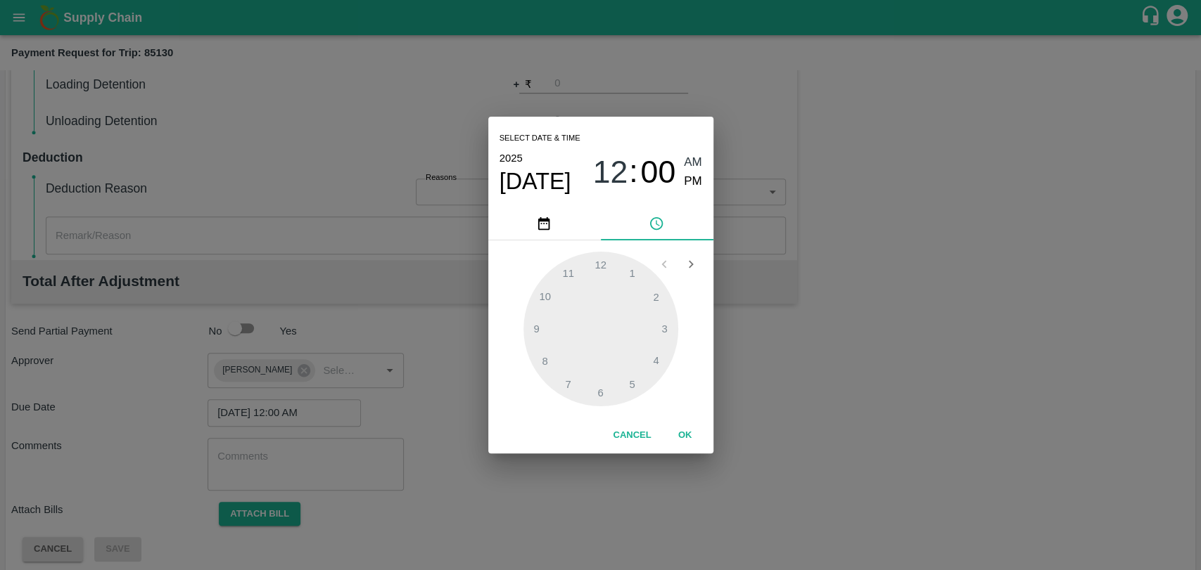
click at [686, 435] on button "OK" at bounding box center [685, 435] width 45 height 25
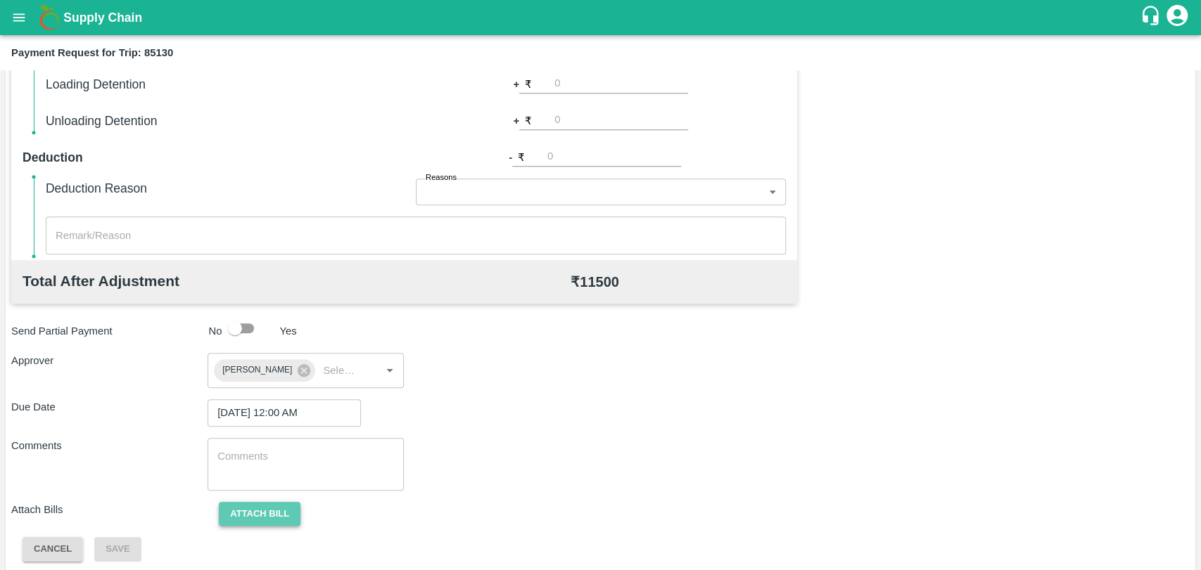
click at [267, 505] on button "Attach bill" at bounding box center [260, 514] width 82 height 25
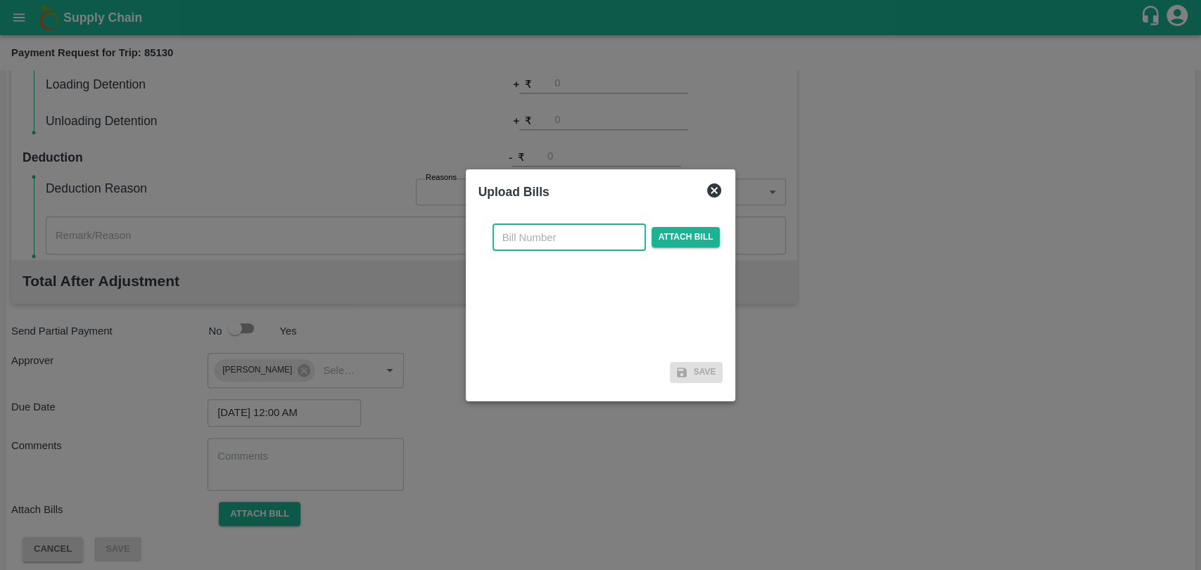
drag, startPoint x: 540, startPoint y: 243, endPoint x: 399, endPoint y: 178, distance: 155.8
click at [540, 243] on input "text" at bounding box center [568, 237] width 153 height 27
type input "3853"
click at [653, 236] on span "Attach bill" at bounding box center [685, 237] width 69 height 20
click at [0, 0] on input "Attach bill" at bounding box center [0, 0] width 0 height 0
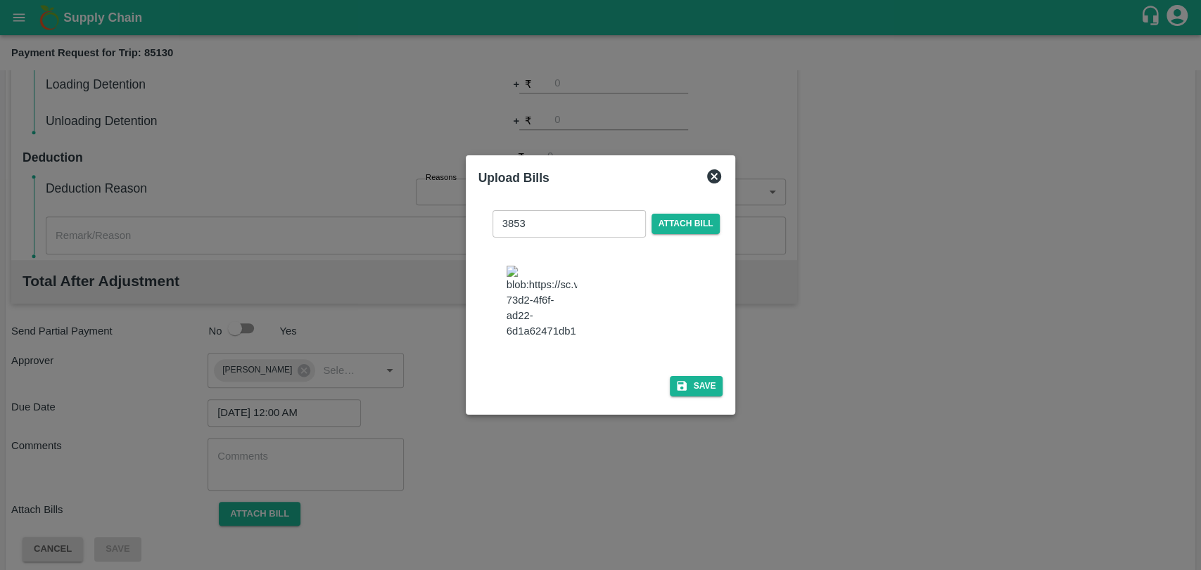
click at [720, 371] on div "3853 ​ Attach bill Save" at bounding box center [601, 300] width 256 height 215
click at [708, 376] on button "Save" at bounding box center [696, 386] width 53 height 20
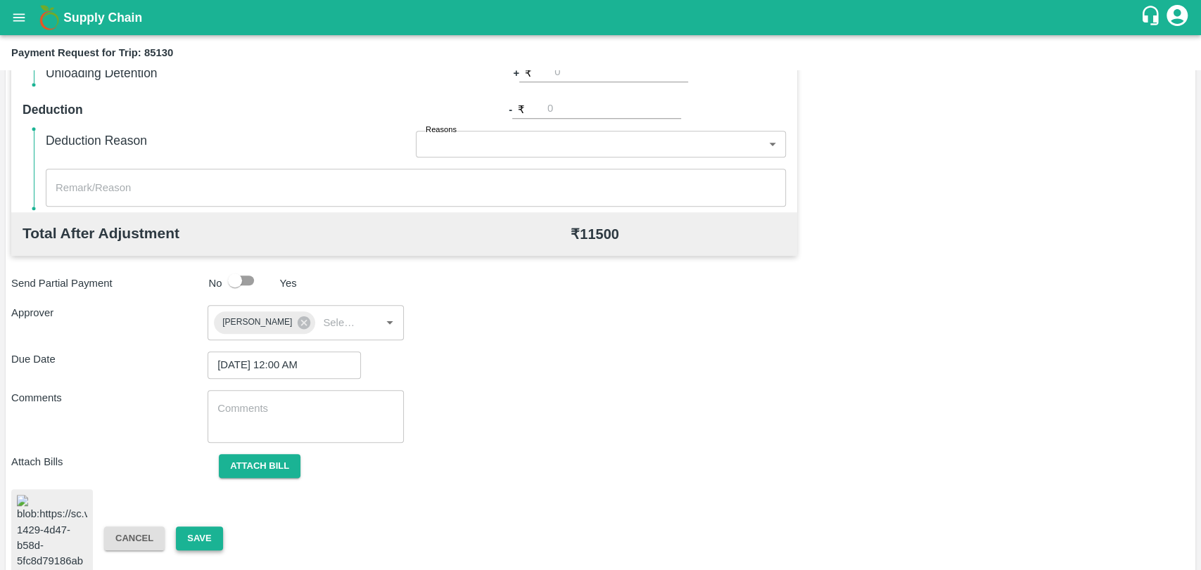
scroll to position [586, 0]
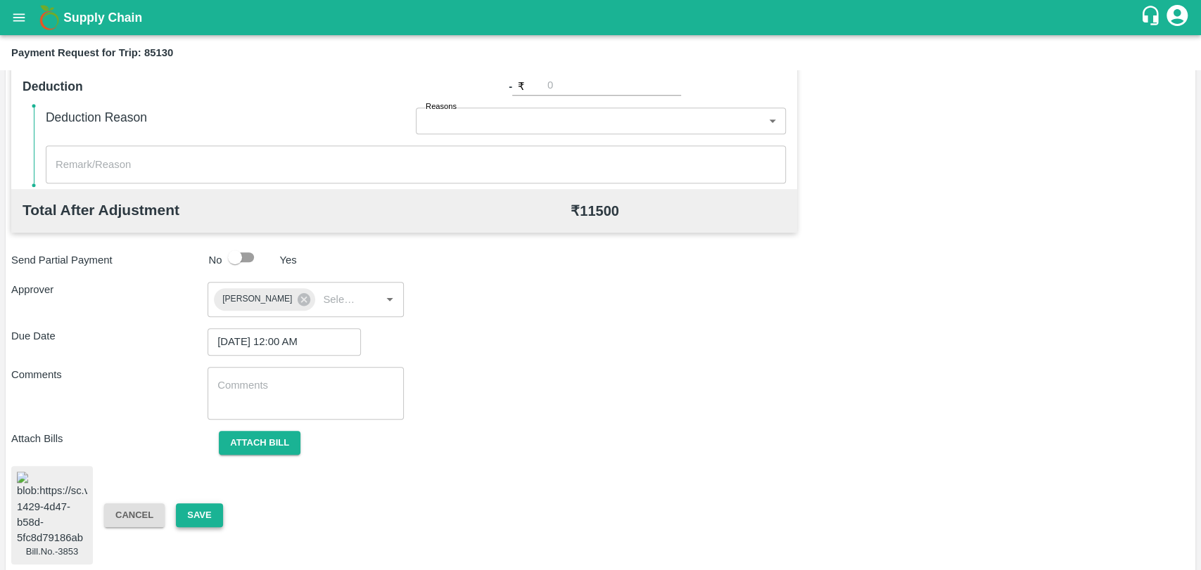
click at [188, 511] on button "Save" at bounding box center [199, 516] width 46 height 25
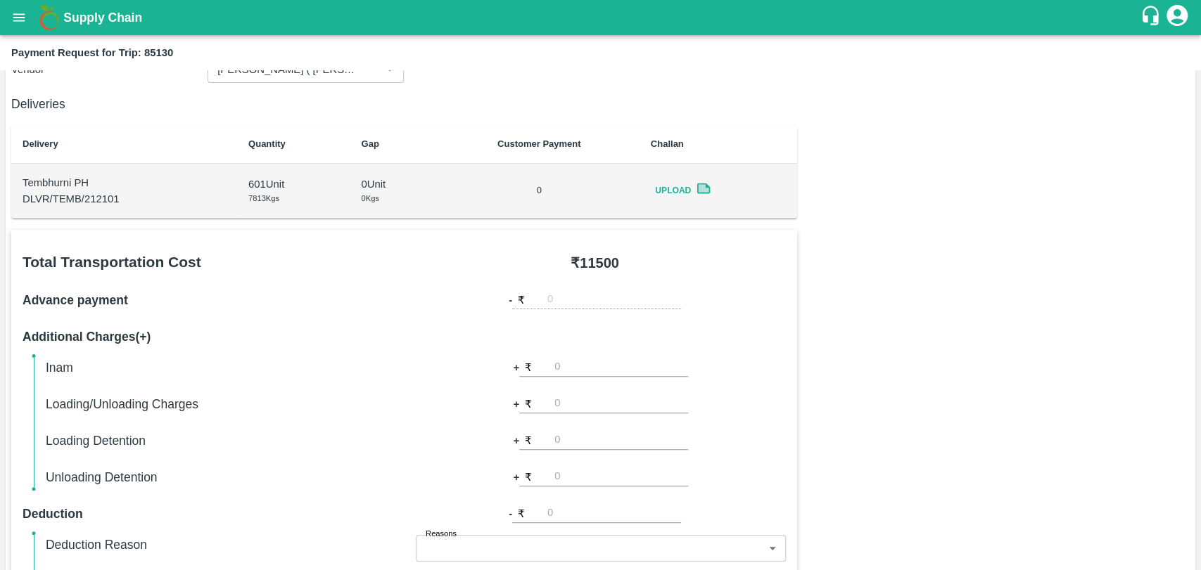
scroll to position [117, 0]
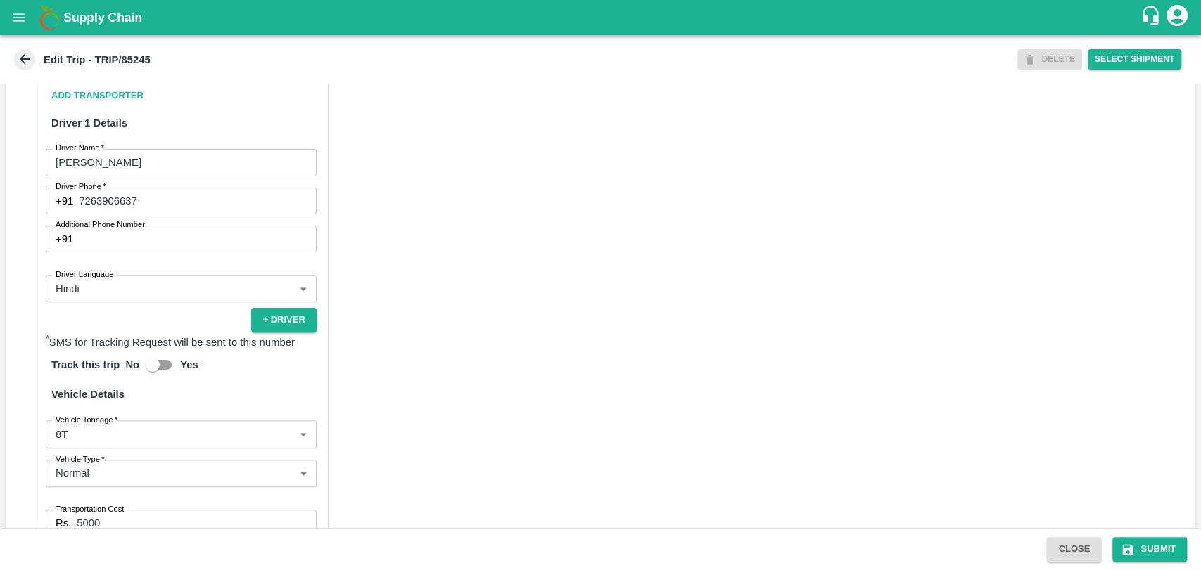
scroll to position [860, 0]
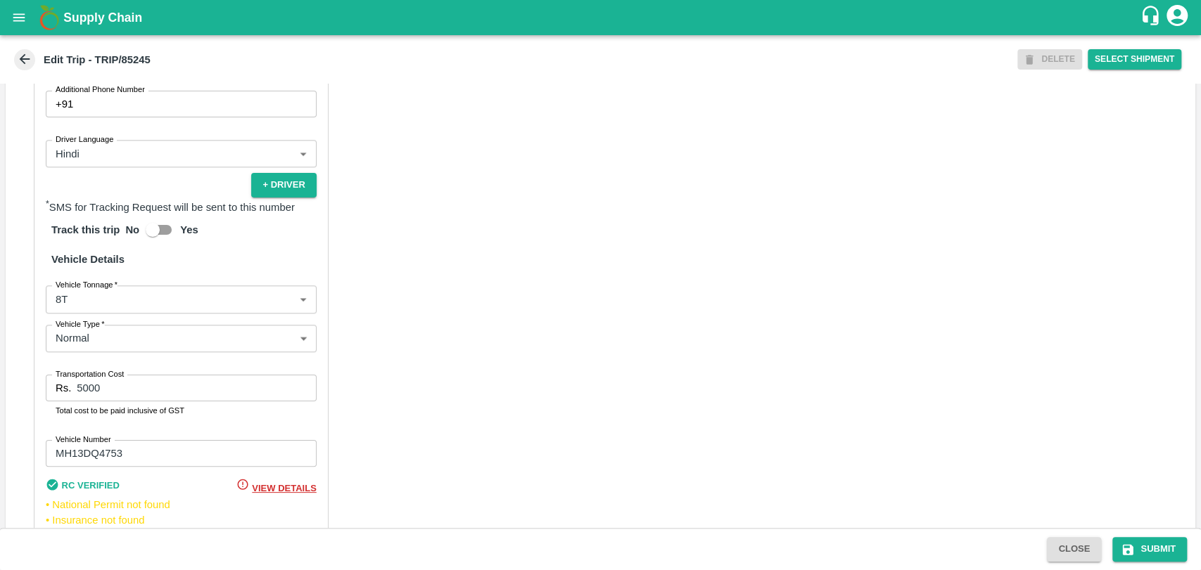
click at [110, 318] on body "Supply Chain Edit Trip - TRIP/85245 DELETE Select Shipment Trip Details Trip Ty…" at bounding box center [600, 285] width 1201 height 570
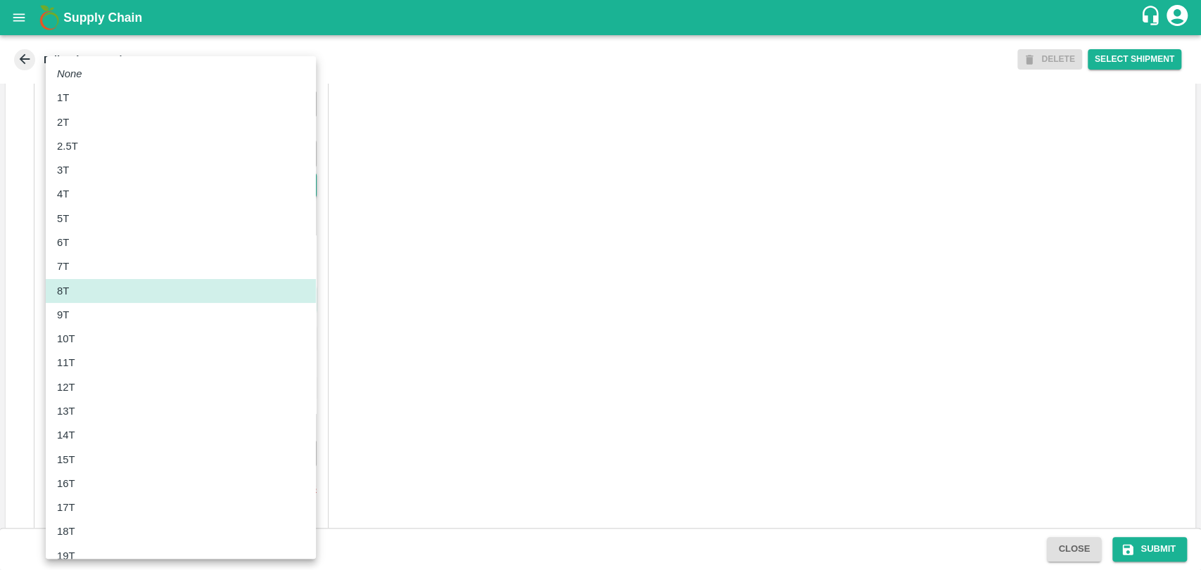
click at [103, 337] on div "10T" at bounding box center [181, 338] width 248 height 15
type input "10000"
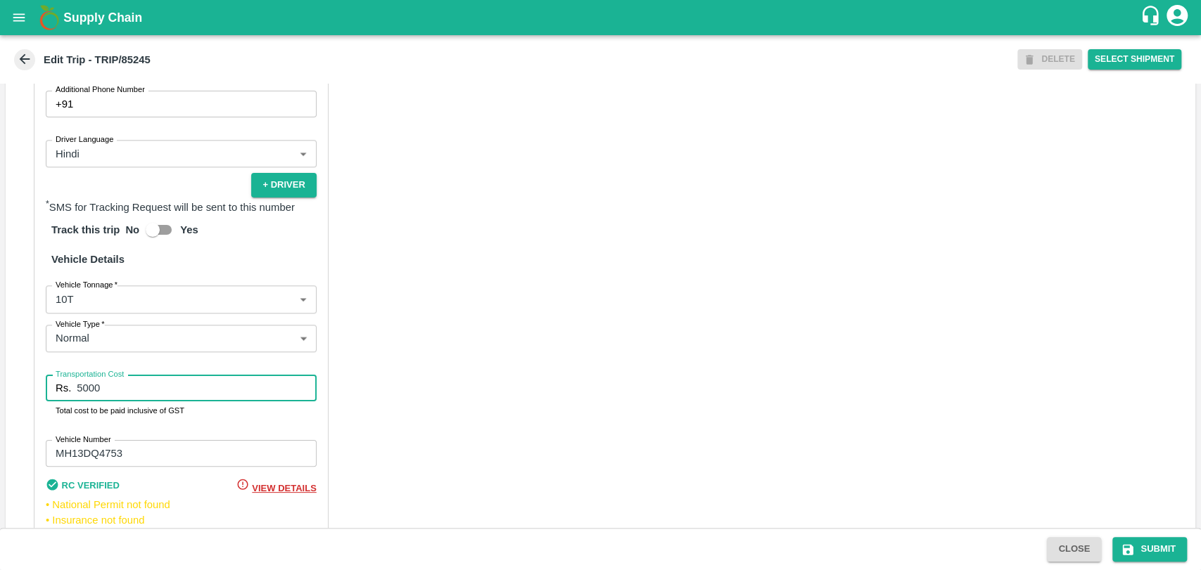
drag, startPoint x: 118, startPoint y: 402, endPoint x: 50, endPoint y: 405, distance: 68.3
click at [50, 402] on div "Rs. 5000 Transportation Cost" at bounding box center [181, 388] width 271 height 27
type input "11500"
drag, startPoint x: 1121, startPoint y: 551, endPoint x: 708, endPoint y: 455, distance: 424.7
click at [1121, 551] on icon "submit" at bounding box center [1127, 550] width 14 height 14
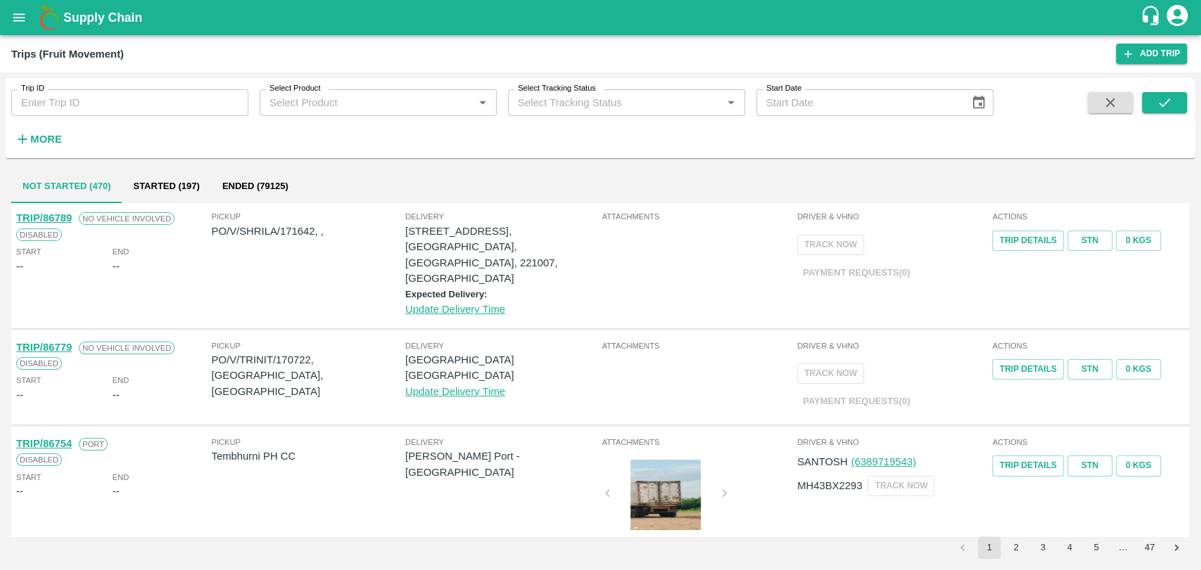
scroll to position [390, 0]
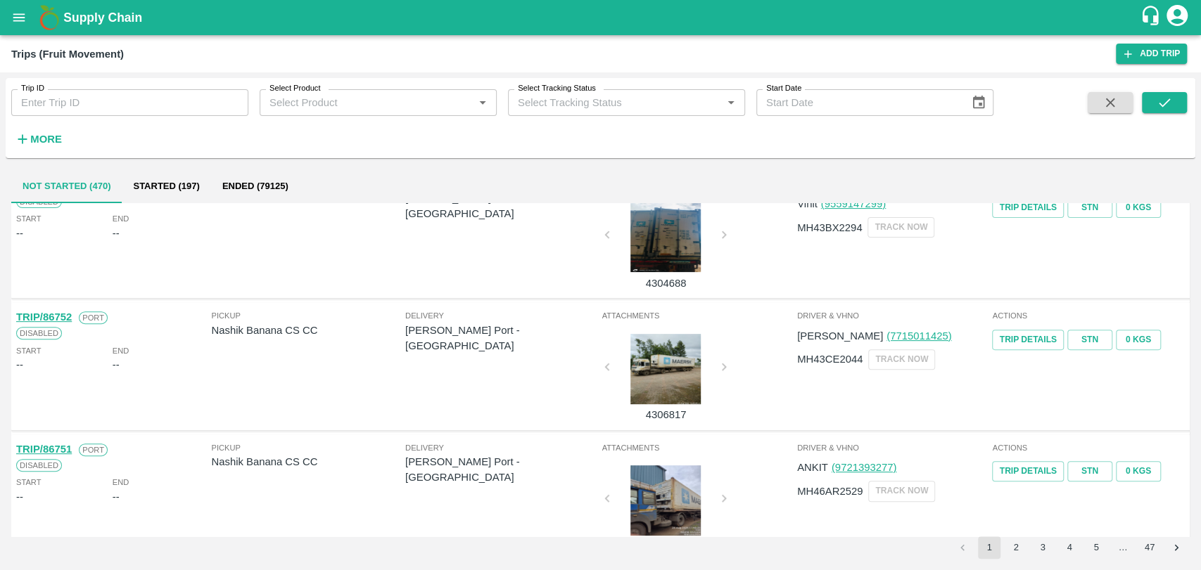
click at [660, 354] on div at bounding box center [666, 369] width 106 height 70
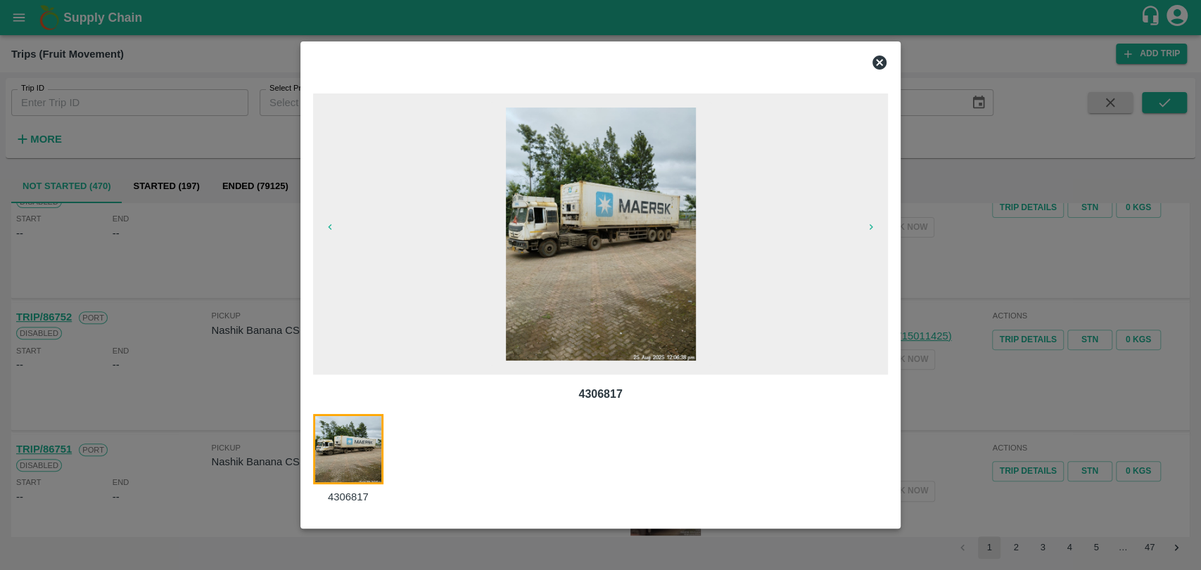
click at [219, 395] on div at bounding box center [600, 285] width 1201 height 570
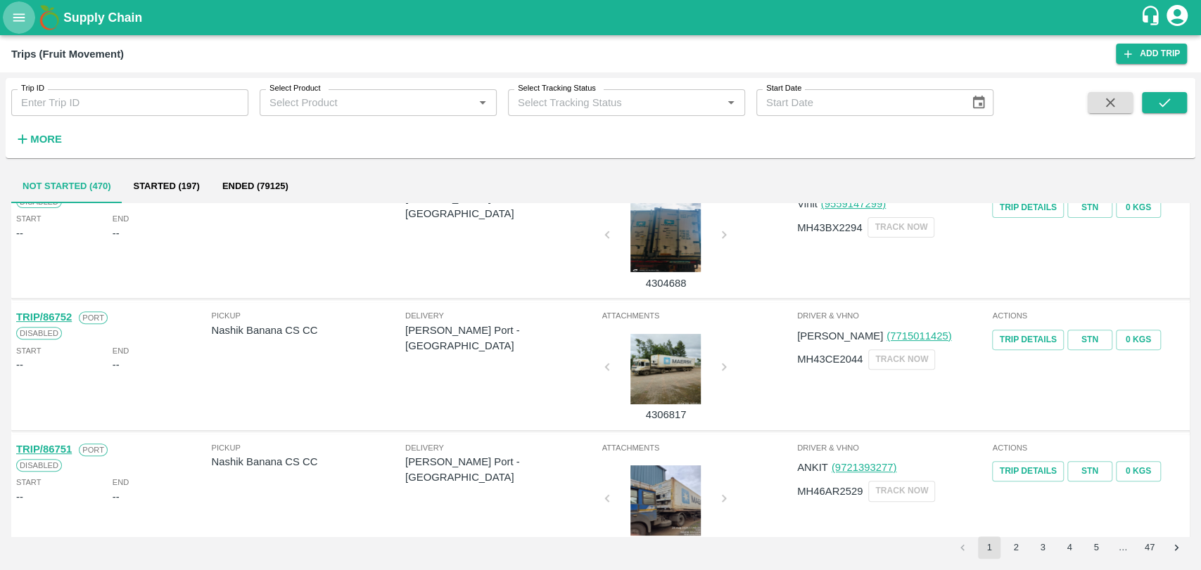
click at [13, 28] on button "open drawer" at bounding box center [19, 17] width 32 height 32
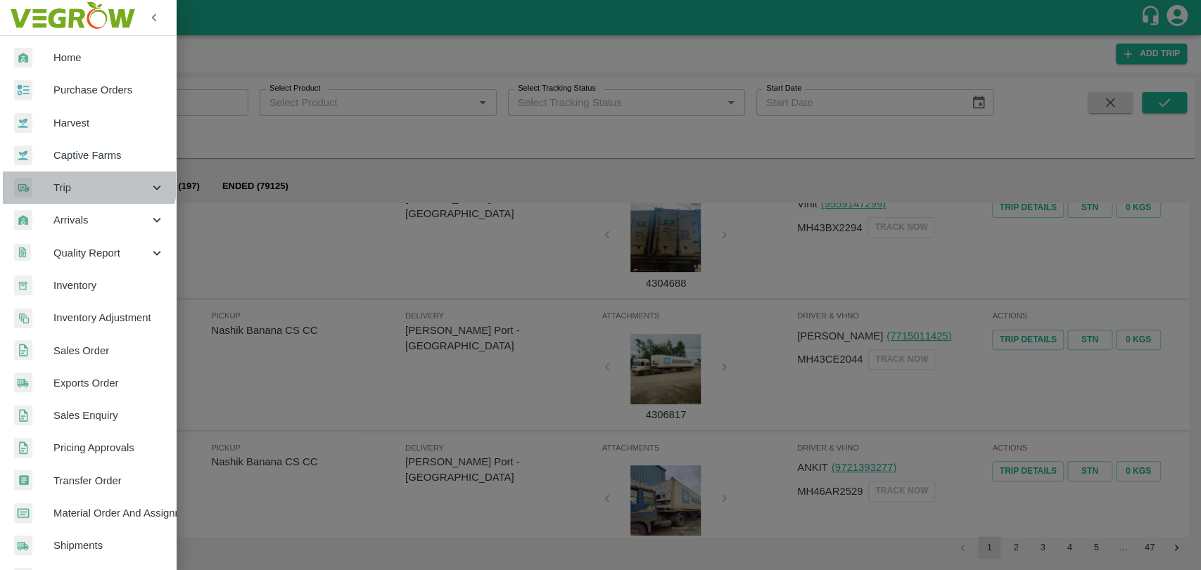
click at [86, 181] on span "Trip" at bounding box center [101, 187] width 96 height 15
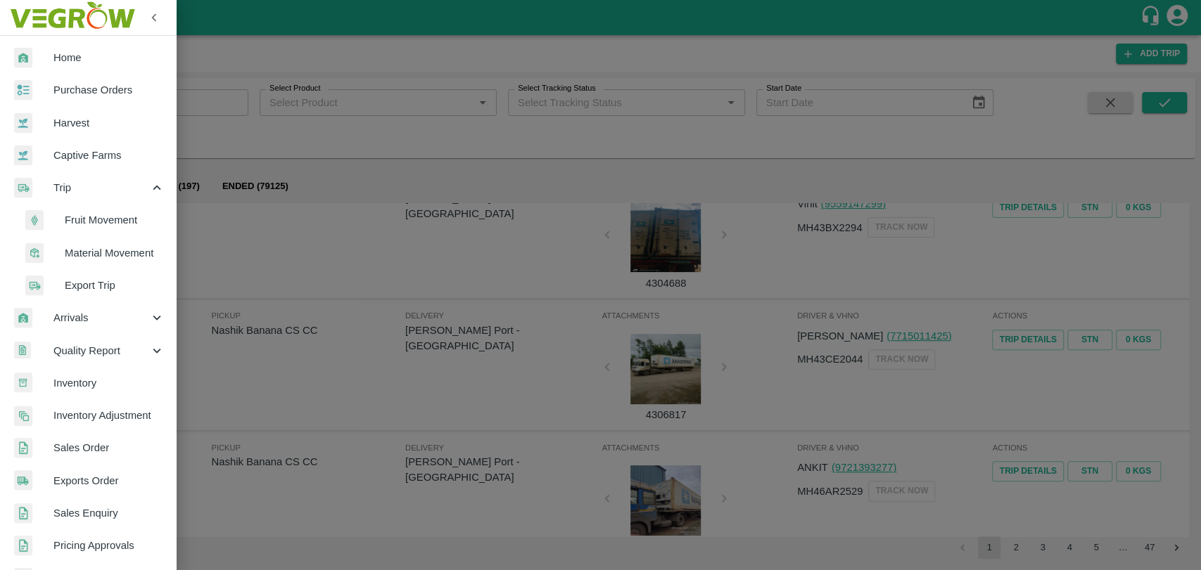
click at [88, 211] on li "Fruit Movement" at bounding box center [93, 220] width 165 height 32
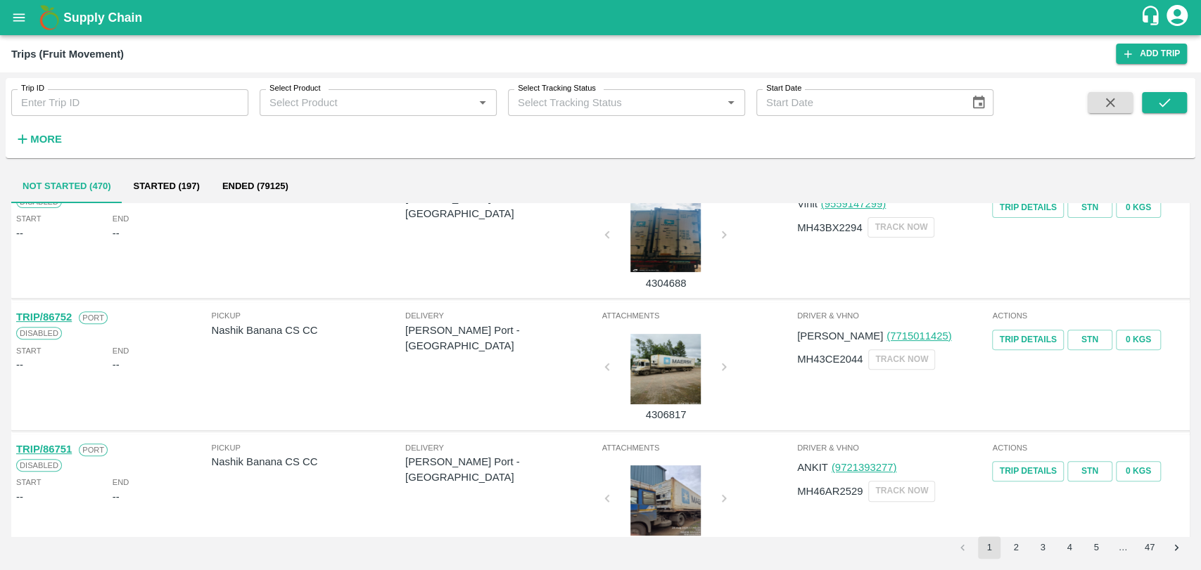
scroll to position [0, 0]
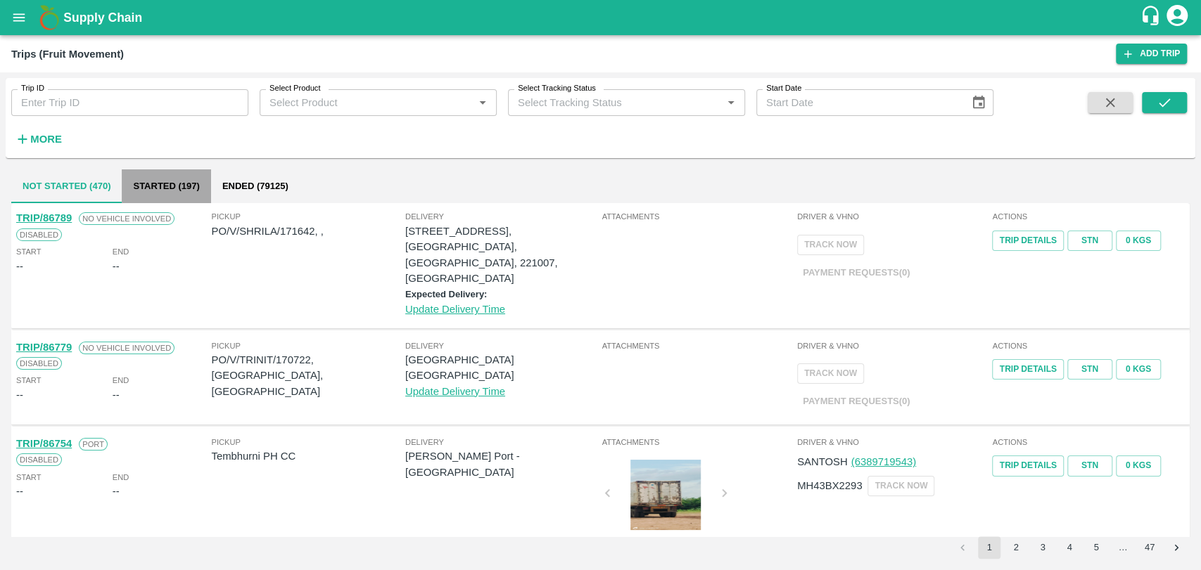
click at [189, 177] on button "Started (197)" at bounding box center [166, 187] width 89 height 34
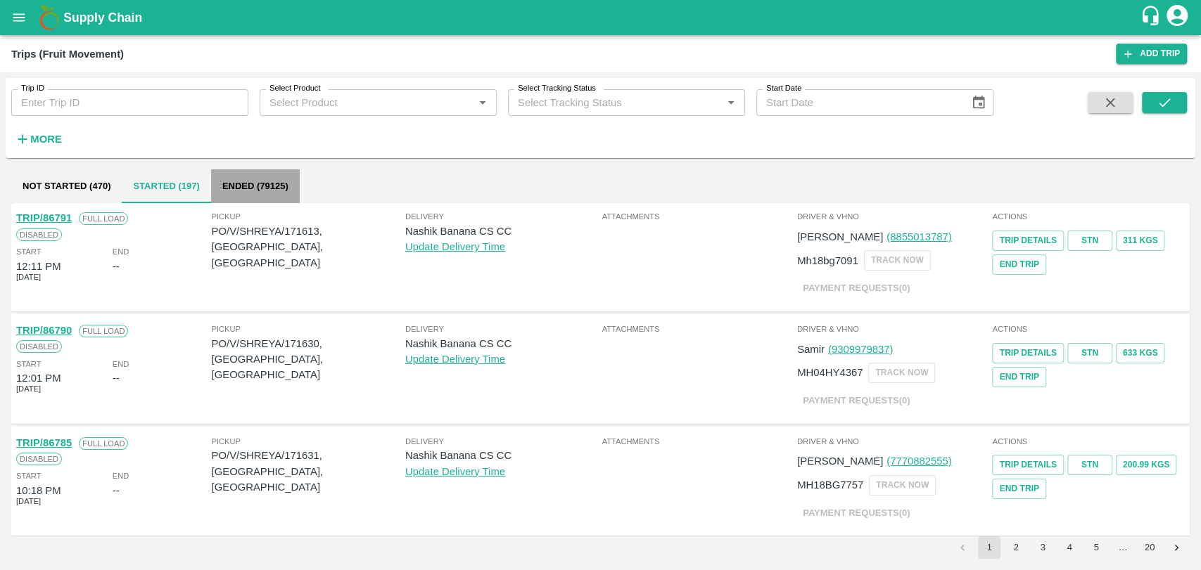
click at [241, 196] on button "Ended (79125)" at bounding box center [255, 187] width 89 height 34
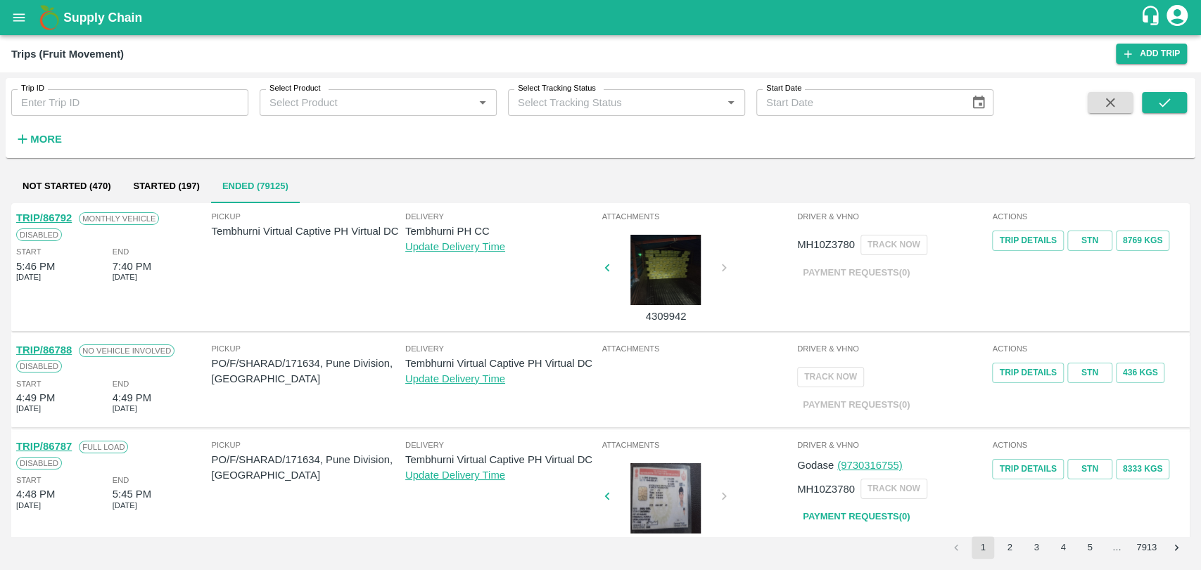
click at [413, 311] on div "Delivery Tembhurni PH CC Update Delivery Time" at bounding box center [501, 267] width 193 height 114
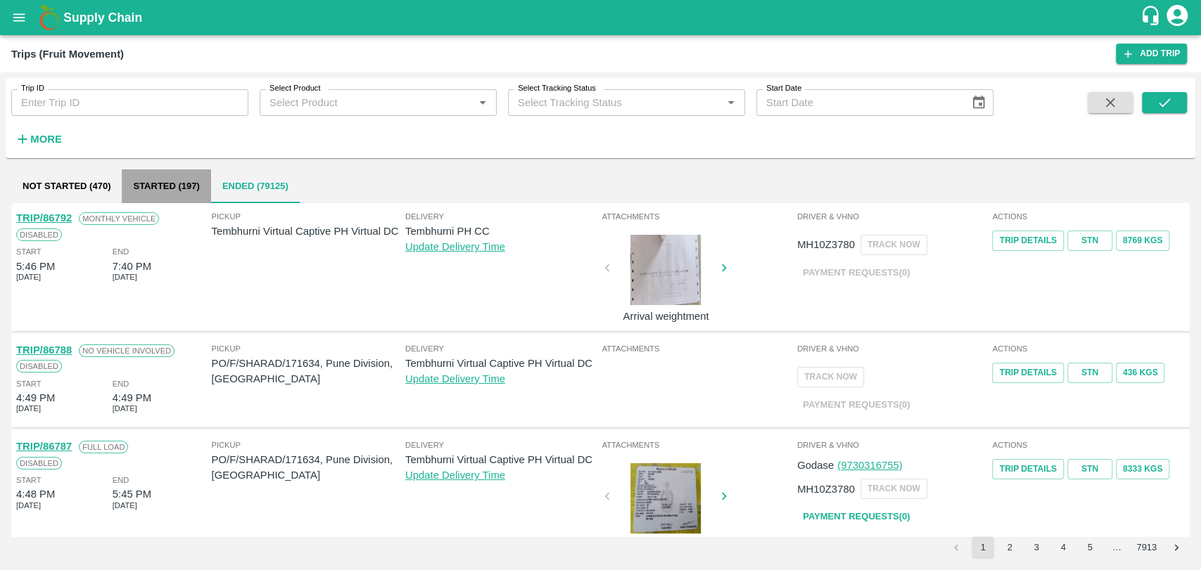
click at [175, 177] on button "Started (197)" at bounding box center [166, 187] width 89 height 34
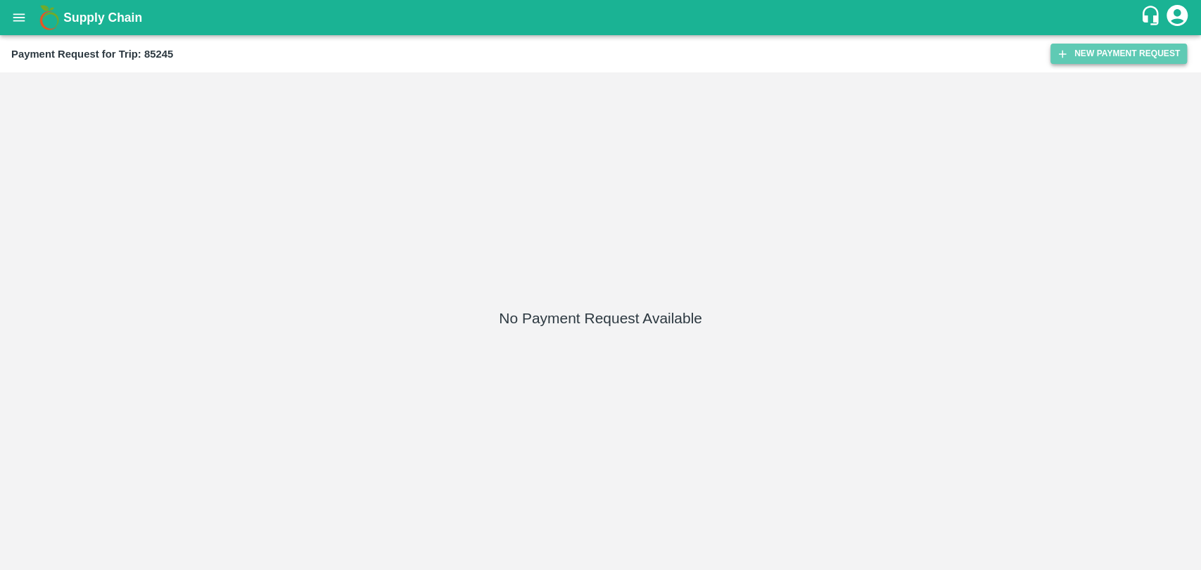
click at [1096, 55] on button "New Payment Request" at bounding box center [1118, 54] width 136 height 20
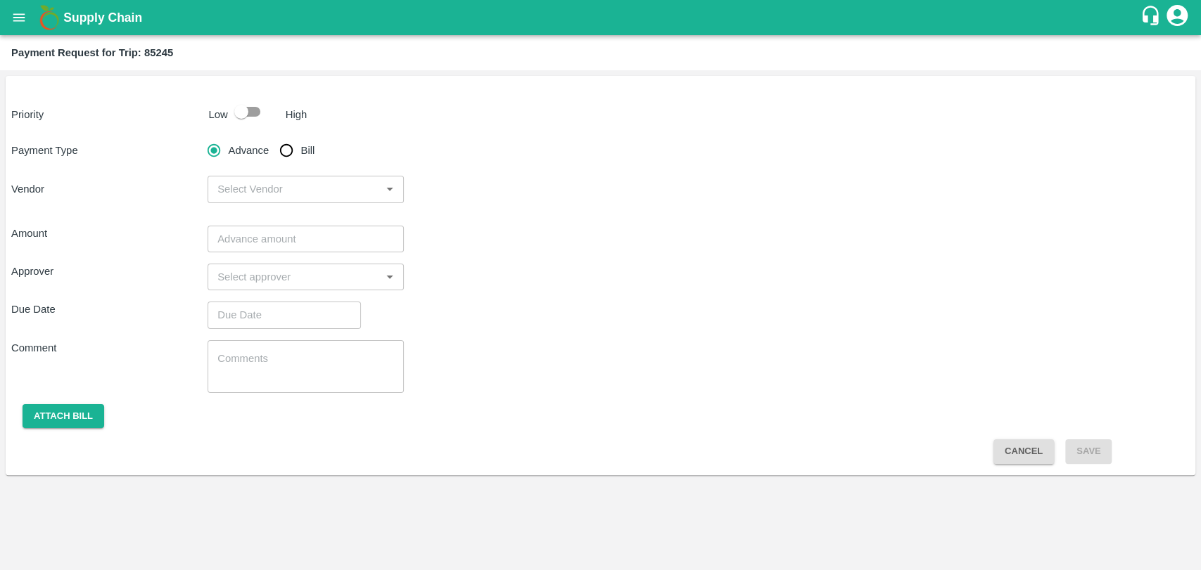
click at [238, 107] on input "checkbox" at bounding box center [241, 111] width 80 height 27
checkbox input "true"
click at [286, 153] on input "Bill" at bounding box center [286, 150] width 28 height 28
radio input "true"
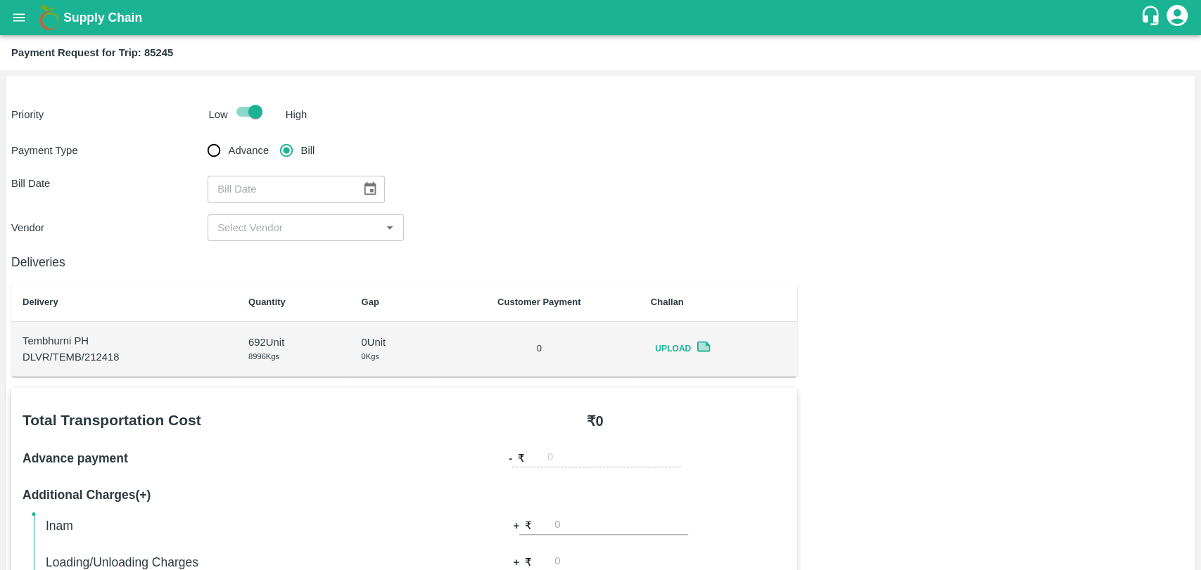
click at [362, 187] on icon "Choose date" at bounding box center [369, 188] width 15 height 15
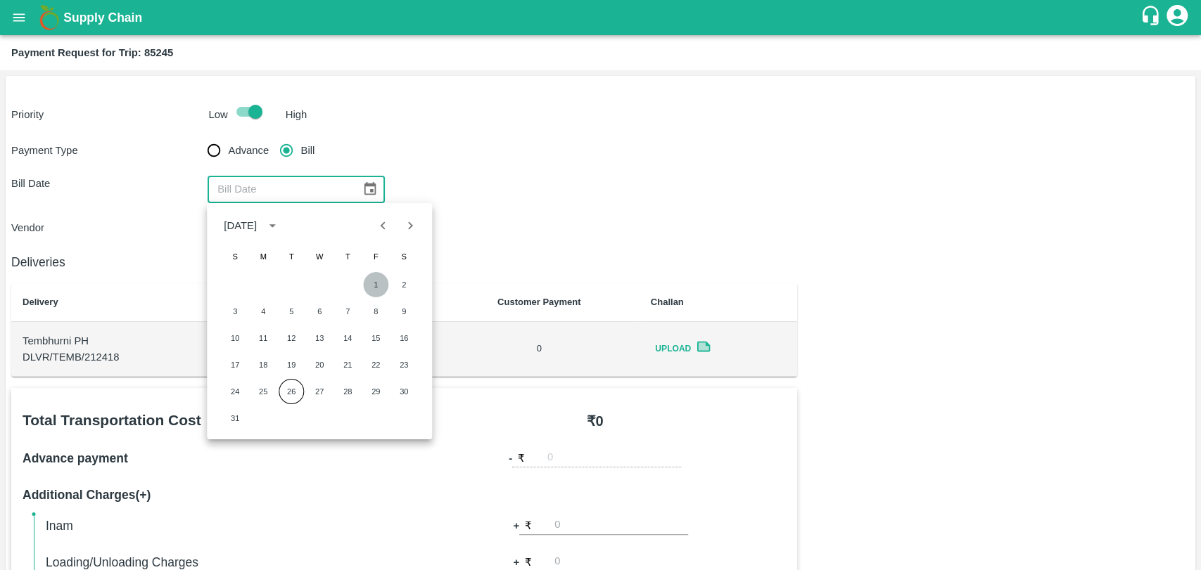
click at [371, 282] on button "1" at bounding box center [375, 284] width 25 height 25
type input "[DATE]"
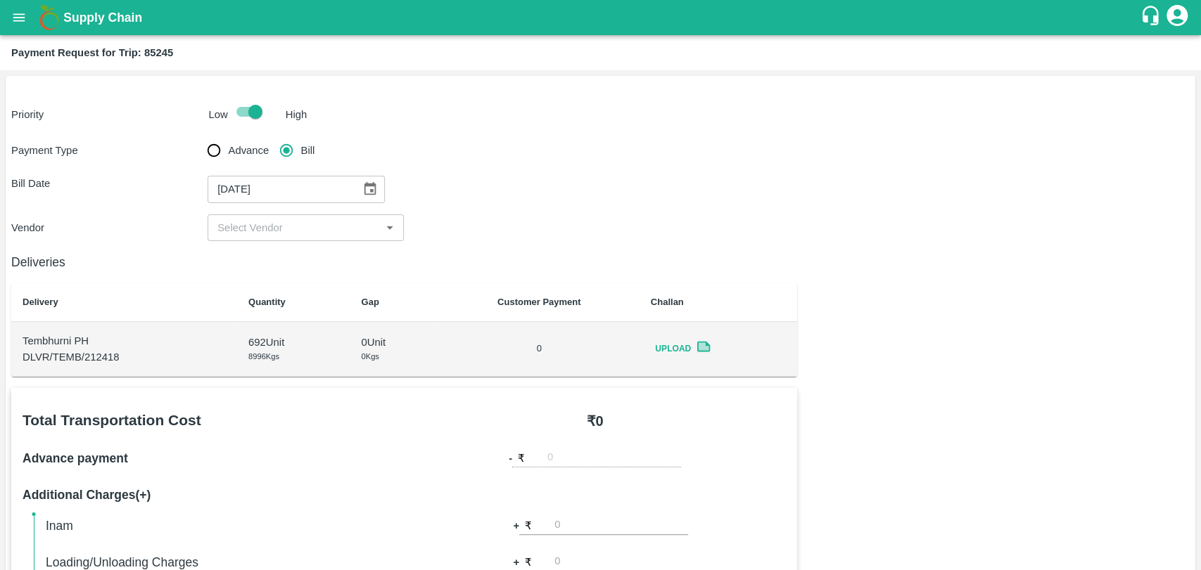
click at [260, 228] on input "input" at bounding box center [294, 228] width 165 height 18
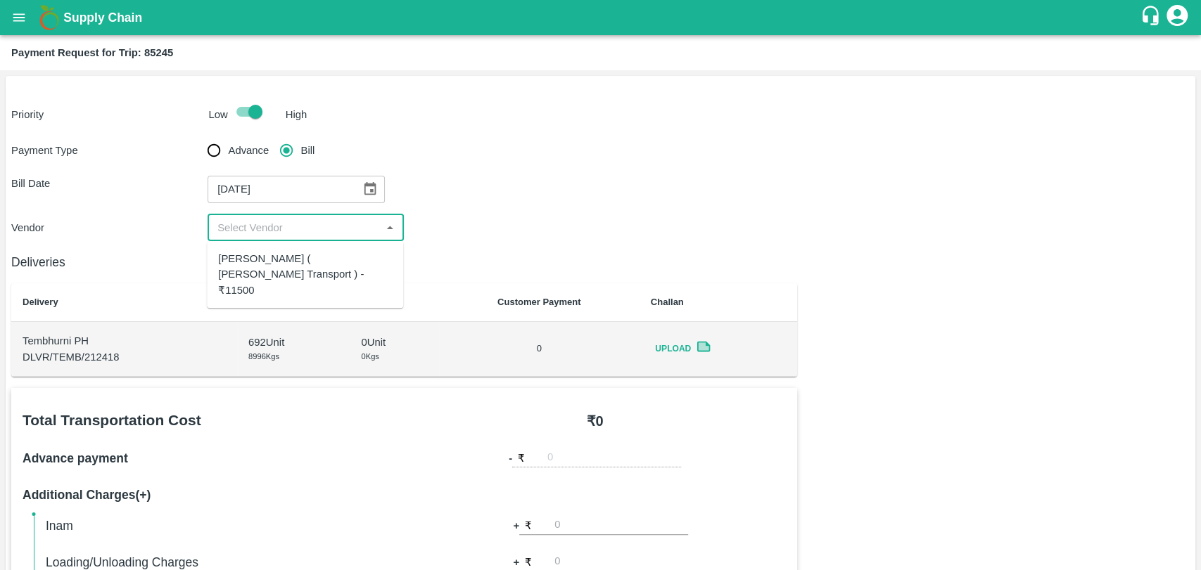
click at [259, 255] on div "Nitin Rasal ( Bhairavnath Transport ) - ₹11500" at bounding box center [305, 274] width 174 height 47
type input "Nitin Rasal ( Bhairavnath Transport ) - ₹11500"
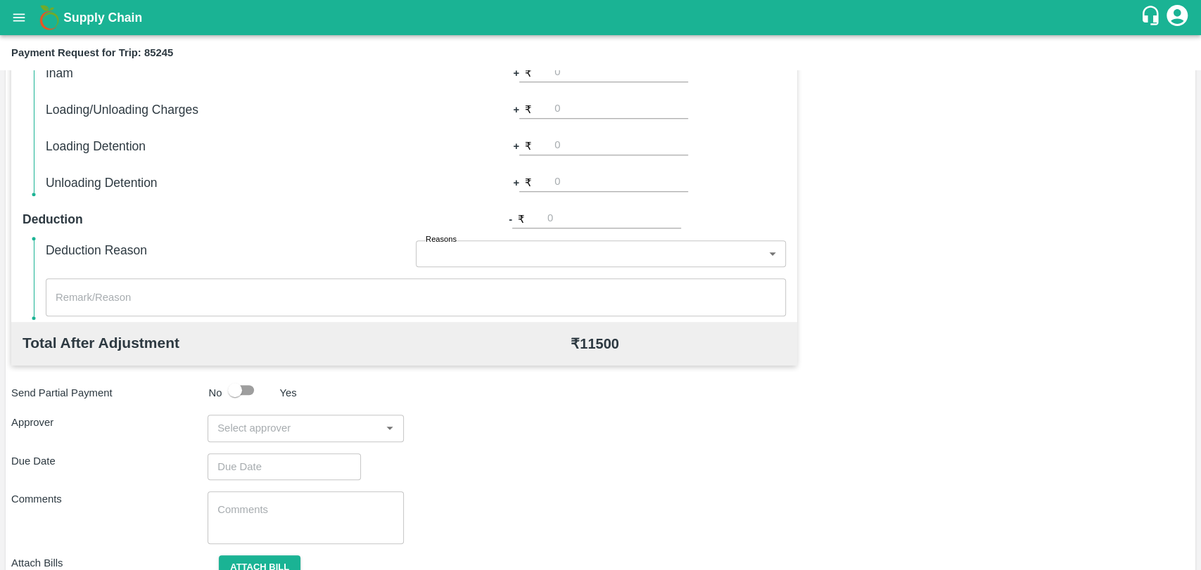
scroll to position [515, 0]
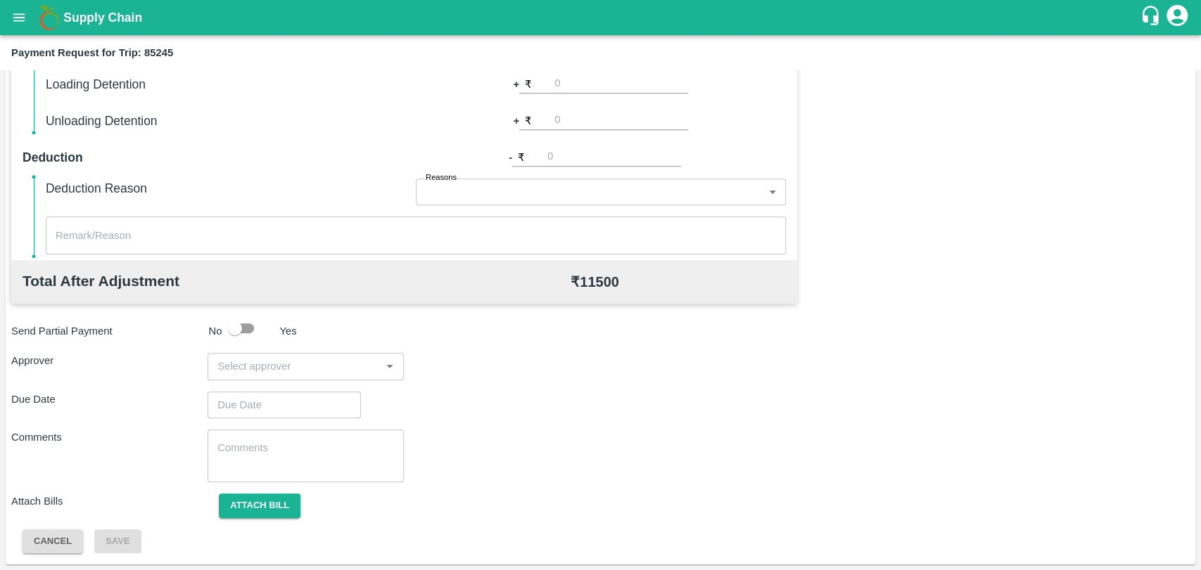
click at [271, 369] on input "input" at bounding box center [294, 366] width 165 height 18
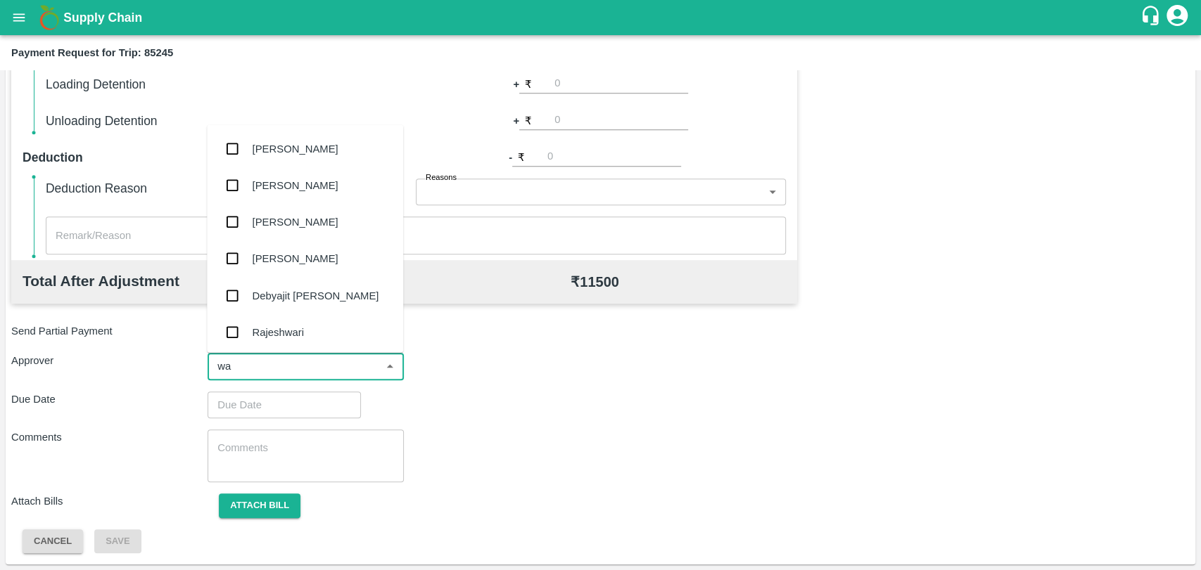
type input "wag"
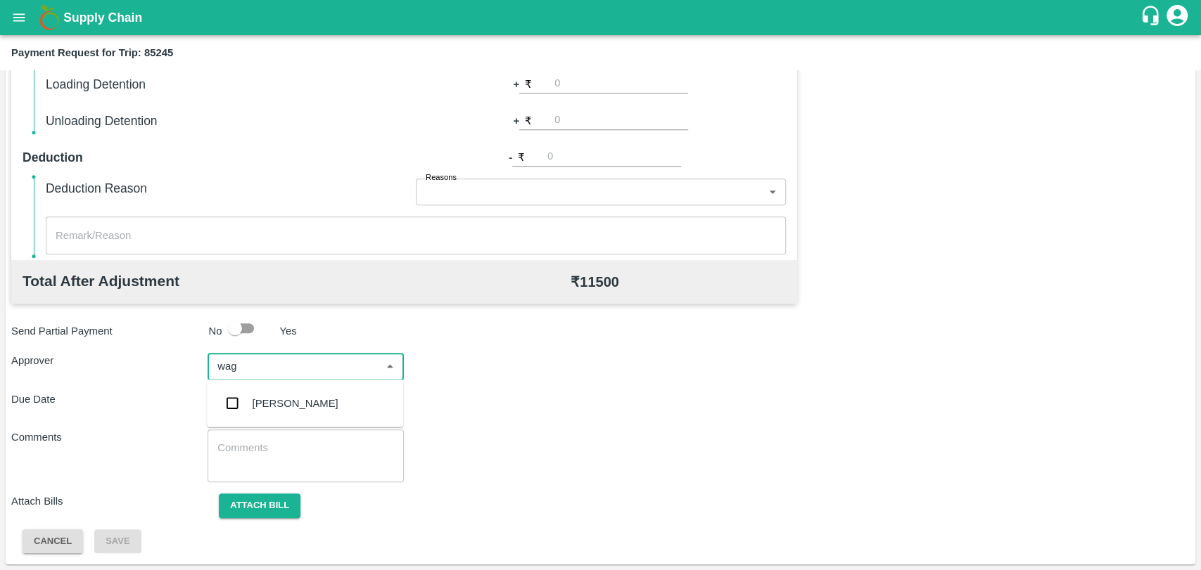
click at [257, 391] on div "[PERSON_NAME]" at bounding box center [305, 403] width 196 height 37
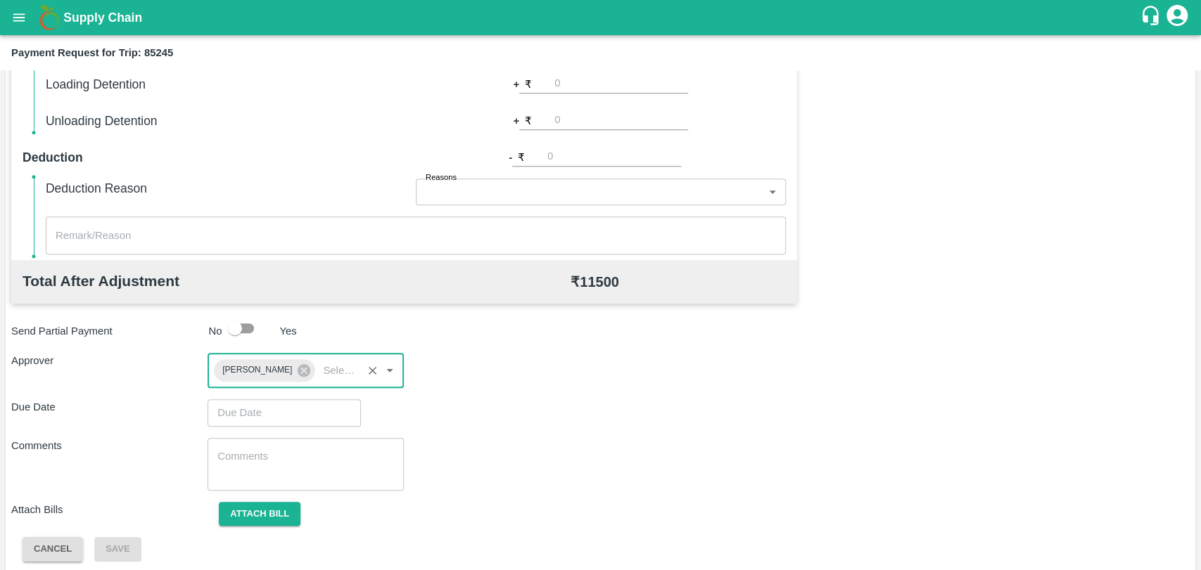
click at [246, 401] on input "Choose date" at bounding box center [278, 413] width 143 height 27
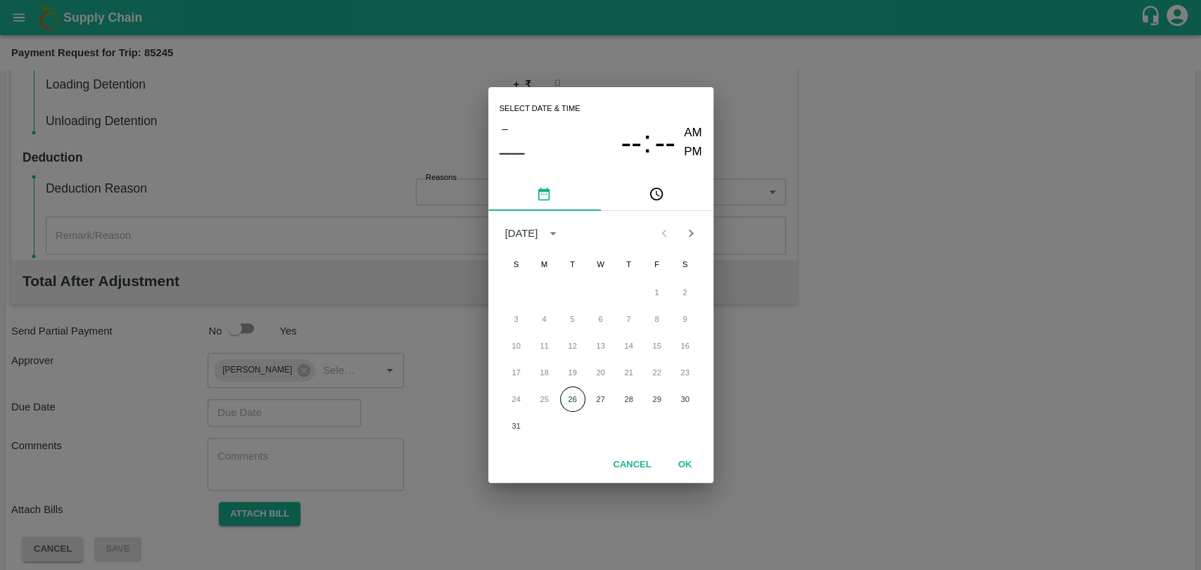
click at [562, 395] on button "26" at bounding box center [572, 399] width 25 height 25
type input "26/08/2025 12:00 AM"
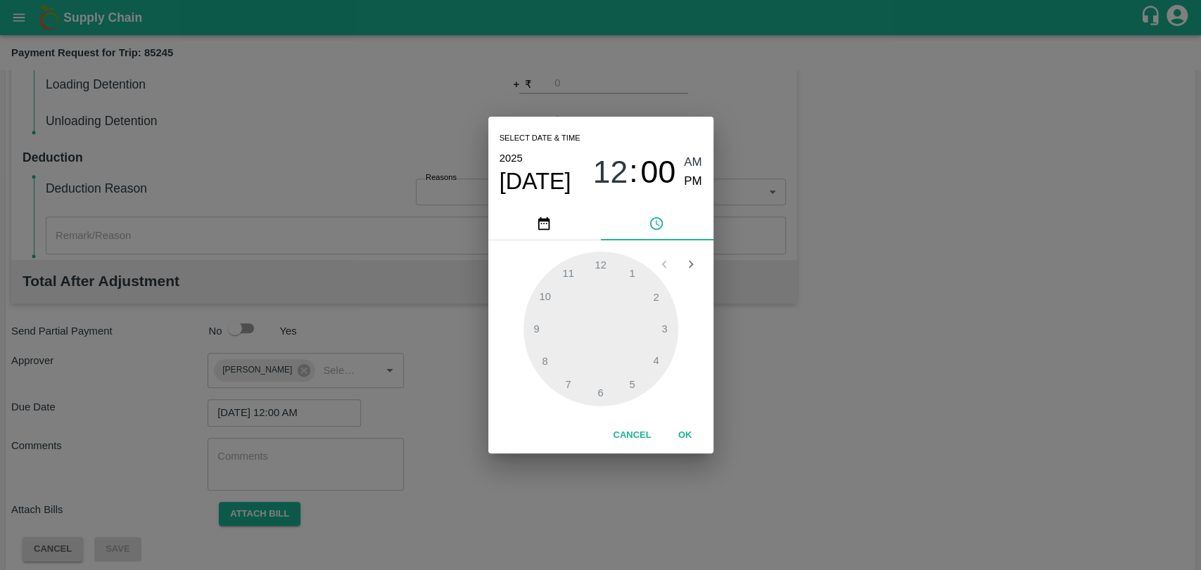
click at [688, 435] on button "OK" at bounding box center [685, 435] width 45 height 25
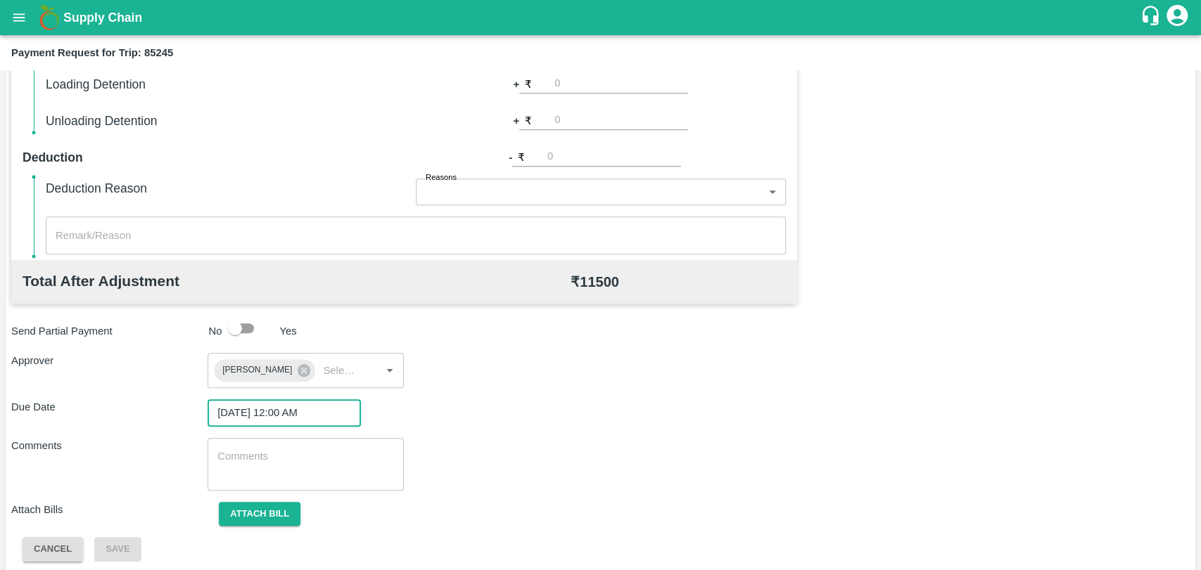
click at [259, 499] on div "Total Transportation Cost ₹ 11500 Advance payment - ₹ Additional Charges(+) Ina…" at bounding box center [600, 217] width 1178 height 689
click at [254, 509] on button "Attach bill" at bounding box center [260, 514] width 82 height 25
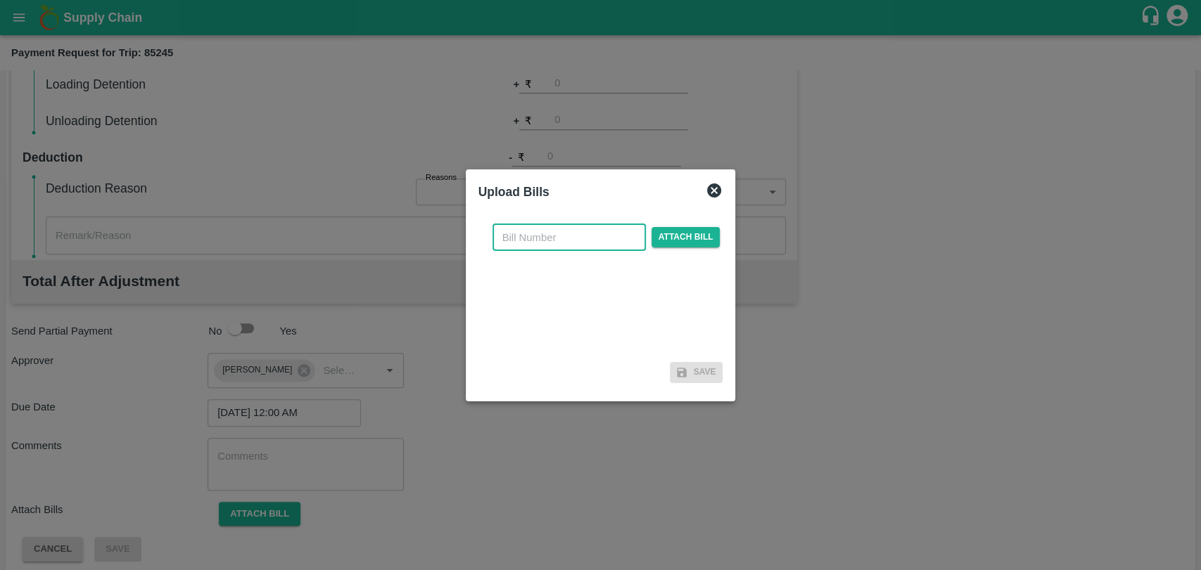
click at [525, 231] on input "text" at bounding box center [568, 237] width 153 height 27
type input "3854"
click at [687, 240] on span "Attach bill" at bounding box center [685, 237] width 69 height 20
click at [0, 0] on input "Attach bill" at bounding box center [0, 0] width 0 height 0
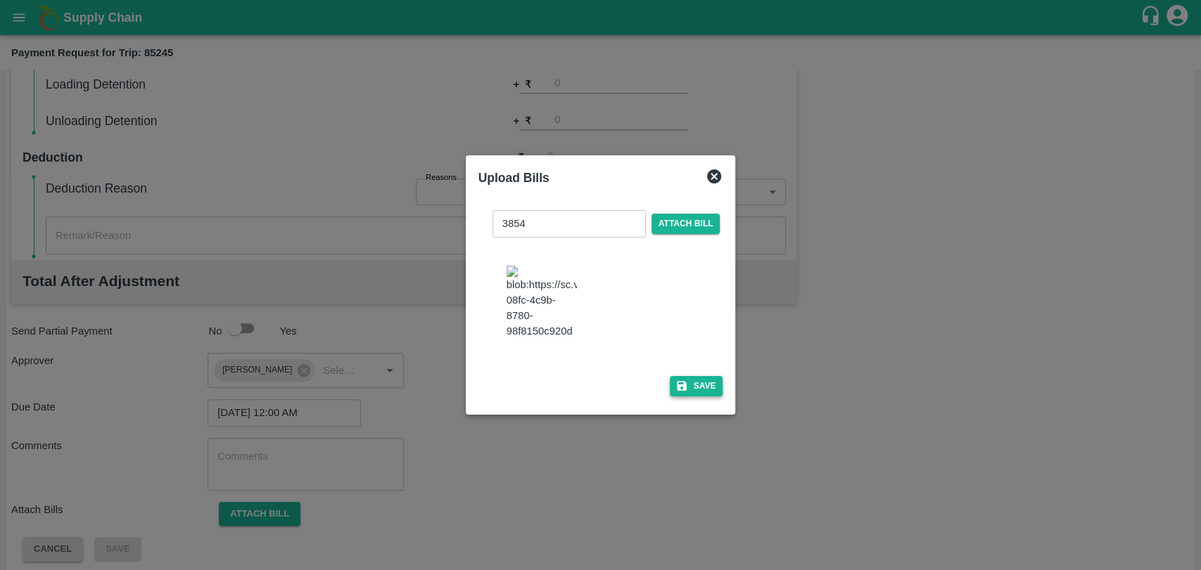
click at [705, 383] on button "Save" at bounding box center [696, 386] width 53 height 20
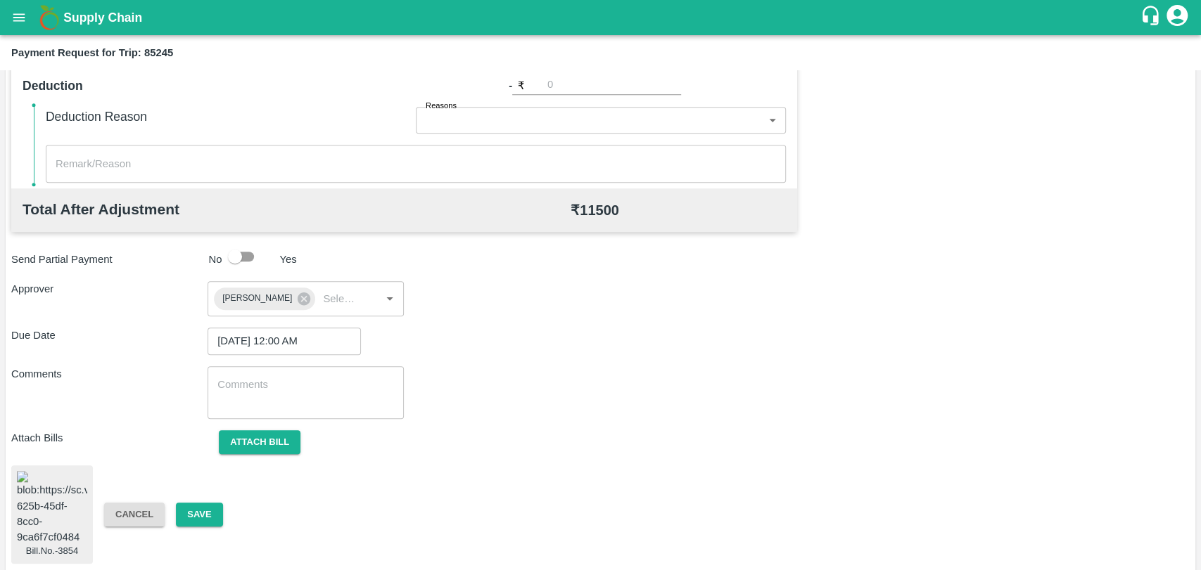
scroll to position [587, 0]
click at [197, 505] on button "Save" at bounding box center [199, 514] width 46 height 25
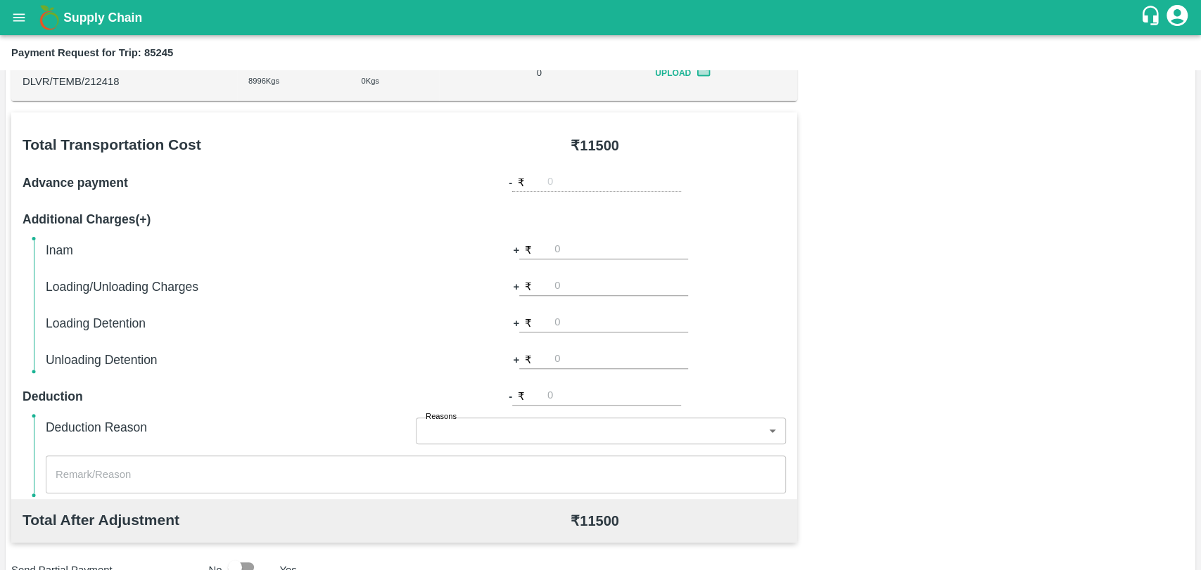
scroll to position [118, 0]
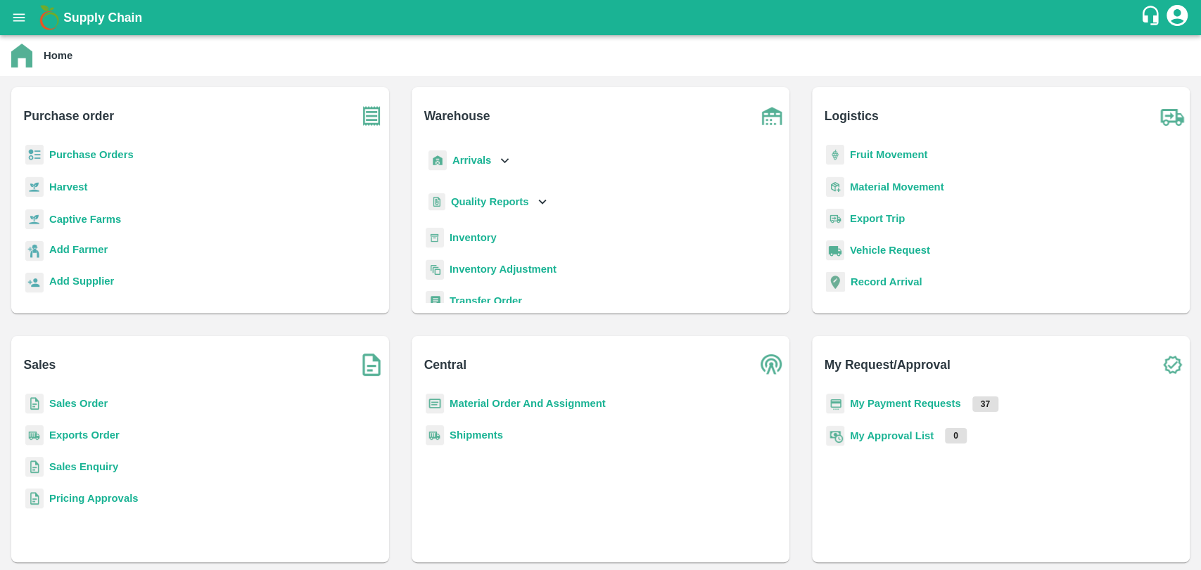
click at [901, 437] on b "My Approval List" at bounding box center [892, 435] width 84 height 11
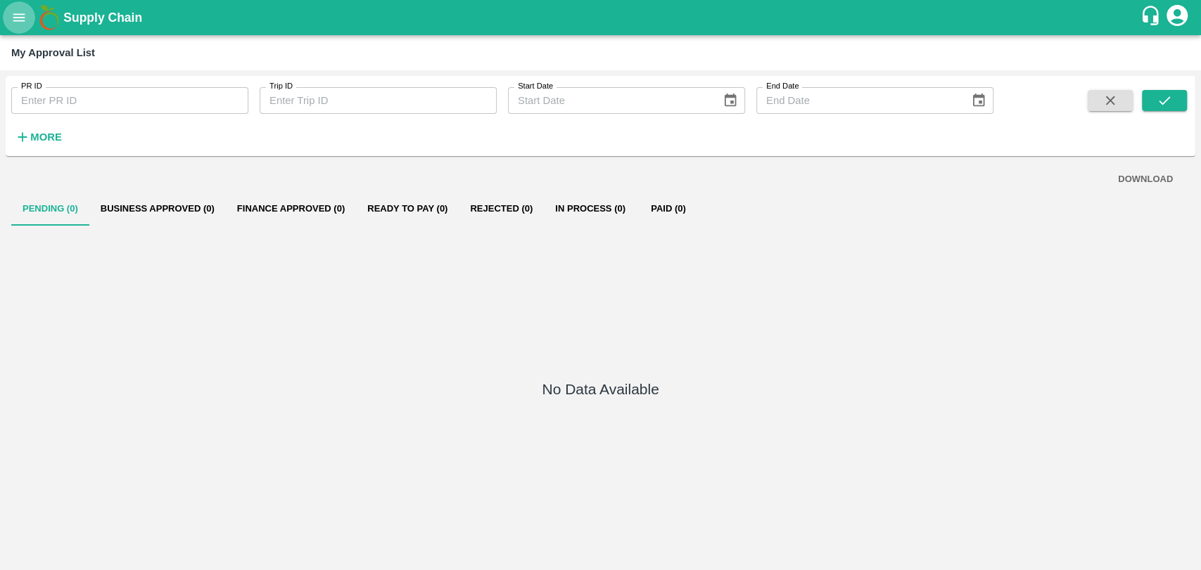
click at [15, 28] on button "open drawer" at bounding box center [19, 17] width 32 height 32
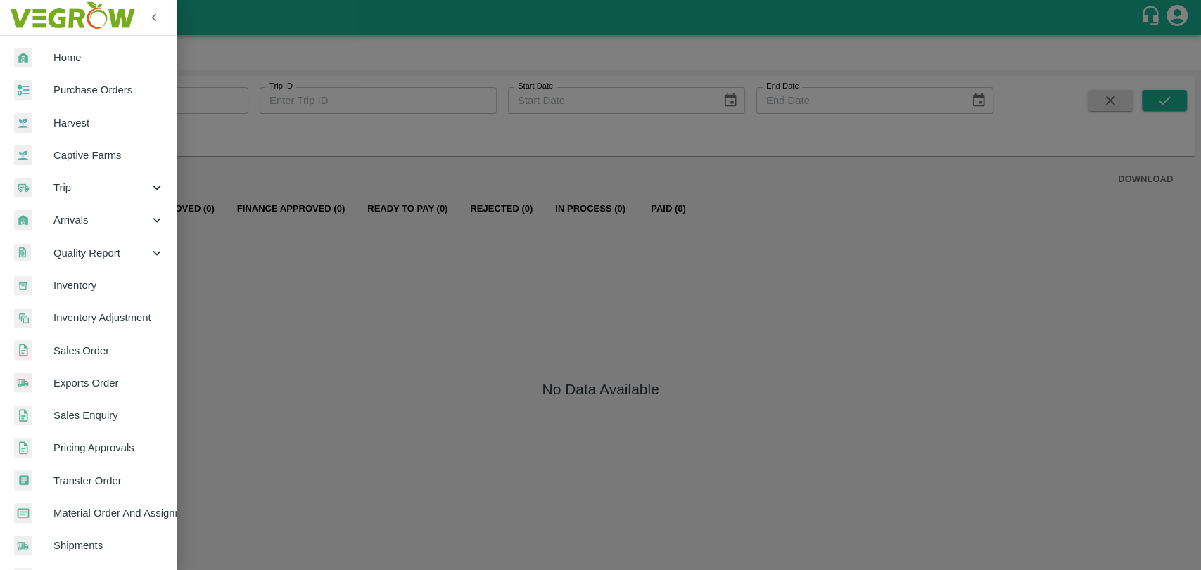
scroll to position [231, 0]
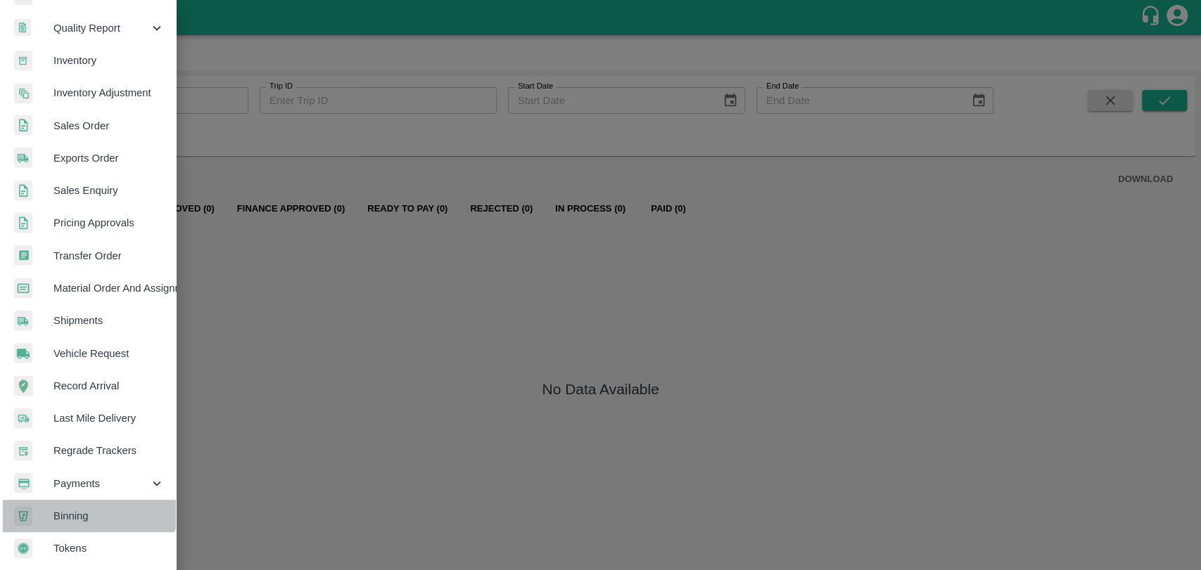
click at [88, 500] on link "Binning" at bounding box center [88, 516] width 176 height 32
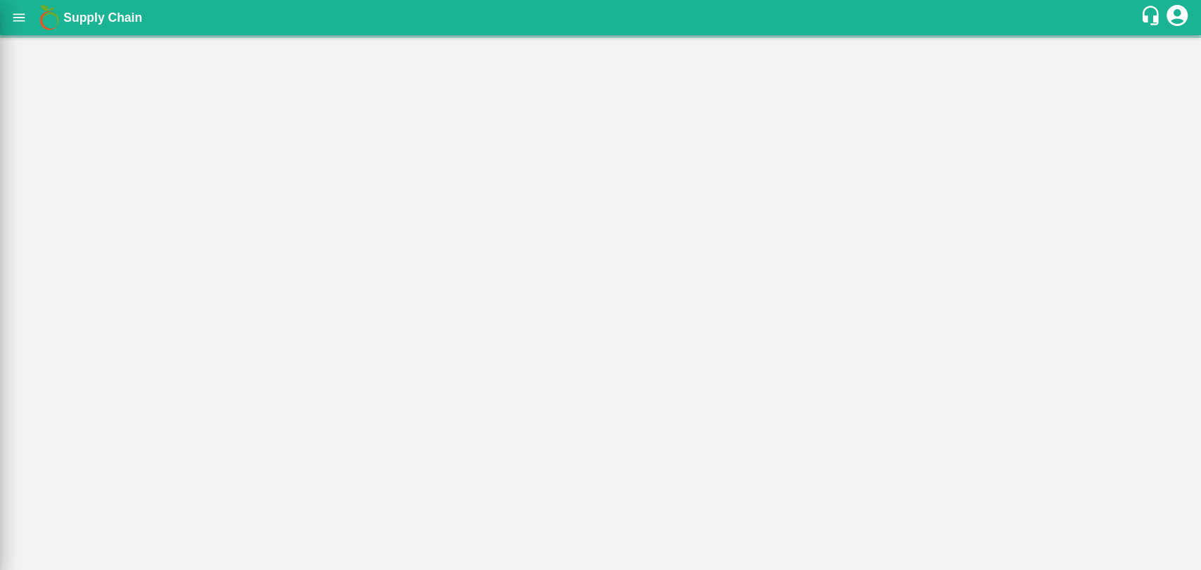
scroll to position [225, 0]
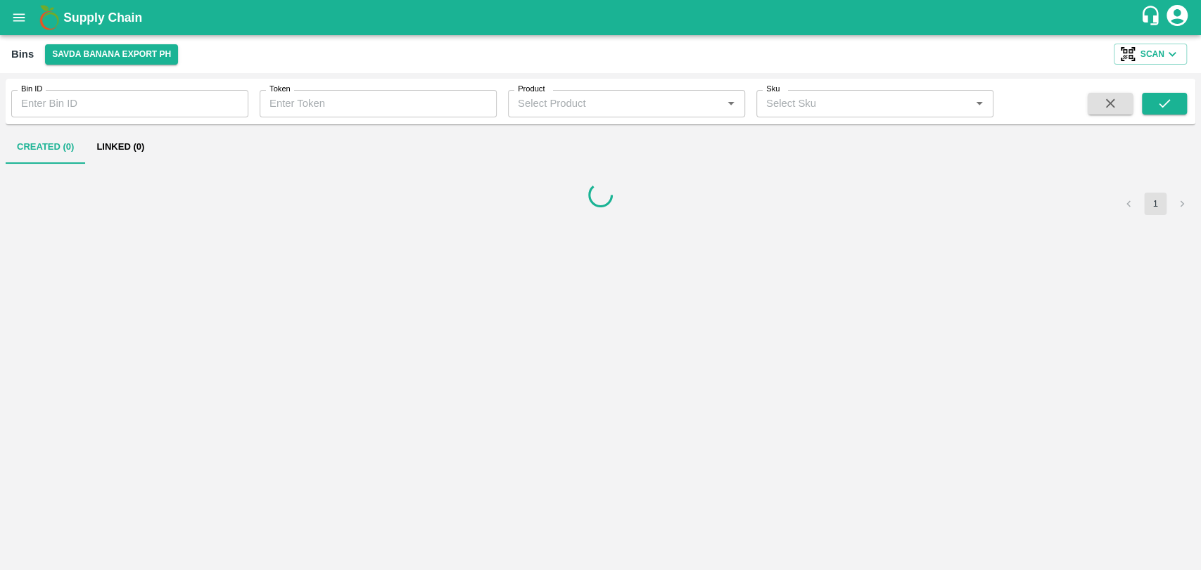
click at [96, 482] on div "Bin ID Bin ID Token Token Product Product   * Sku Sku   * Created (0) Linked (0…" at bounding box center [600, 322] width 1189 height 486
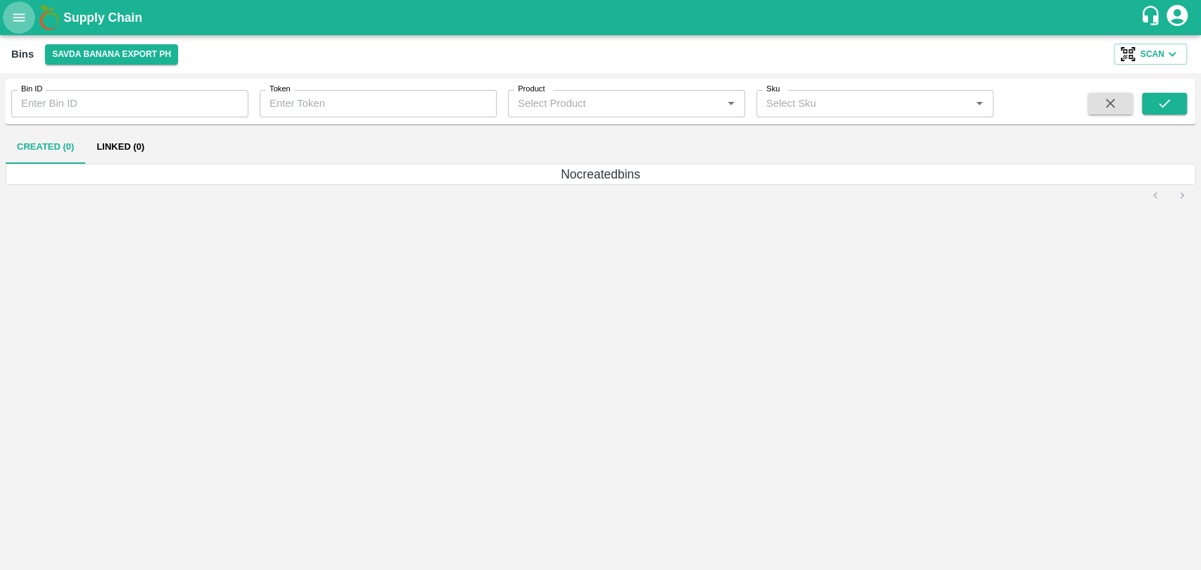
click at [11, 5] on button "open drawer" at bounding box center [19, 17] width 32 height 32
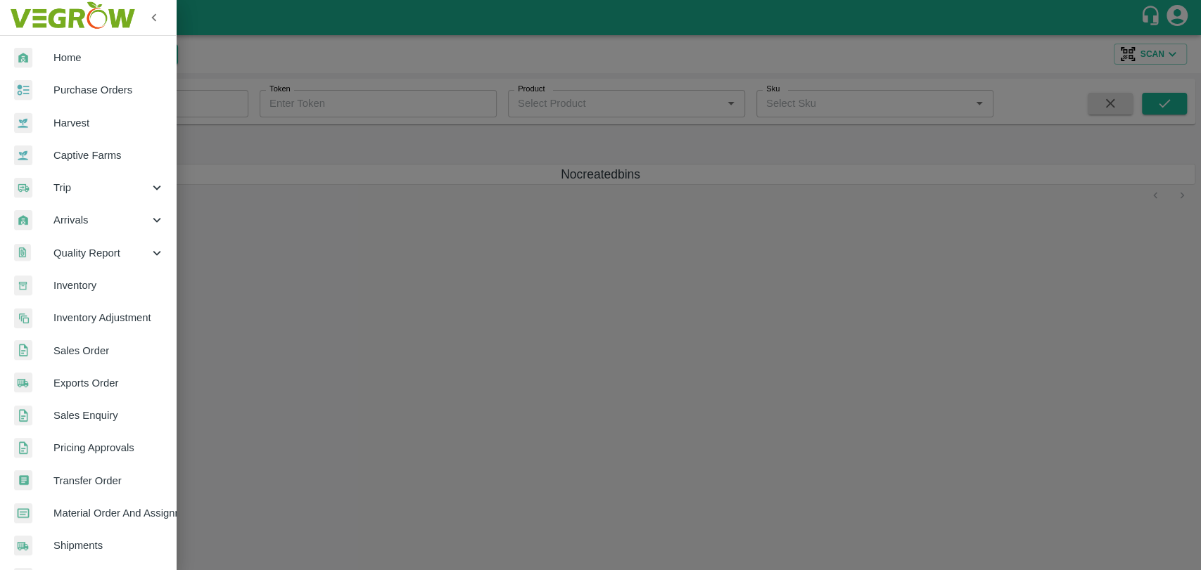
scroll to position [231, 0]
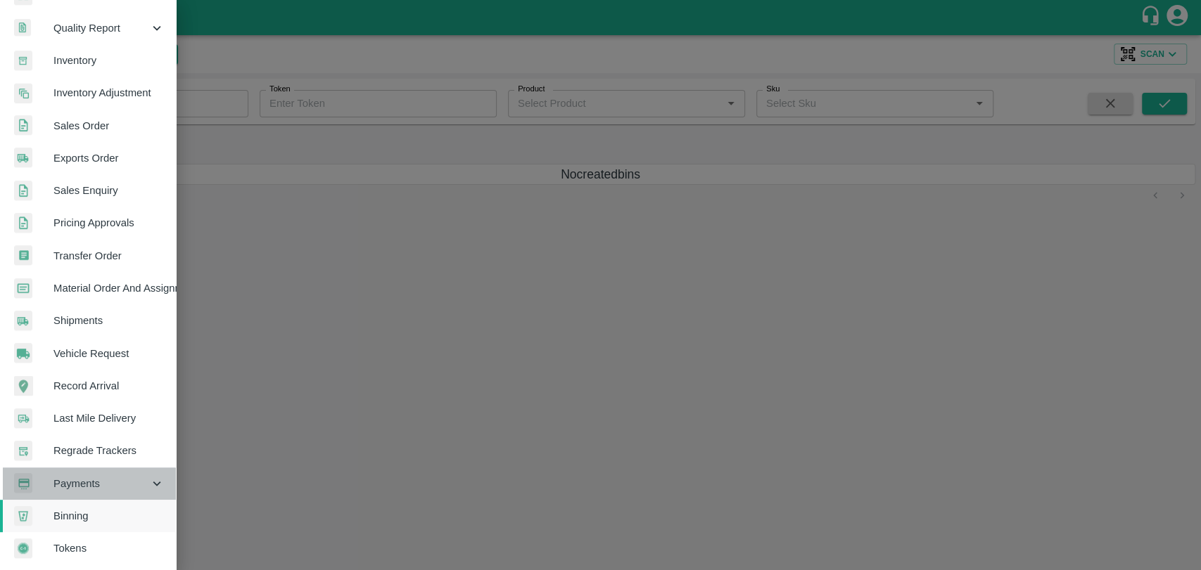
click at [117, 492] on div "Payments" at bounding box center [88, 484] width 176 height 32
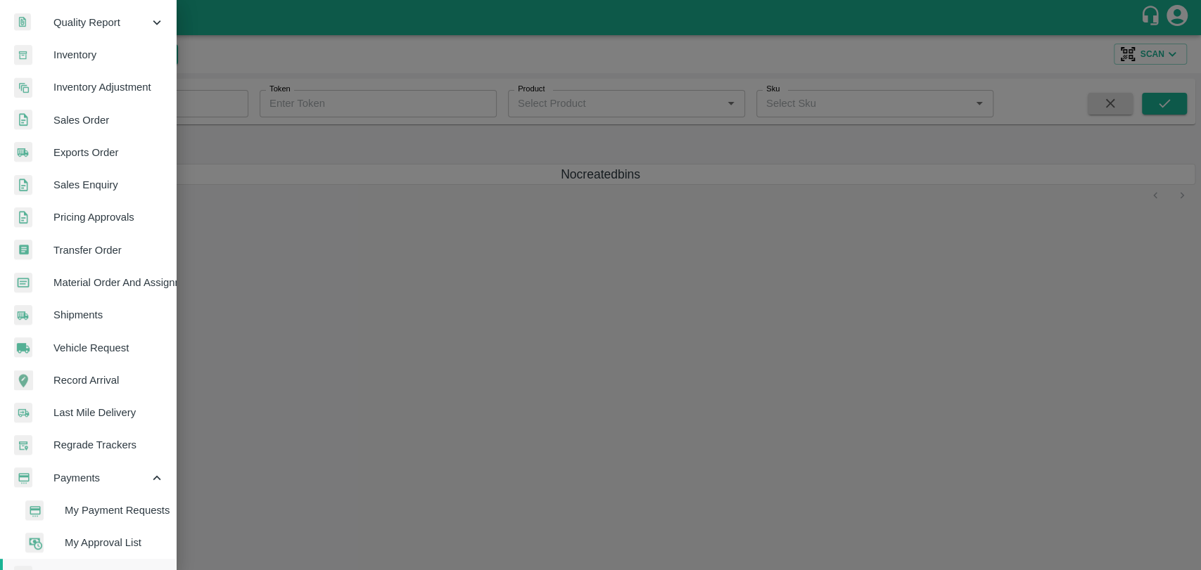
click at [92, 505] on span "My Payment Requests" at bounding box center [115, 510] width 100 height 15
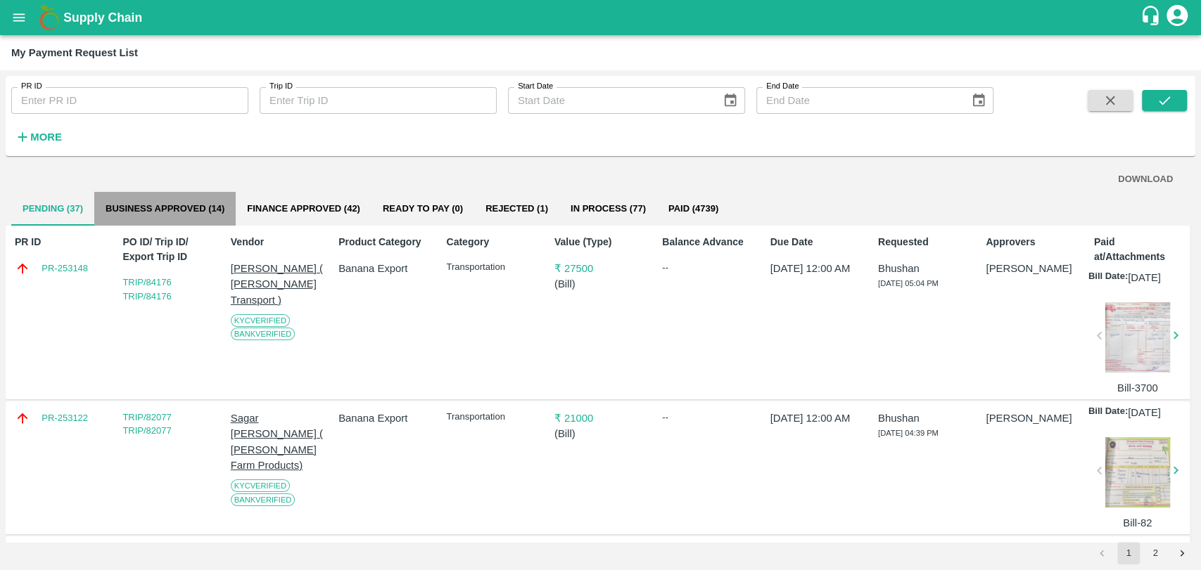
click at [183, 219] on button "Business Approved (14)" at bounding box center [164, 209] width 141 height 34
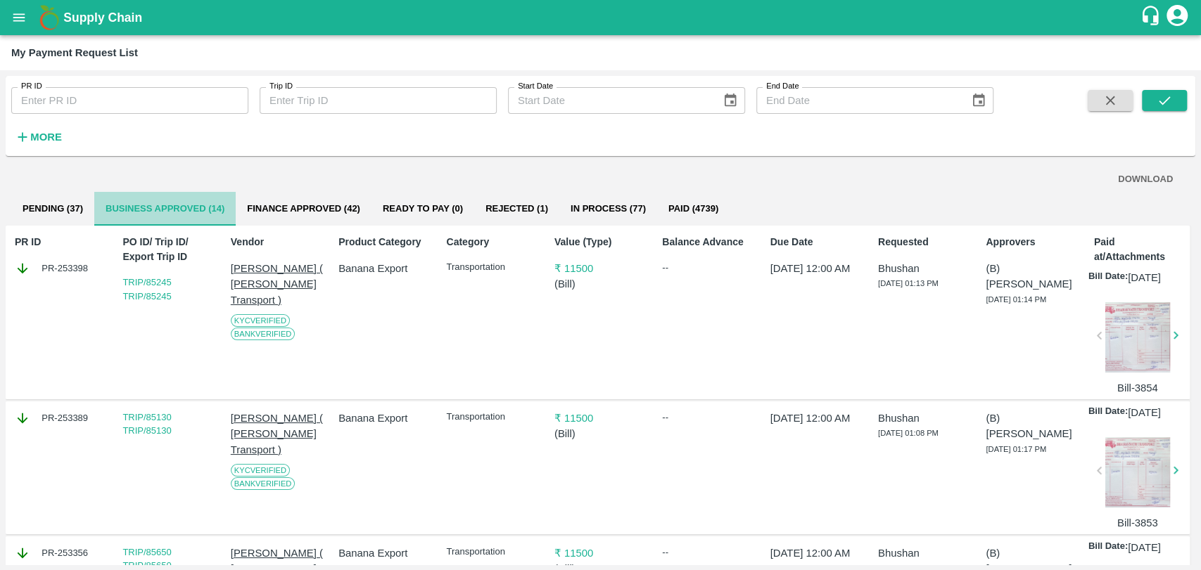
click at [235, 222] on button "Business Approved (14)" at bounding box center [164, 209] width 141 height 34
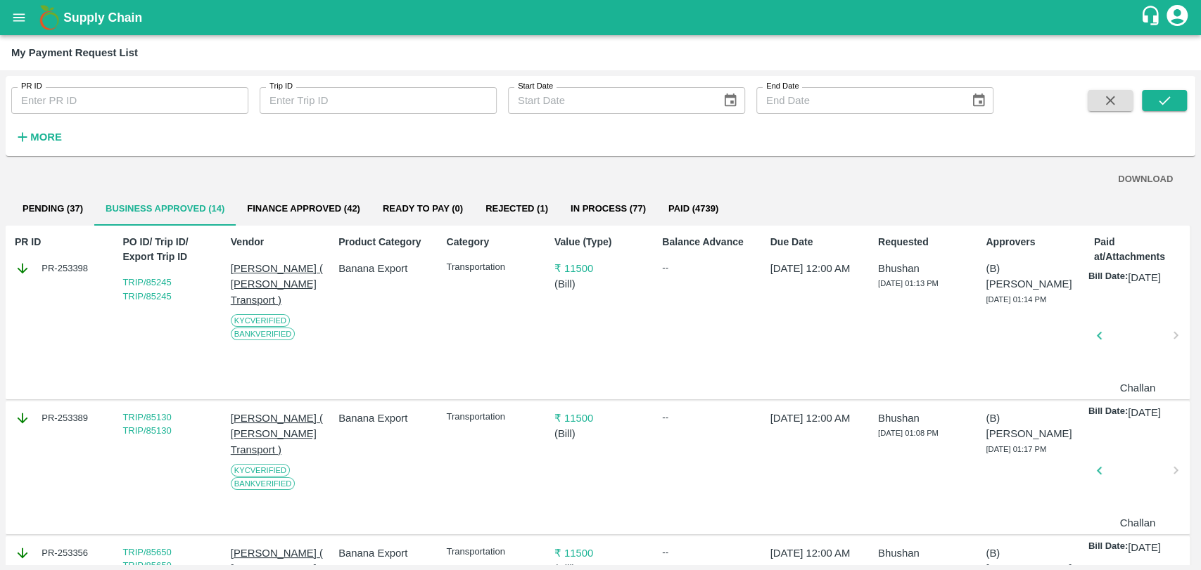
click at [267, 215] on button "Finance Approved (42)" at bounding box center [304, 209] width 136 height 34
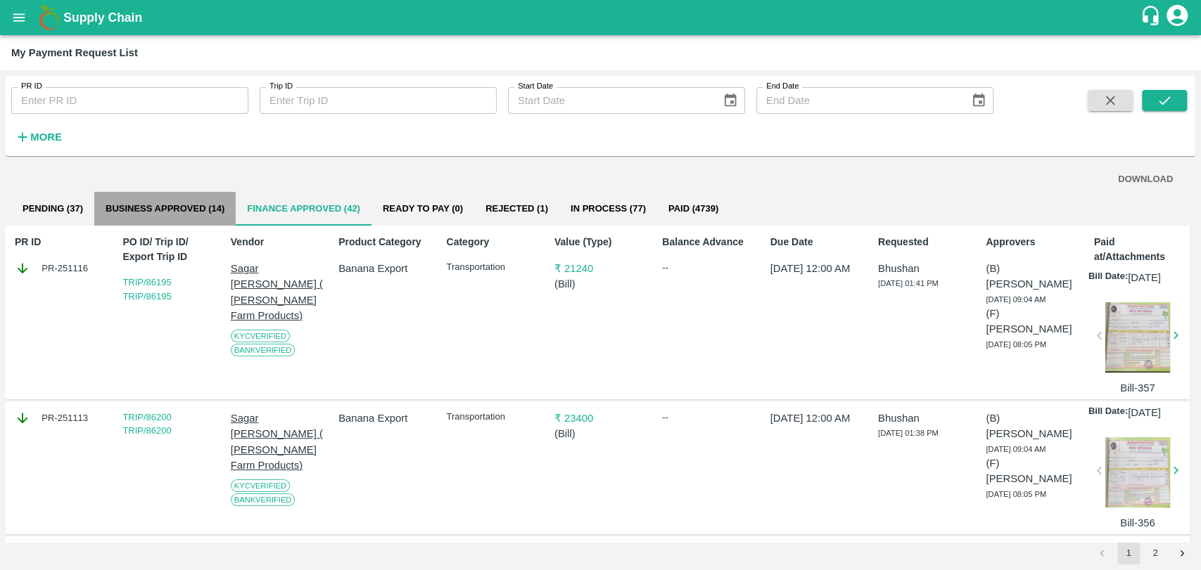
click at [181, 211] on button "Business Approved (14)" at bounding box center [164, 209] width 141 height 34
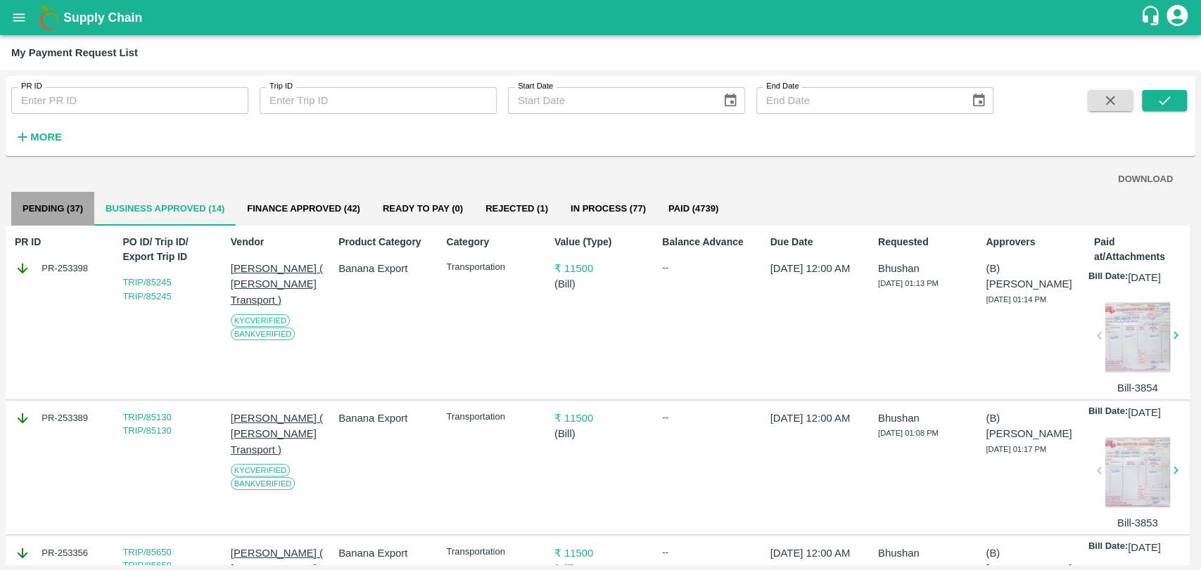
click at [54, 210] on button "Pending (37)" at bounding box center [52, 209] width 83 height 34
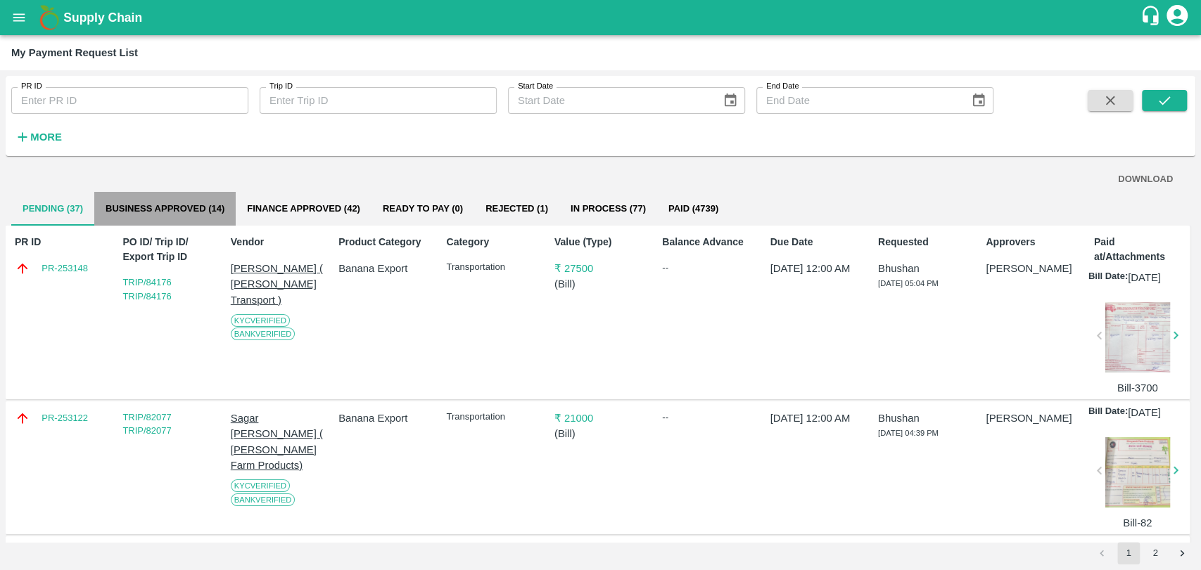
click at [170, 205] on button "Business Approved (14)" at bounding box center [164, 209] width 141 height 34
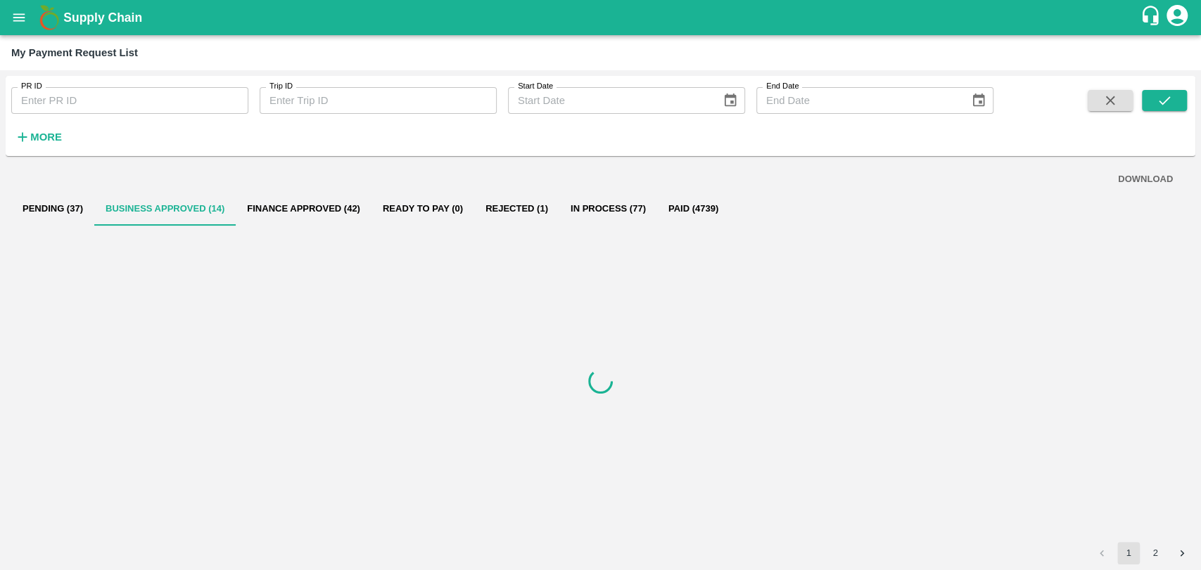
click at [37, 142] on strong "More" at bounding box center [46, 137] width 32 height 11
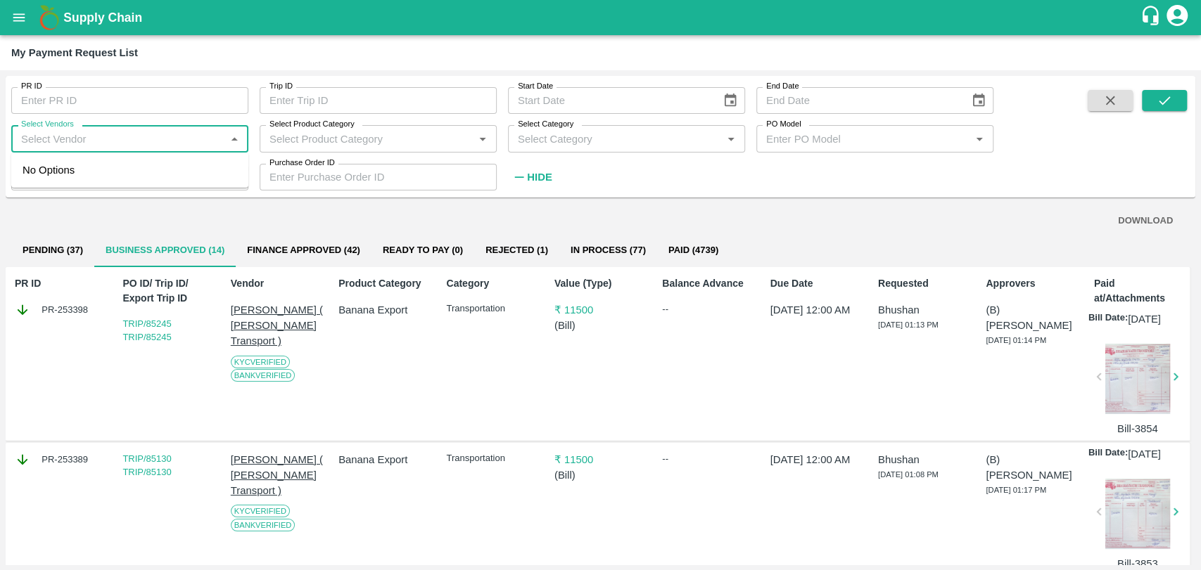
click at [181, 146] on input "Select Vendors" at bounding box center [117, 138] width 205 height 18
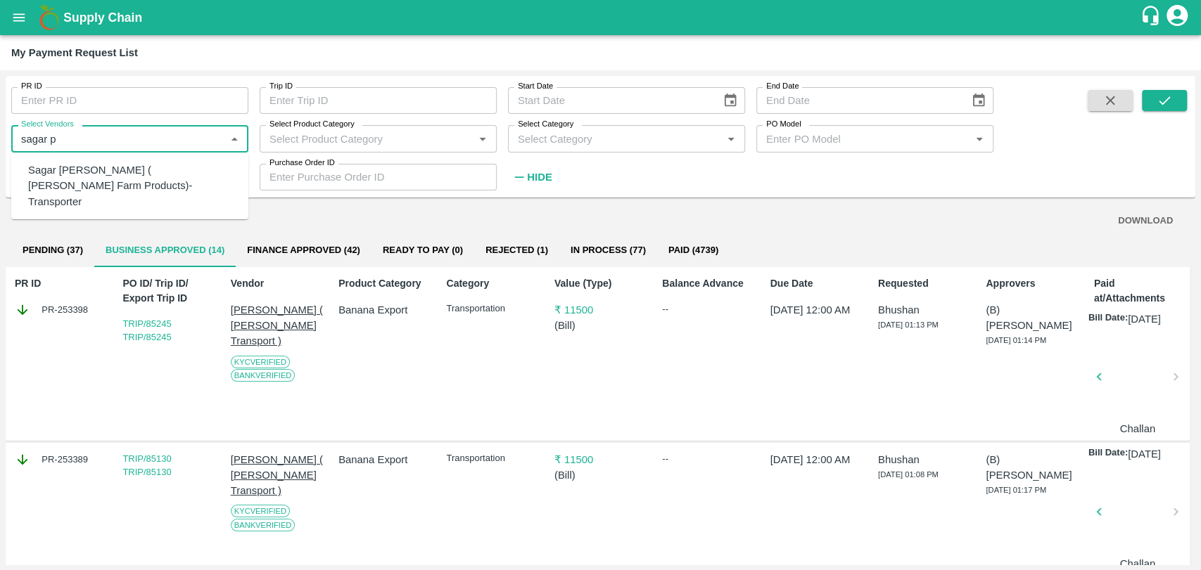
click at [119, 165] on div "Sagar [PERSON_NAME] ( [PERSON_NAME] Farm Products)-Transporter" at bounding box center [132, 185] width 209 height 47
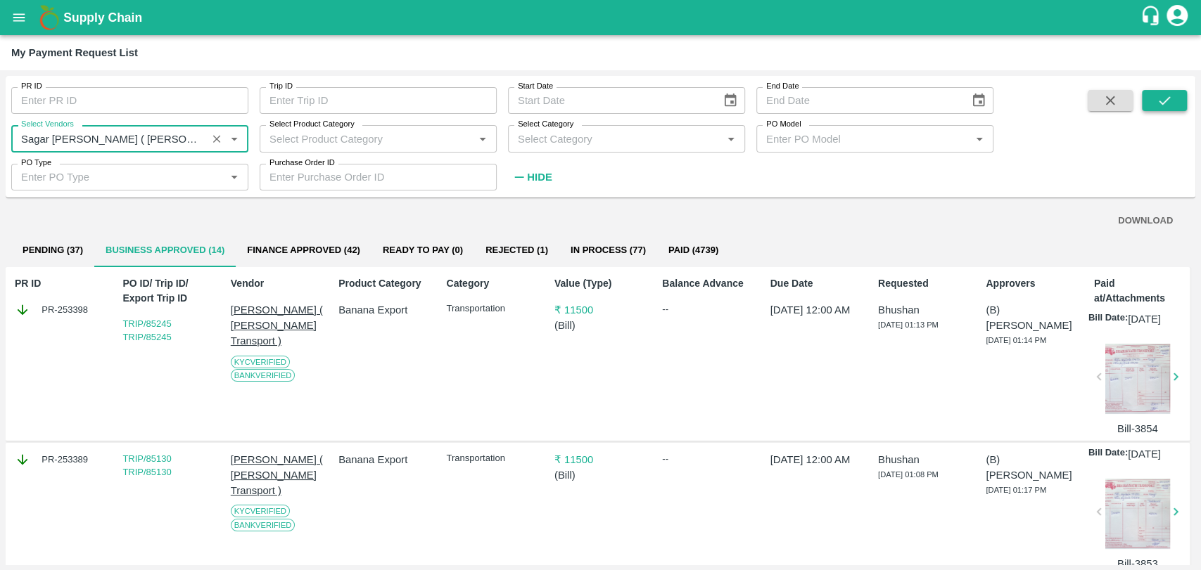
type input "Sagar [PERSON_NAME] ( [PERSON_NAME] Farm Products)-Transporter"
click at [1152, 97] on button "submit" at bounding box center [1164, 100] width 45 height 21
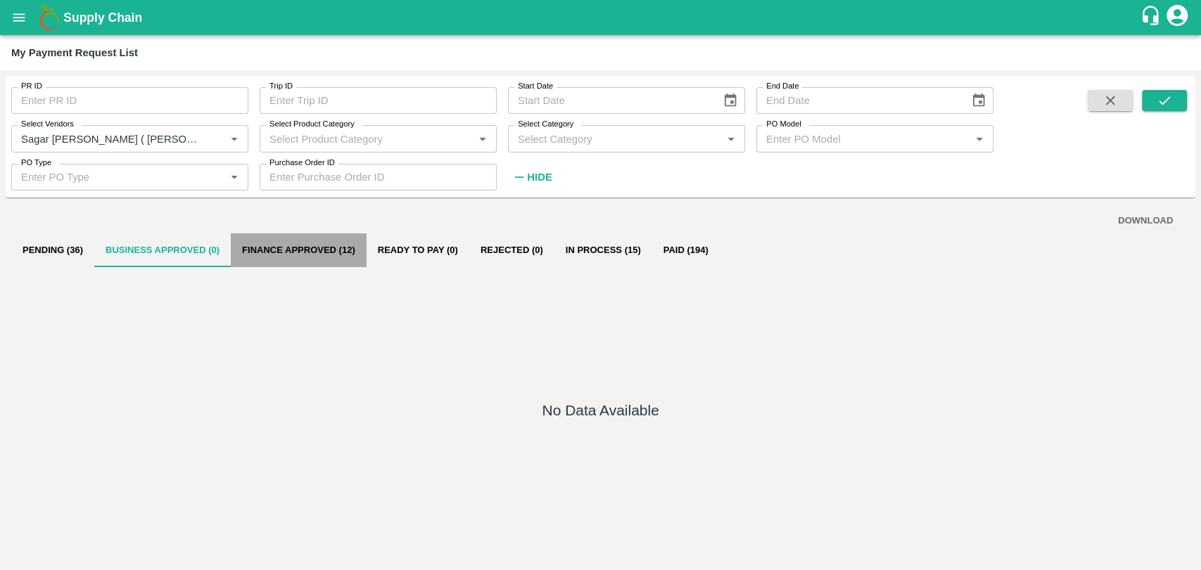
click at [314, 243] on button "Finance Approved (12)" at bounding box center [299, 251] width 136 height 34
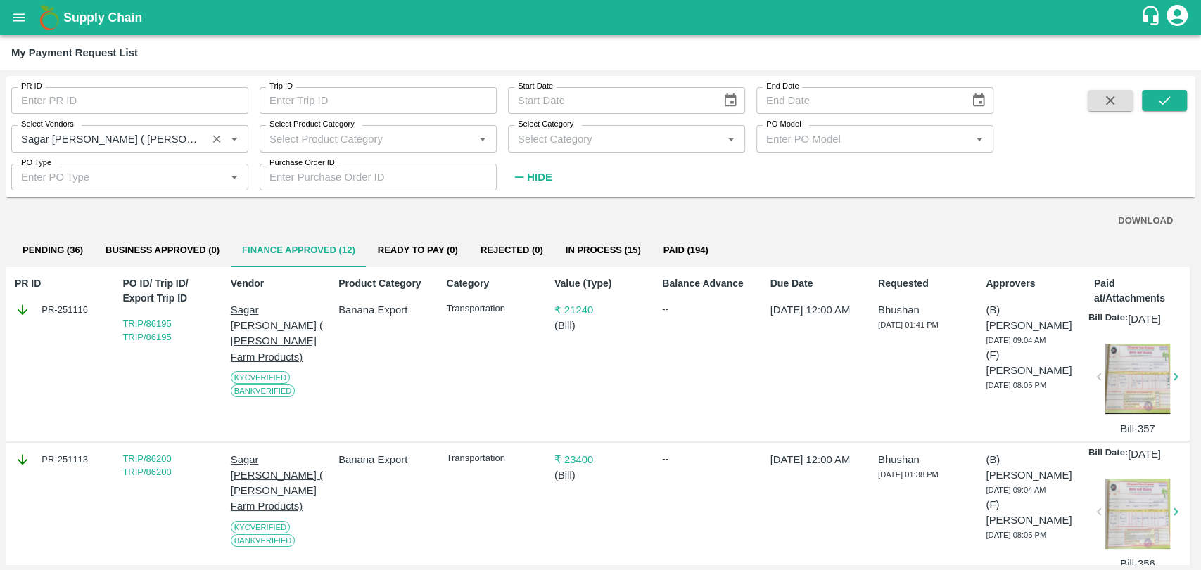
click at [217, 141] on icon "Clear" at bounding box center [216, 138] width 13 height 13
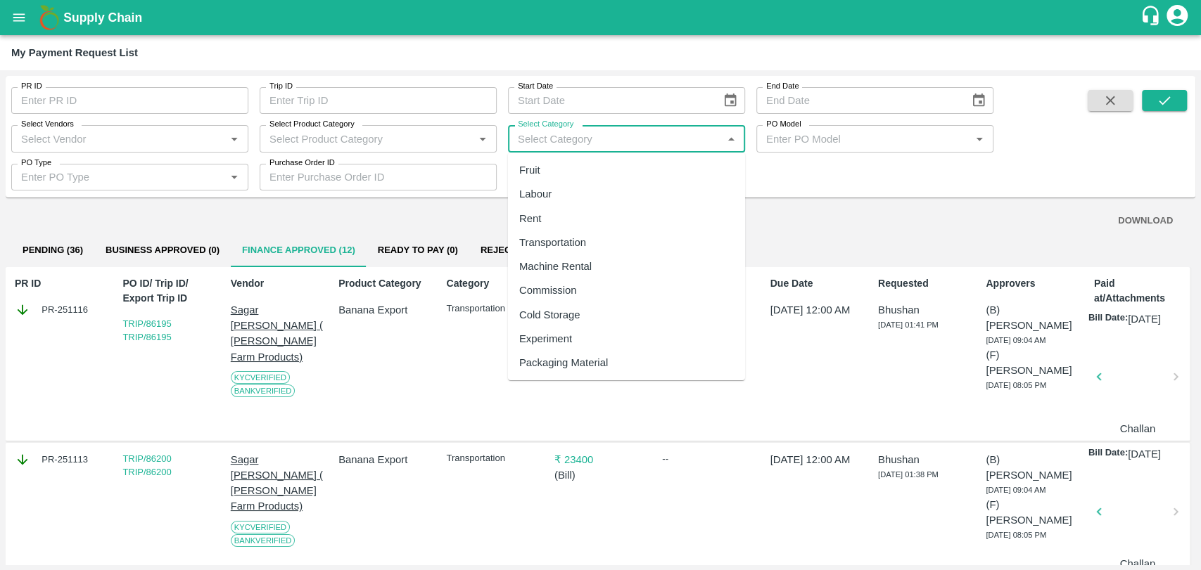
click at [565, 143] on input "Select Category" at bounding box center [614, 138] width 205 height 18
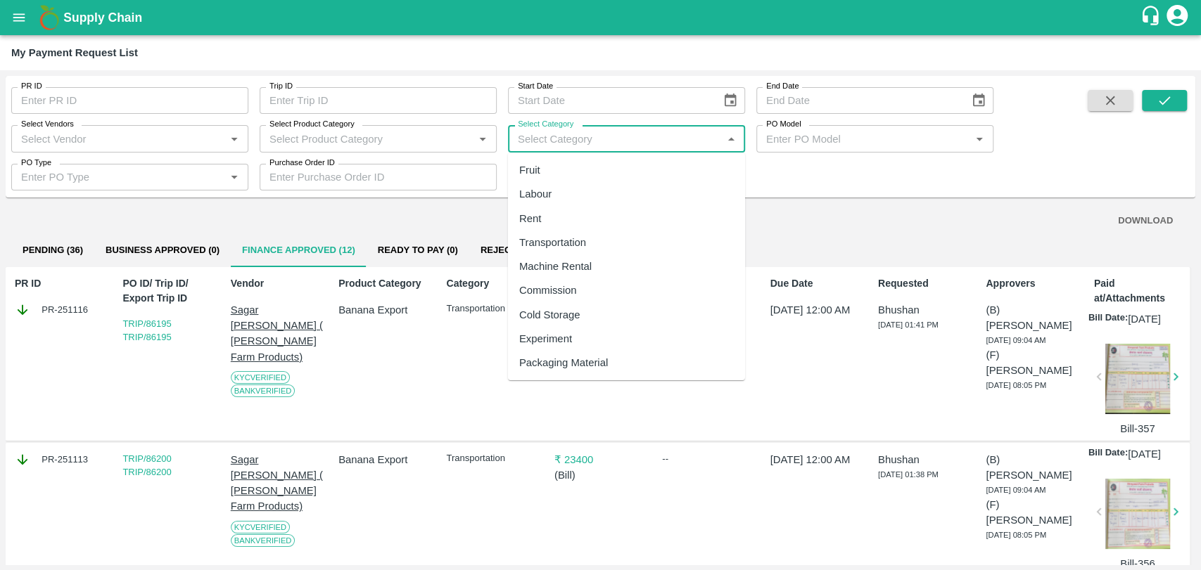
click at [163, 135] on input "Select Vendors" at bounding box center [117, 138] width 205 height 18
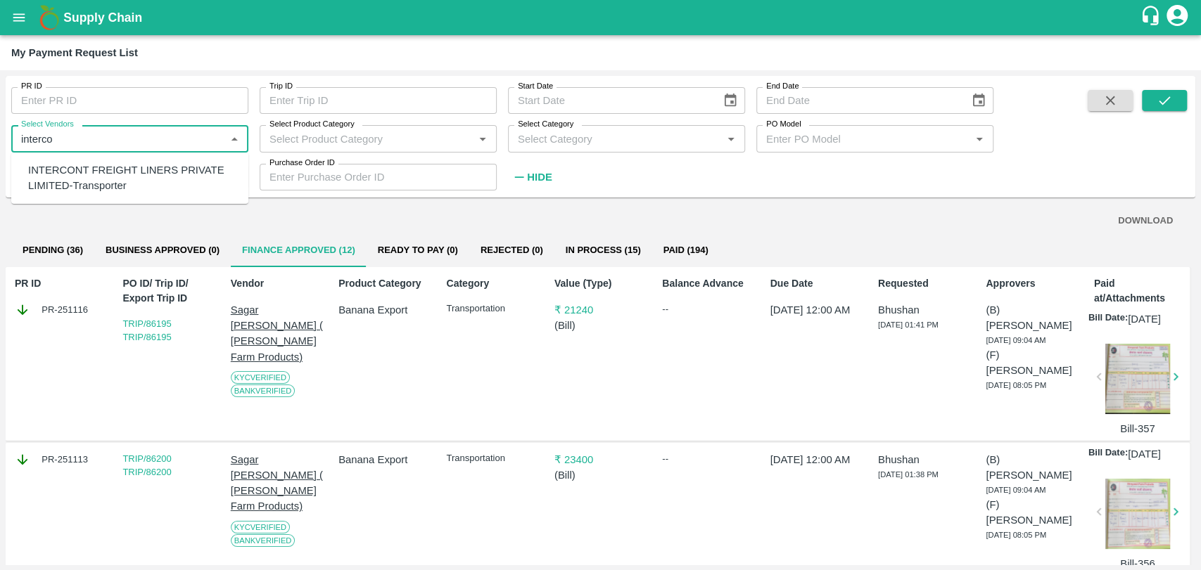
click at [116, 181] on div "INTERCONT FREIGHT LINERS PRIVATE LIMITED-Transporter" at bounding box center [132, 178] width 209 height 32
type input "INTERCONT FREIGHT LINERS PRIVATE LIMITED-Transporter"
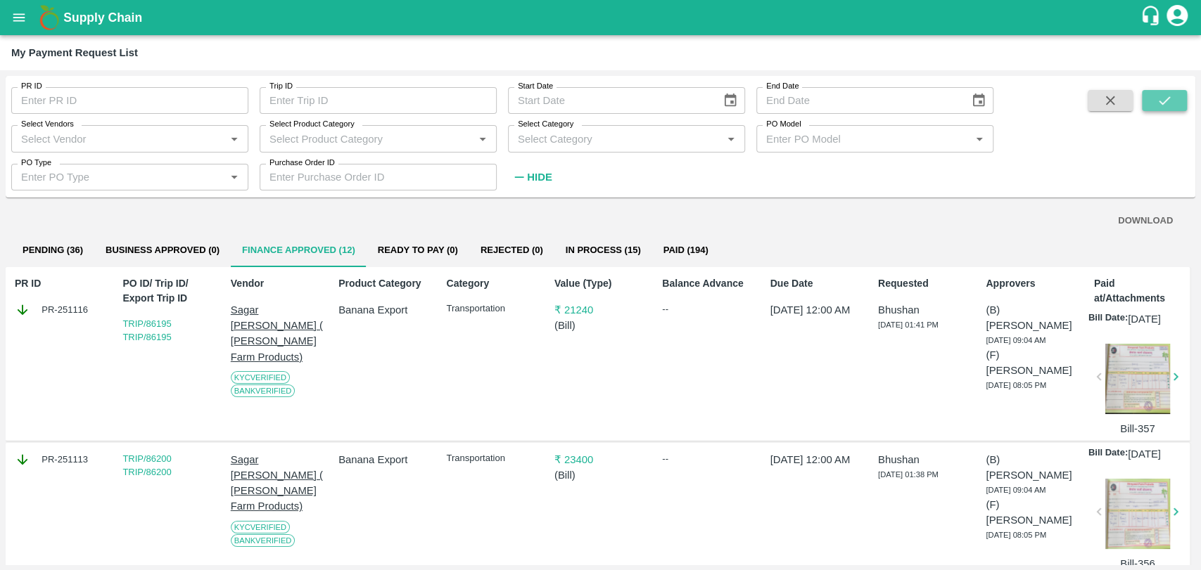
click at [1168, 94] on icon "submit" at bounding box center [1163, 100] width 15 height 15
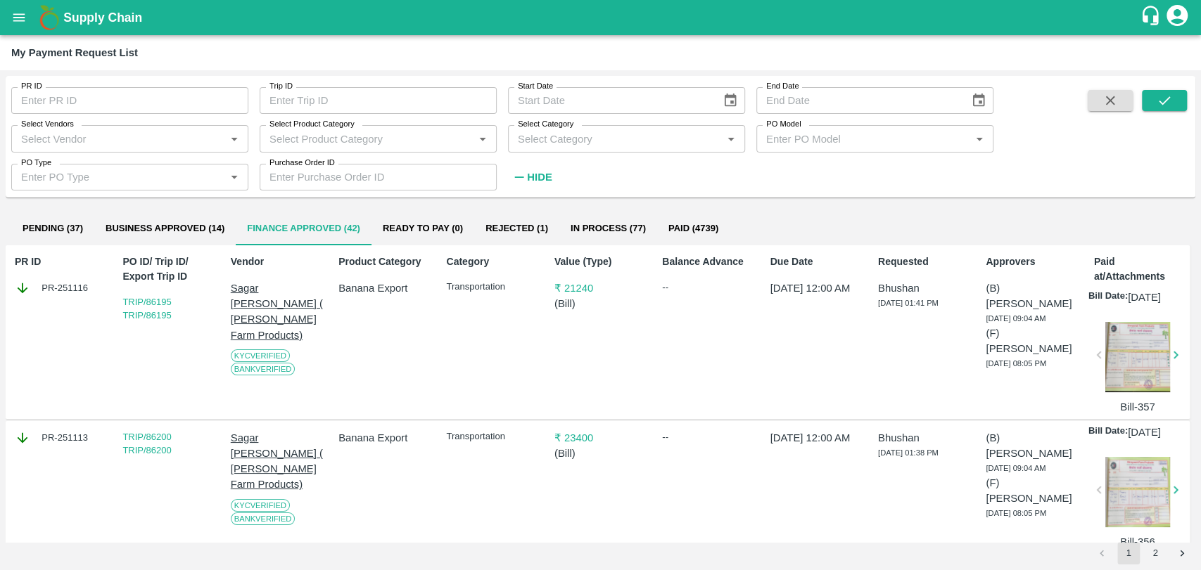
scroll to position [24, 0]
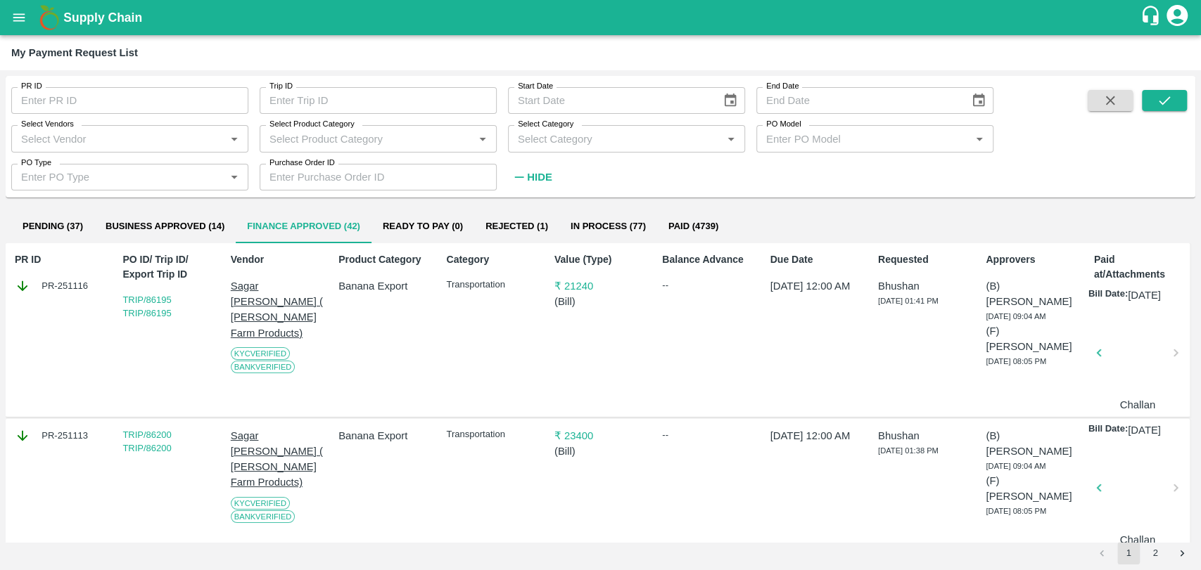
click at [180, 208] on div "DOWNLOAD" at bounding box center [601, 197] width 1156 height 25
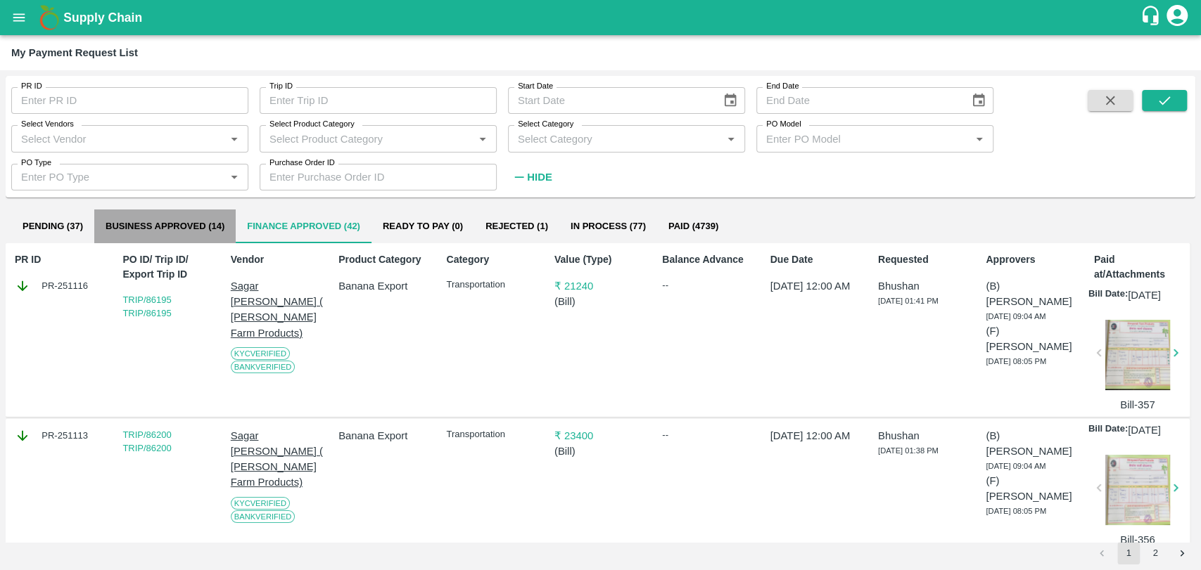
click at [177, 229] on button "Business Approved (14)" at bounding box center [164, 227] width 141 height 34
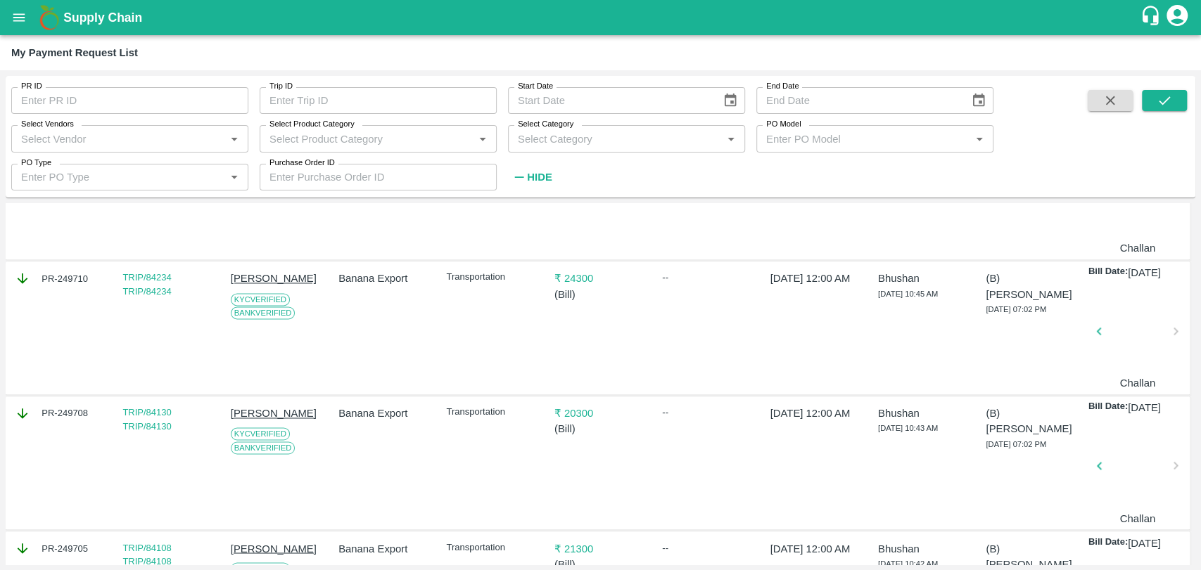
scroll to position [1697, 0]
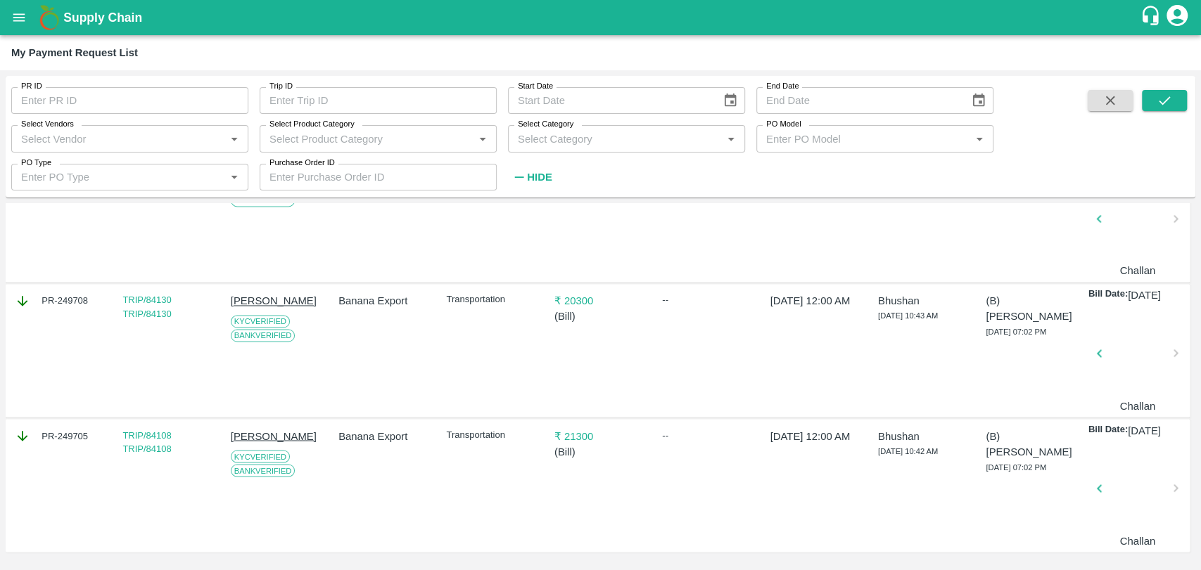
click at [23, 15] on icon "open drawer" at bounding box center [18, 17] width 15 height 15
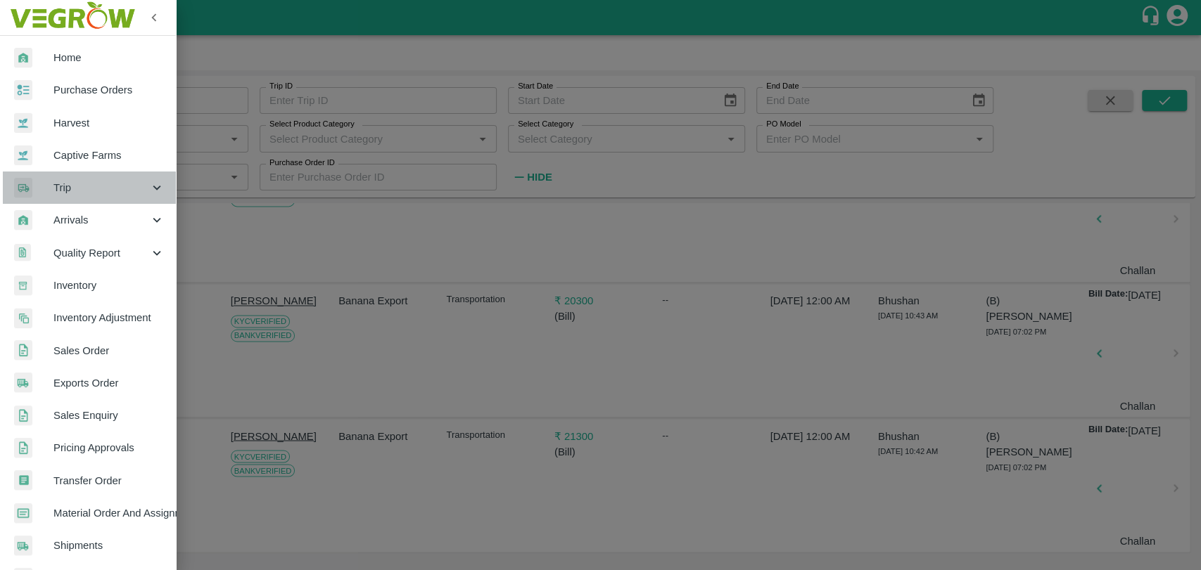
click at [98, 189] on span "Trip" at bounding box center [101, 187] width 96 height 15
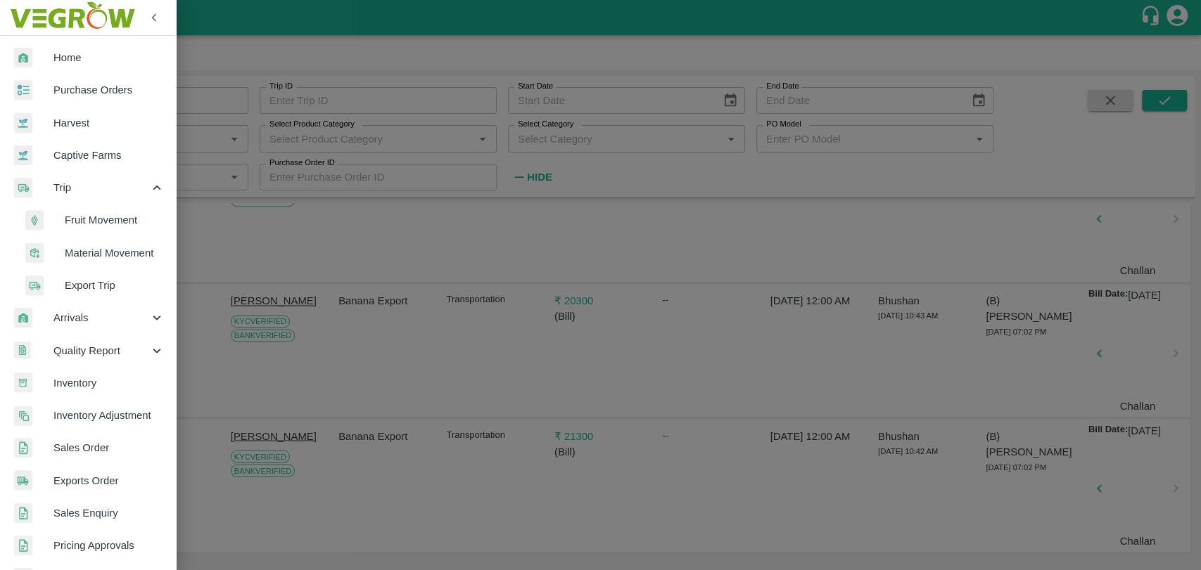
scroll to position [1760, 0]
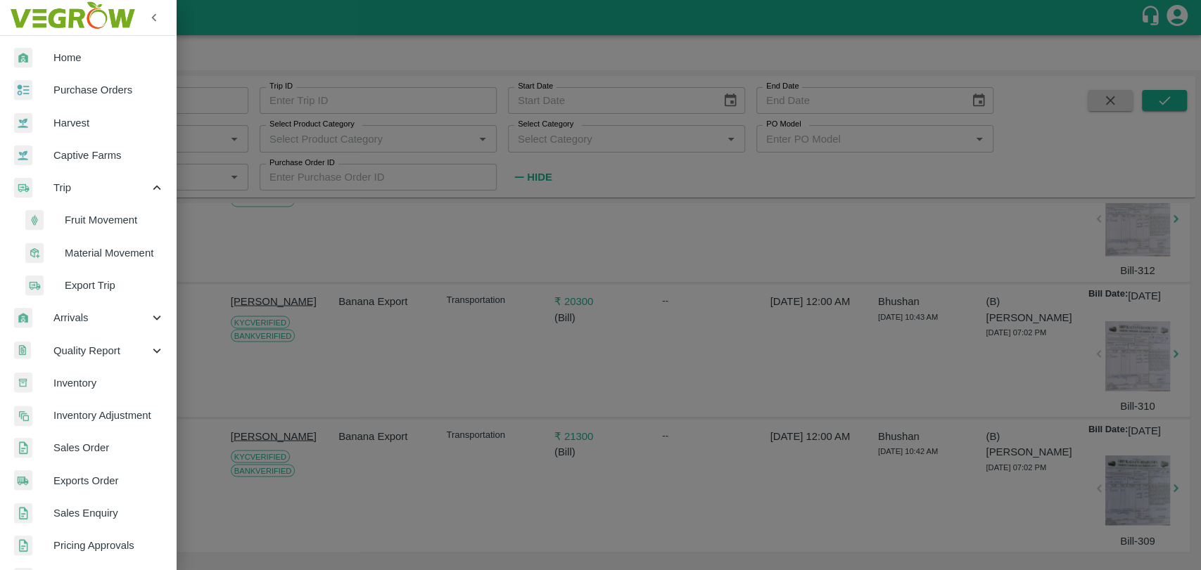
click at [99, 215] on span "Fruit Movement" at bounding box center [115, 219] width 100 height 15
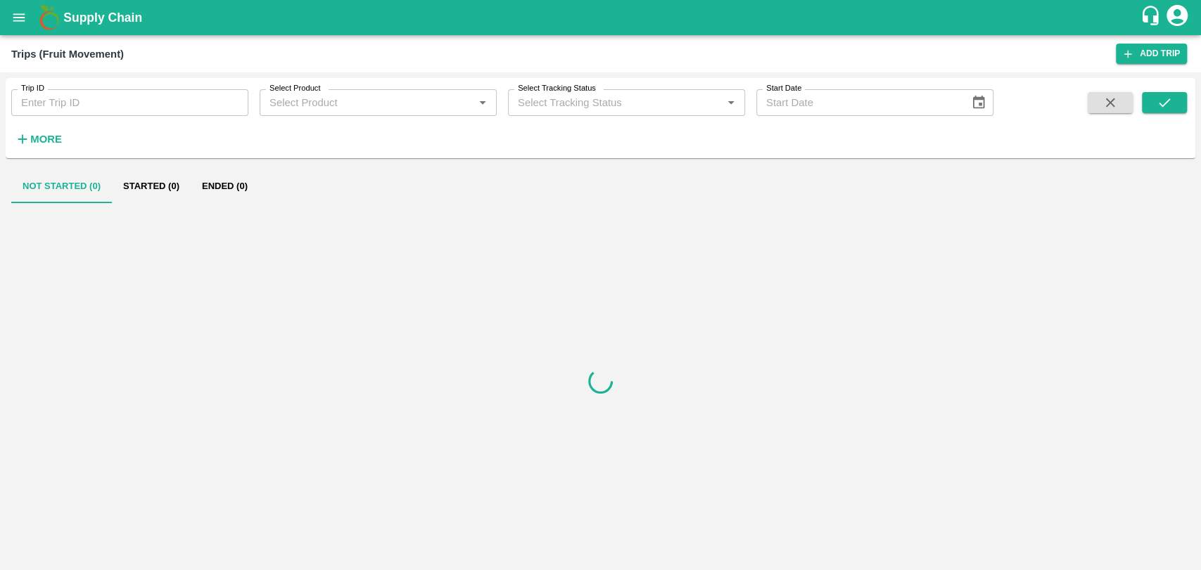
click at [33, 136] on strong "More" at bounding box center [46, 139] width 32 height 11
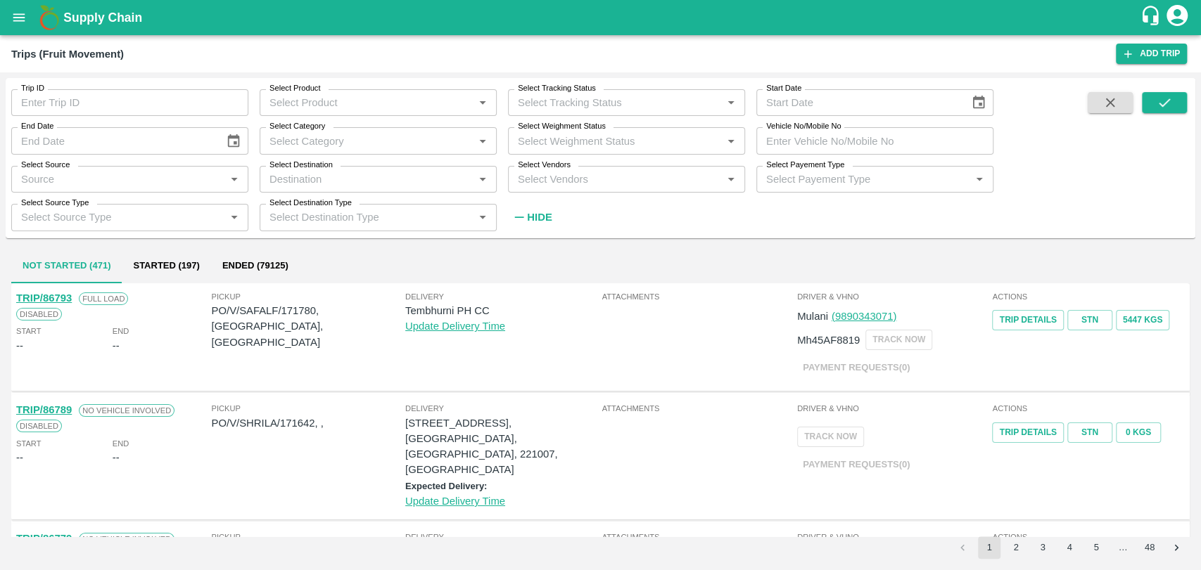
click at [596, 182] on input "Select Vendors" at bounding box center [614, 179] width 205 height 18
type input "haris"
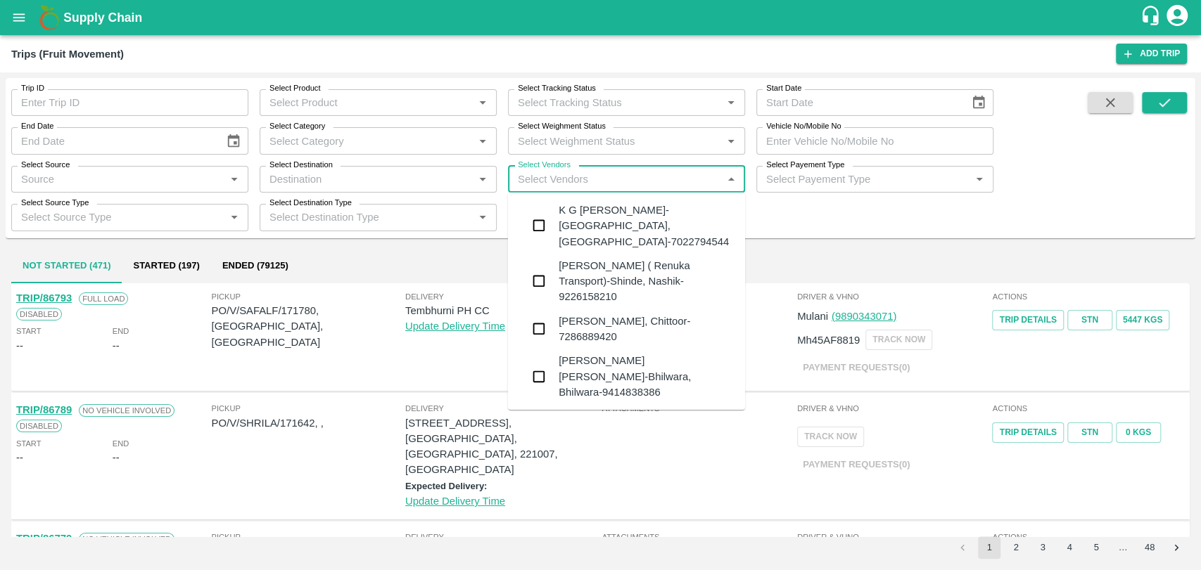
type input "j"
click at [573, 272] on div "[PERSON_NAME] ( Renuka Transport)-Shinde, Nashik-9226158210" at bounding box center [645, 281] width 175 height 47
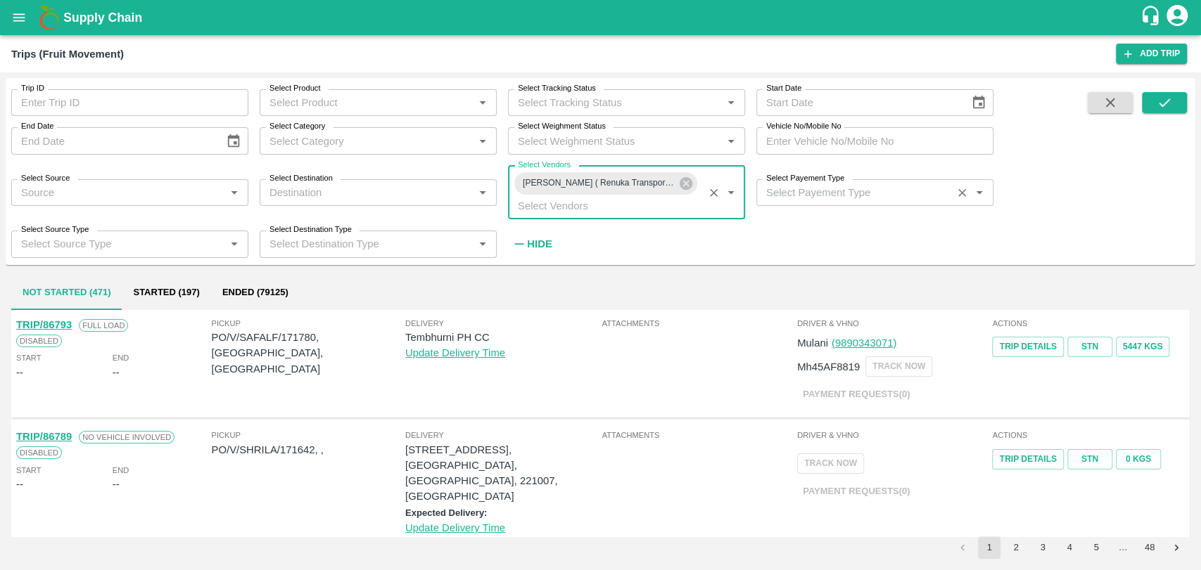
click at [829, 187] on input "Select Payement Type" at bounding box center [853, 193] width 187 height 18
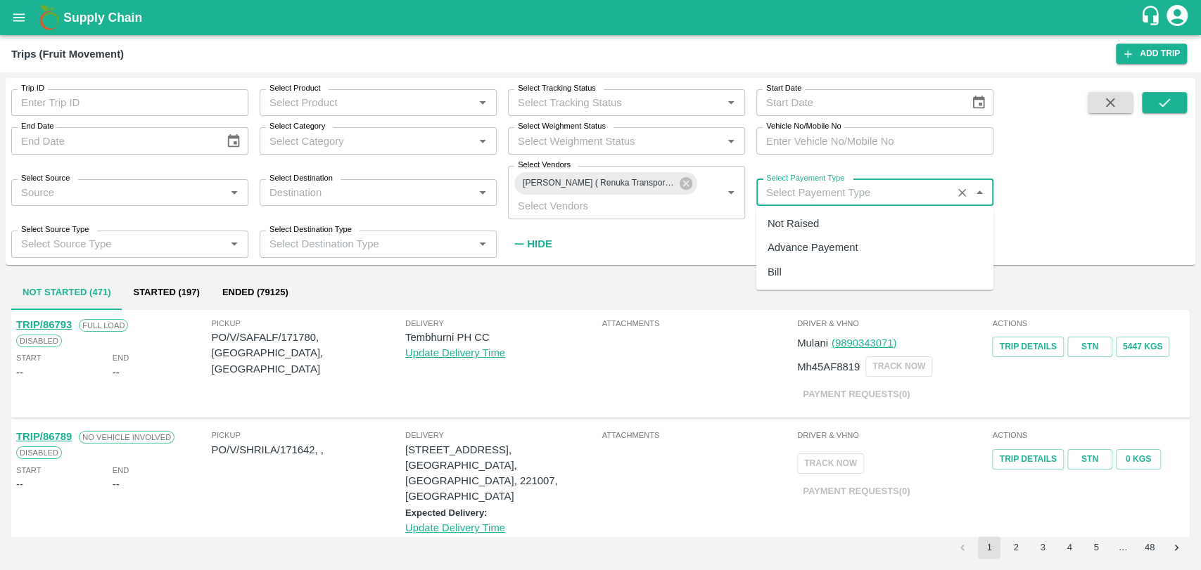
click at [815, 243] on div "Advance Payement" at bounding box center [812, 248] width 91 height 15
type input "Advance Payement"
click at [1165, 86] on div "Trip ID Trip ID Select Product Select Product   * Select Tracking Status Select…" at bounding box center [600, 171] width 1189 height 175
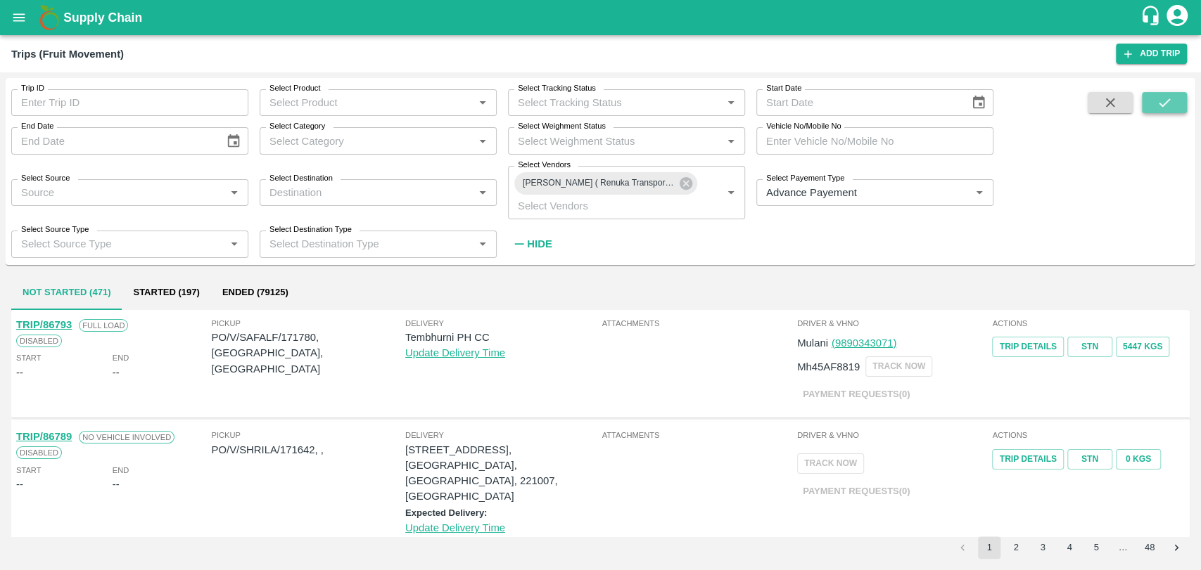
click at [1165, 99] on icon "submit" at bounding box center [1163, 102] width 15 height 15
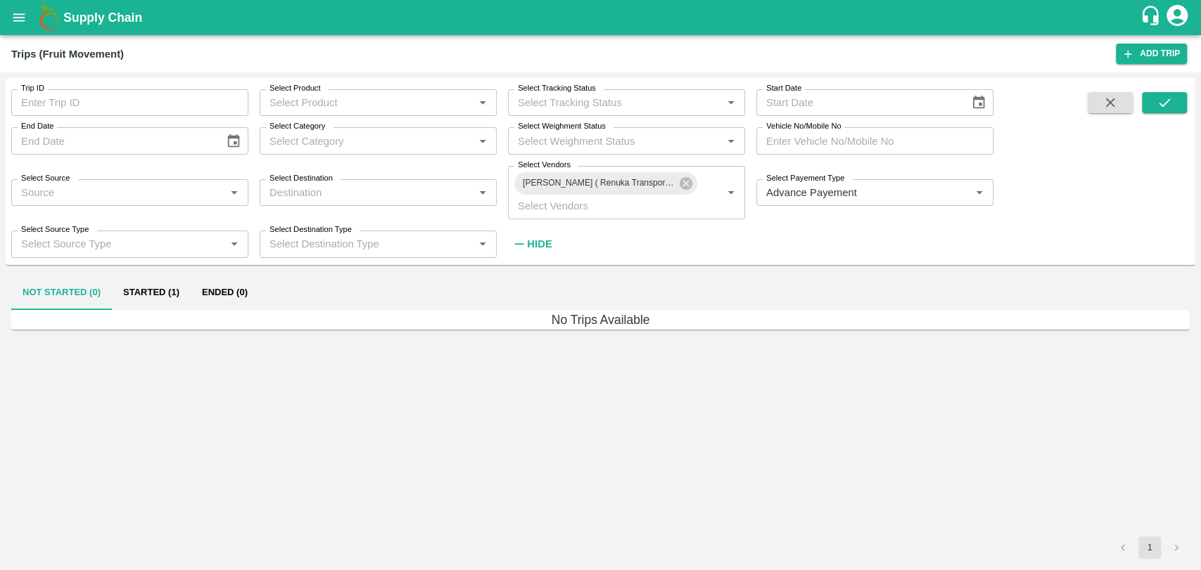
click at [169, 283] on button "Started (1)" at bounding box center [151, 293] width 79 height 34
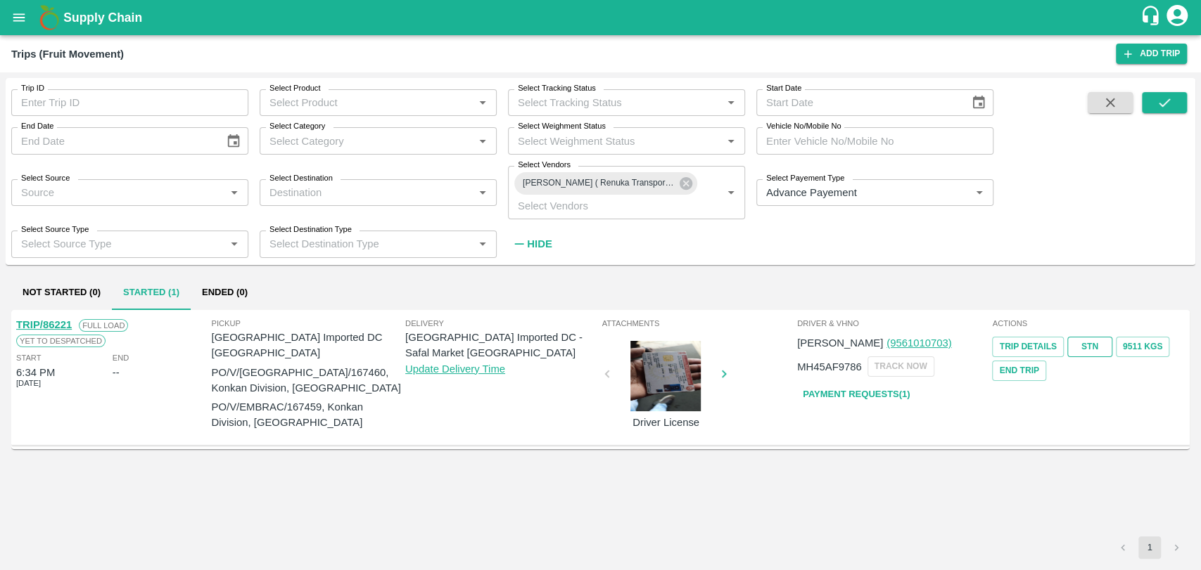
click at [1103, 350] on link "STN" at bounding box center [1089, 347] width 45 height 20
